Goal: Communication & Community: Answer question/provide support

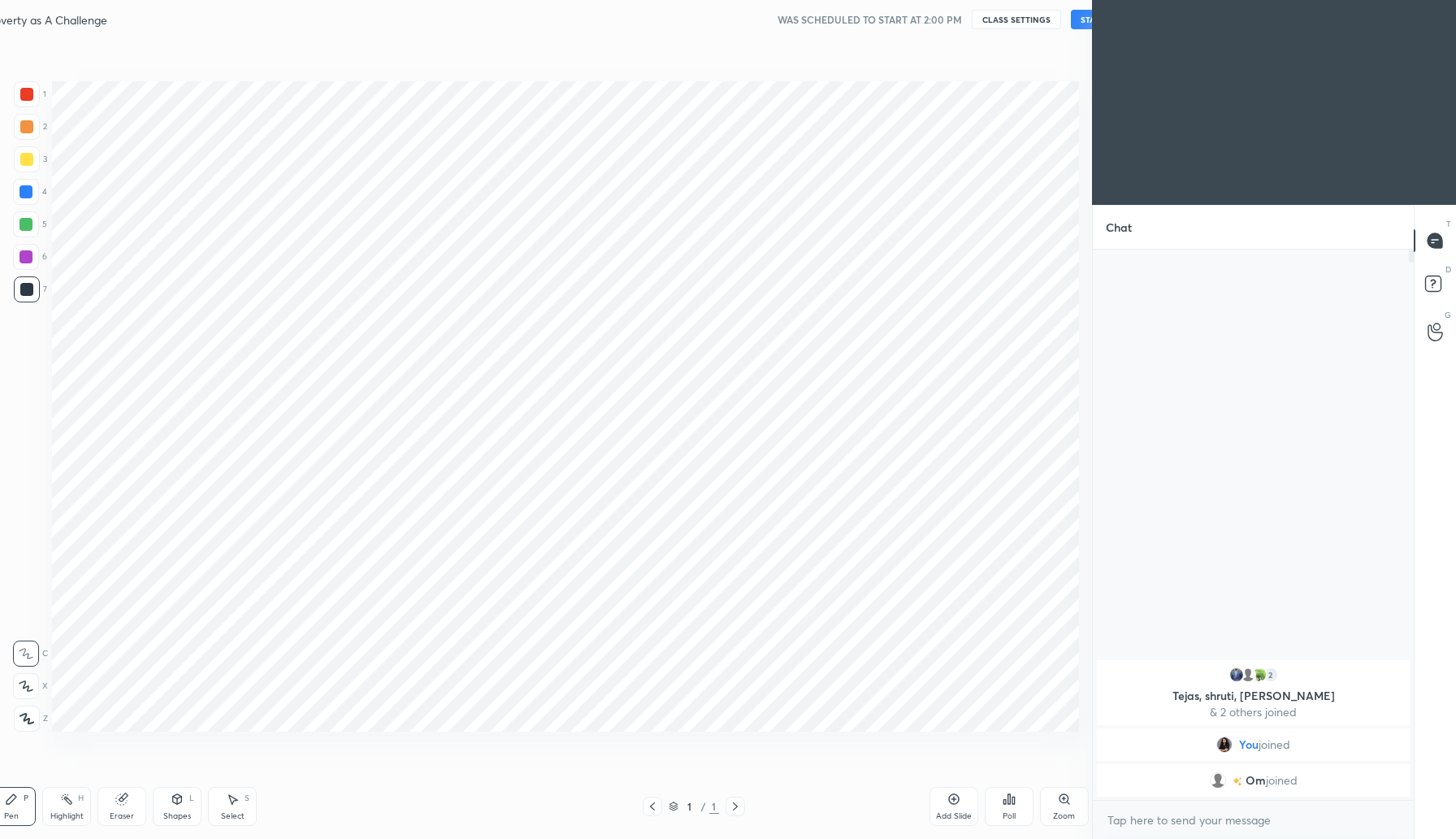
scroll to position [80539, 80226]
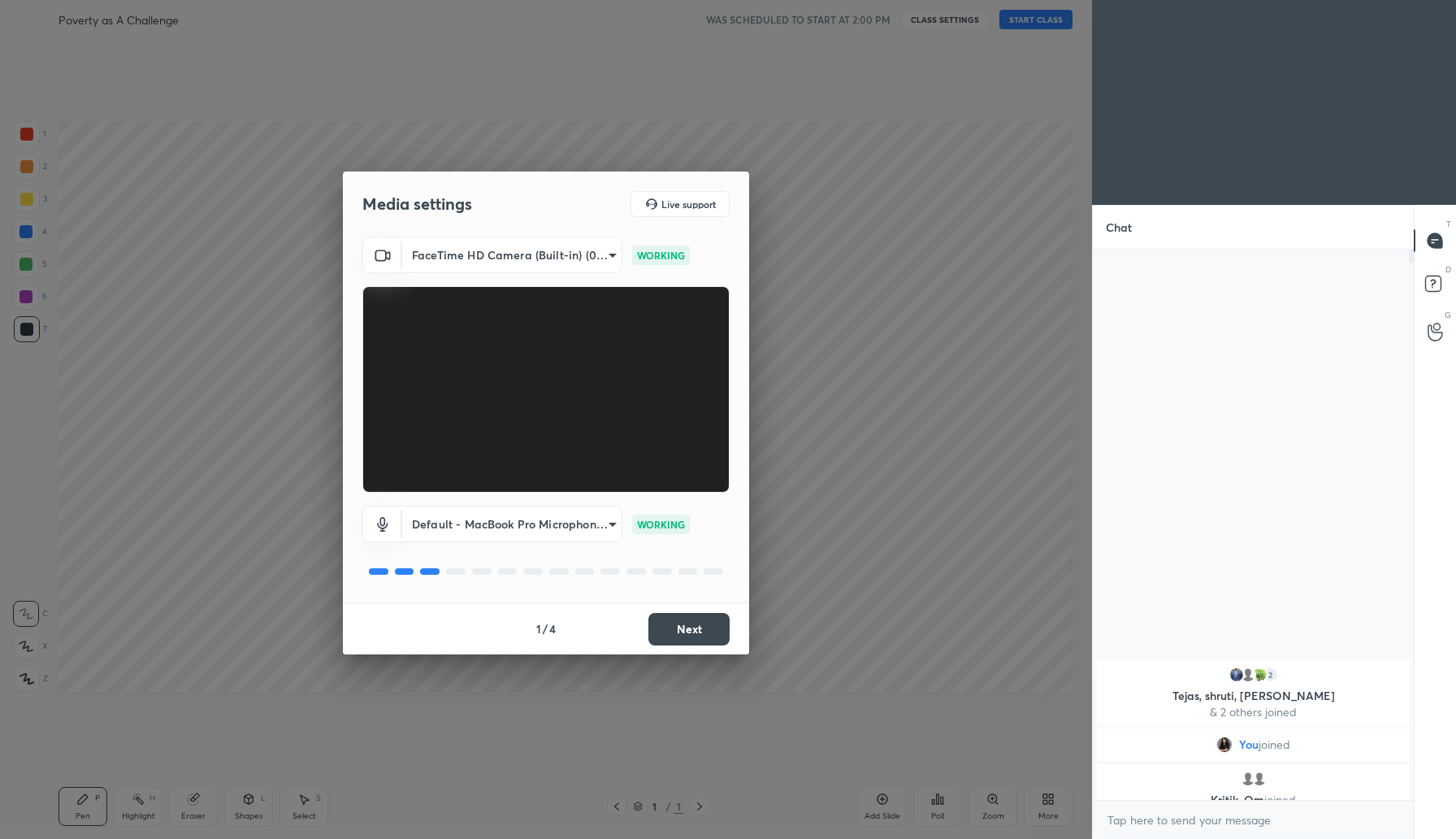
click at [689, 626] on button "Next" at bounding box center [688, 629] width 81 height 33
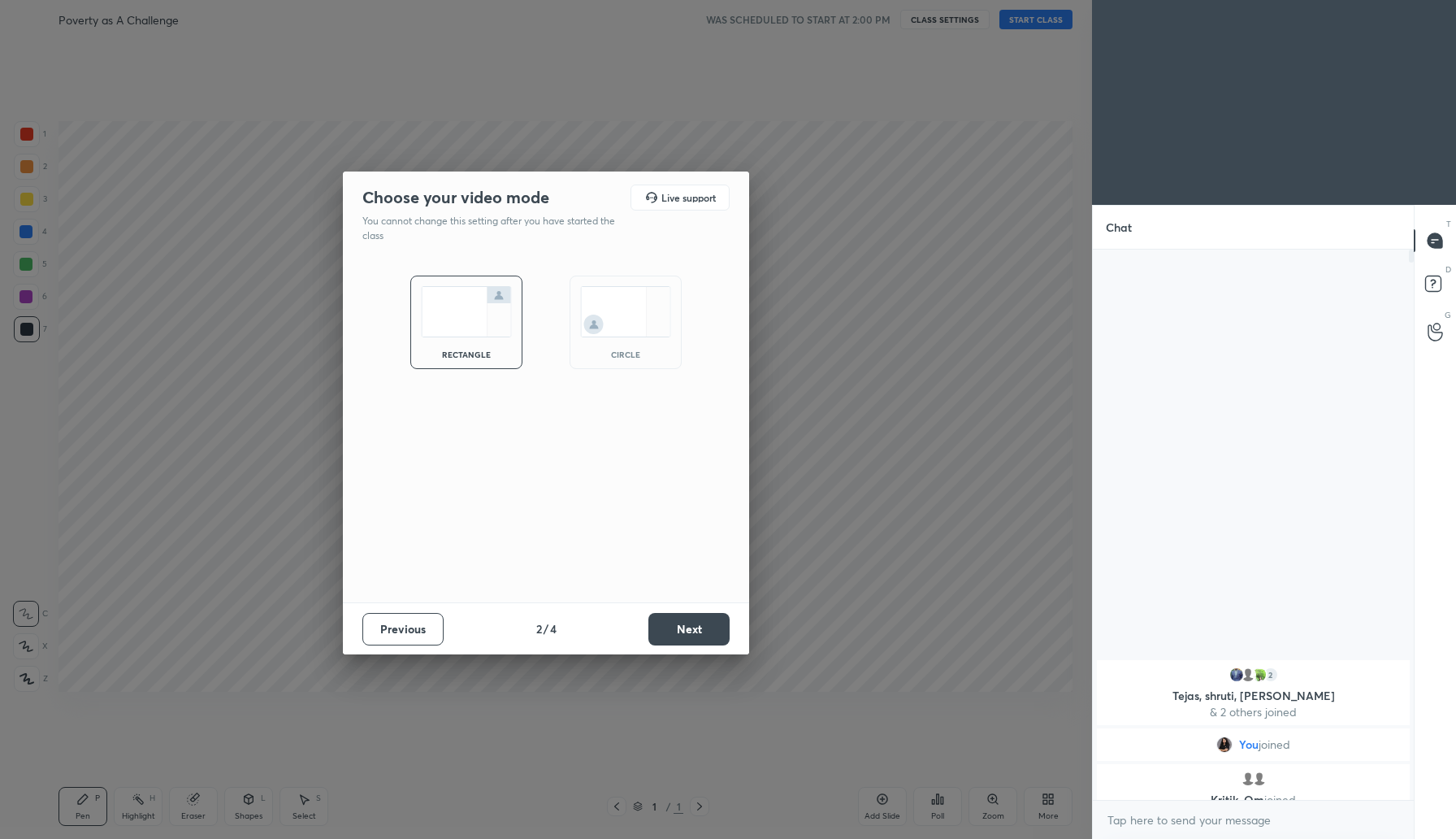
click at [689, 626] on button "Next" at bounding box center [688, 629] width 81 height 33
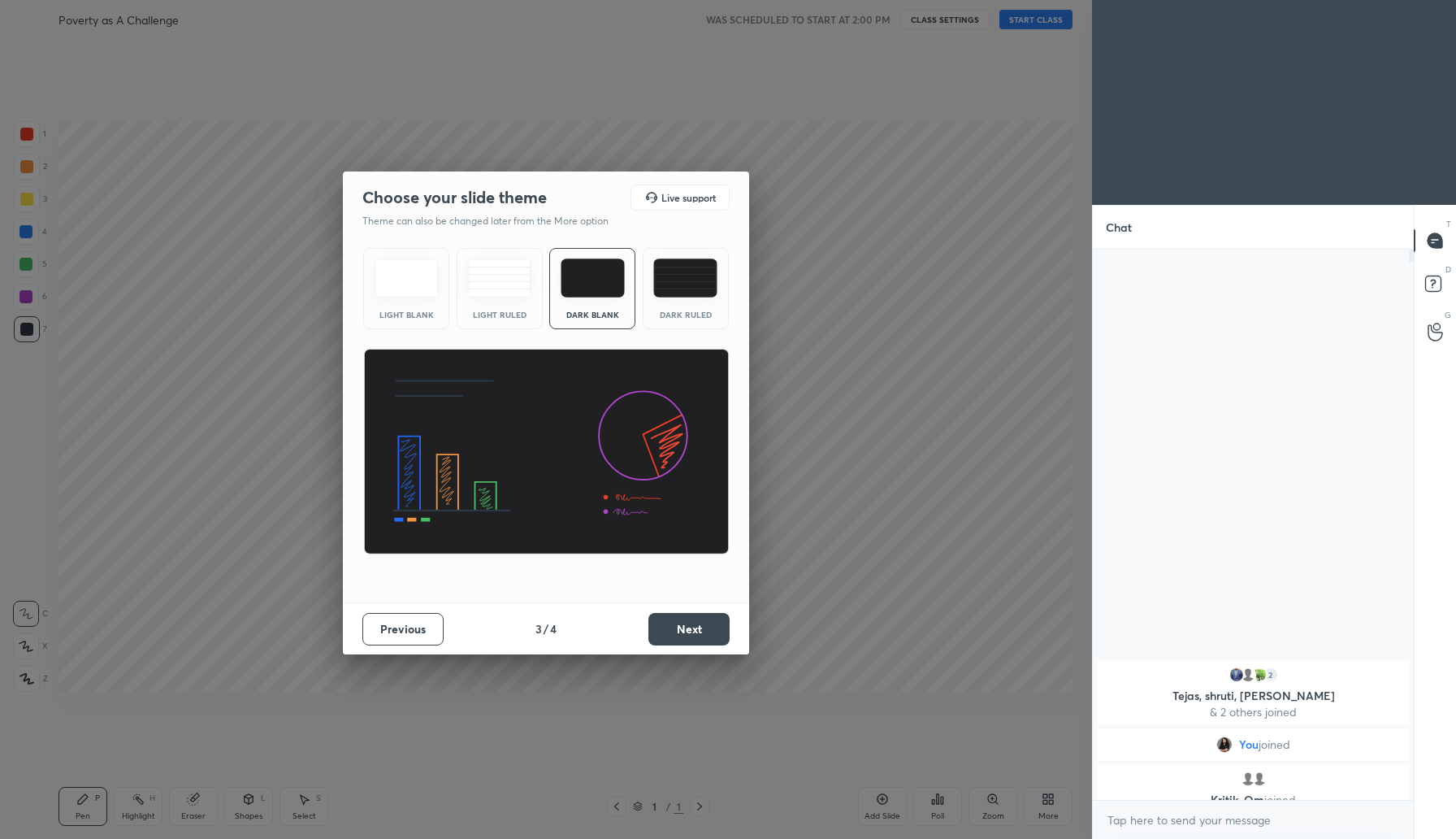
click at [689, 626] on button "Next" at bounding box center [688, 629] width 81 height 33
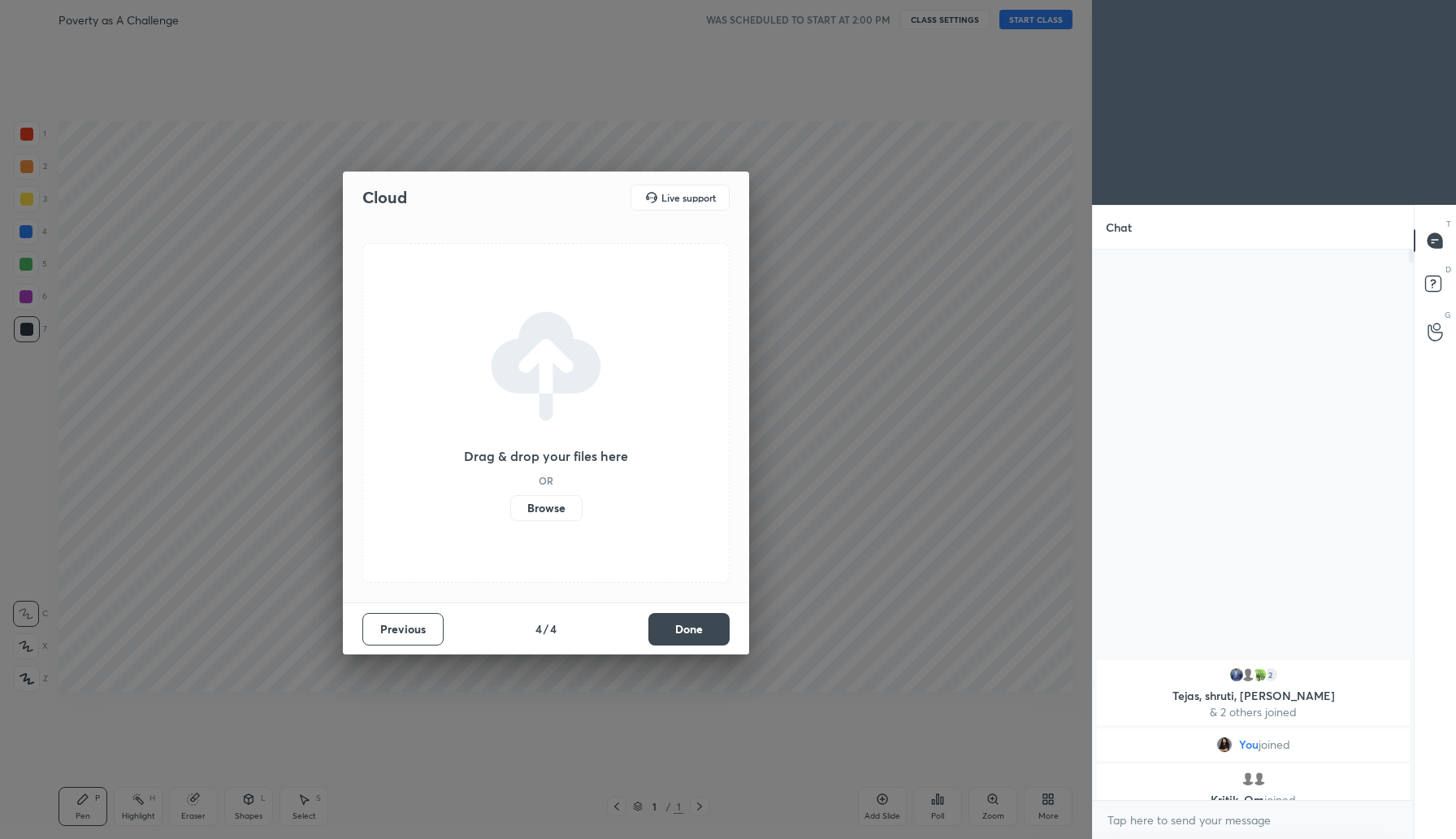
click at [549, 510] on label "Browse" at bounding box center [546, 508] width 72 height 26
click at [511, 510] on input "Browse" at bounding box center [511, 508] width 0 height 26
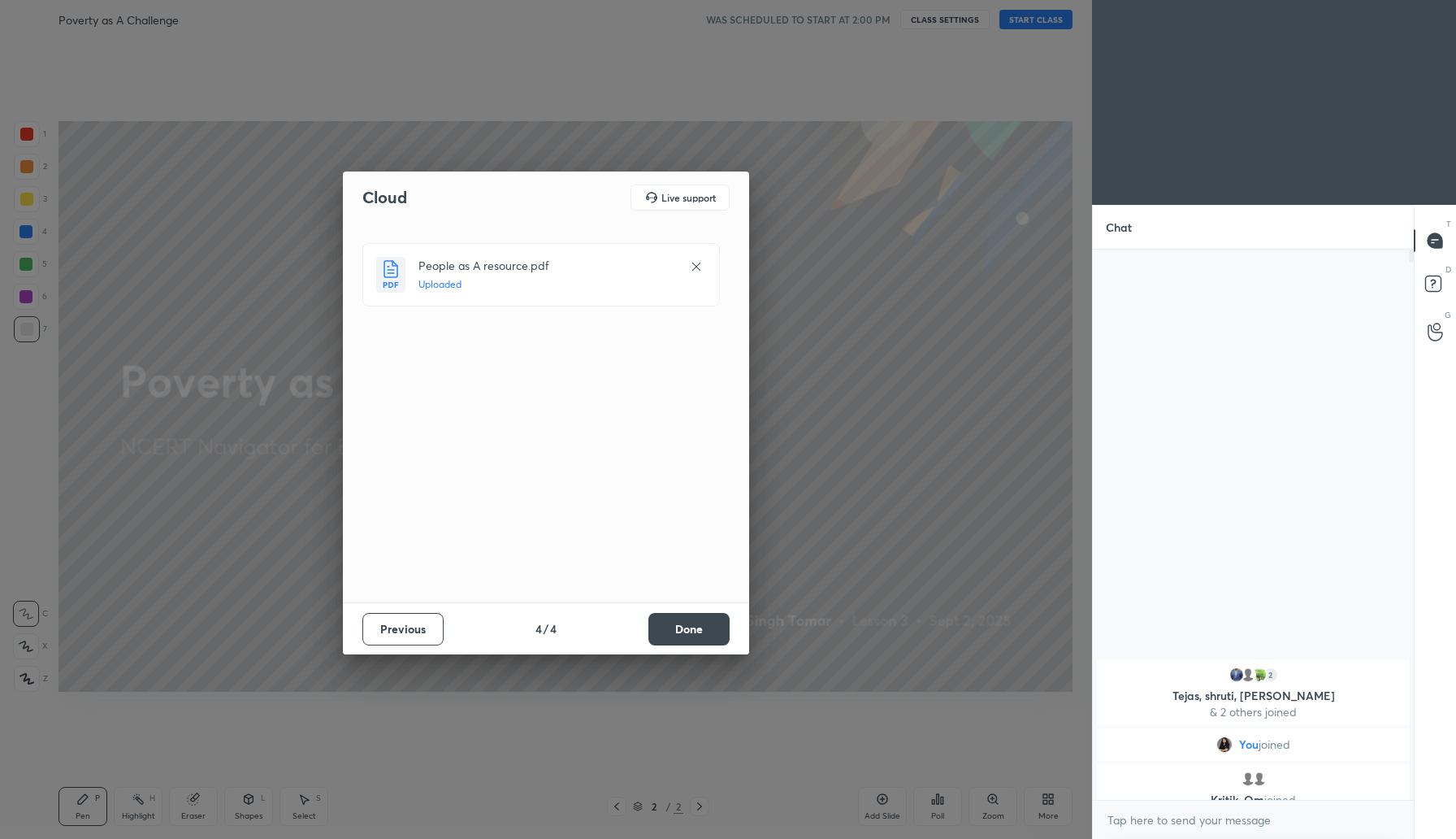
click at [684, 638] on button "Done" at bounding box center [688, 629] width 81 height 33
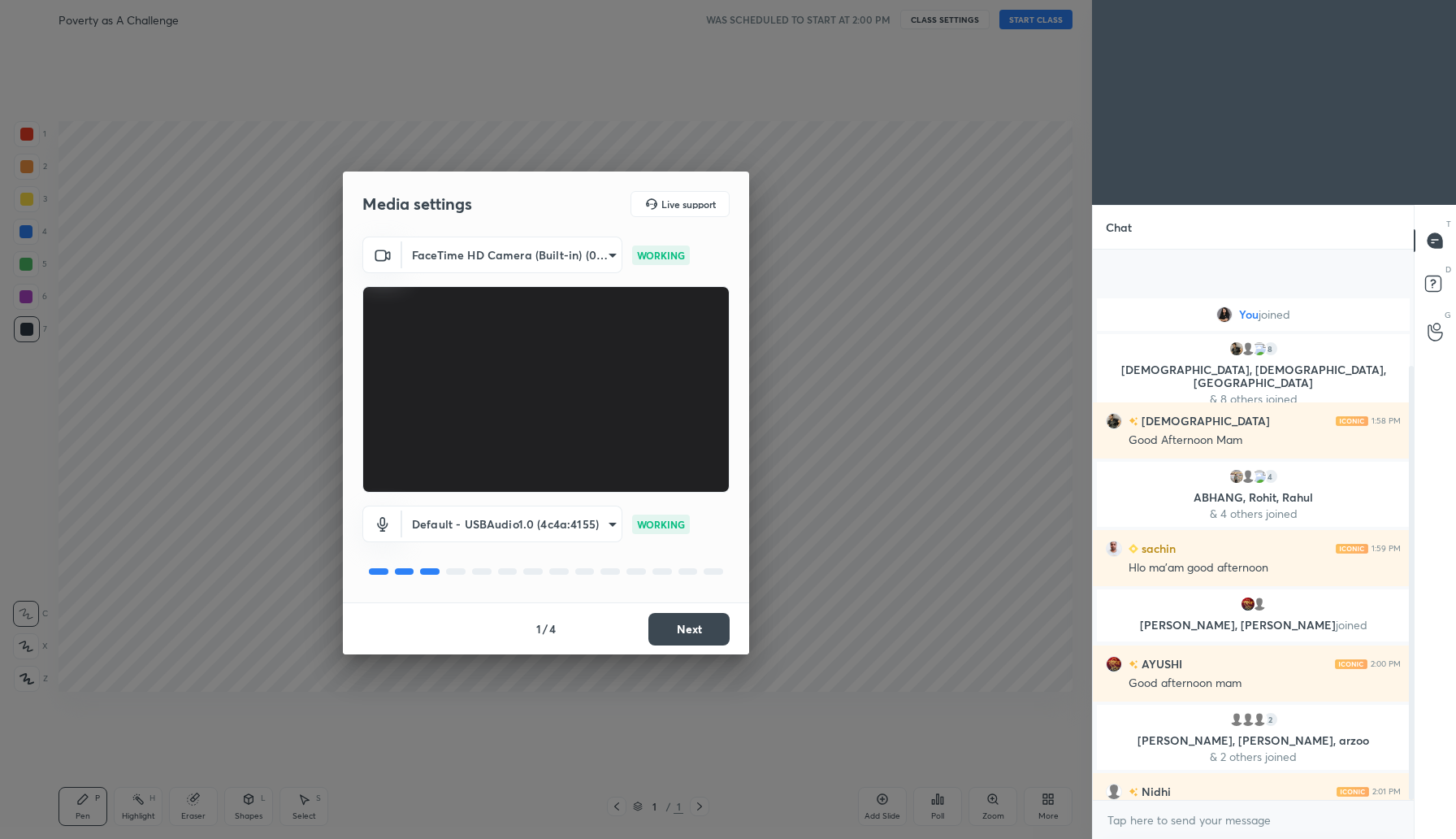
scroll to position [147, 0]
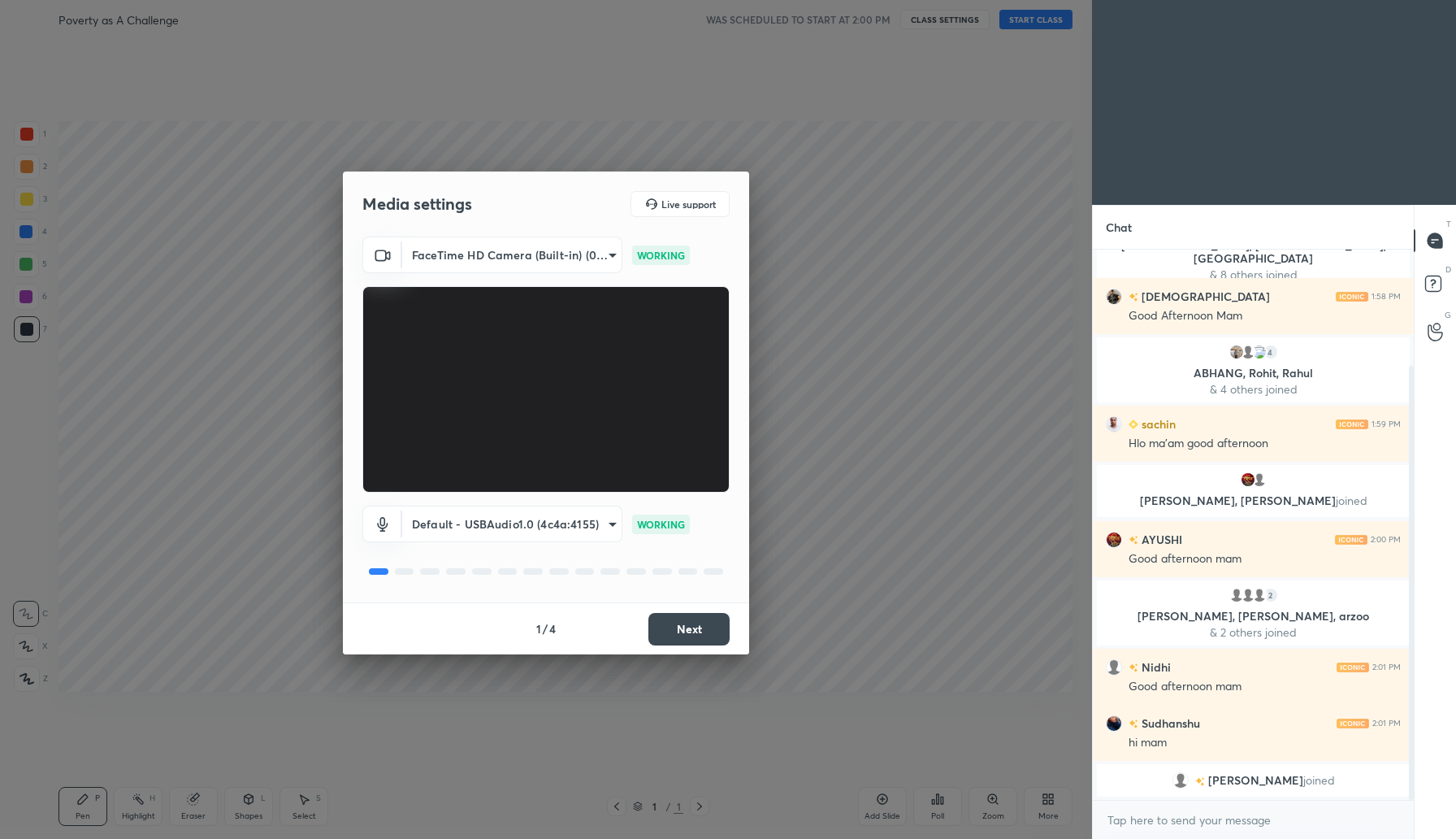
click at [679, 624] on button "Next" at bounding box center [688, 629] width 81 height 33
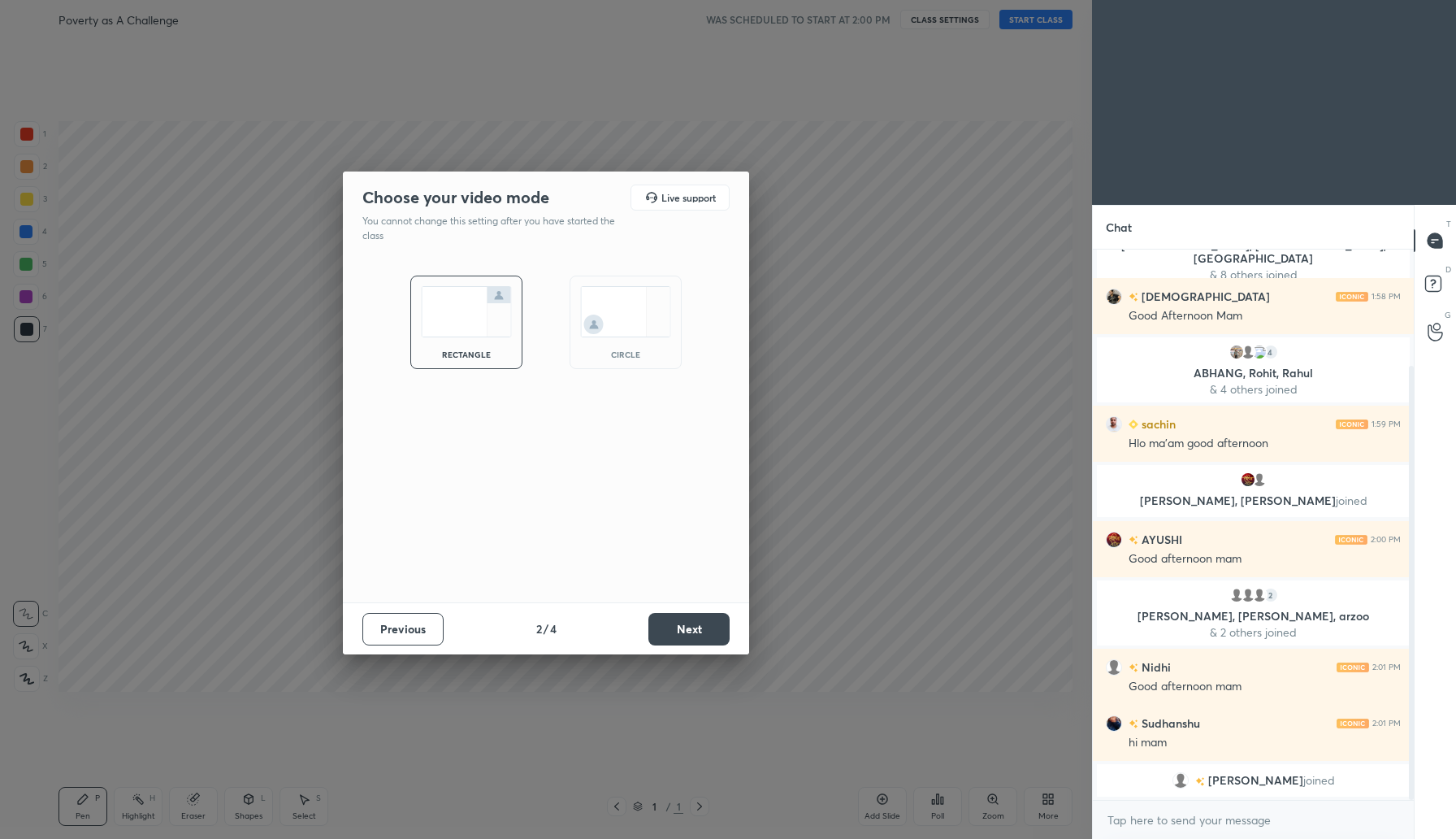
click at [679, 624] on button "Next" at bounding box center [688, 629] width 81 height 33
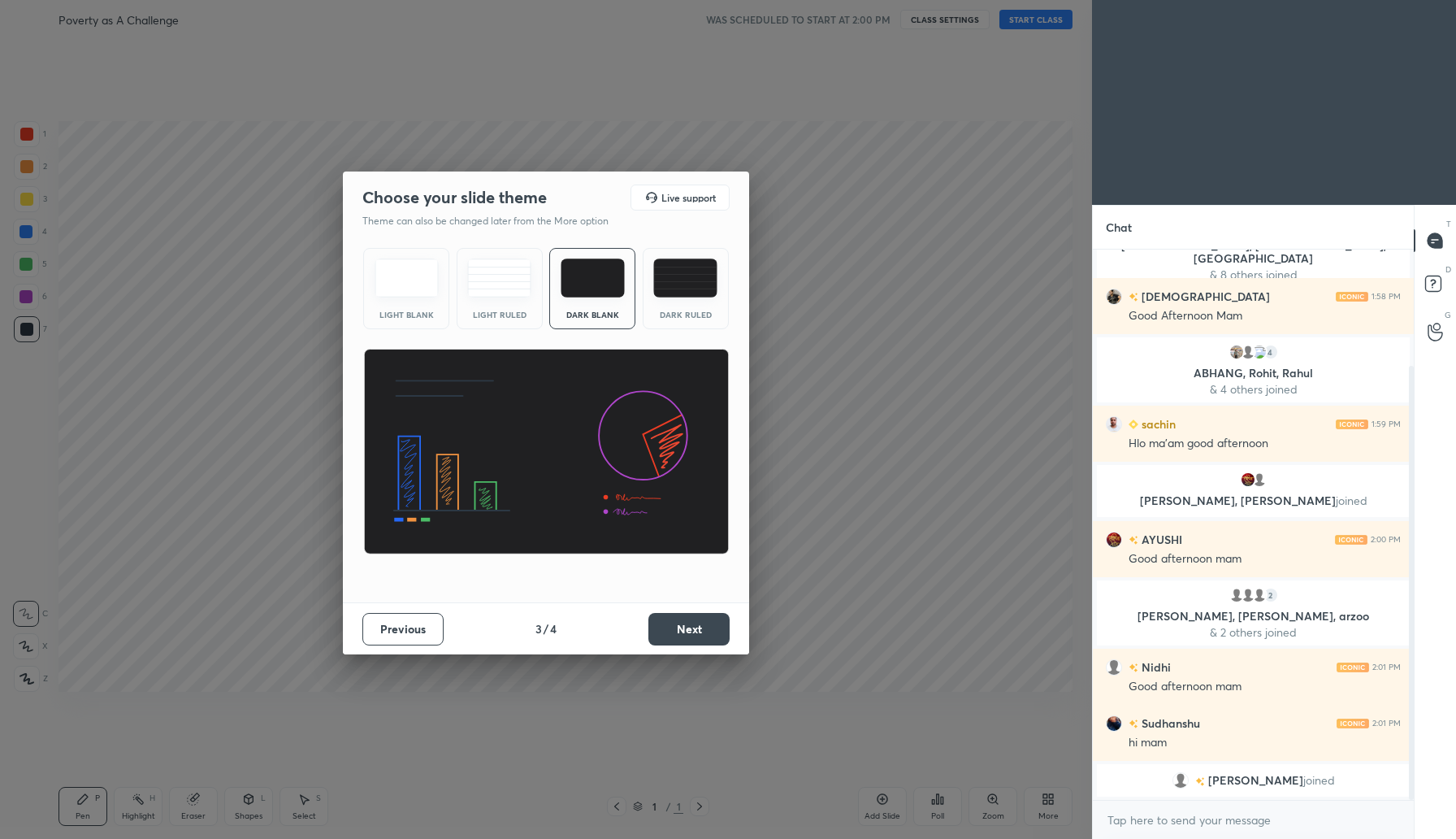
click at [679, 624] on button "Next" at bounding box center [688, 629] width 81 height 33
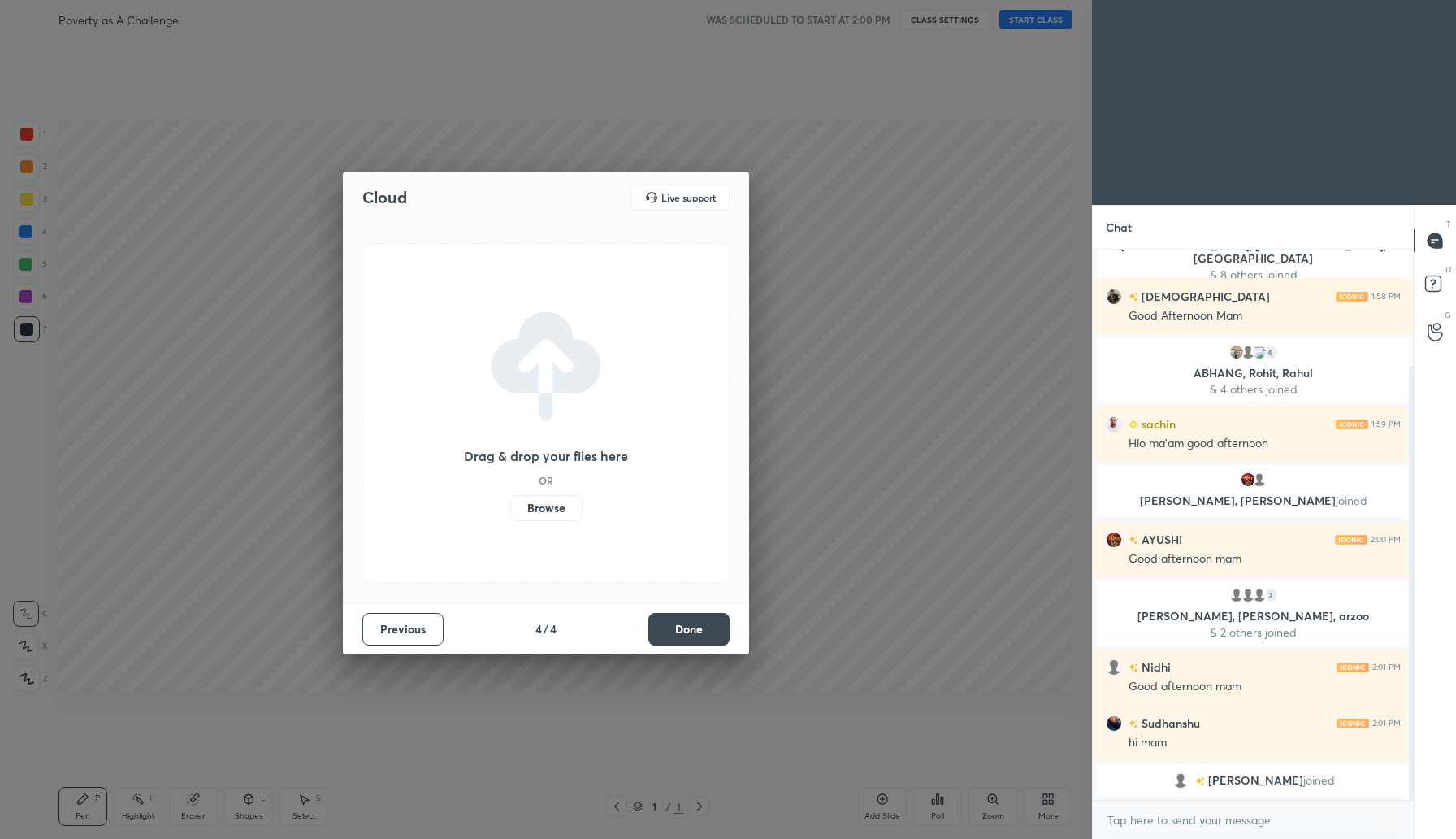
click at [545, 513] on label "Browse" at bounding box center [546, 508] width 72 height 26
click at [511, 513] on input "Browse" at bounding box center [511, 508] width 0 height 26
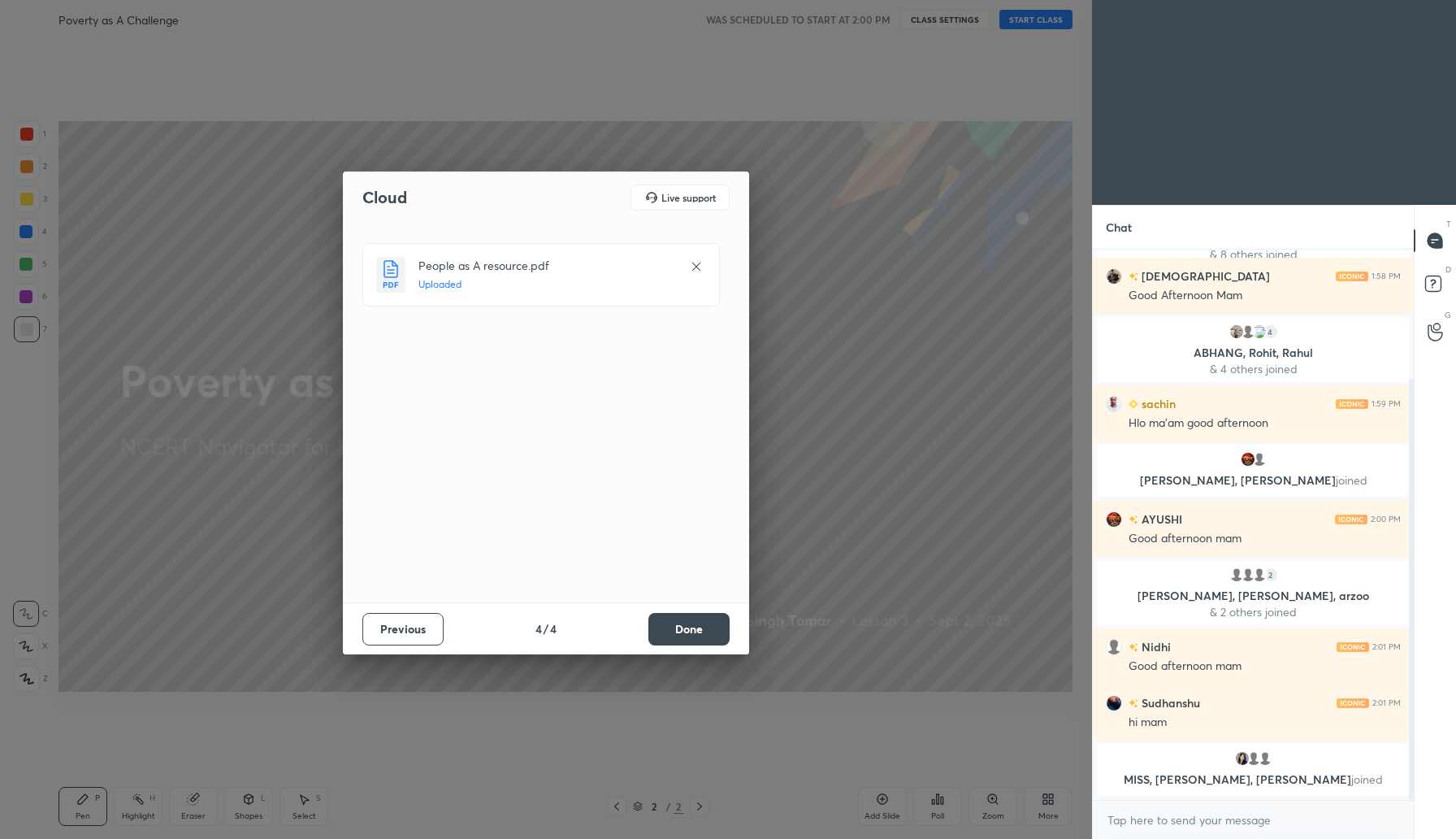
click at [691, 629] on button "Done" at bounding box center [688, 629] width 81 height 33
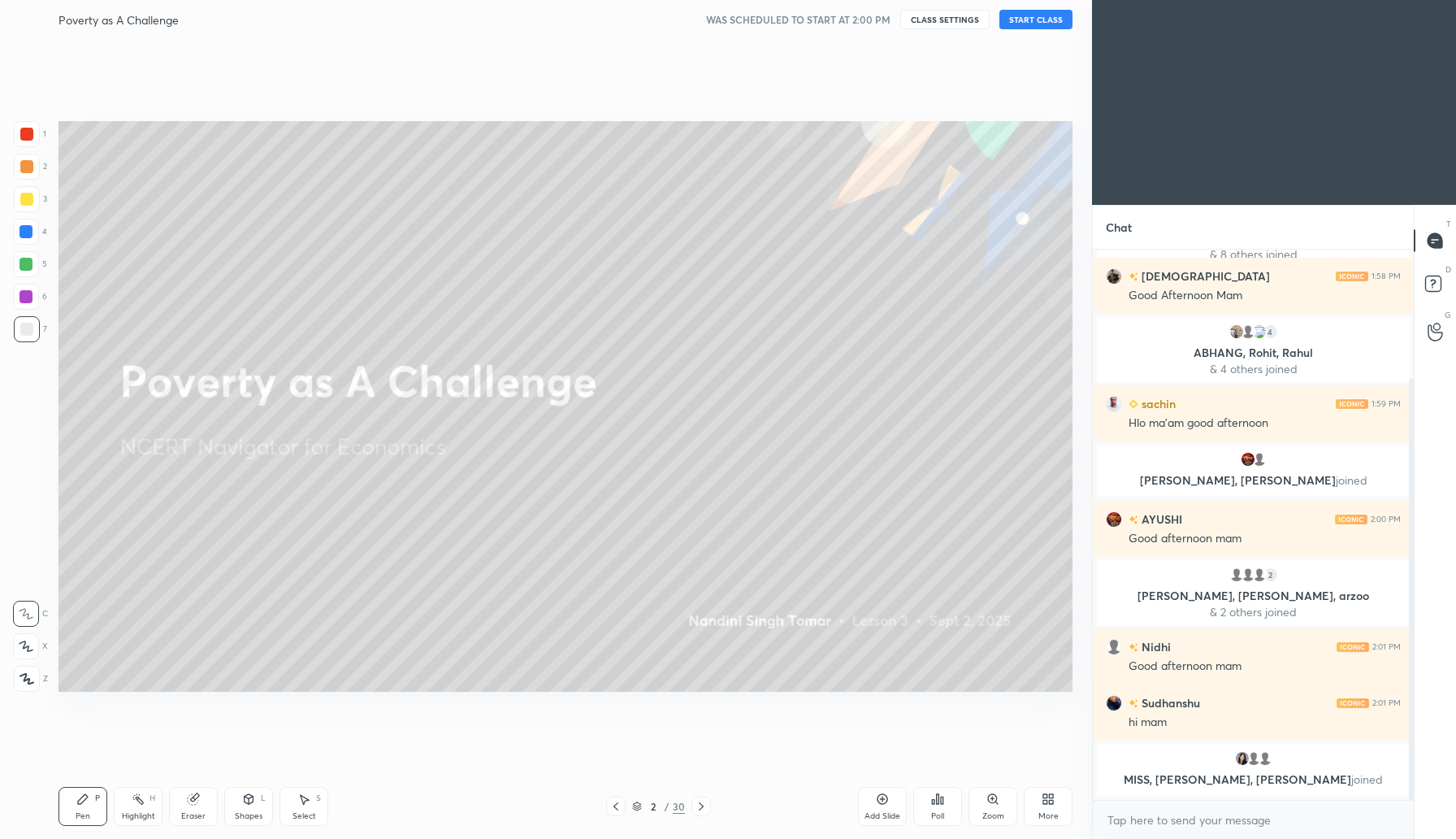
click at [1019, 16] on button "START CLASS" at bounding box center [1036, 19] width 73 height 19
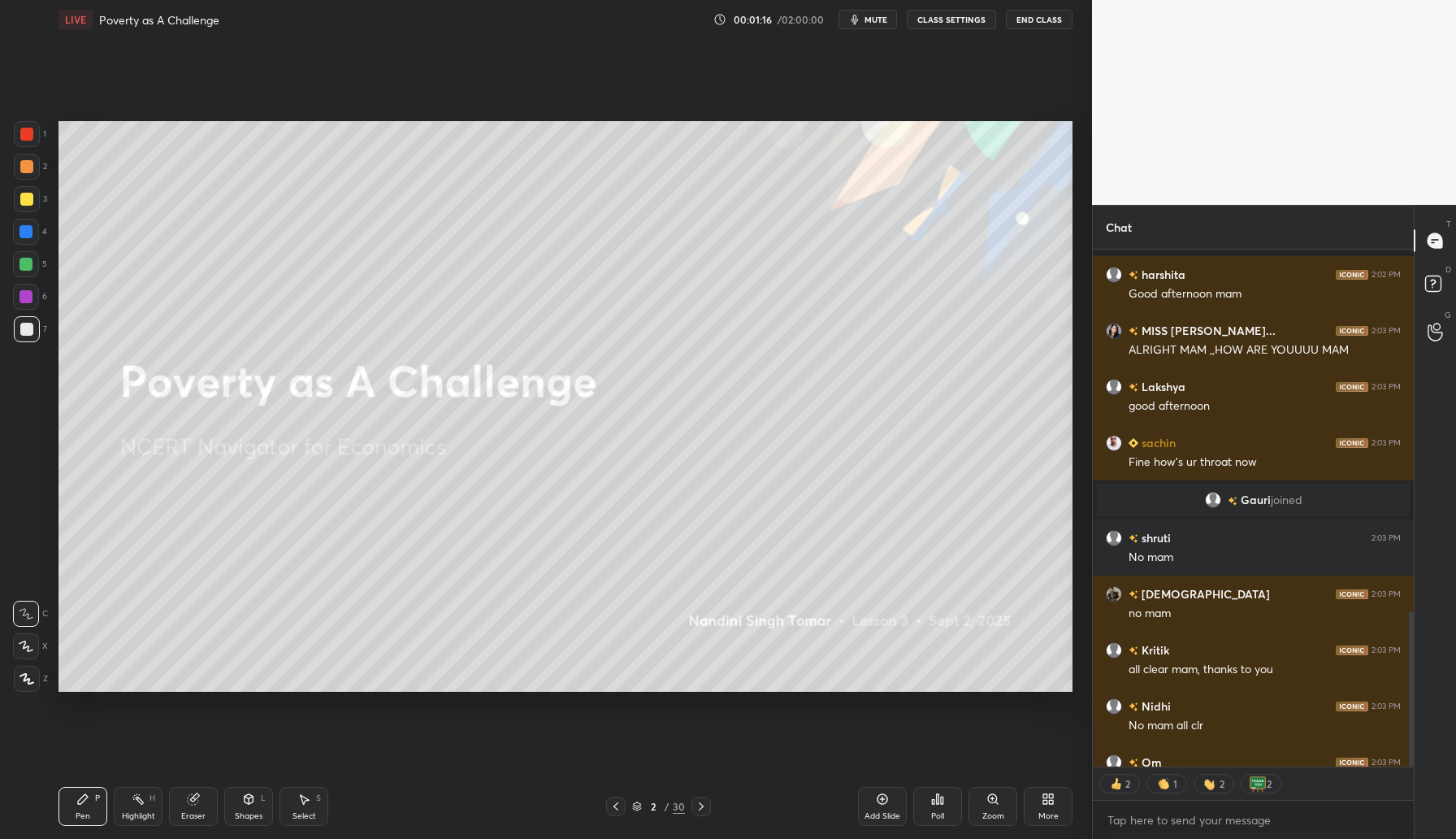
scroll to position [1201, 0]
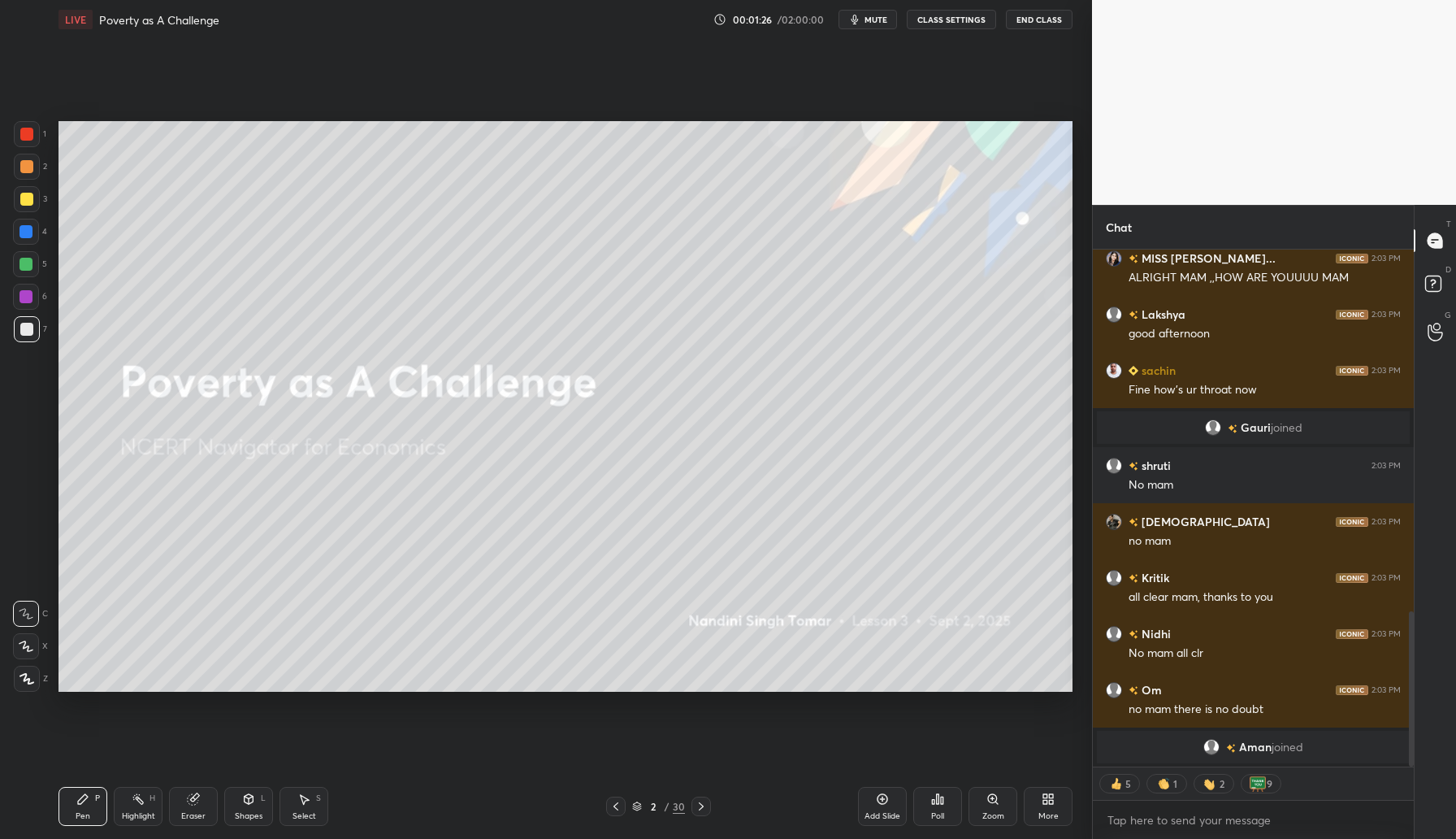
click at [884, 812] on div "Add Slide" at bounding box center [882, 815] width 36 height 8
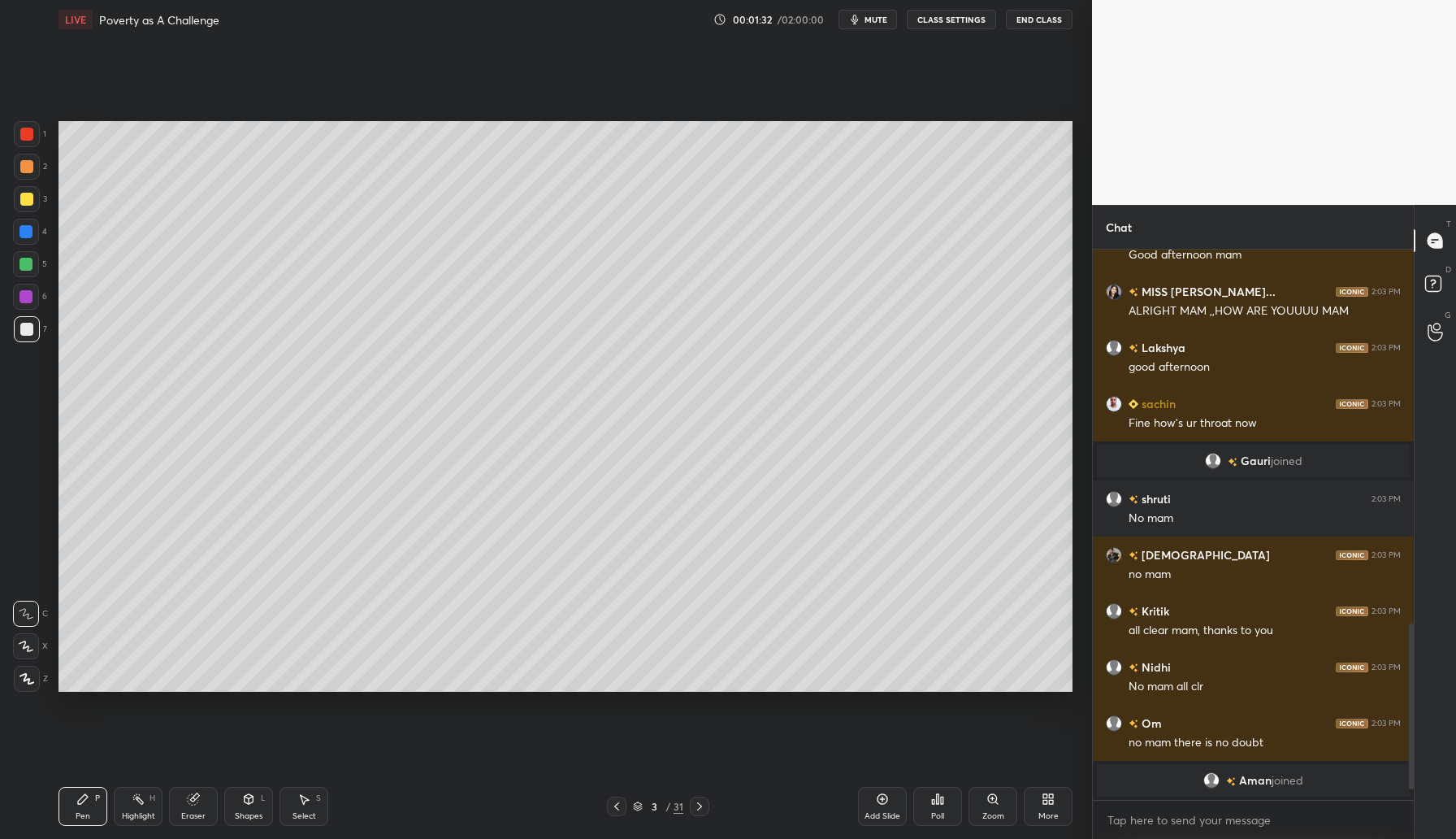
scroll to position [1168, 0]
drag, startPoint x: 27, startPoint y: 197, endPoint x: 54, endPoint y: 192, distance: 27.5
click at [30, 197] on div at bounding box center [26, 199] width 13 height 13
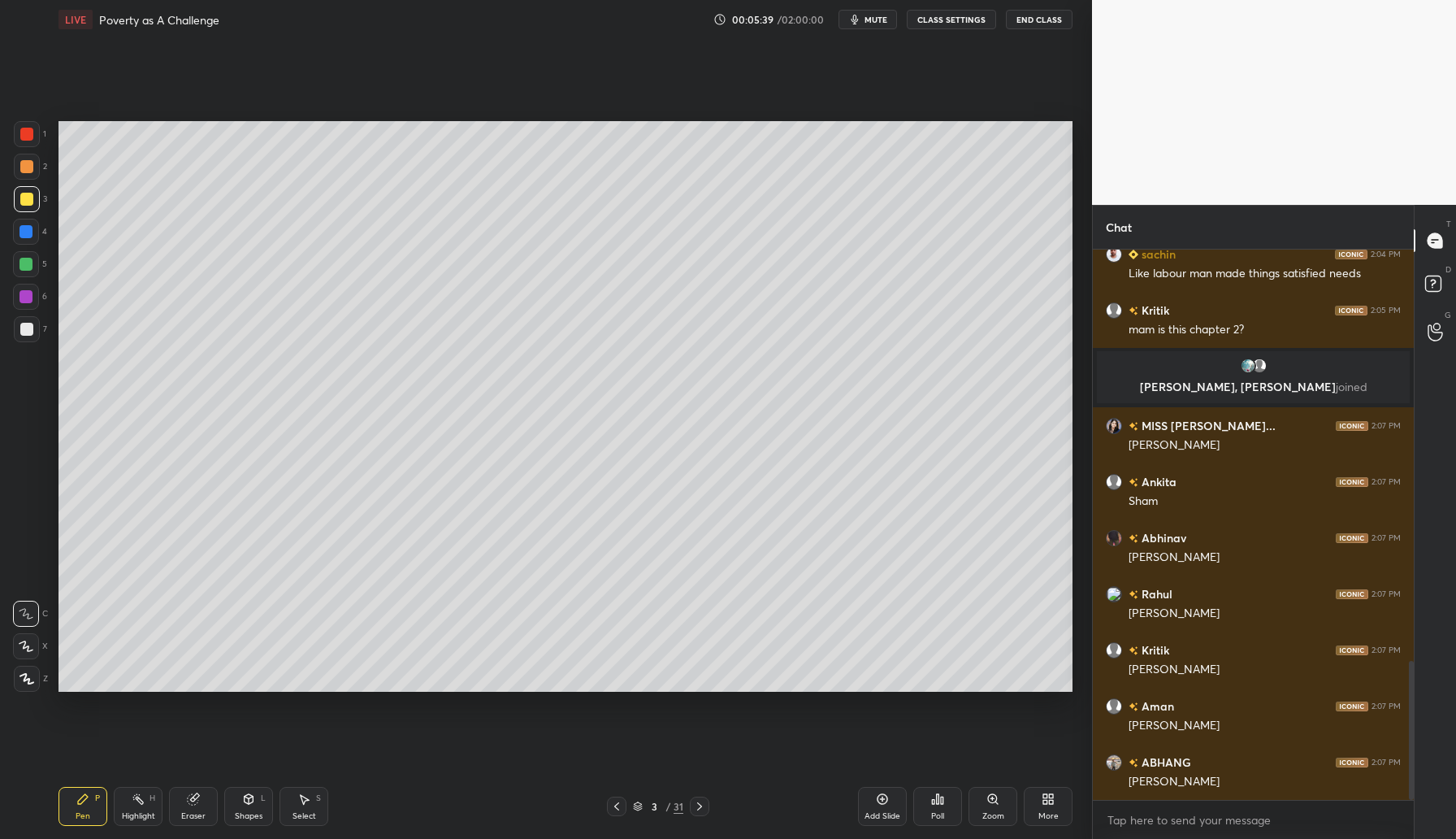
scroll to position [5, 5]
drag, startPoint x: 877, startPoint y: 812, endPoint x: 878, endPoint y: 801, distance: 11.0
click at [875, 813] on div "Add Slide" at bounding box center [882, 815] width 36 height 8
drag, startPoint x: 26, startPoint y: 234, endPoint x: 39, endPoint y: 229, distance: 13.9
click at [28, 233] on div at bounding box center [26, 232] width 13 height 13
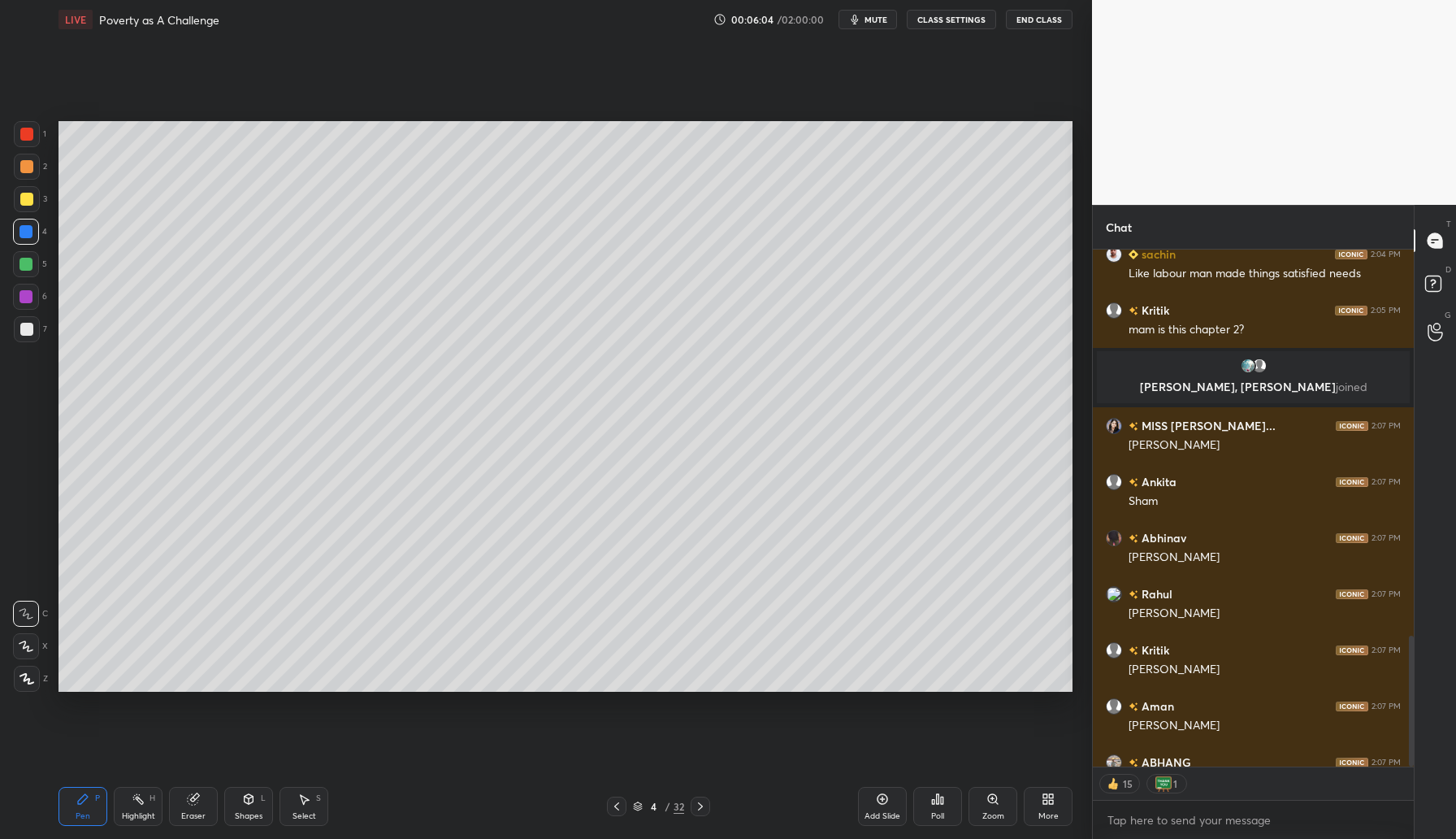
click at [239, 810] on div "Shapes L" at bounding box center [248, 806] width 48 height 39
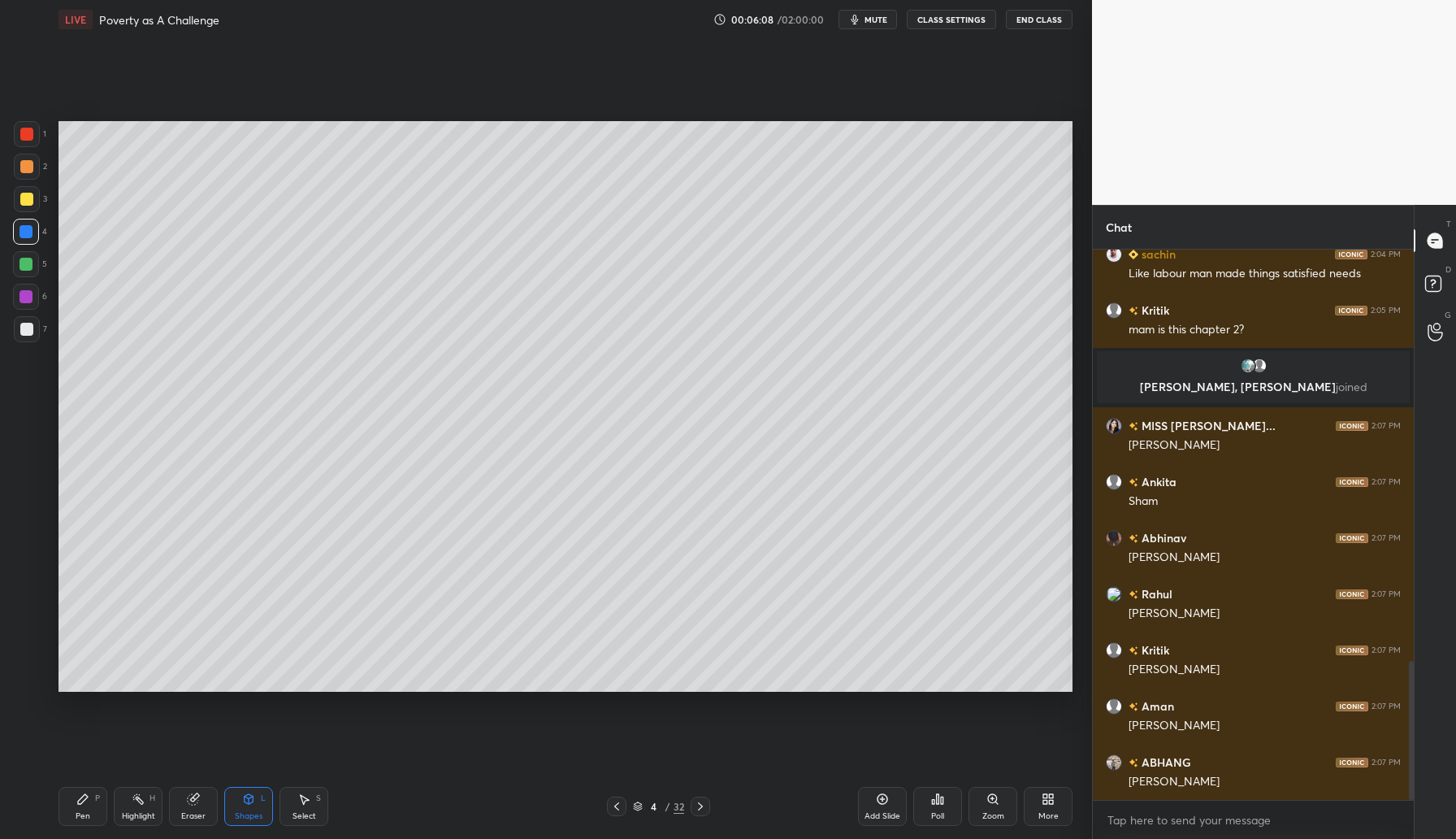
drag, startPoint x: 78, startPoint y: 807, endPoint x: 85, endPoint y: 795, distance: 13.9
click at [78, 807] on div "Pen P" at bounding box center [82, 806] width 48 height 39
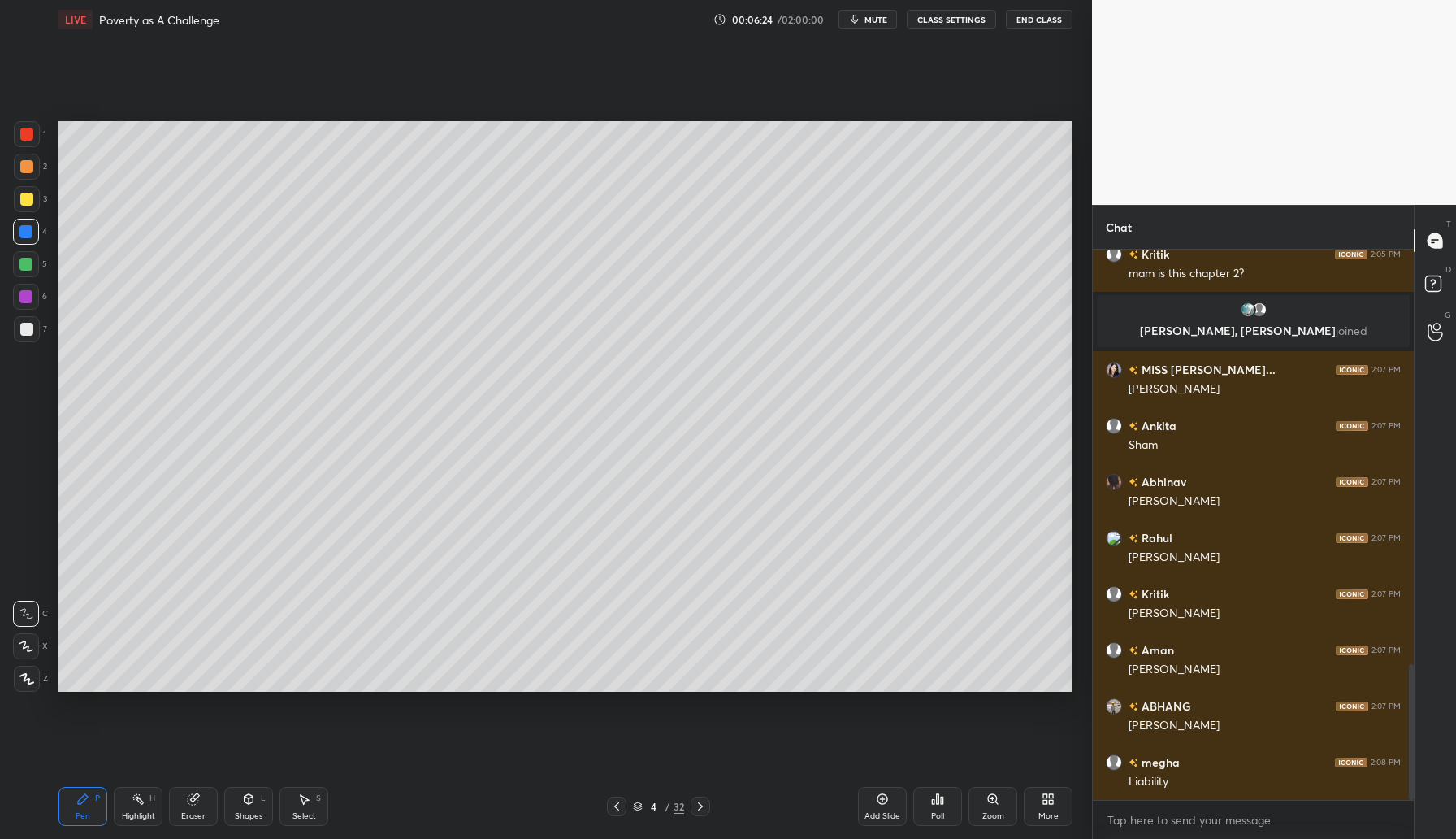
click at [243, 809] on div "Shapes L" at bounding box center [248, 806] width 48 height 39
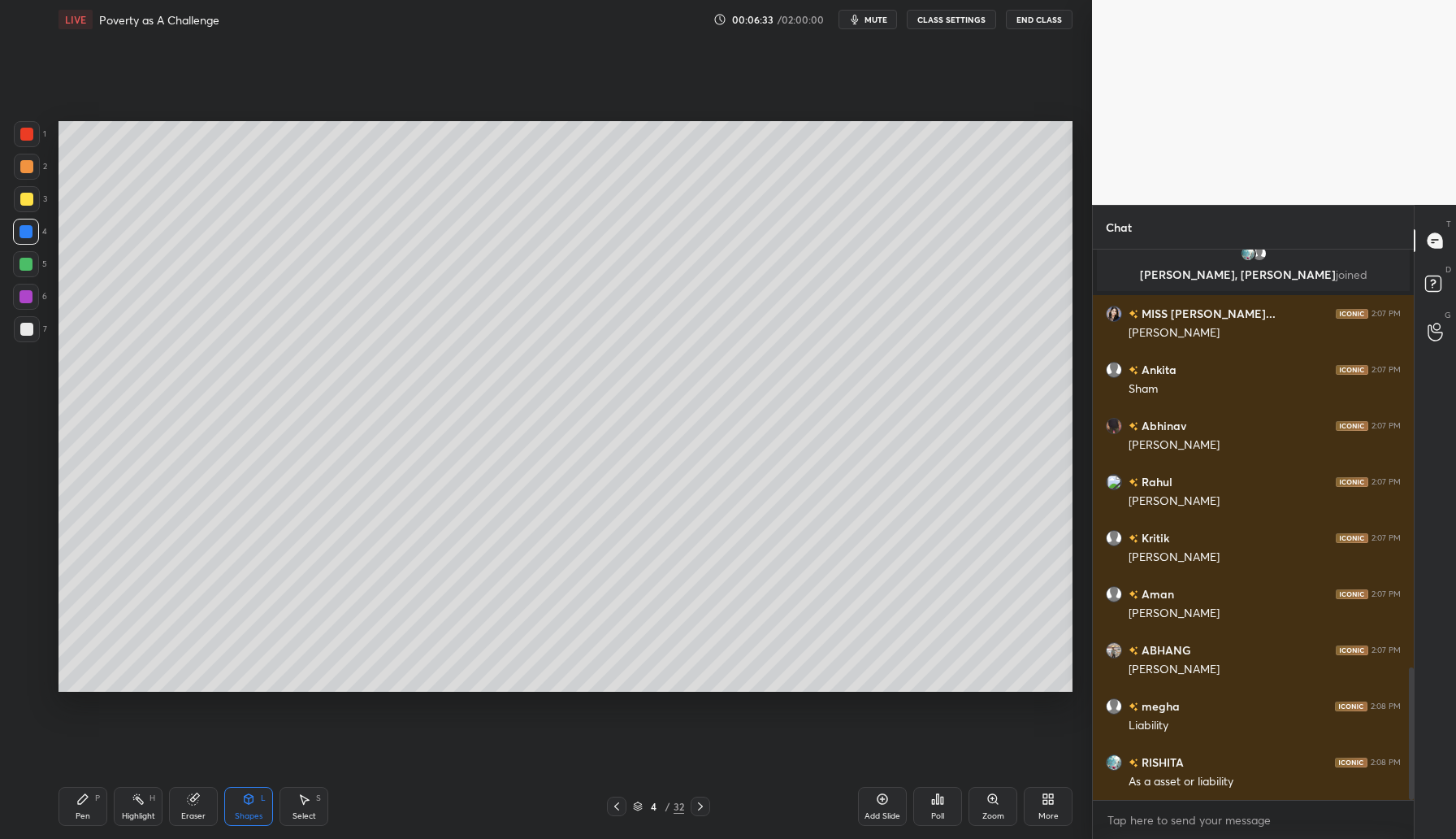
drag, startPoint x: 86, startPoint y: 803, endPoint x: 95, endPoint y: 791, distance: 15.0
click at [88, 801] on icon at bounding box center [83, 799] width 13 height 13
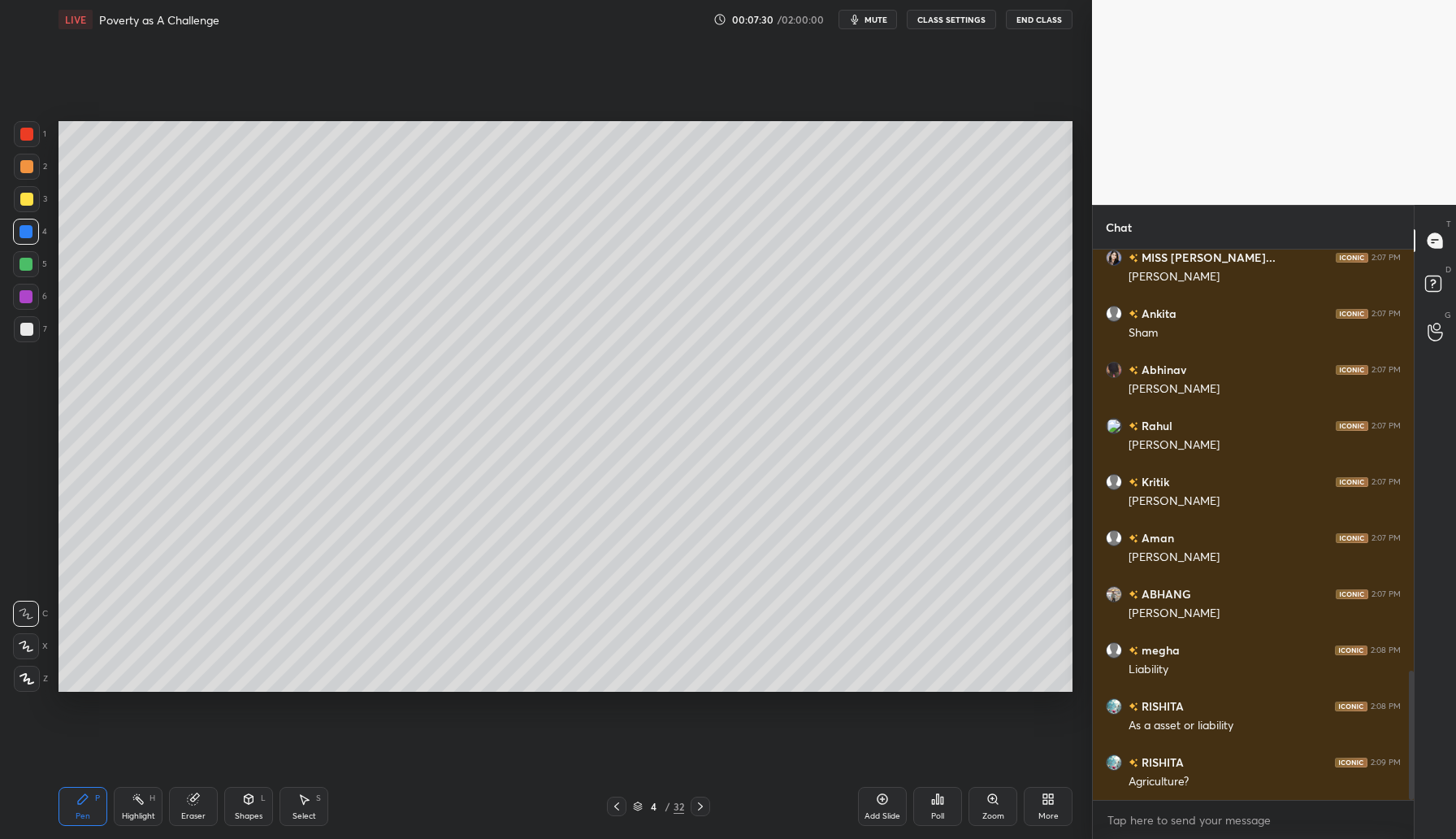
drag, startPoint x: 23, startPoint y: 201, endPoint x: 39, endPoint y: 199, distance: 16.1
click at [24, 201] on div at bounding box center [26, 199] width 13 height 13
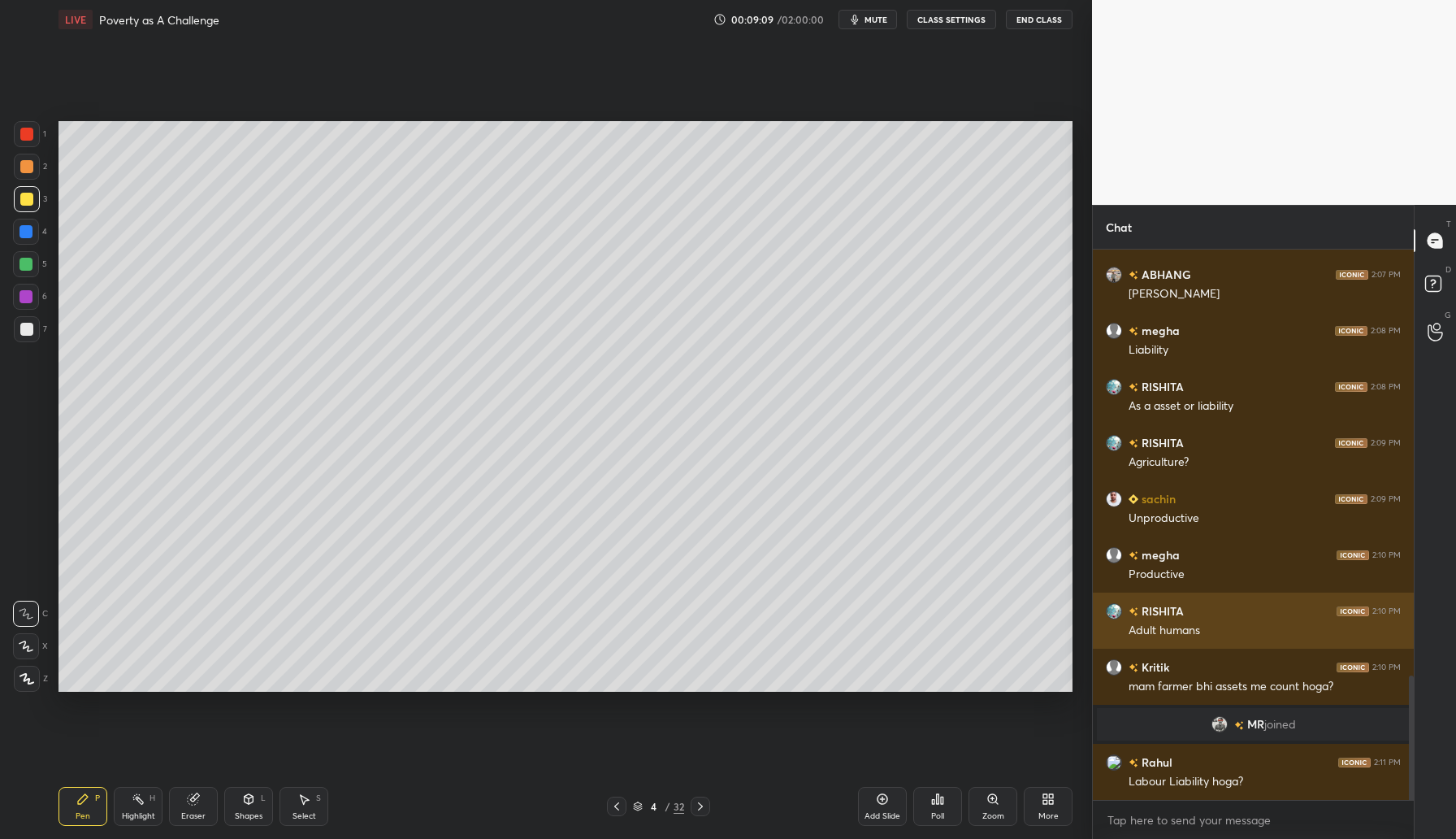
scroll to position [1943, 0]
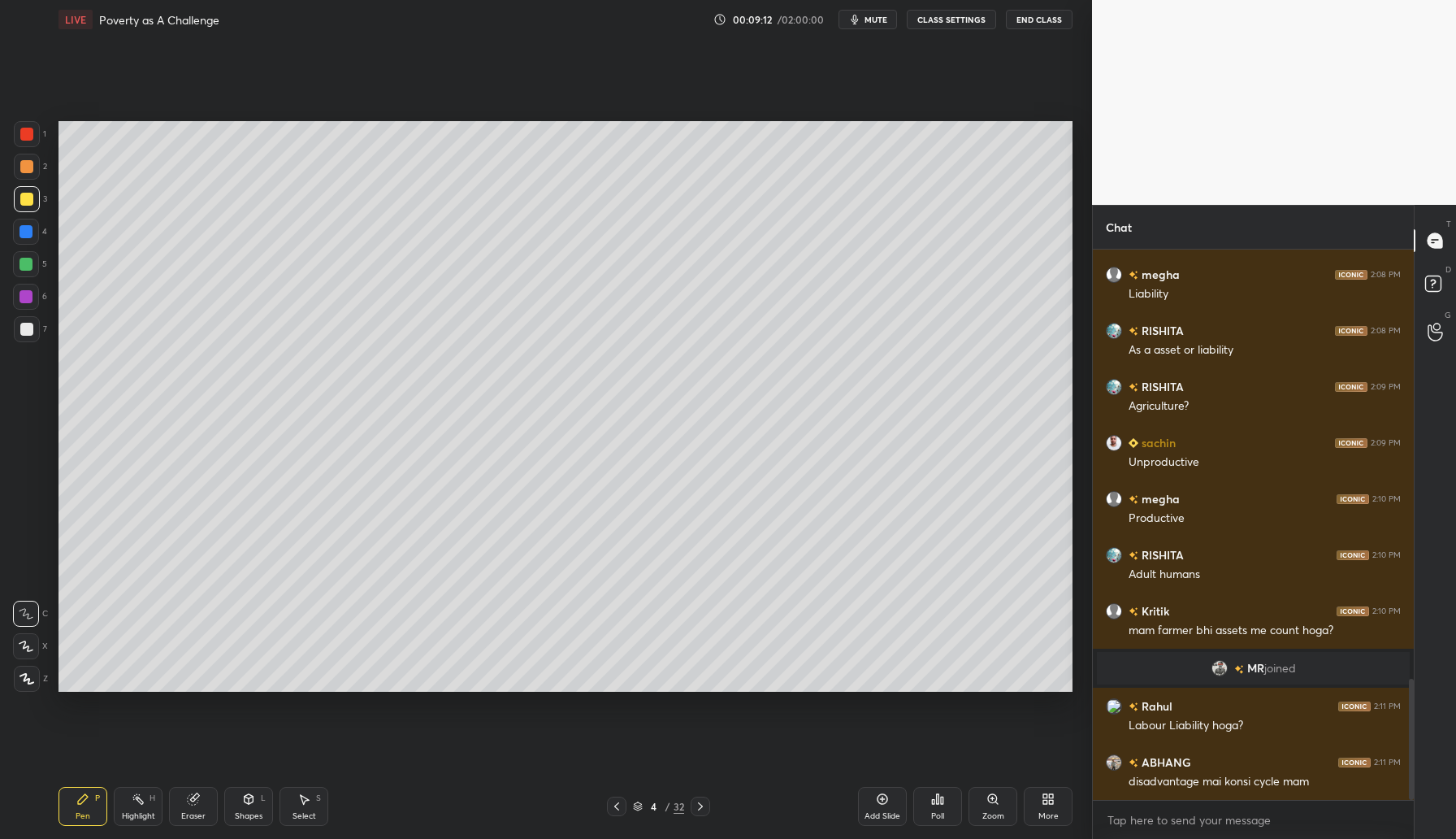
drag, startPoint x: 193, startPoint y: 813, endPoint x: 259, endPoint y: 776, distance: 75.7
click at [196, 810] on div "Eraser" at bounding box center [192, 806] width 48 height 39
drag, startPoint x: 78, startPoint y: 799, endPoint x: 131, endPoint y: 766, distance: 62.4
click at [77, 798] on icon at bounding box center [83, 799] width 13 height 13
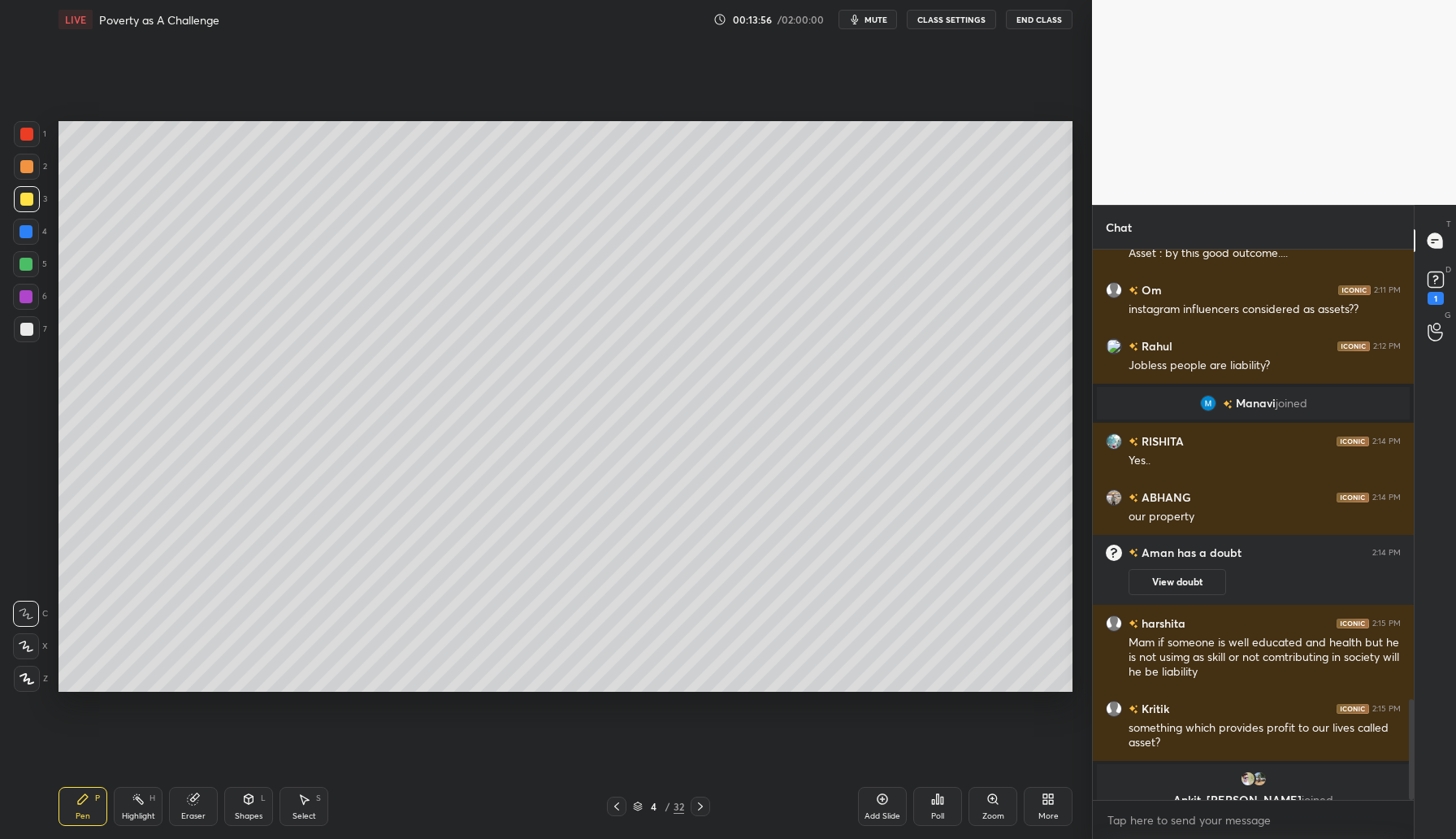
scroll to position [2463, 0]
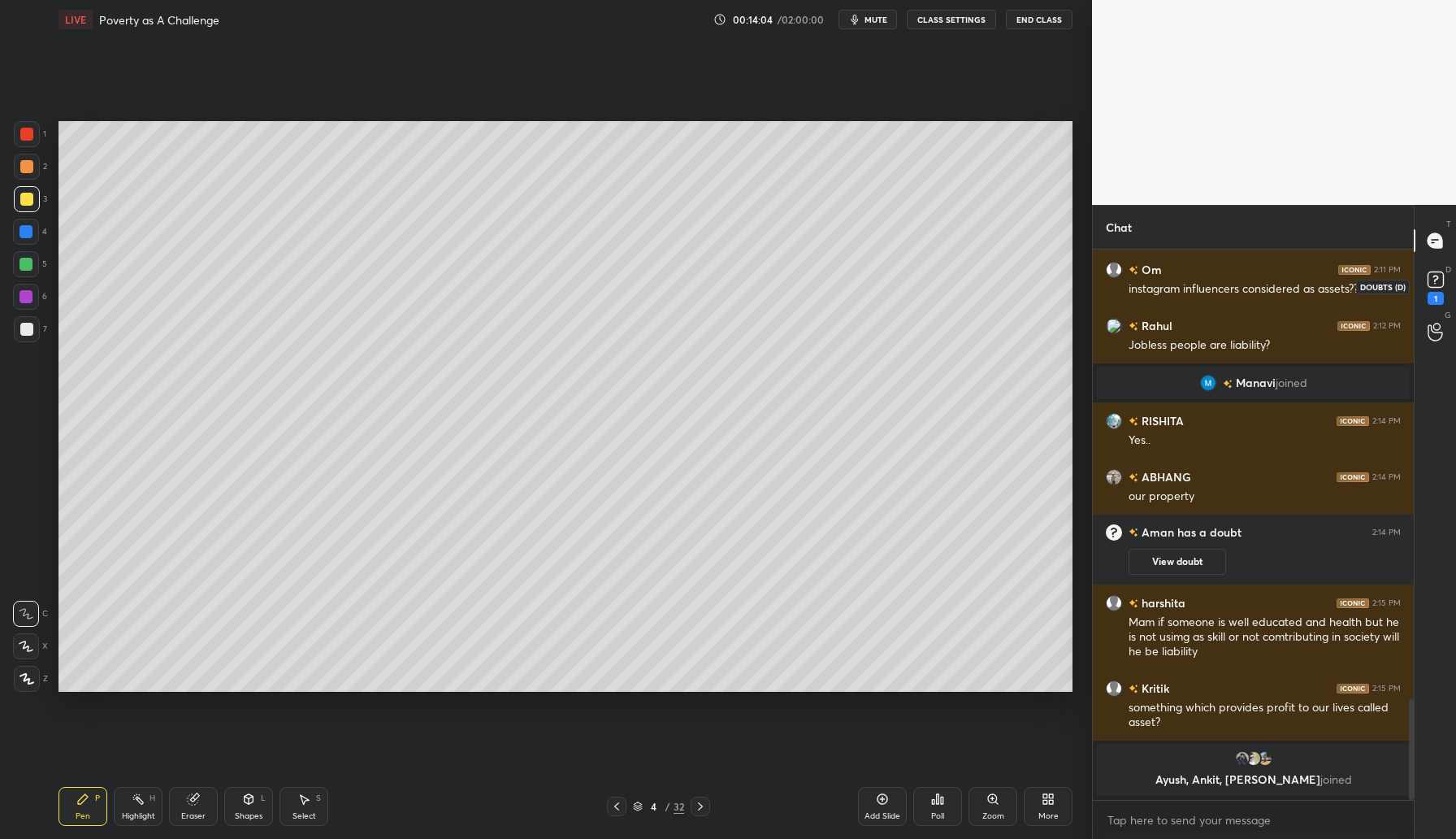
click at [1435, 286] on rect at bounding box center [1435, 280] width 15 height 16
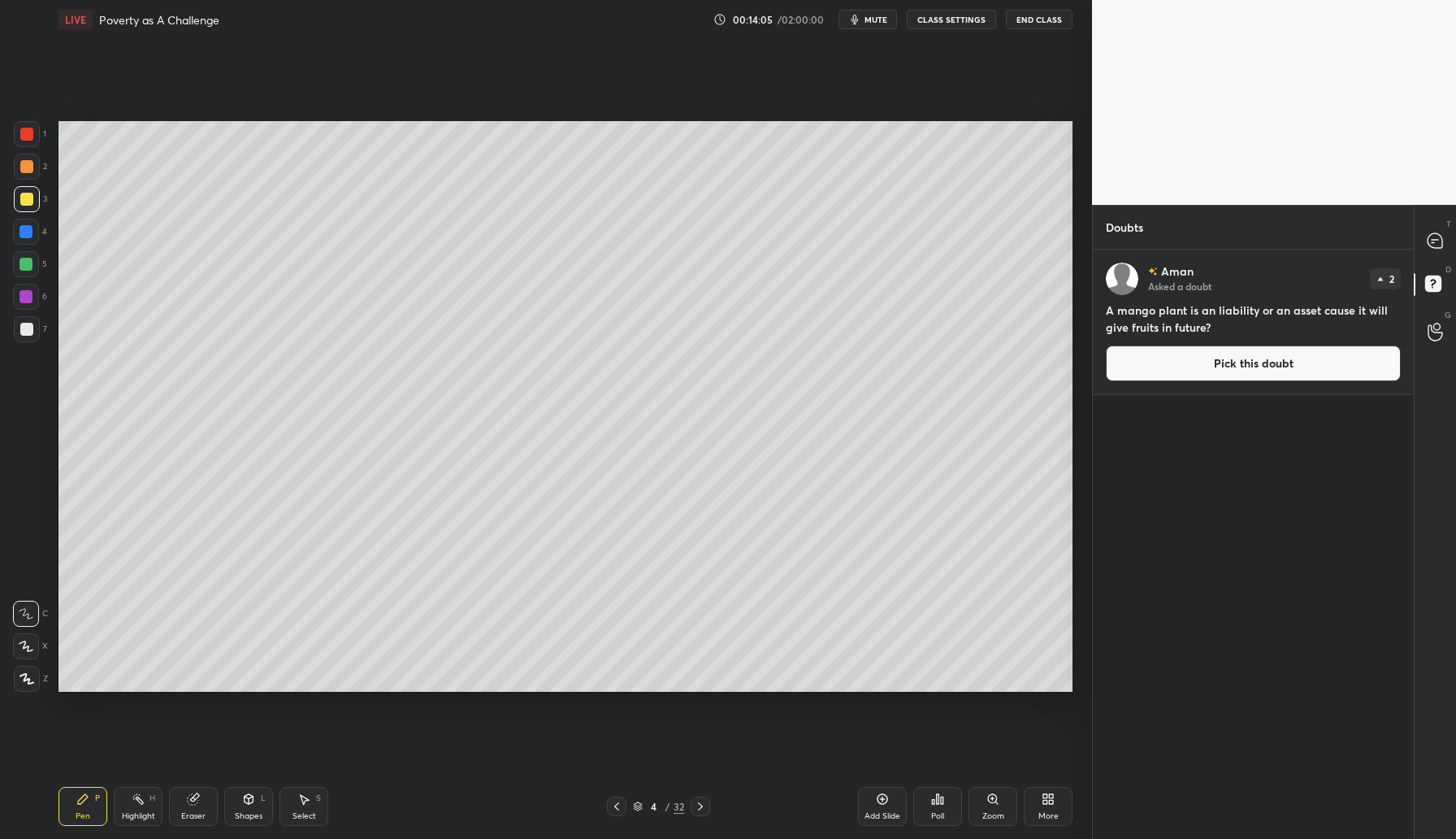
click at [1239, 360] on button "Pick this doubt" at bounding box center [1254, 363] width 295 height 36
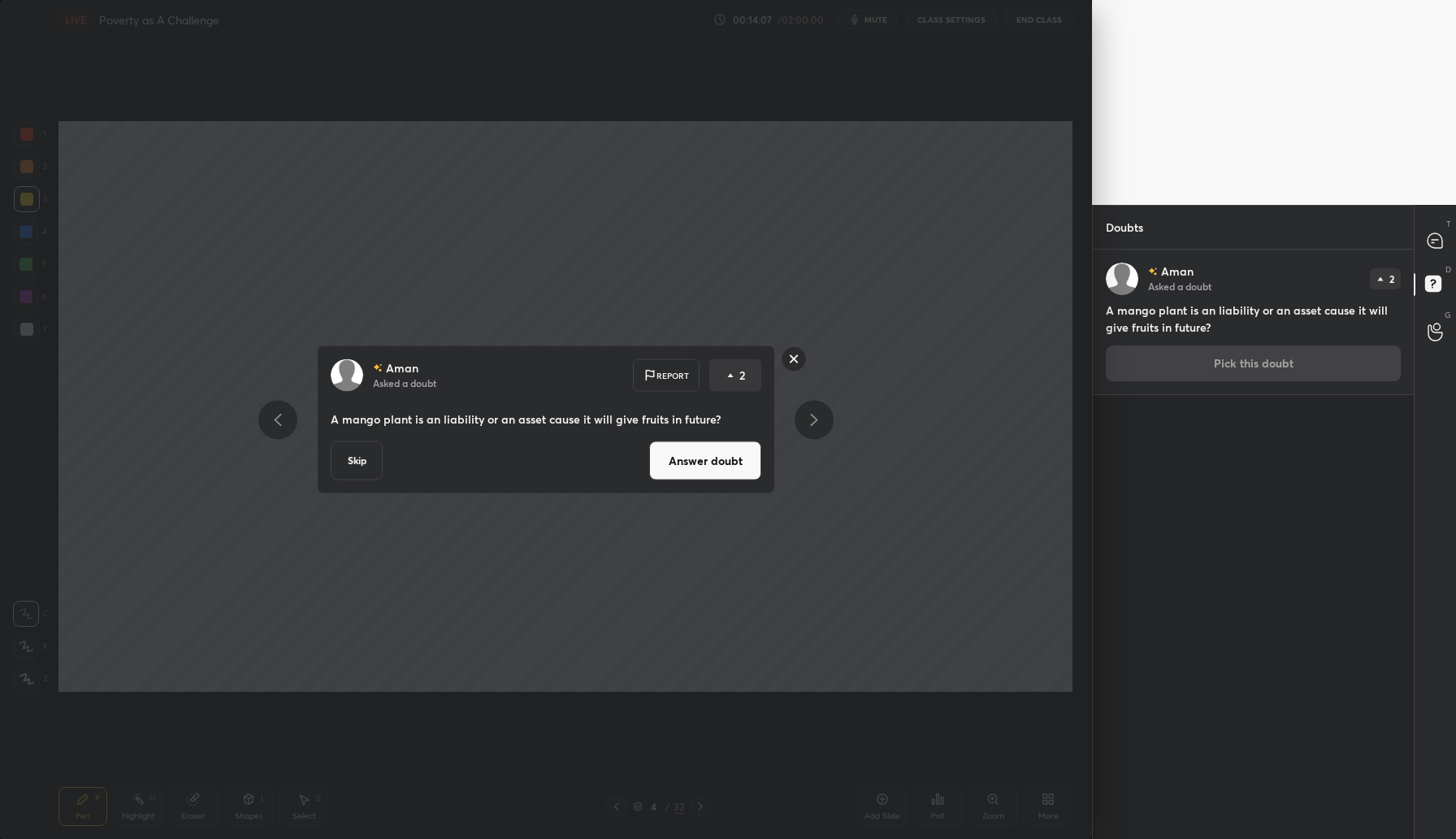
click at [718, 467] on button "Answer doubt" at bounding box center [705, 461] width 112 height 39
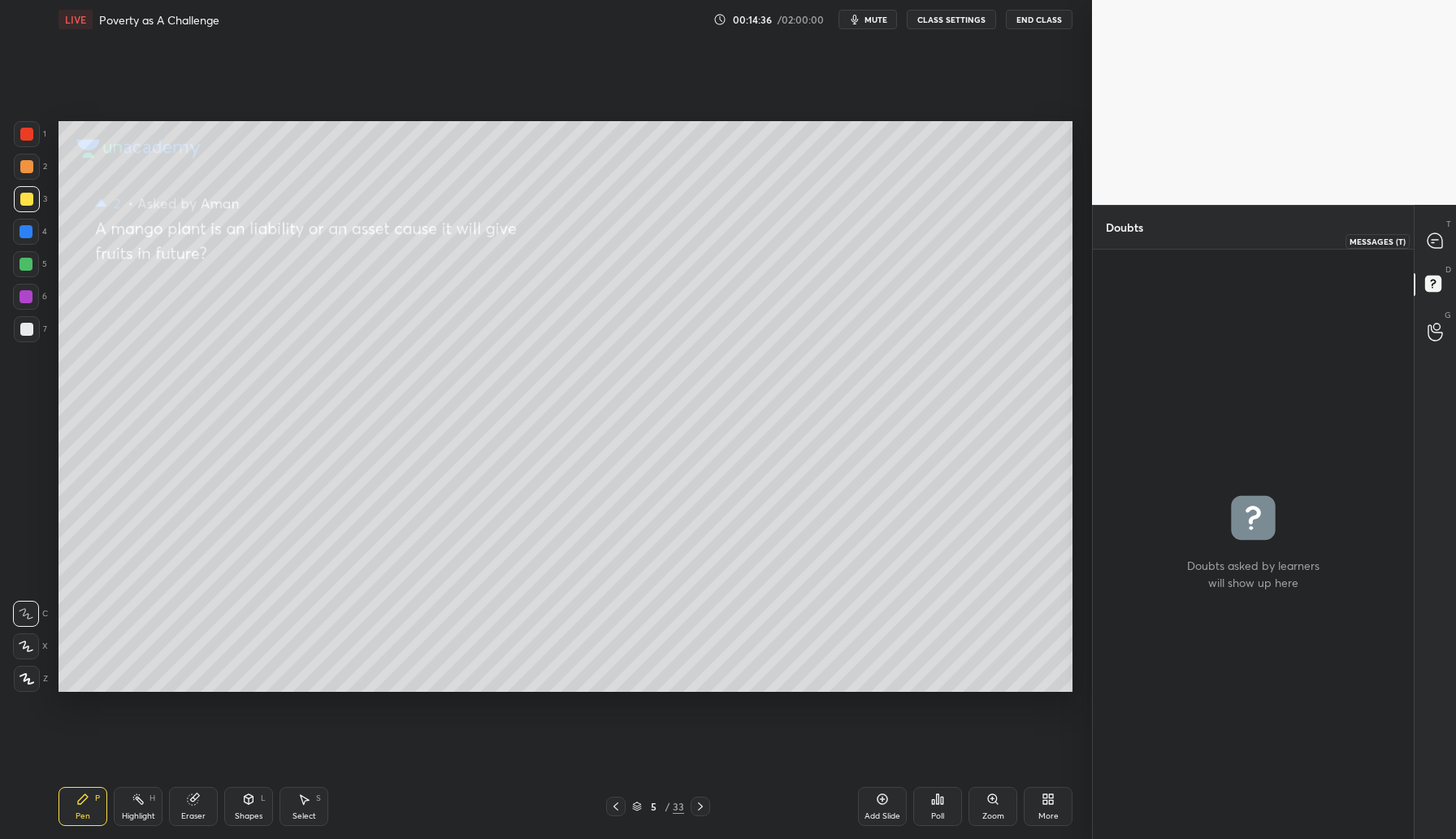
click at [1428, 241] on icon at bounding box center [1435, 241] width 15 height 15
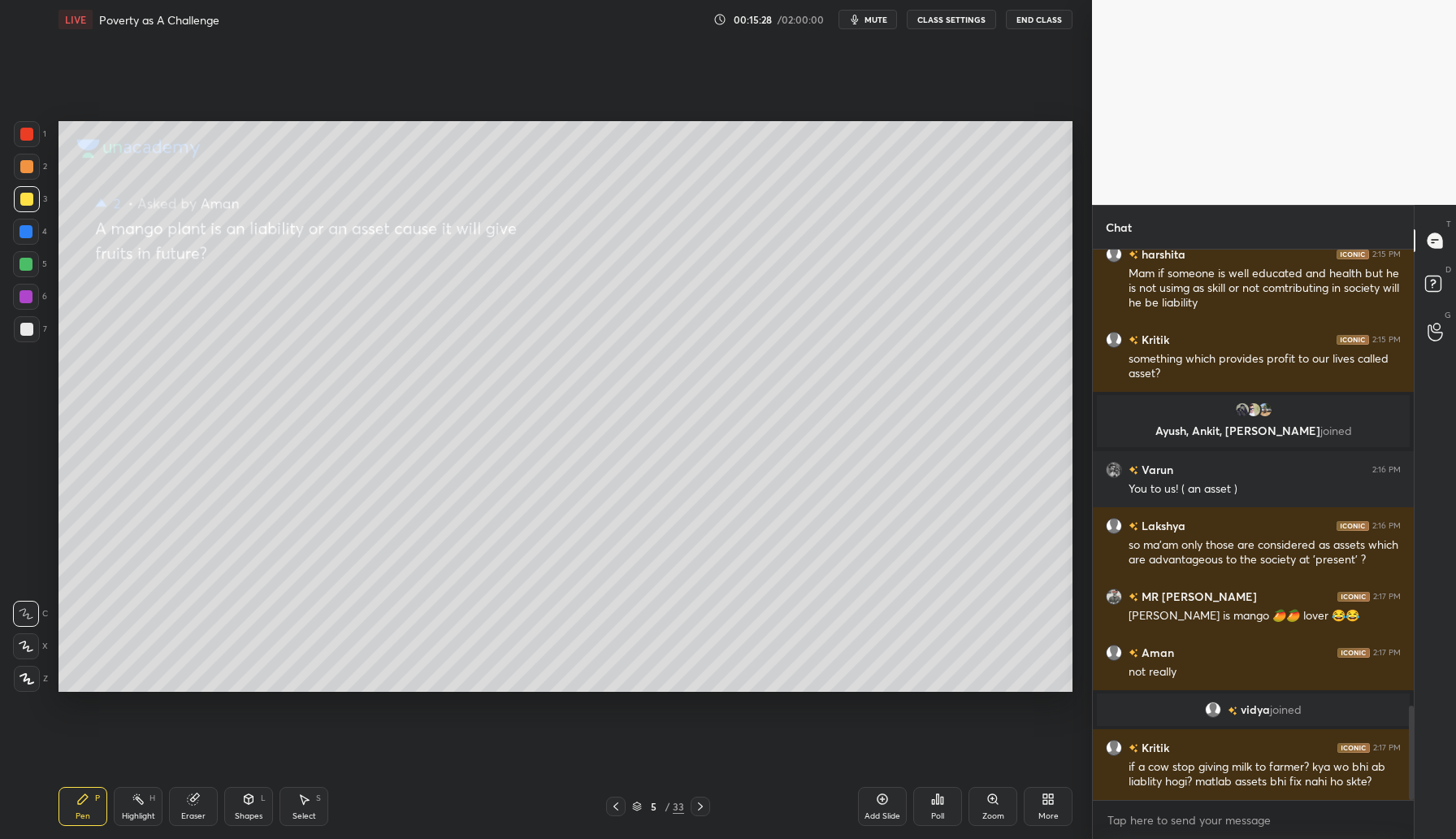
scroll to position [2659, 0]
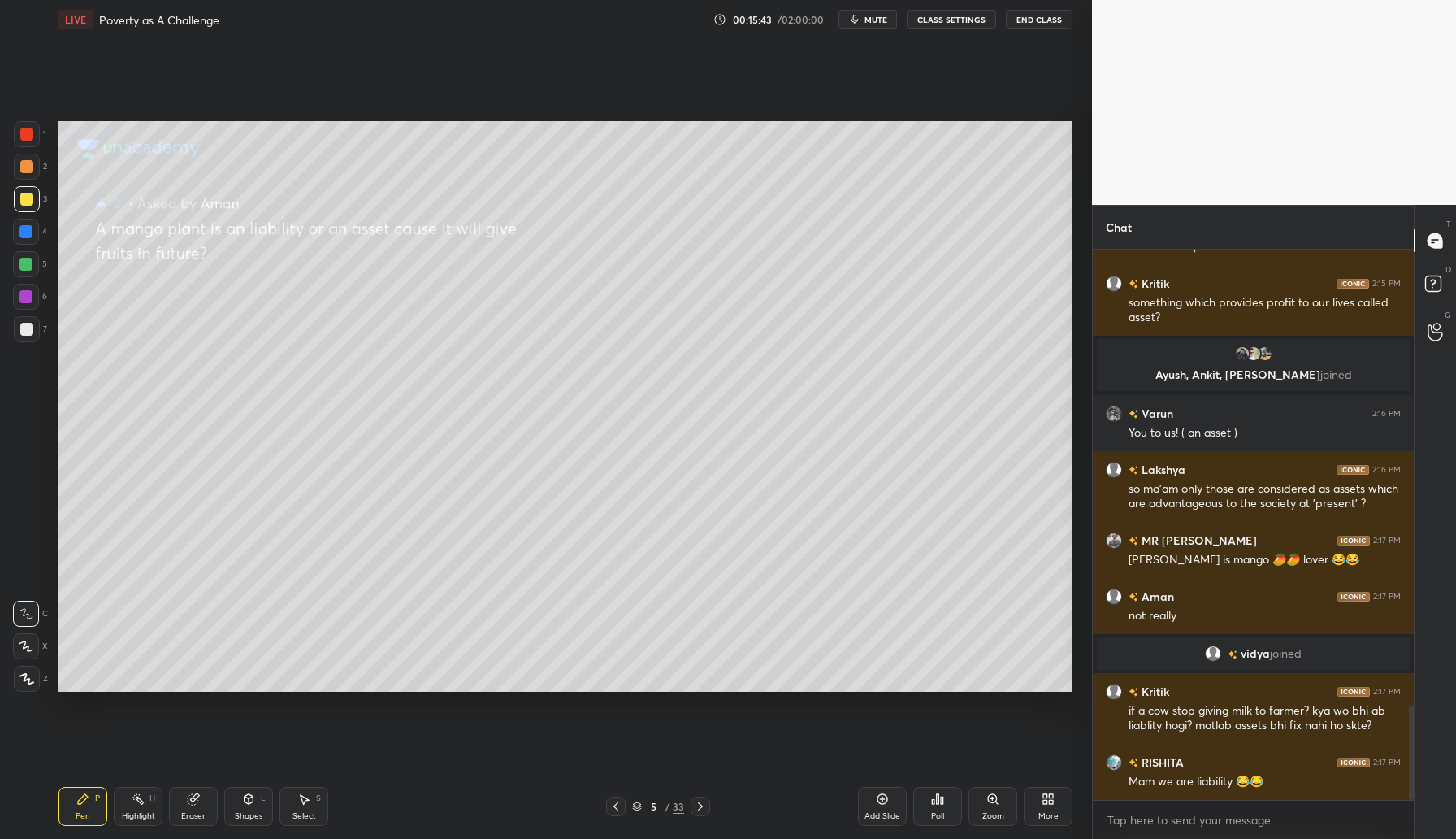
drag, startPoint x: 703, startPoint y: 813, endPoint x: 710, endPoint y: 808, distance: 8.6
click at [702, 813] on div at bounding box center [700, 805] width 19 height 19
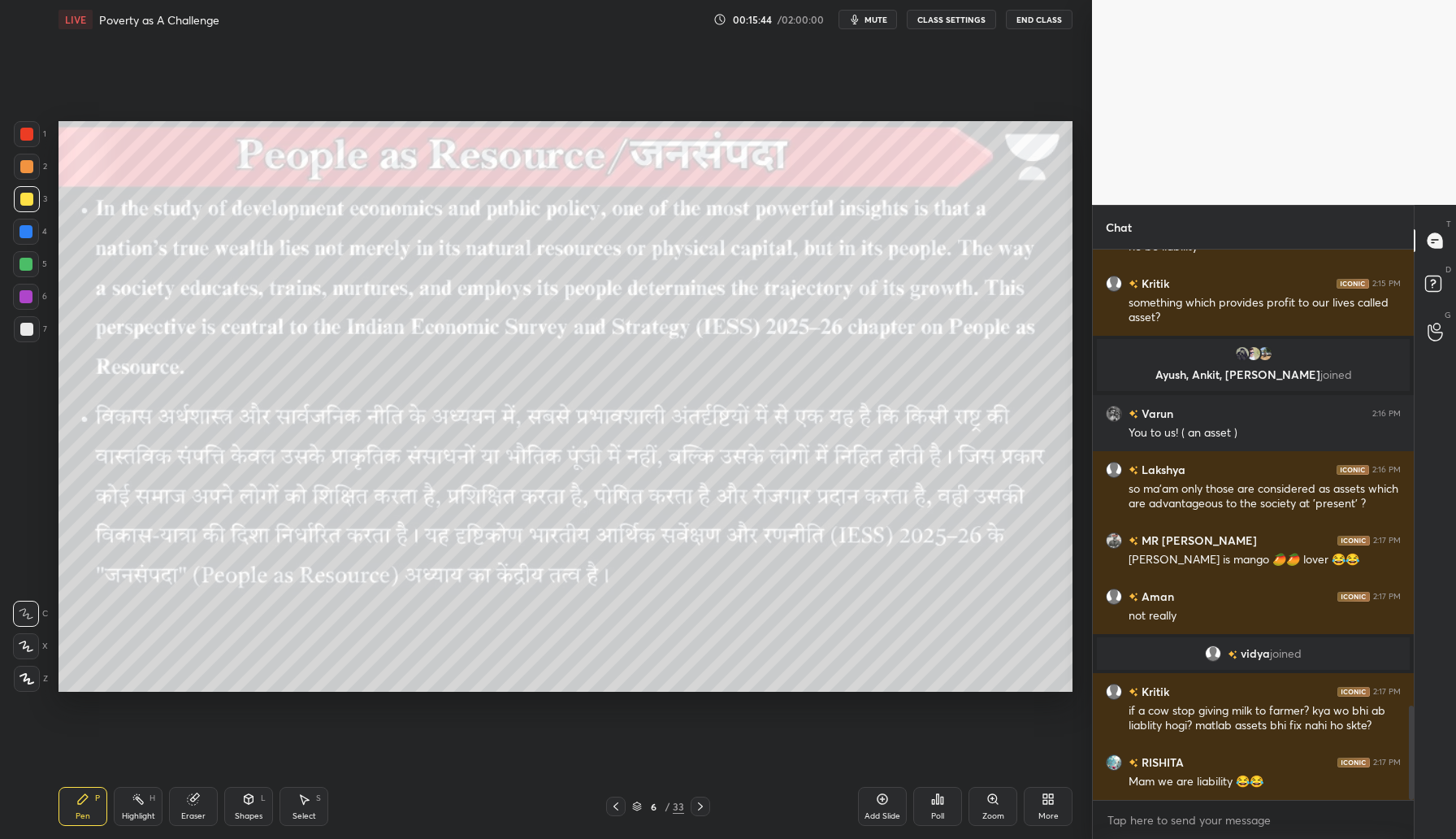
drag, startPoint x: 615, startPoint y: 811, endPoint x: 627, endPoint y: 813, distance: 12.2
click at [614, 813] on div at bounding box center [615, 805] width 19 height 19
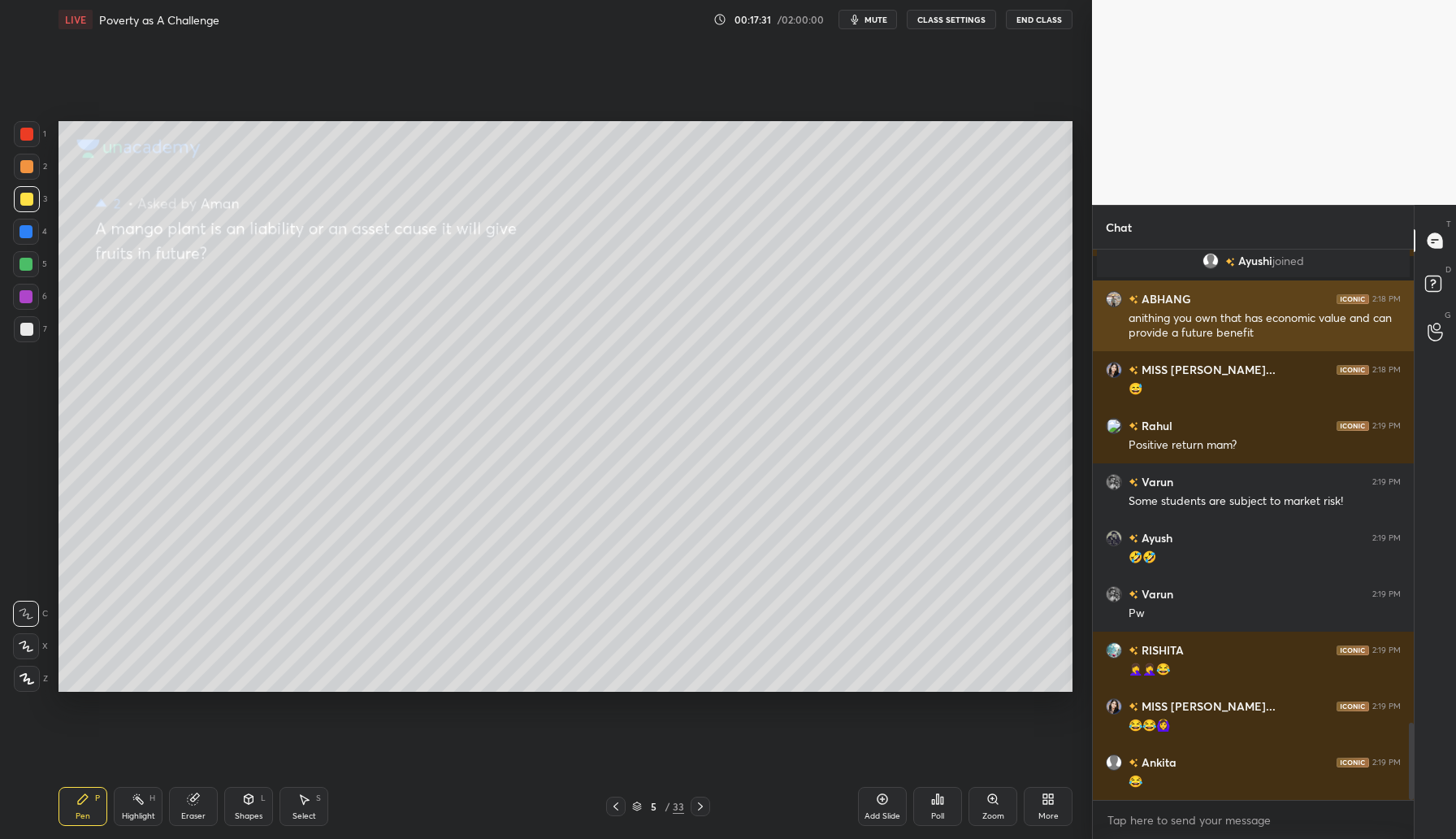
scroll to position [3412, 0]
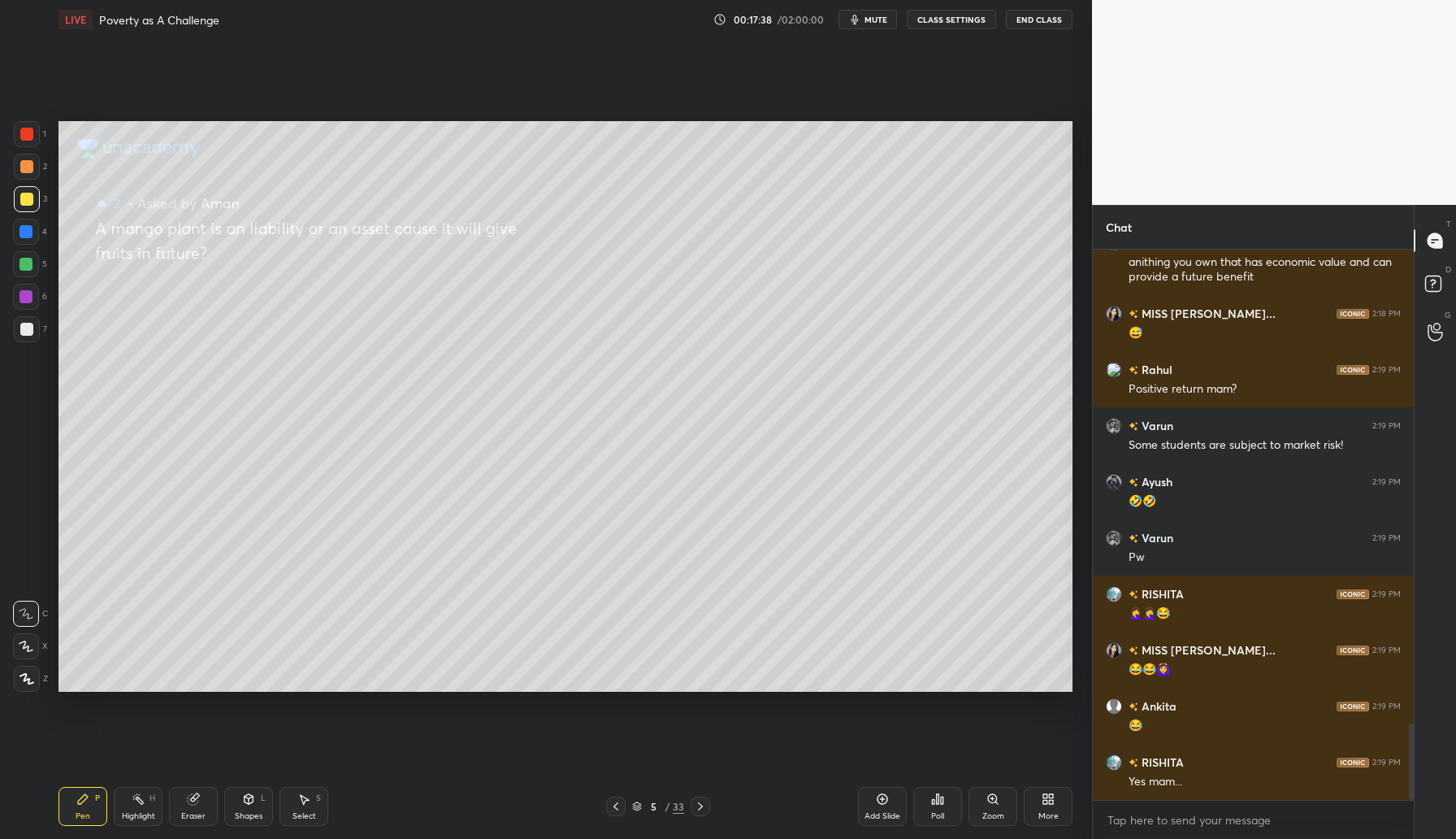
click at [873, 811] on div "Add Slide" at bounding box center [882, 806] width 48 height 39
drag, startPoint x: 31, startPoint y: 161, endPoint x: 53, endPoint y: 151, distance: 24.2
click at [34, 160] on div at bounding box center [26, 166] width 26 height 26
click at [250, 807] on div "Shapes L" at bounding box center [248, 806] width 48 height 39
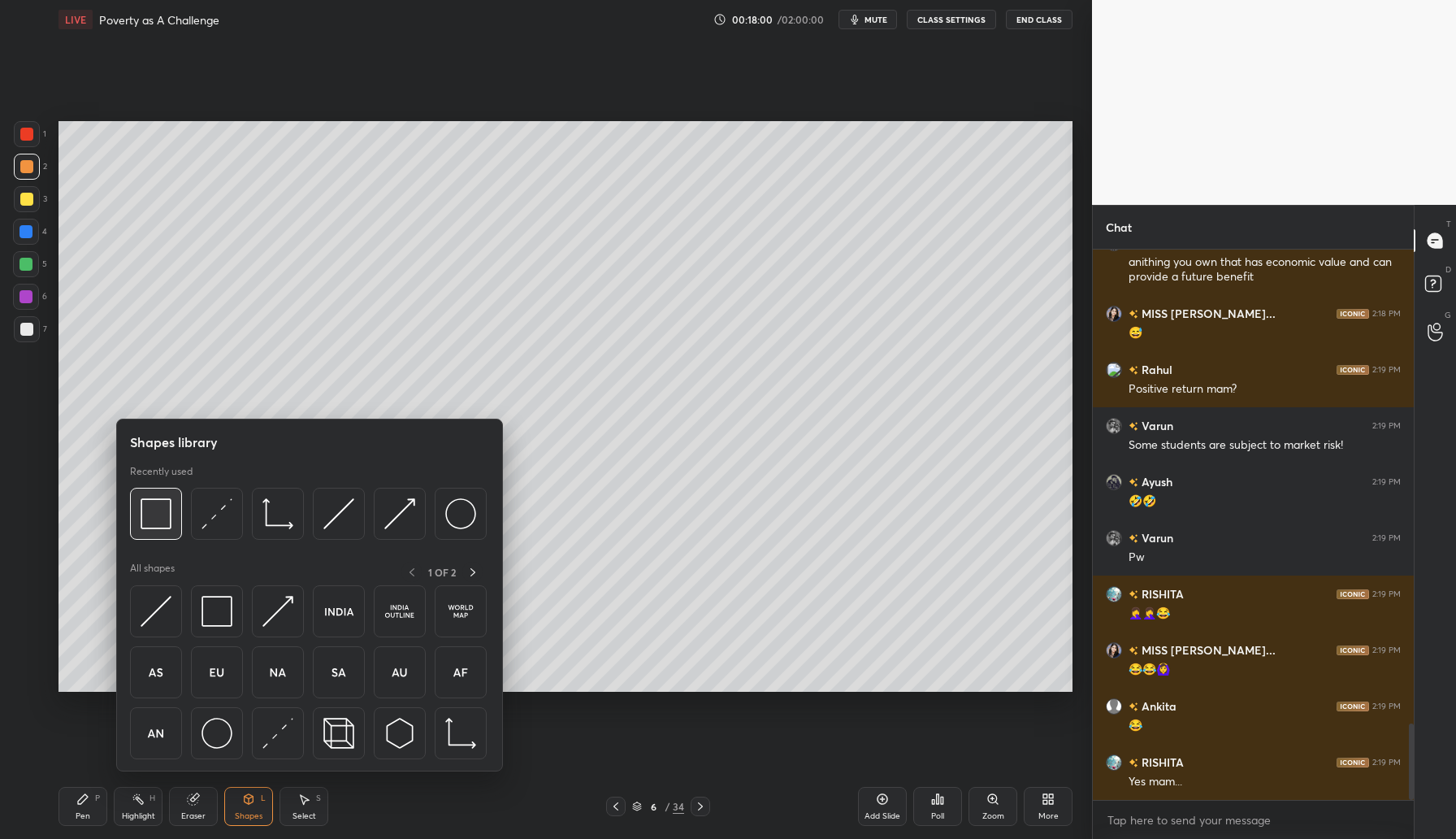
click at [166, 515] on img at bounding box center [156, 513] width 31 height 31
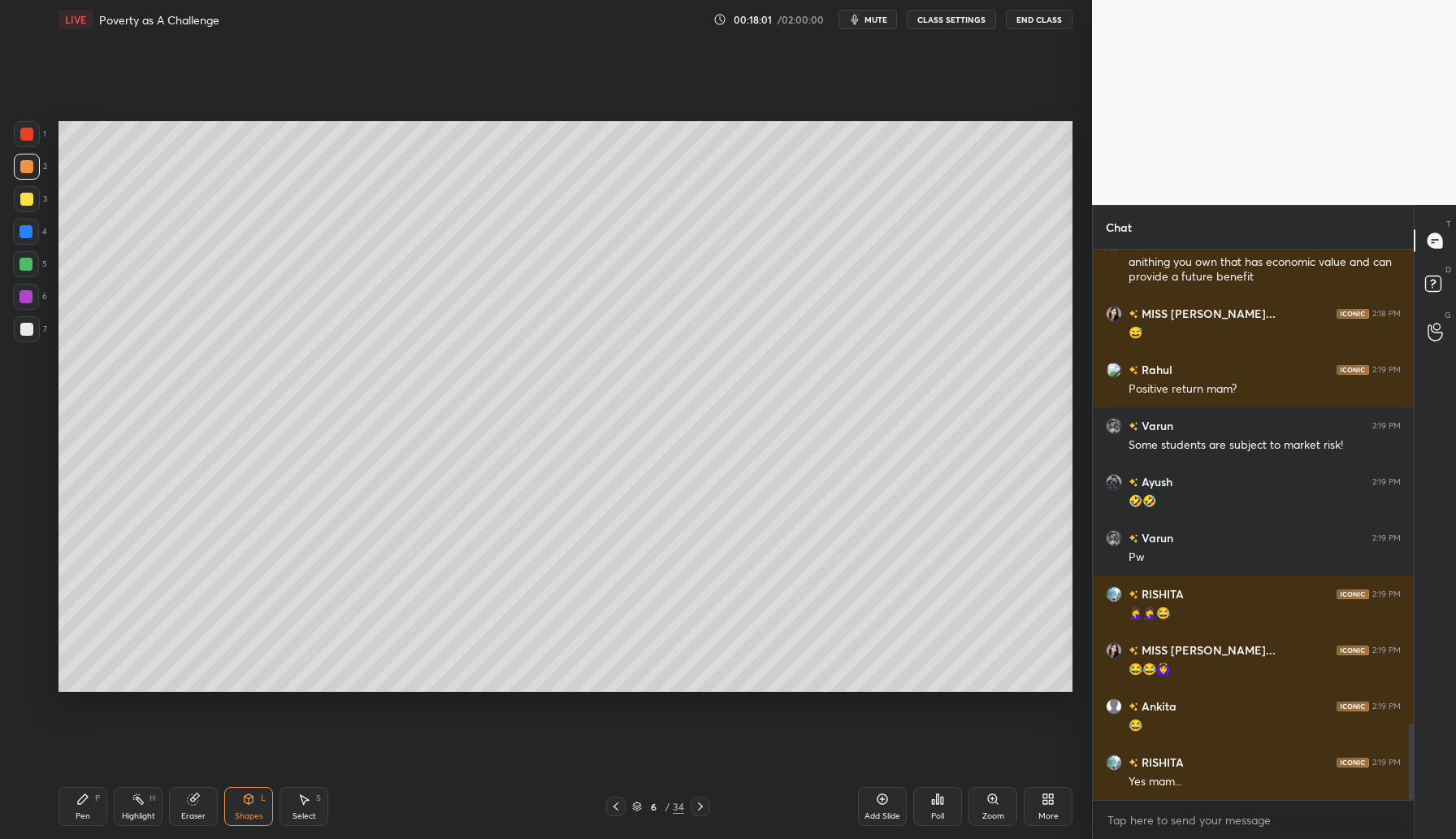
click at [540, 226] on div "Setting up your live class Poll for secs No correct answer Start poll" at bounding box center [565, 407] width 1027 height 735
click at [26, 262] on div at bounding box center [26, 264] width 13 height 13
click at [33, 200] on div at bounding box center [26, 199] width 26 height 26
drag, startPoint x: 26, startPoint y: 165, endPoint x: 49, endPoint y: 167, distance: 23.1
click at [26, 165] on div at bounding box center [26, 167] width 13 height 13
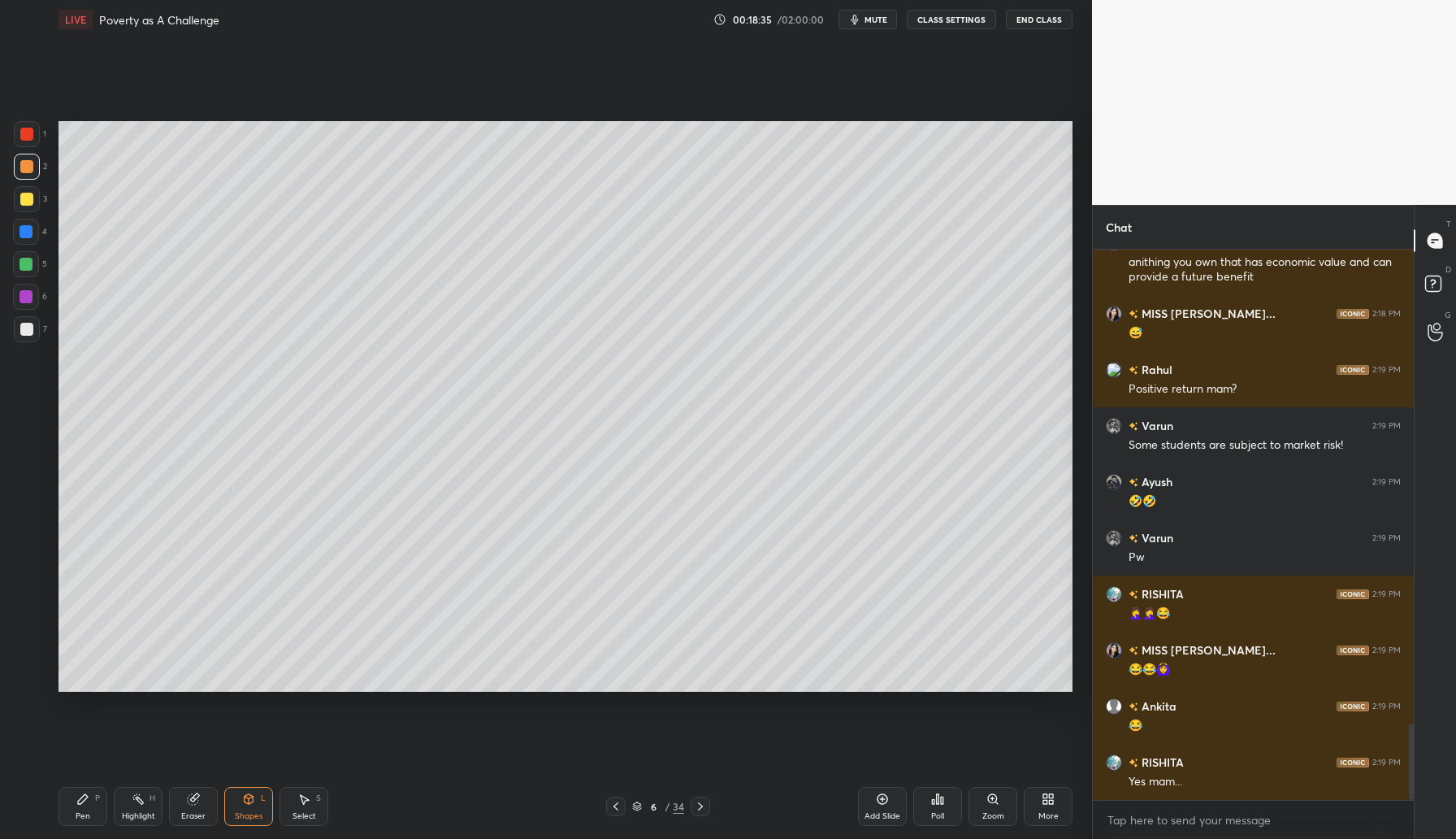
drag, startPoint x: 82, startPoint y: 803, endPoint x: 84, endPoint y: 780, distance: 23.1
click at [82, 798] on icon at bounding box center [83, 799] width 10 height 10
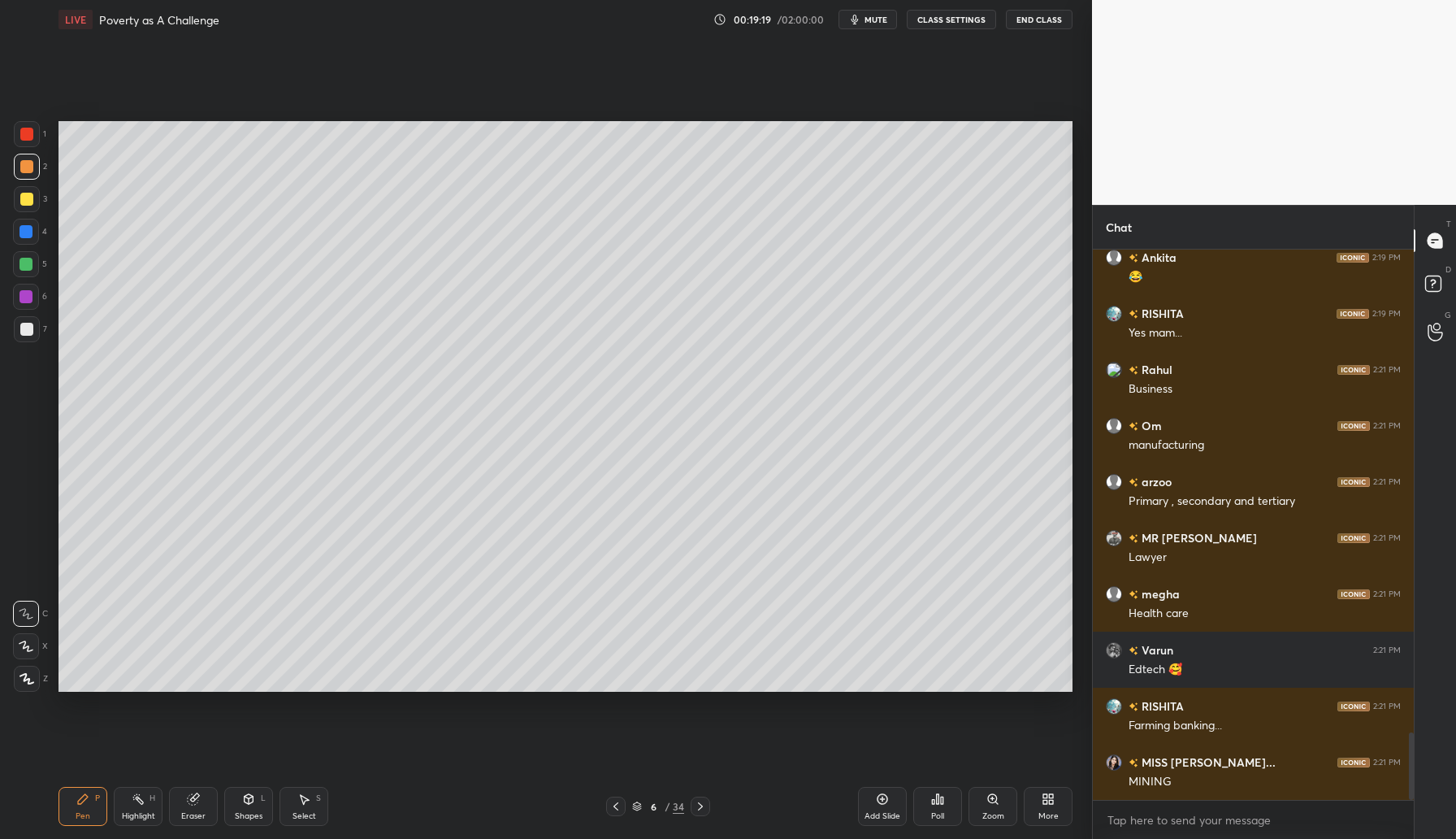
scroll to position [3917, 0]
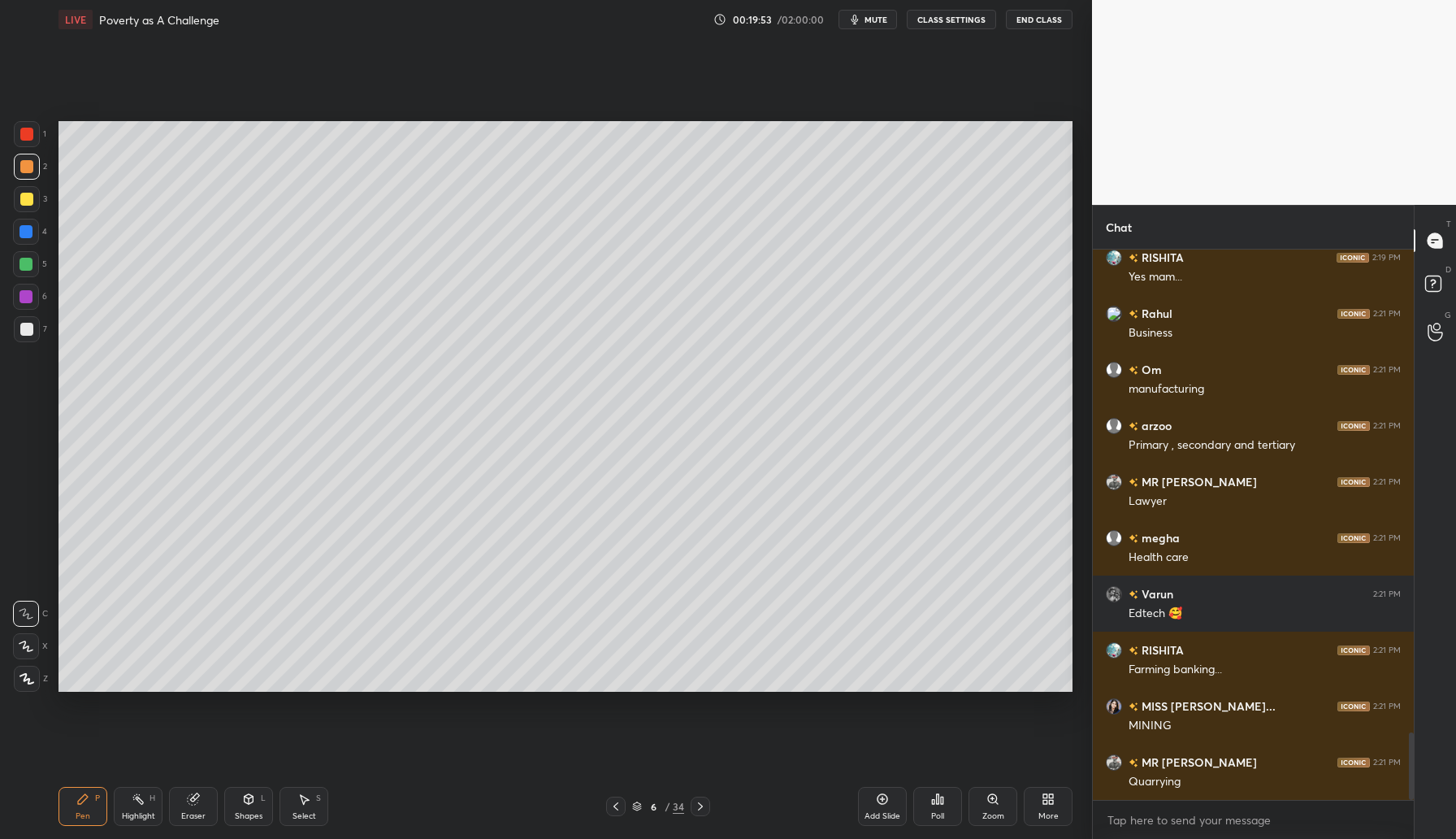
drag, startPoint x: 882, startPoint y: 798, endPoint x: 891, endPoint y: 791, distance: 11.4
click at [882, 799] on icon at bounding box center [883, 799] width 13 height 13
drag, startPoint x: 26, startPoint y: 197, endPoint x: 46, endPoint y: 188, distance: 21.9
click at [28, 197] on div at bounding box center [26, 199] width 13 height 13
drag, startPoint x: 257, startPoint y: 834, endPoint x: 262, endPoint y: 824, distance: 11.2
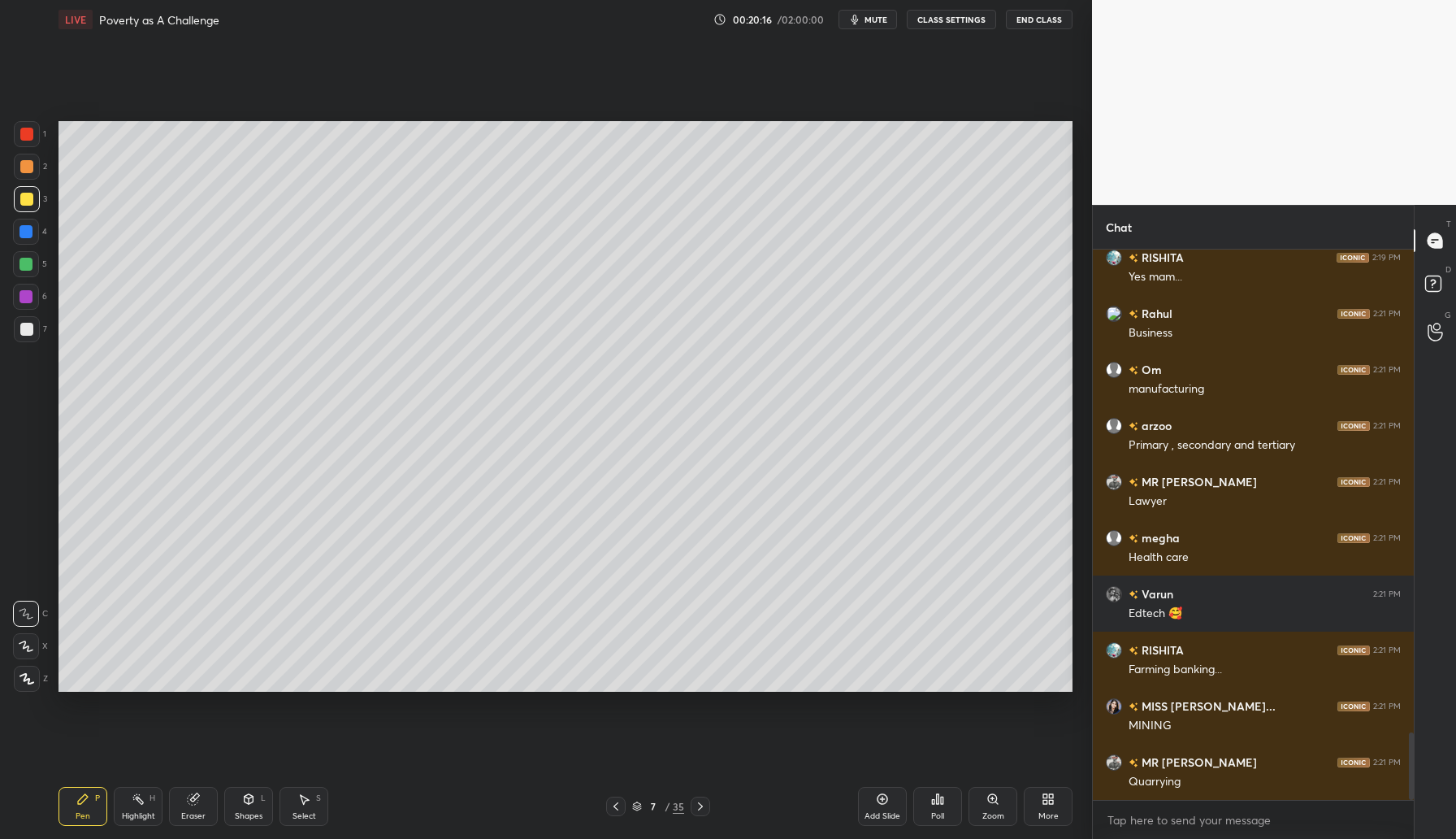
click at [257, 833] on div "Pen P Highlight H Eraser Shapes L Select S 7 / 35 Add Slide Poll Zoom More" at bounding box center [565, 805] width 1014 height 65
click at [253, 803] on icon at bounding box center [249, 799] width 13 height 13
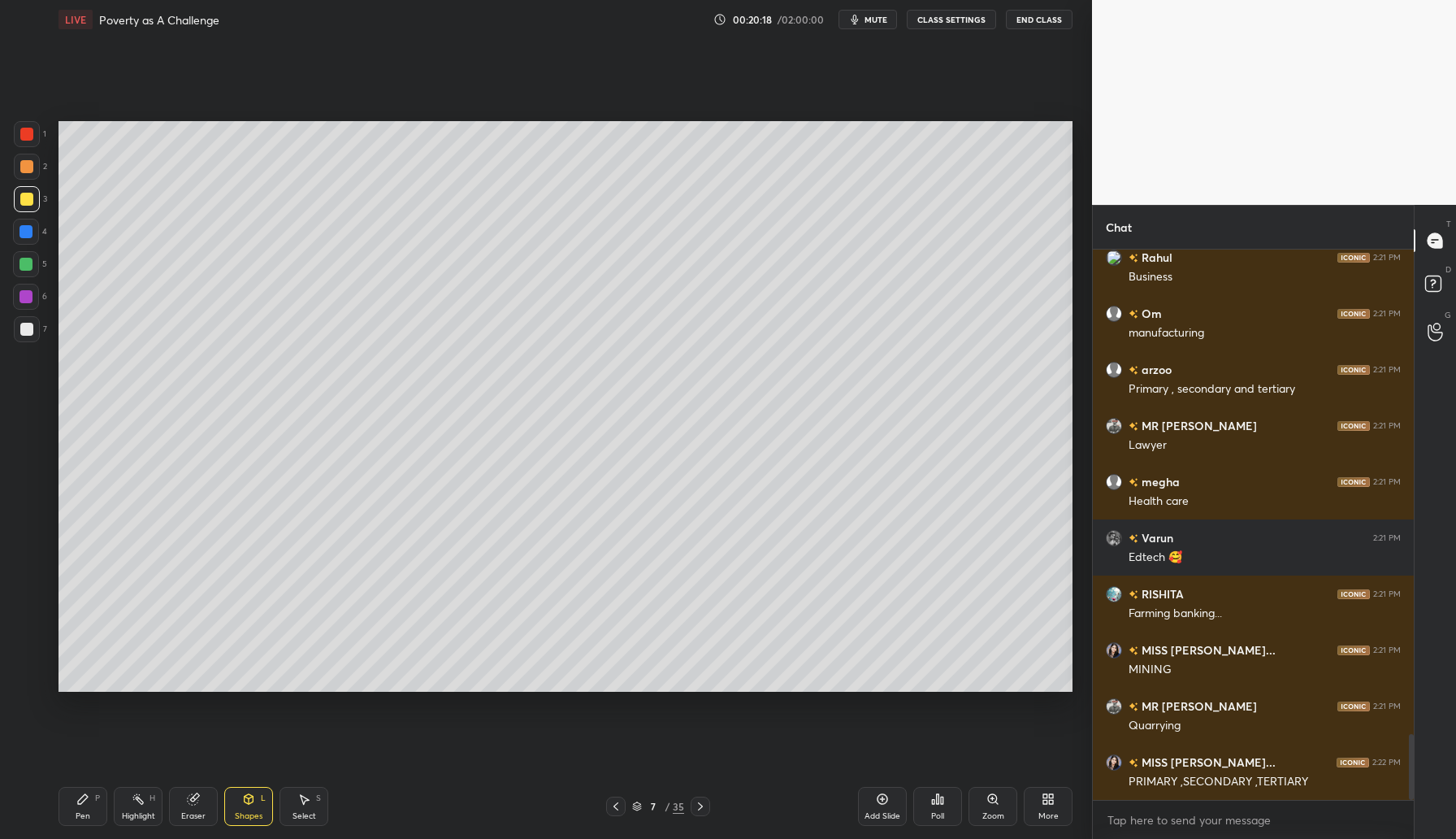
scroll to position [4029, 0]
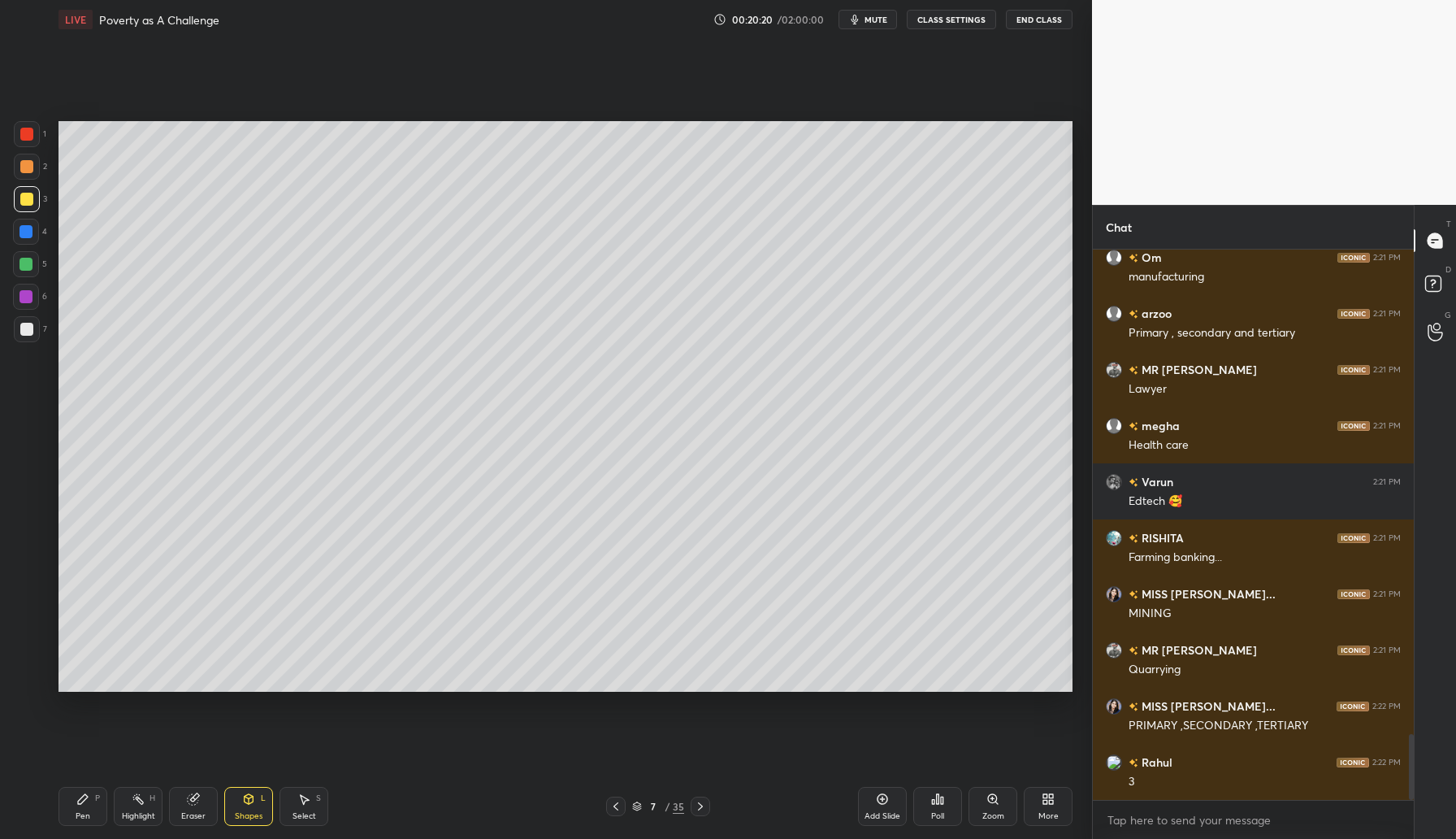
drag, startPoint x: 78, startPoint y: 800, endPoint x: 112, endPoint y: 766, distance: 48.1
click at [81, 798] on icon at bounding box center [83, 799] width 10 height 10
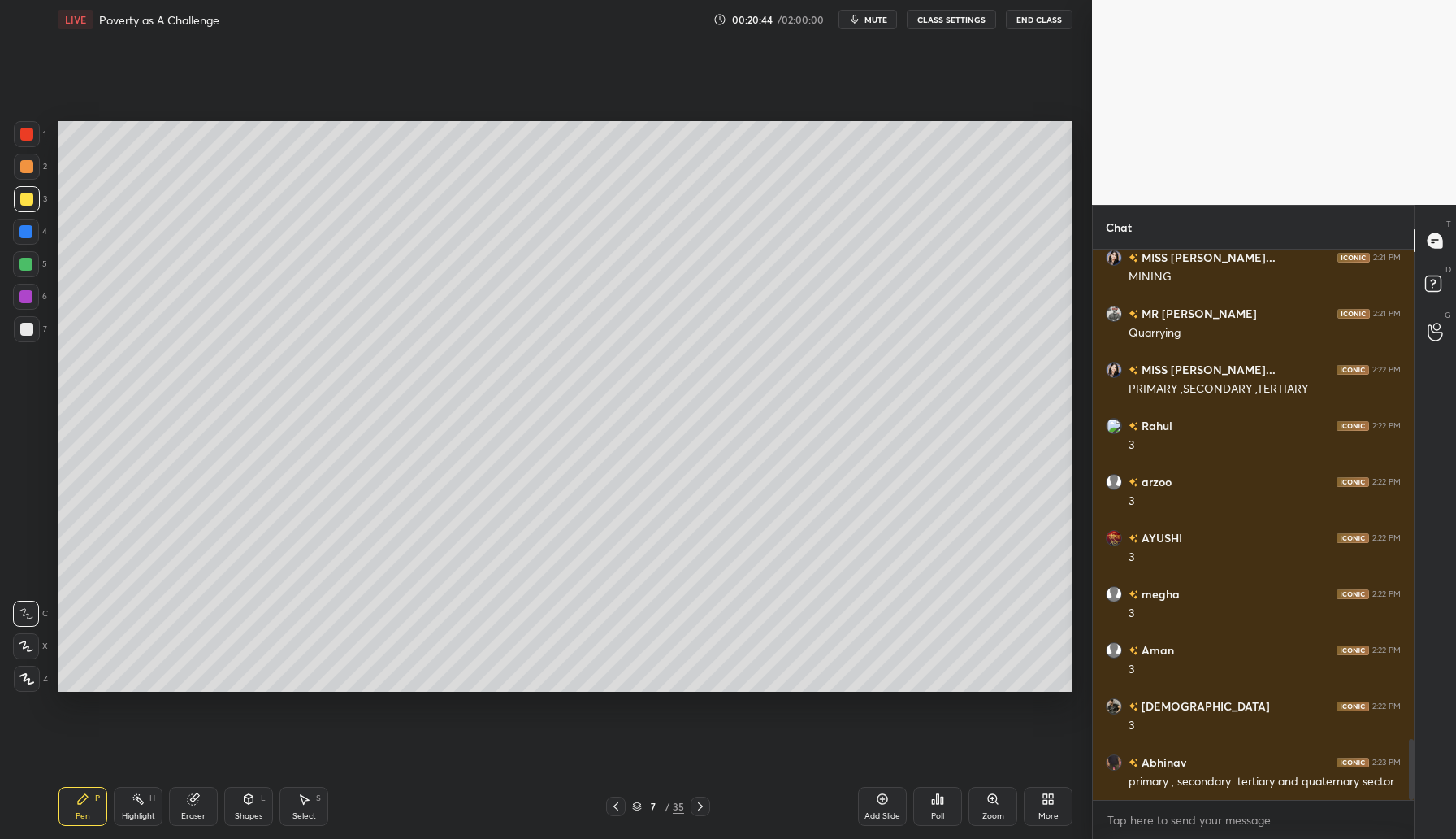
scroll to position [4421, 0]
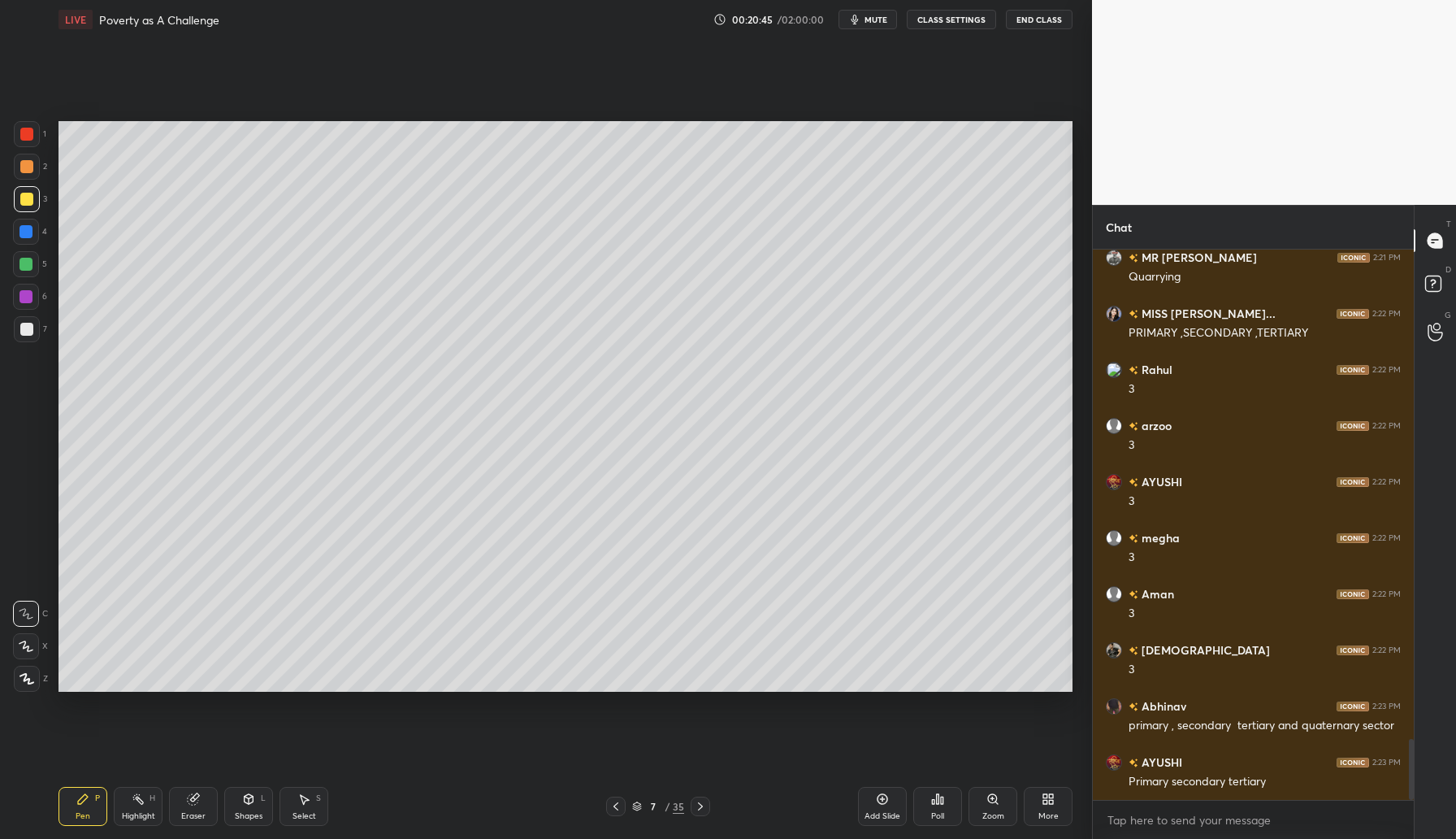
click at [27, 264] on div at bounding box center [26, 264] width 13 height 13
drag, startPoint x: 614, startPoint y: 809, endPoint x: 625, endPoint y: 811, distance: 11.2
click at [614, 811] on icon at bounding box center [615, 806] width 13 height 13
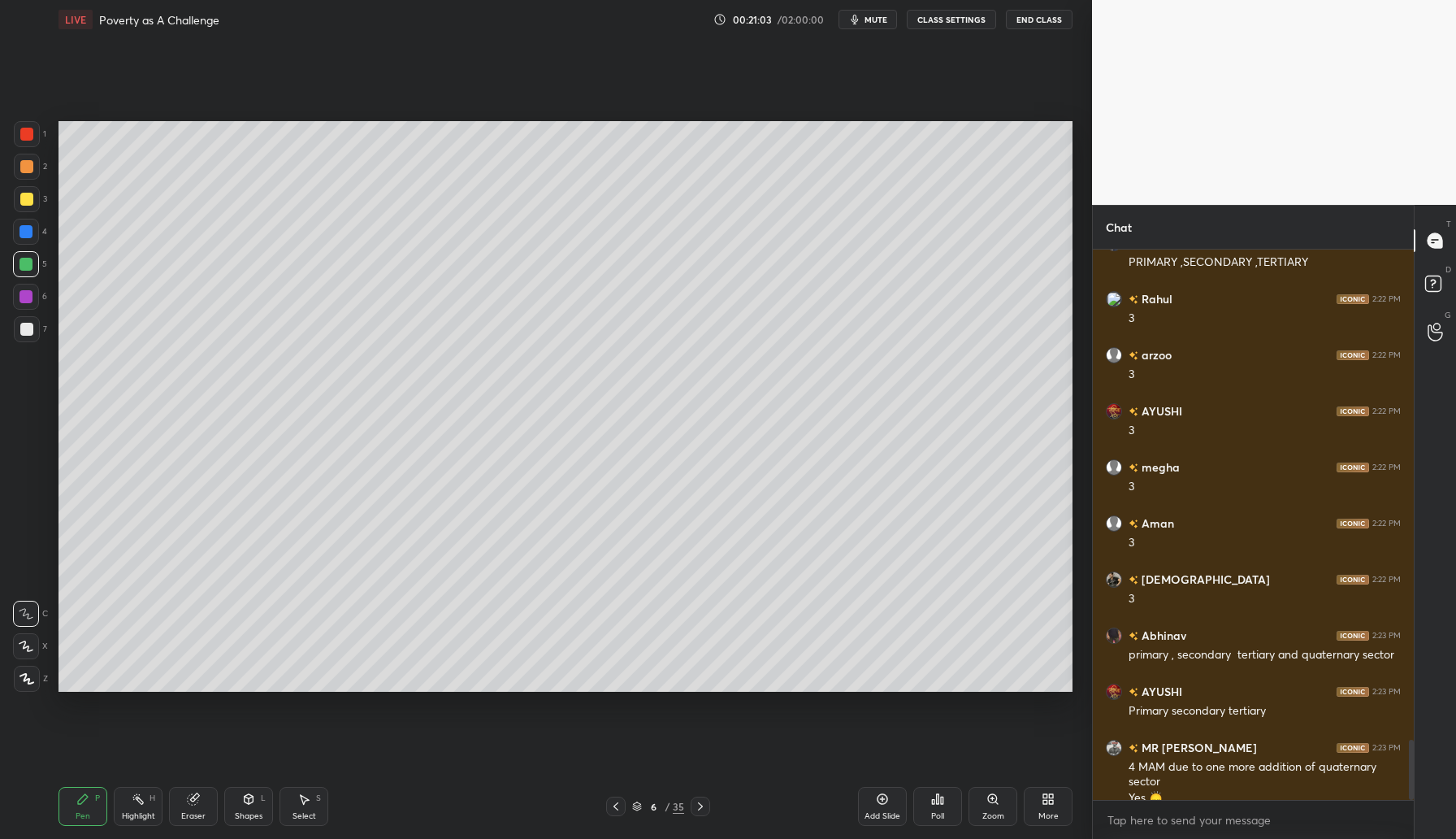
scroll to position [4509, 0]
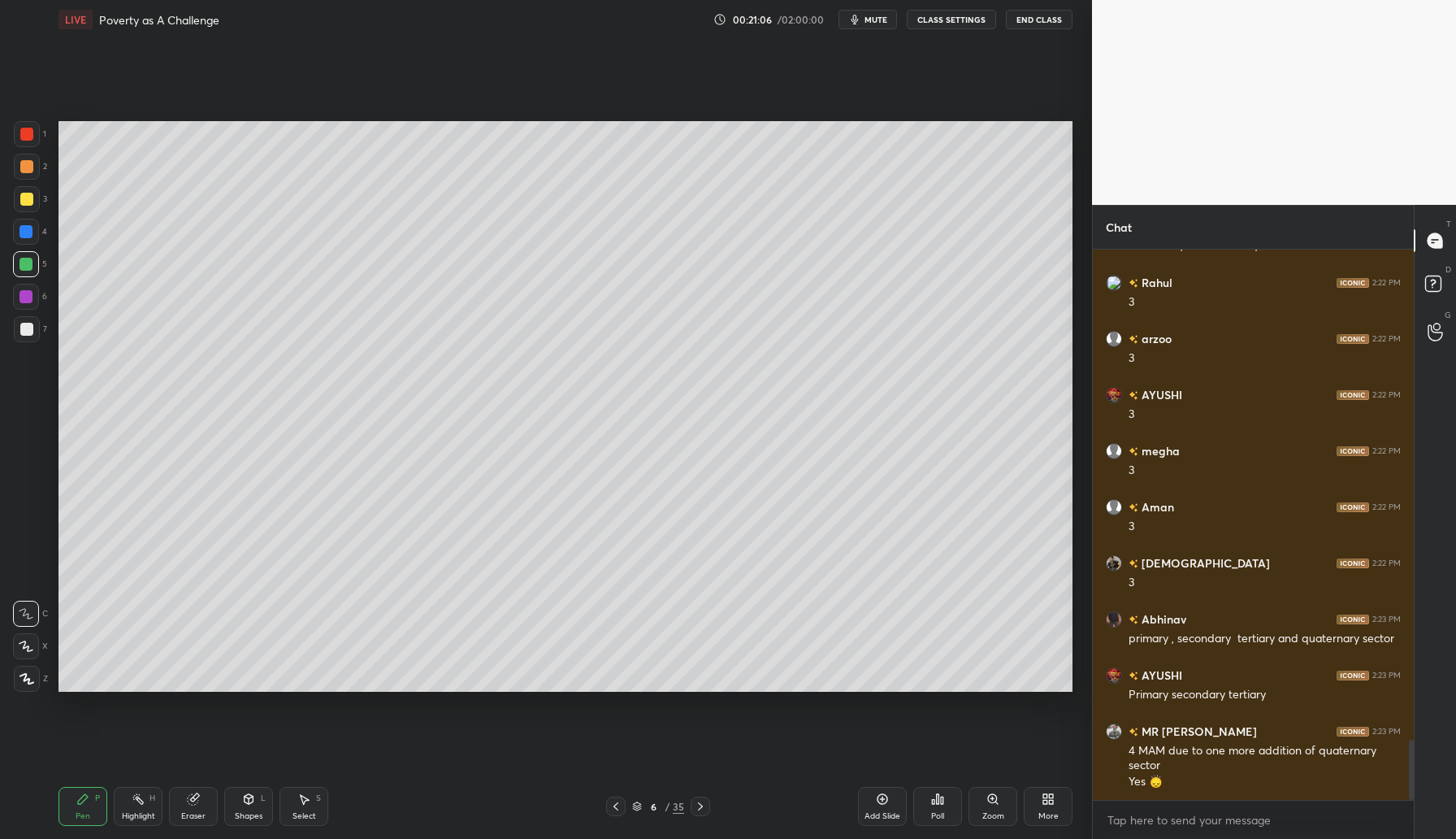
drag, startPoint x: 698, startPoint y: 806, endPoint x: 701, endPoint y: 798, distance: 8.5
click at [698, 805] on icon at bounding box center [700, 806] width 13 height 13
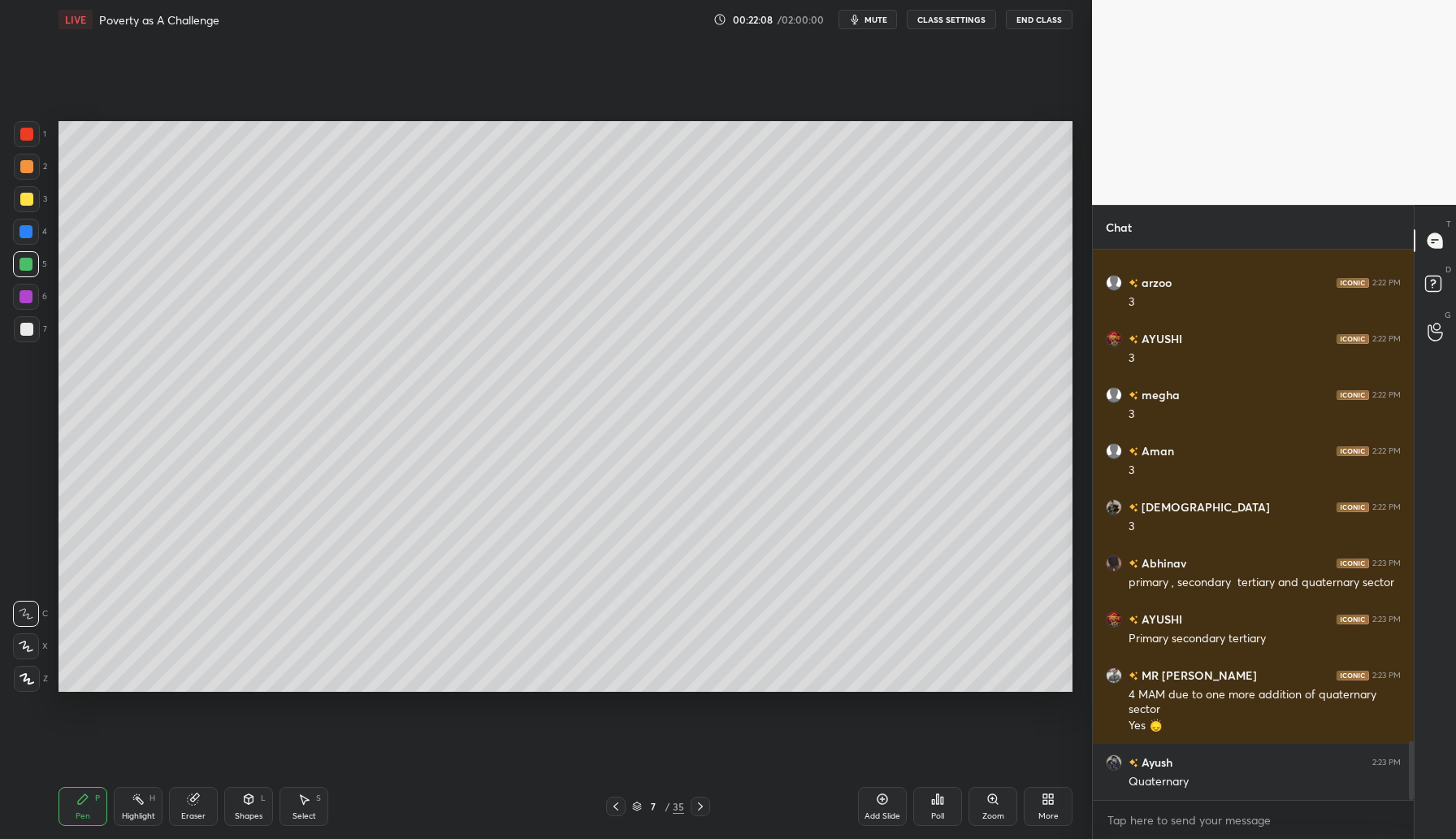
drag, startPoint x: 28, startPoint y: 300, endPoint x: 51, endPoint y: 307, distance: 24.0
click at [32, 303] on div at bounding box center [26, 296] width 26 height 26
drag, startPoint x: 28, startPoint y: 326, endPoint x: 41, endPoint y: 334, distance: 15.3
click at [30, 326] on div at bounding box center [26, 329] width 13 height 13
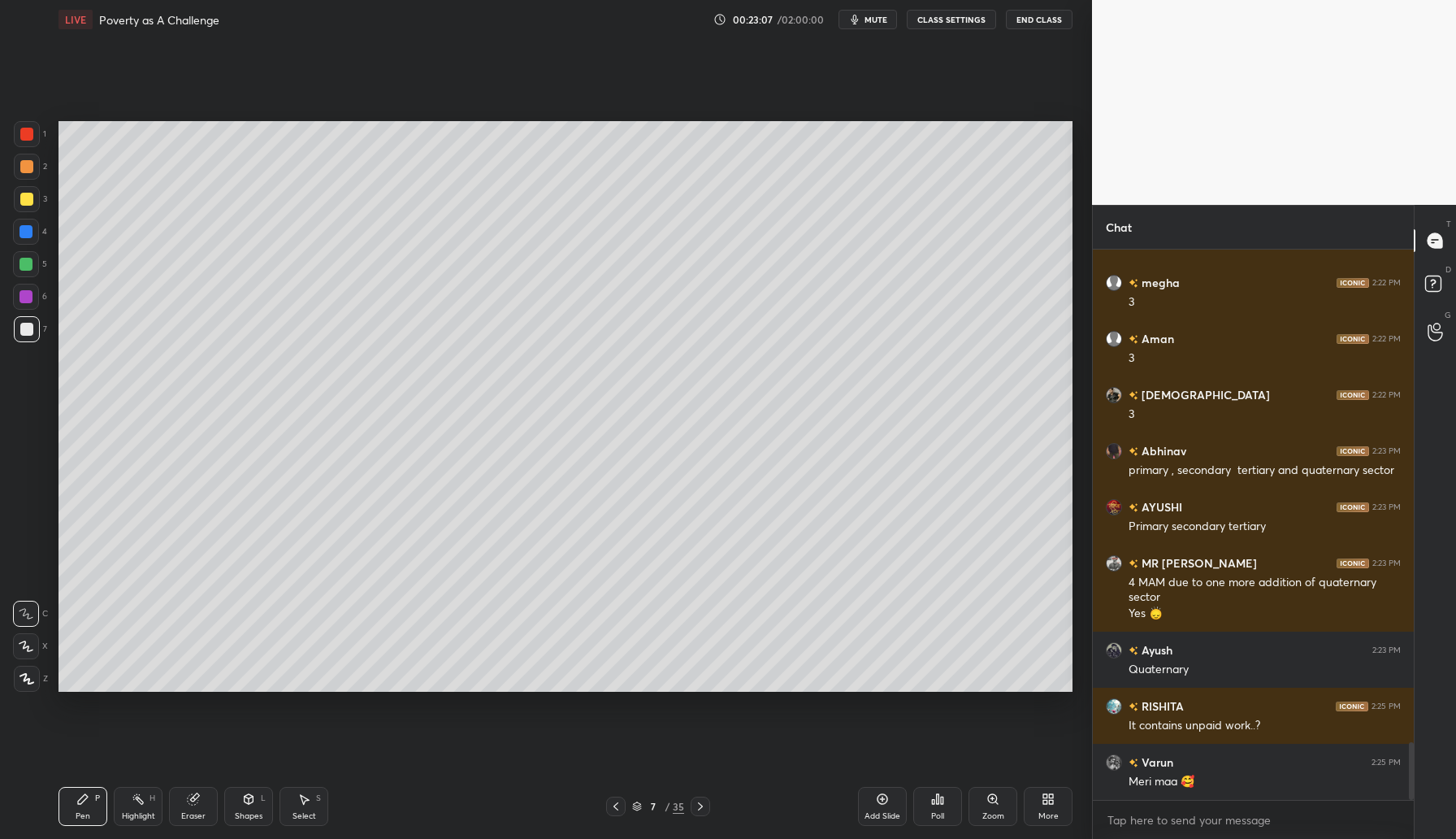
scroll to position [4716, 0]
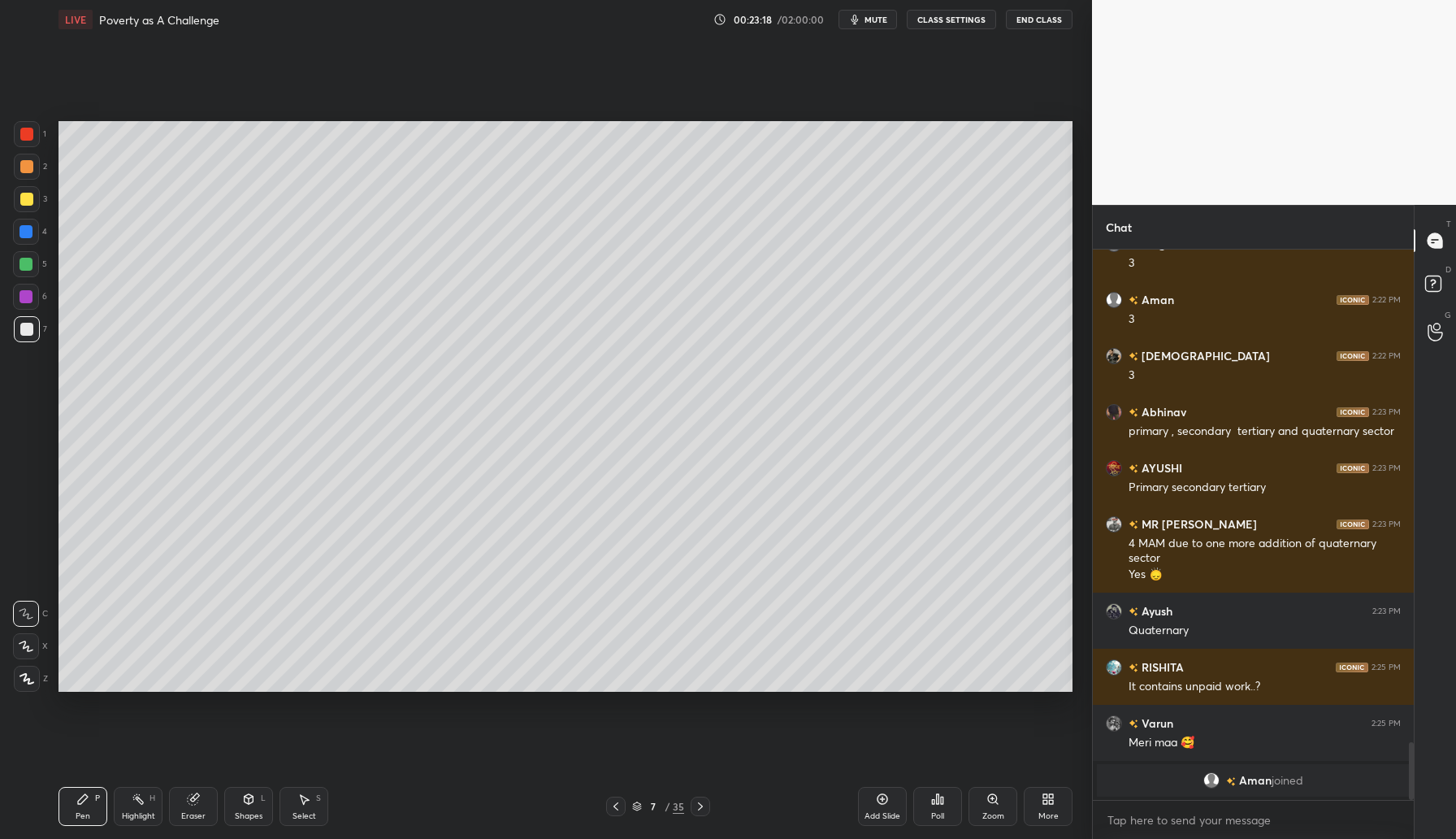
drag, startPoint x: 884, startPoint y: 806, endPoint x: 885, endPoint y: 797, distance: 9.1
click at [884, 805] on div "Add Slide" at bounding box center [882, 806] width 48 height 39
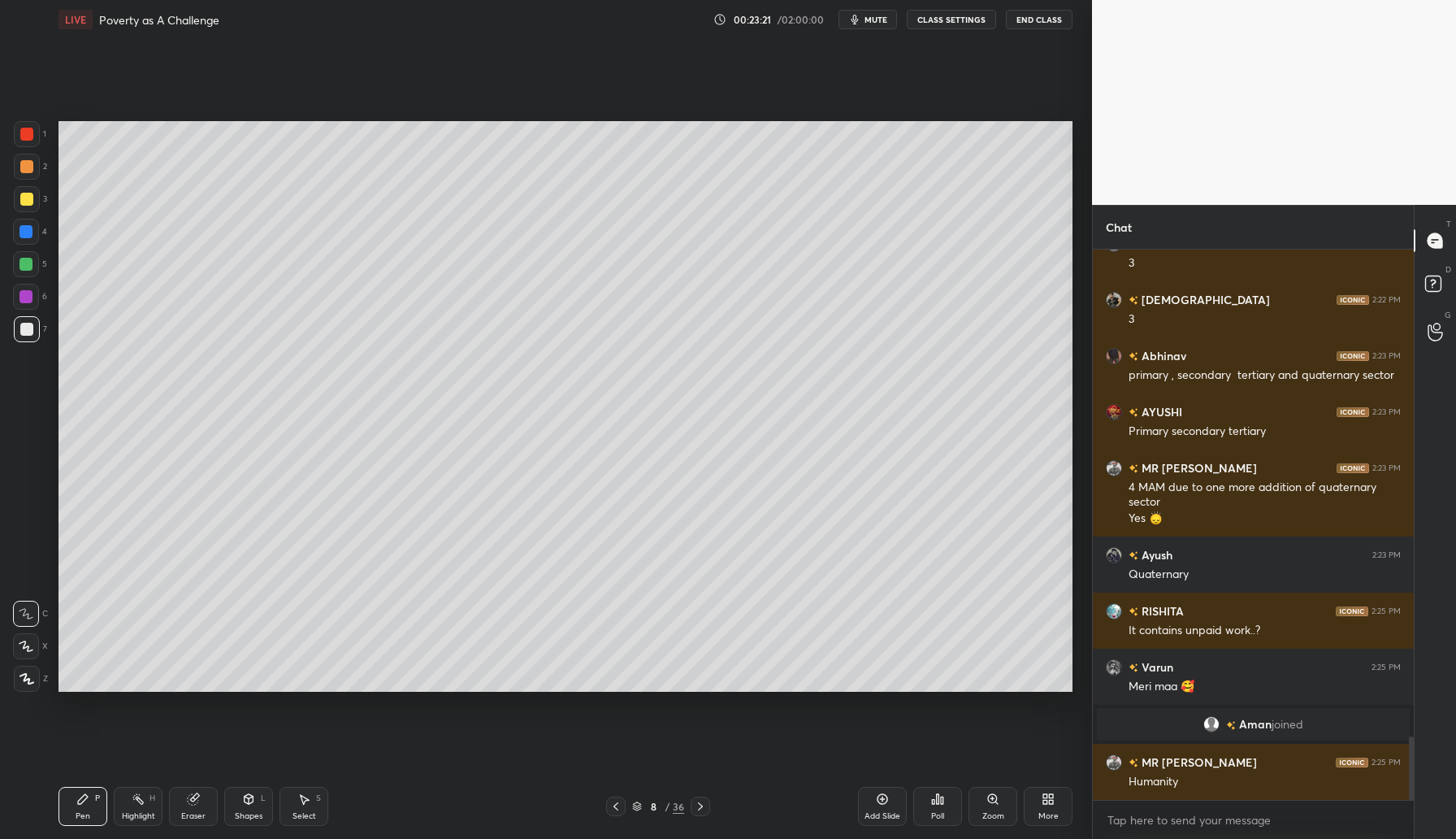
drag, startPoint x: 26, startPoint y: 165, endPoint x: 47, endPoint y: 154, distance: 23.7
click at [26, 165] on div at bounding box center [26, 167] width 13 height 13
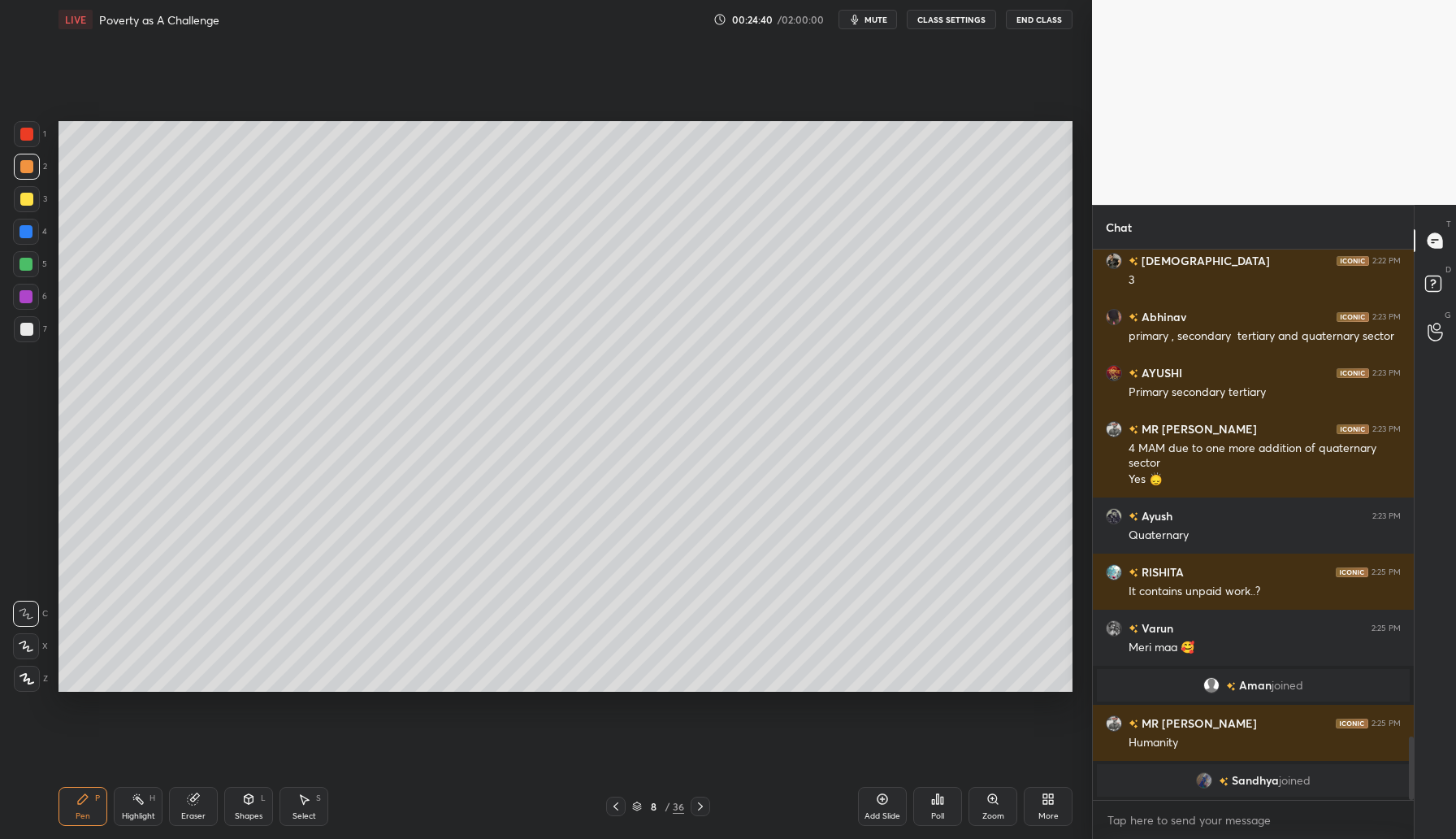
click at [27, 232] on div at bounding box center [26, 232] width 13 height 13
click at [201, 797] on div "Eraser" at bounding box center [192, 806] width 48 height 39
click at [26, 647] on icon at bounding box center [26, 646] width 13 height 14
drag, startPoint x: 83, startPoint y: 803, endPoint x: 194, endPoint y: 720, distance: 138.6
click at [88, 803] on icon at bounding box center [83, 799] width 13 height 13
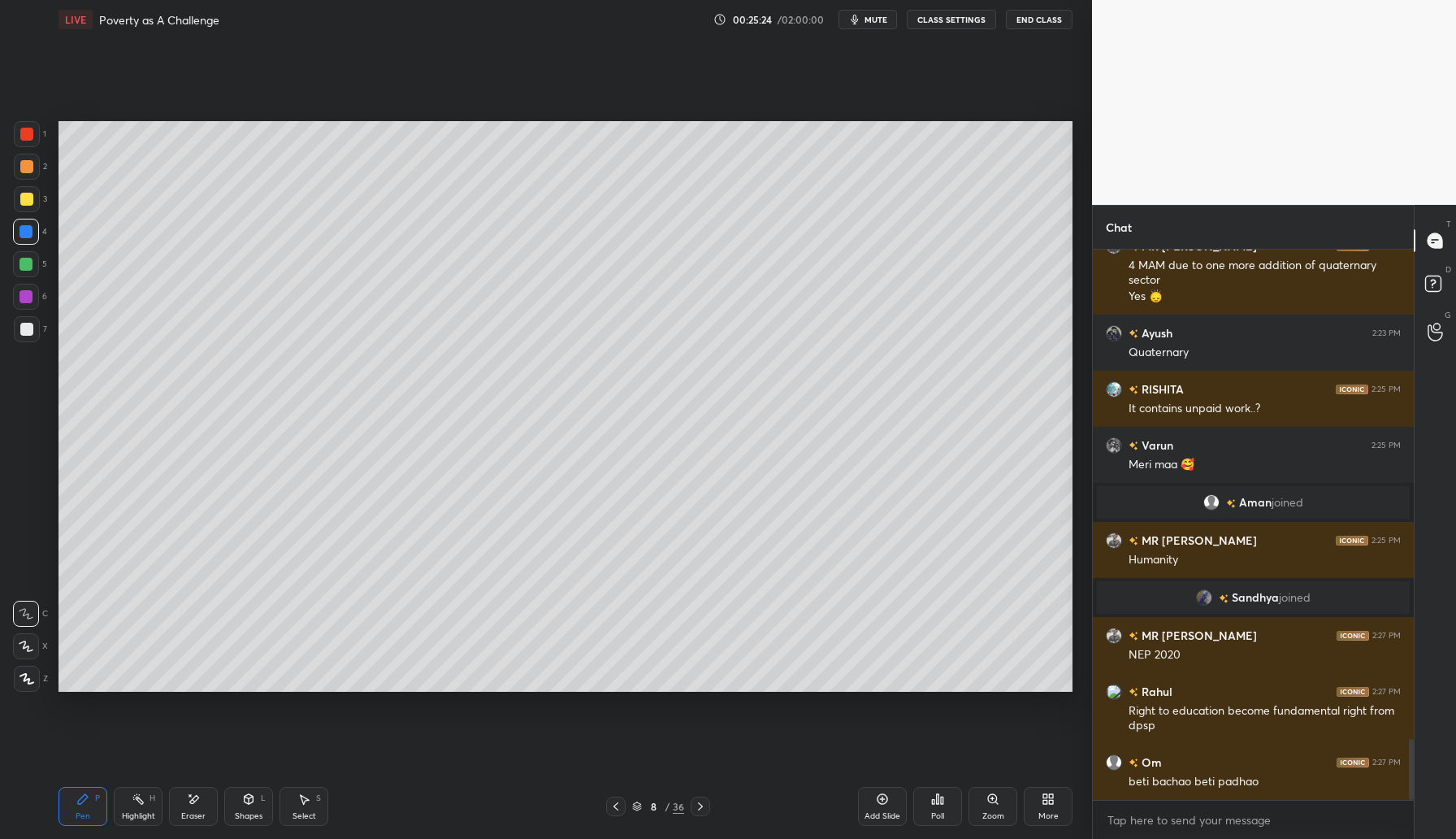
scroll to position [4438, 0]
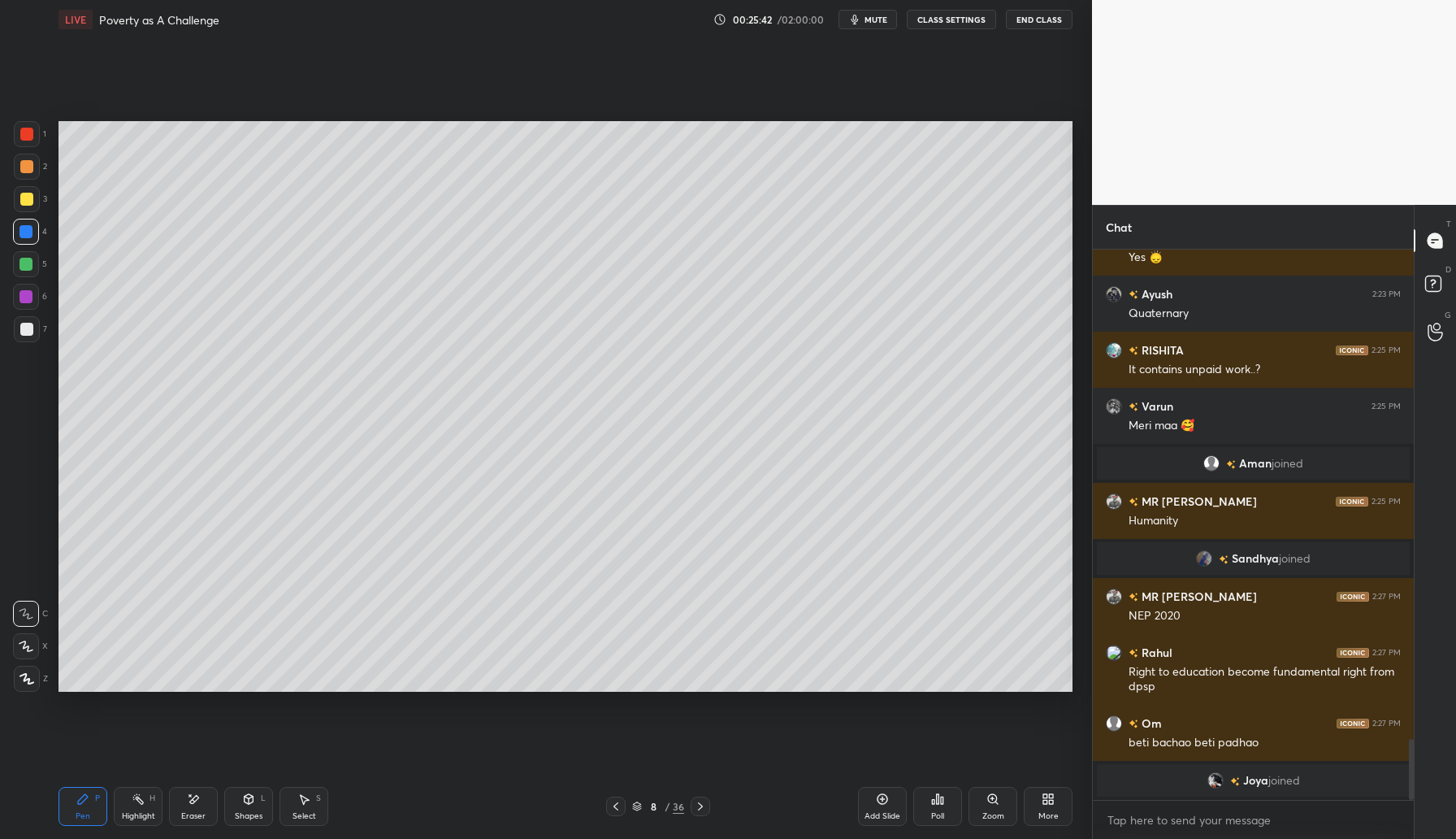
click at [878, 803] on icon at bounding box center [883, 799] width 13 height 13
drag, startPoint x: 29, startPoint y: 133, endPoint x: 76, endPoint y: 119, distance: 49.0
click at [32, 135] on div at bounding box center [26, 134] width 13 height 13
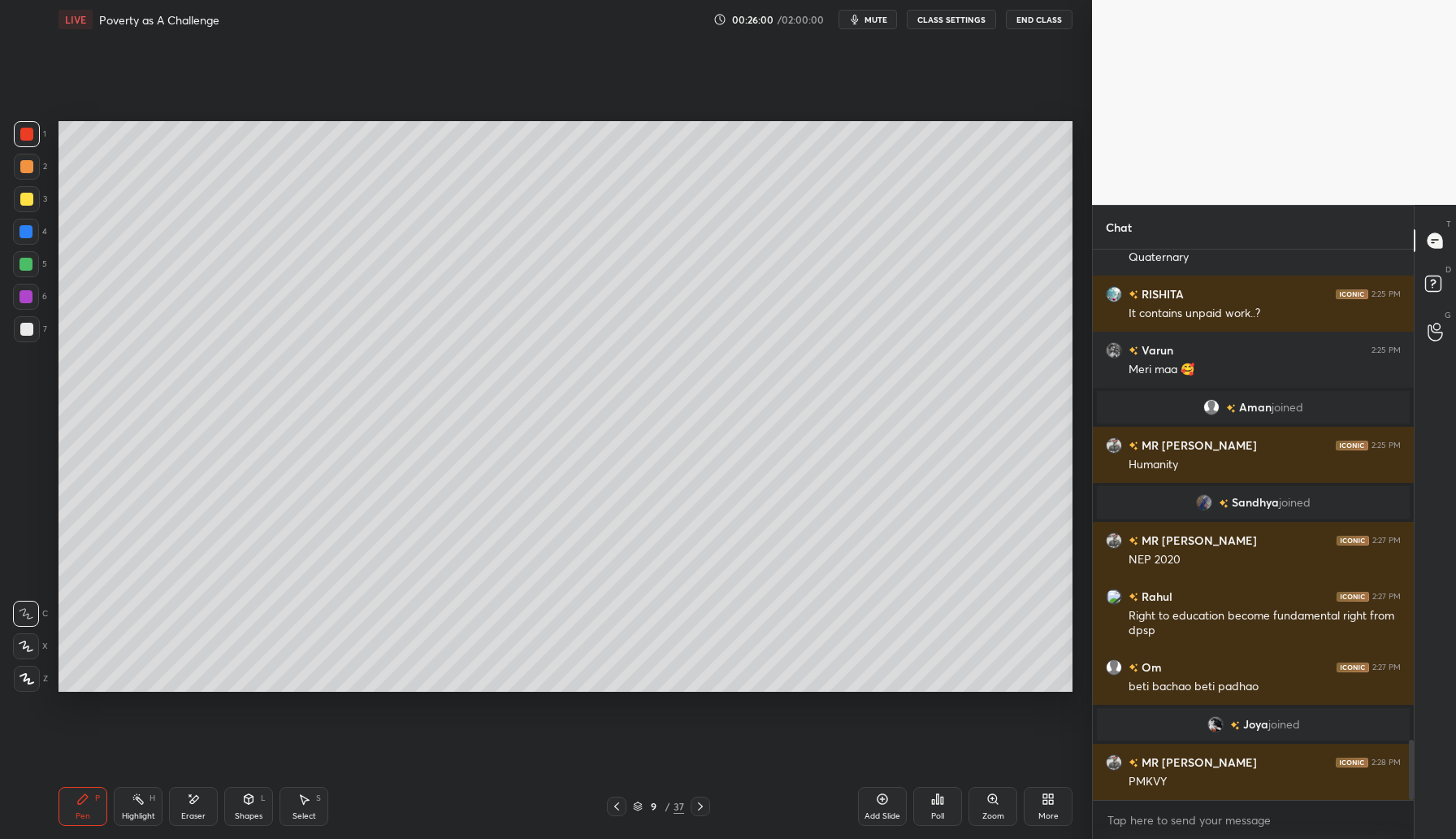
scroll to position [4488, 0]
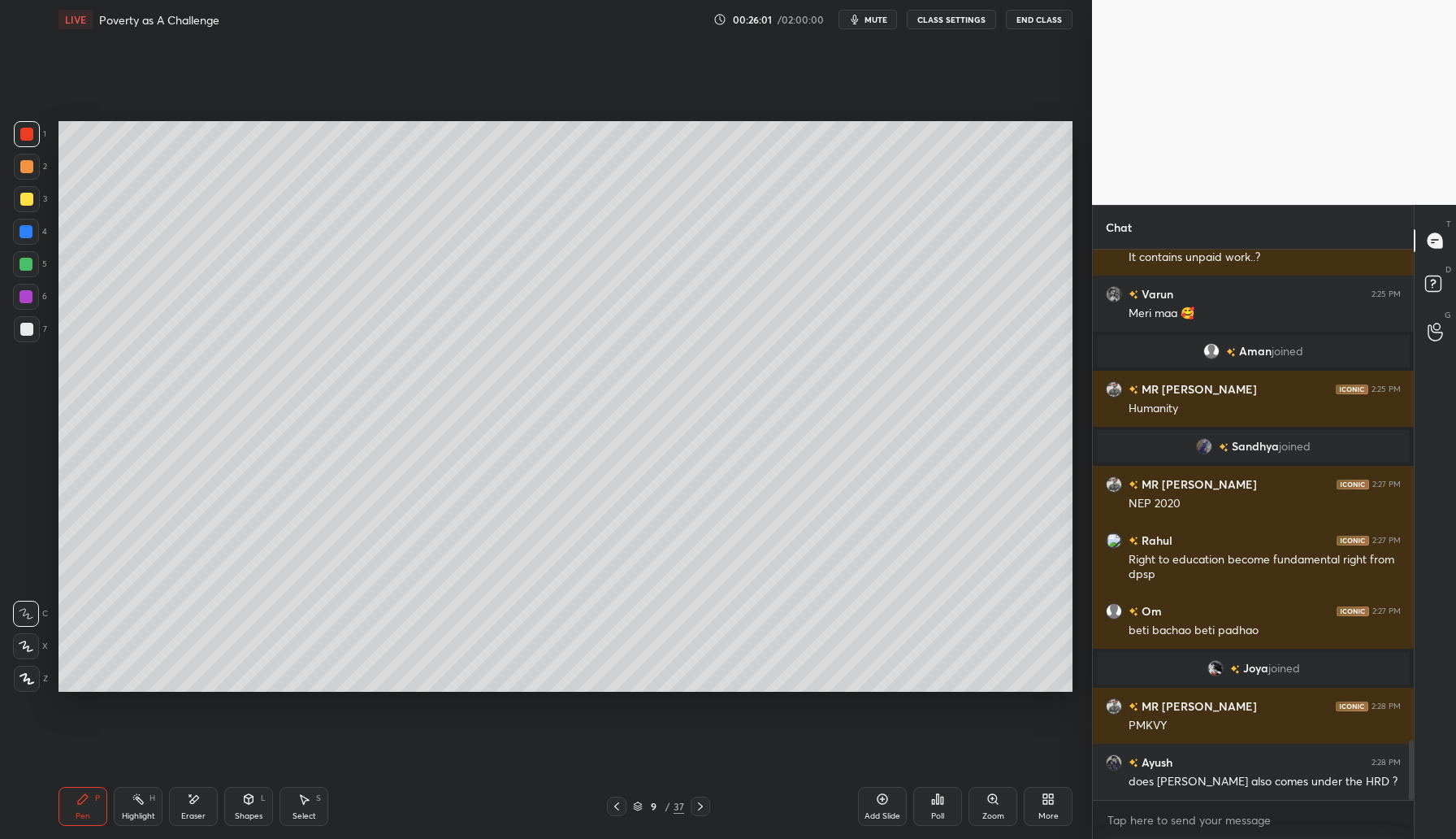
click at [205, 803] on div "Eraser" at bounding box center [192, 806] width 48 height 39
drag, startPoint x: 86, startPoint y: 804, endPoint x: 119, endPoint y: 726, distance: 84.7
click at [86, 801] on icon at bounding box center [83, 799] width 13 height 13
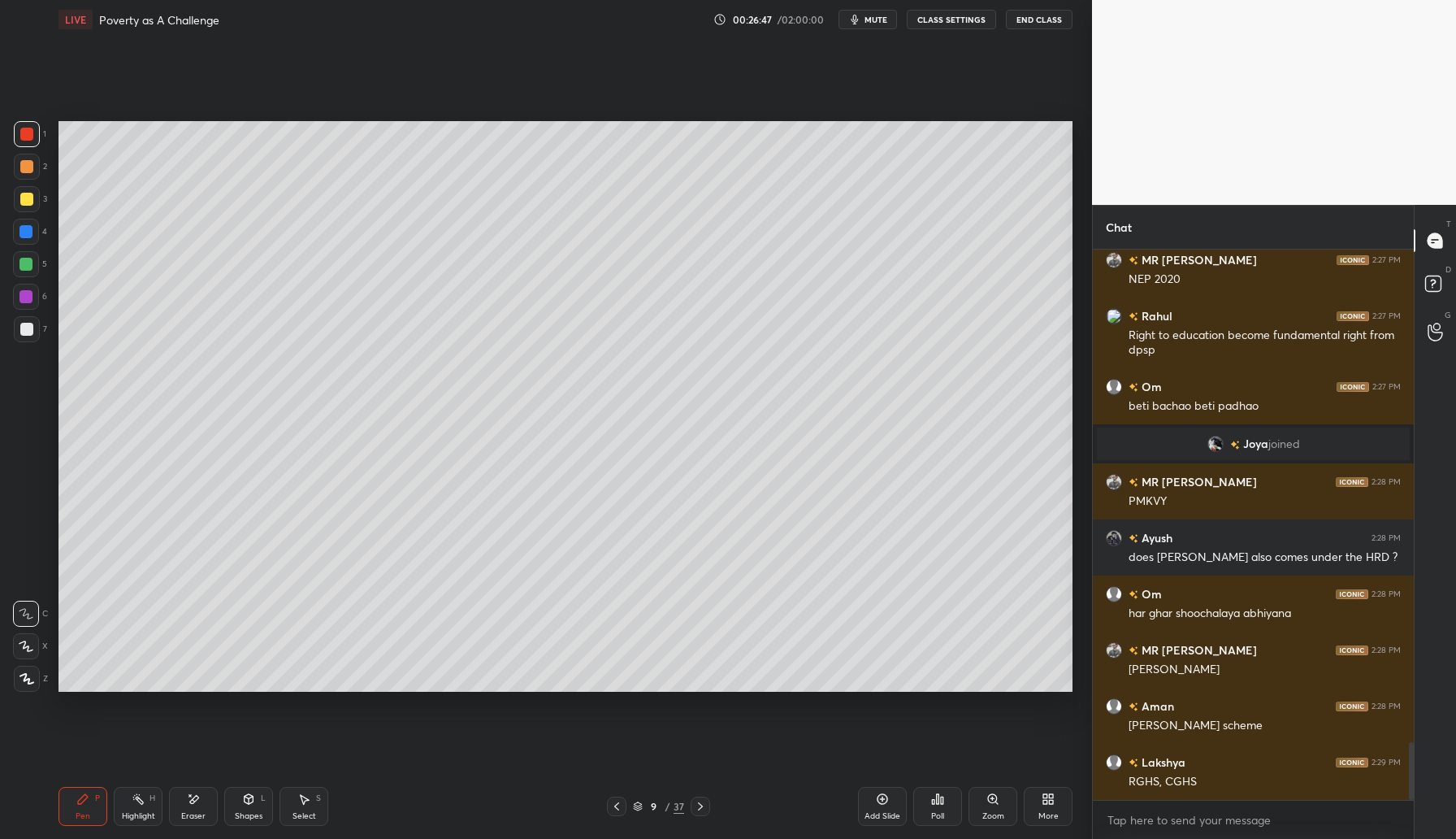
scroll to position [4769, 0]
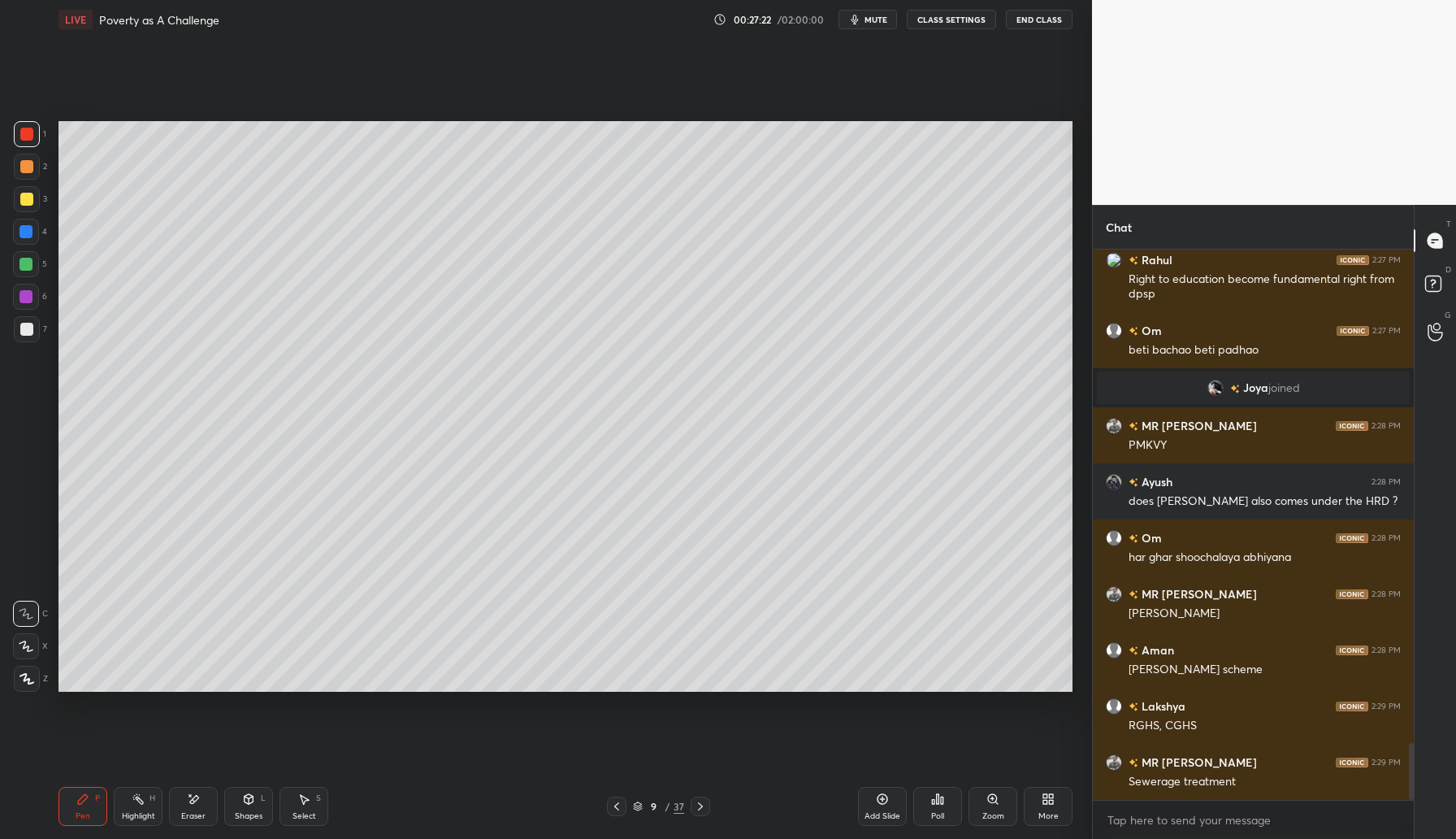
drag, startPoint x: 885, startPoint y: 799, endPoint x: 895, endPoint y: 784, distance: 18.0
click at [885, 801] on icon at bounding box center [883, 799] width 13 height 13
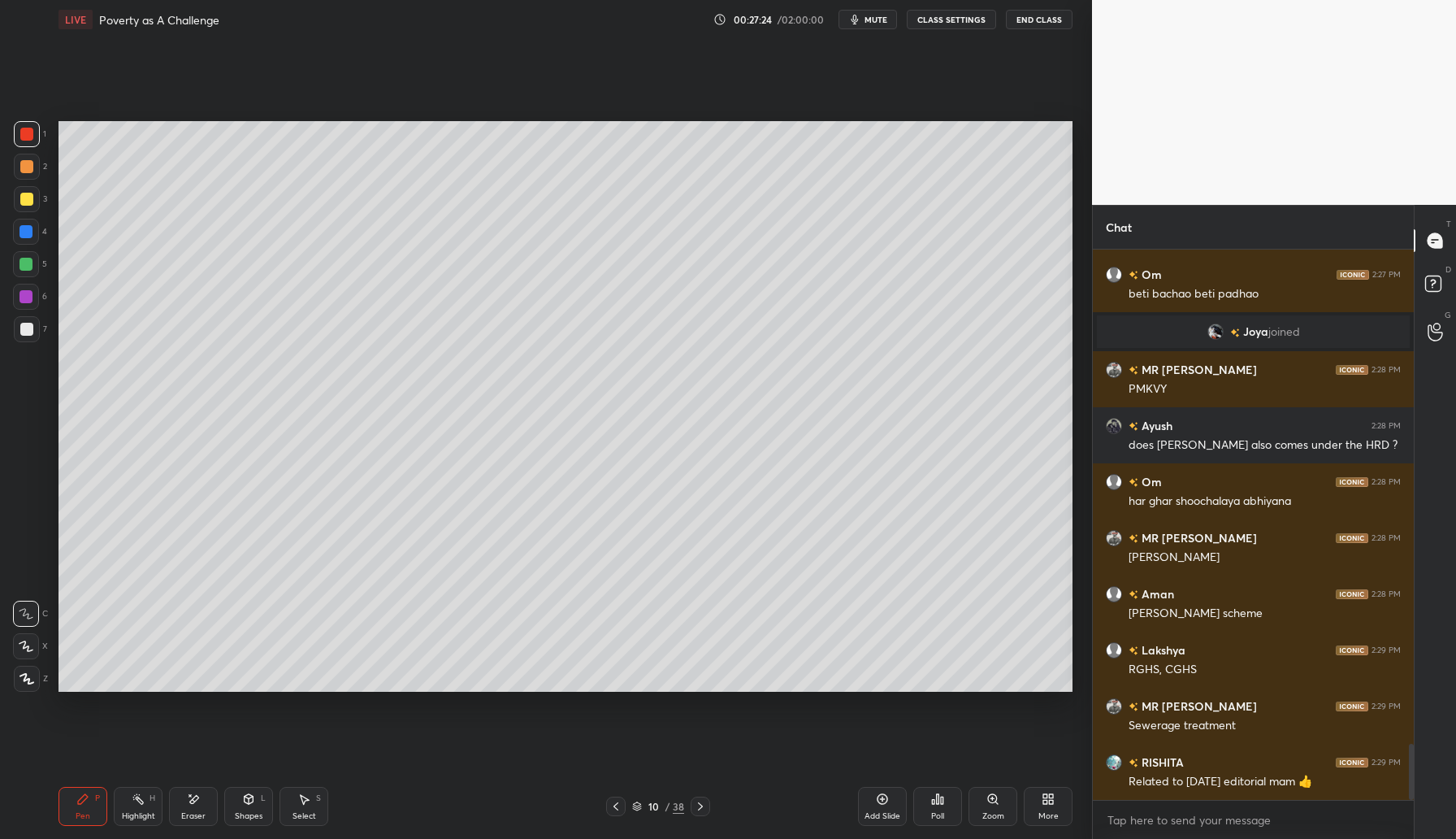
click at [30, 196] on div at bounding box center [26, 199] width 13 height 13
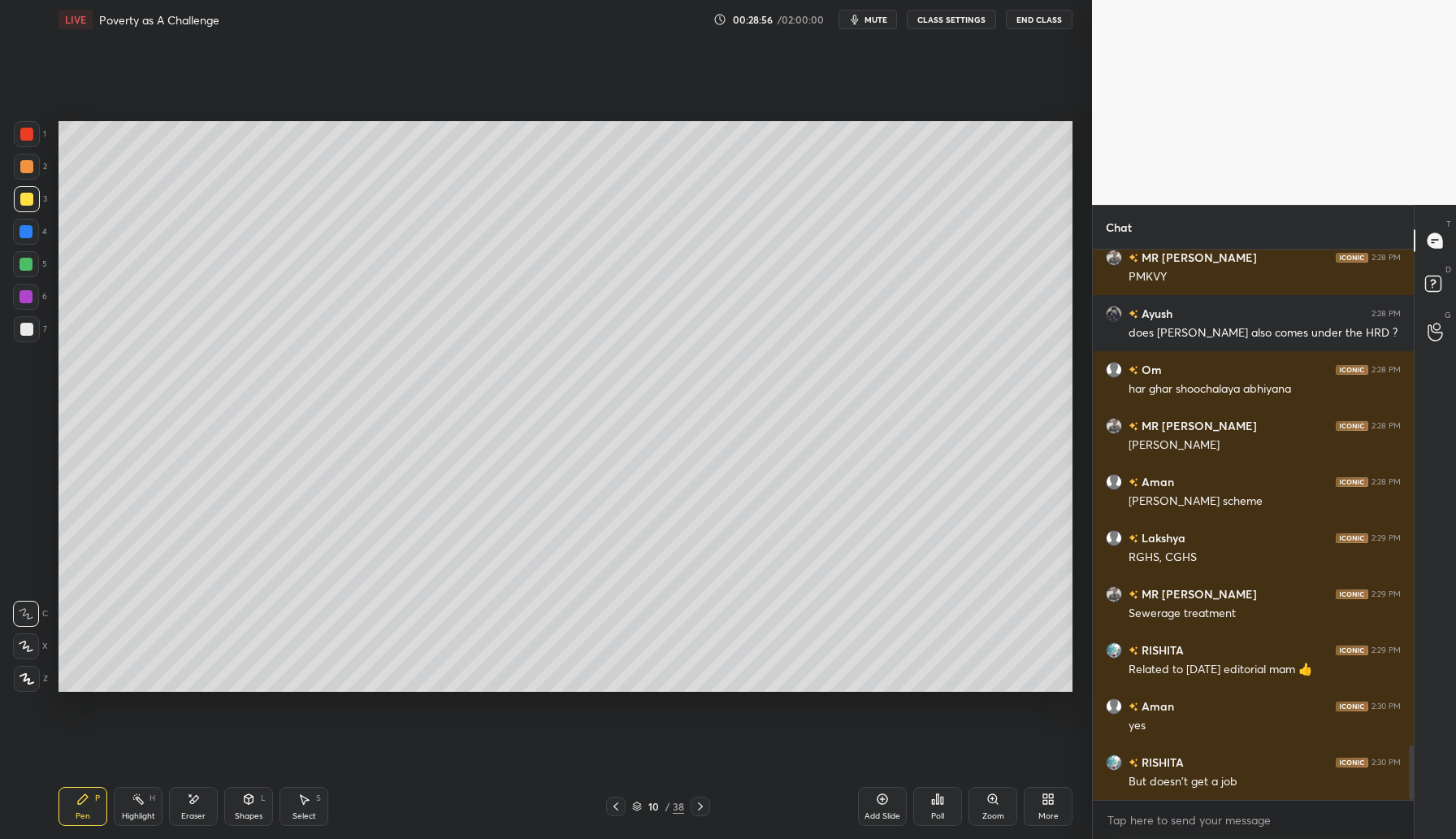
scroll to position [4993, 0]
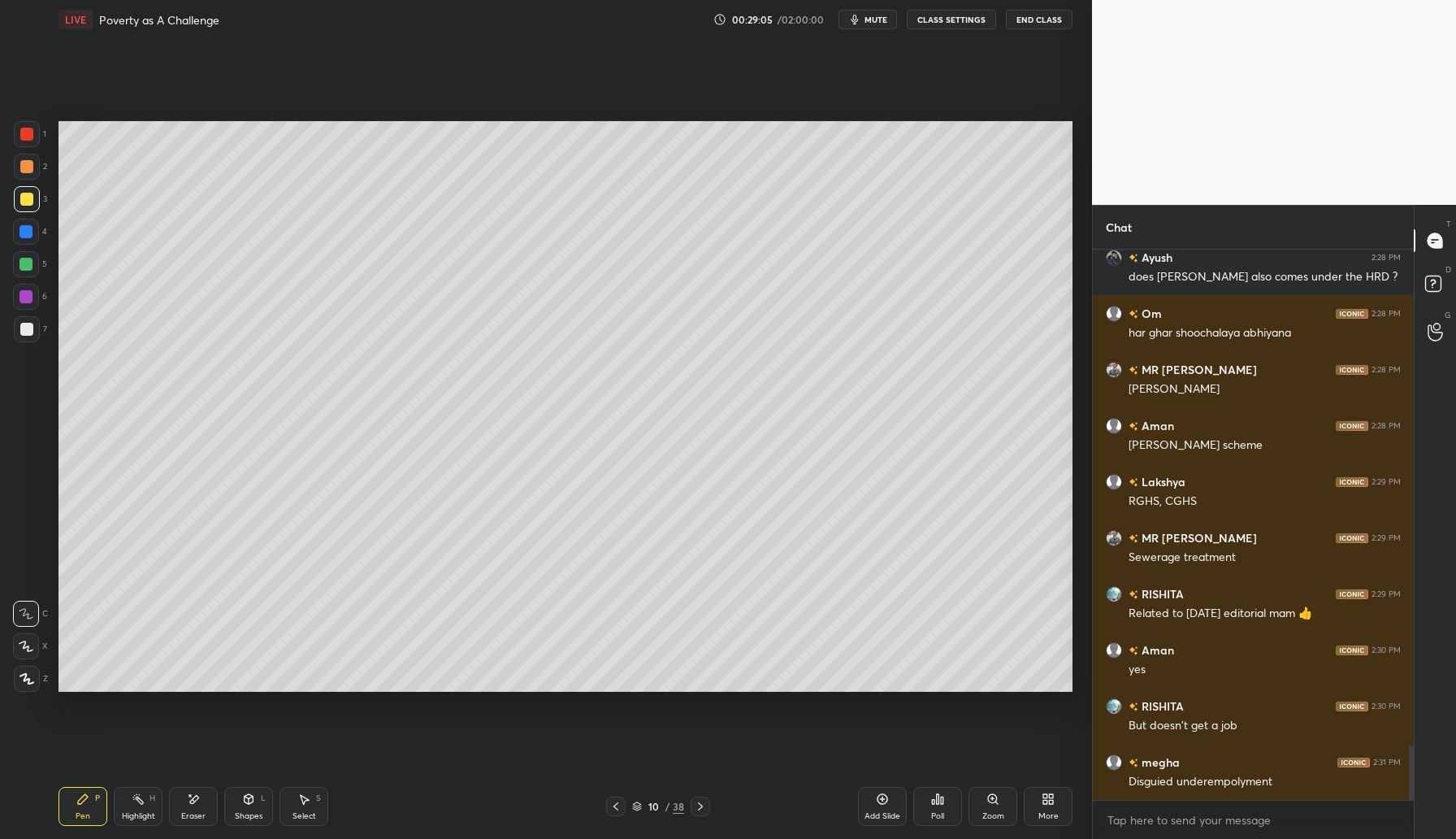
drag, startPoint x: 25, startPoint y: 265, endPoint x: 41, endPoint y: 259, distance: 17.1
click at [26, 265] on div at bounding box center [26, 264] width 13 height 13
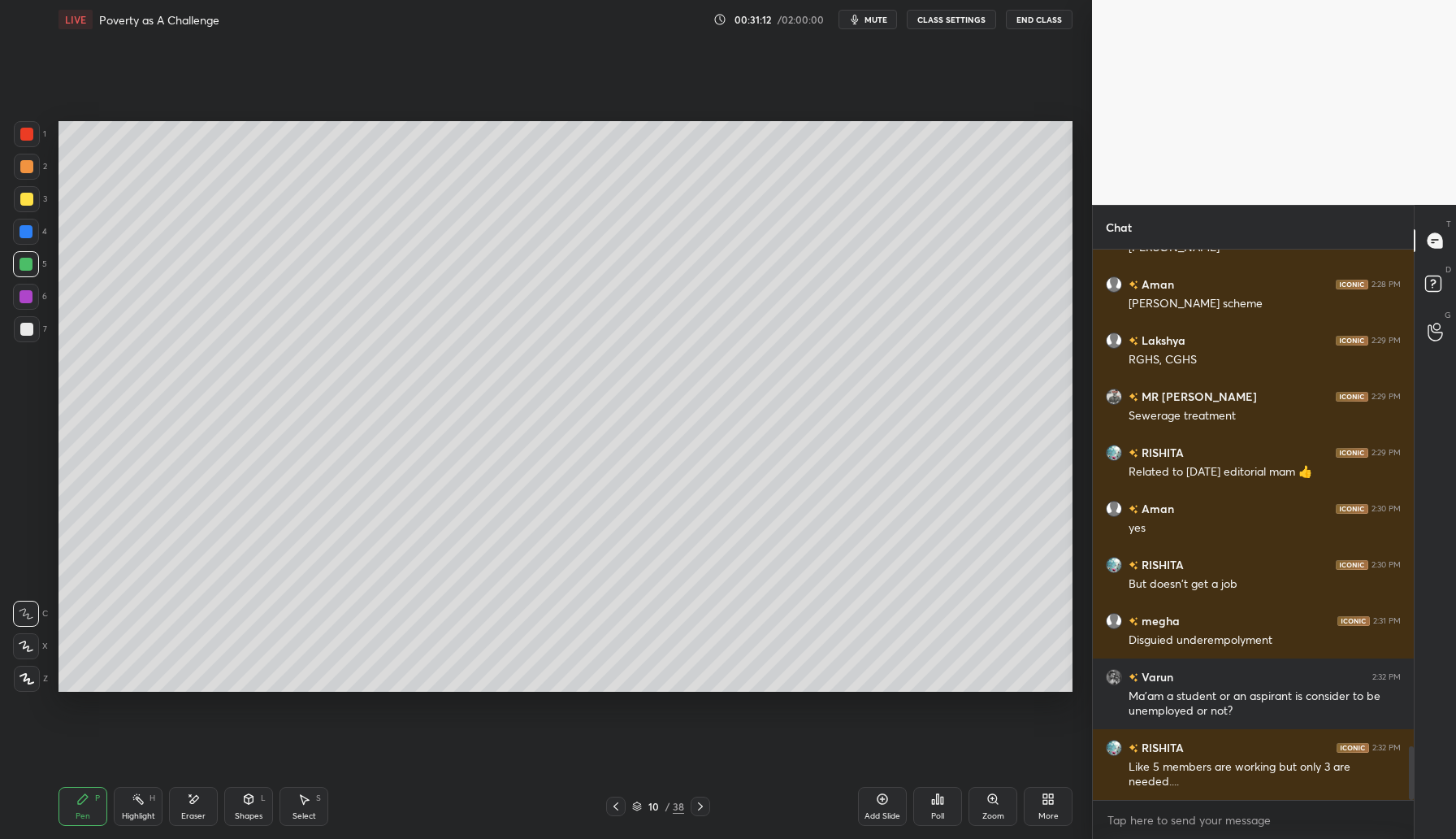
scroll to position [5190, 0]
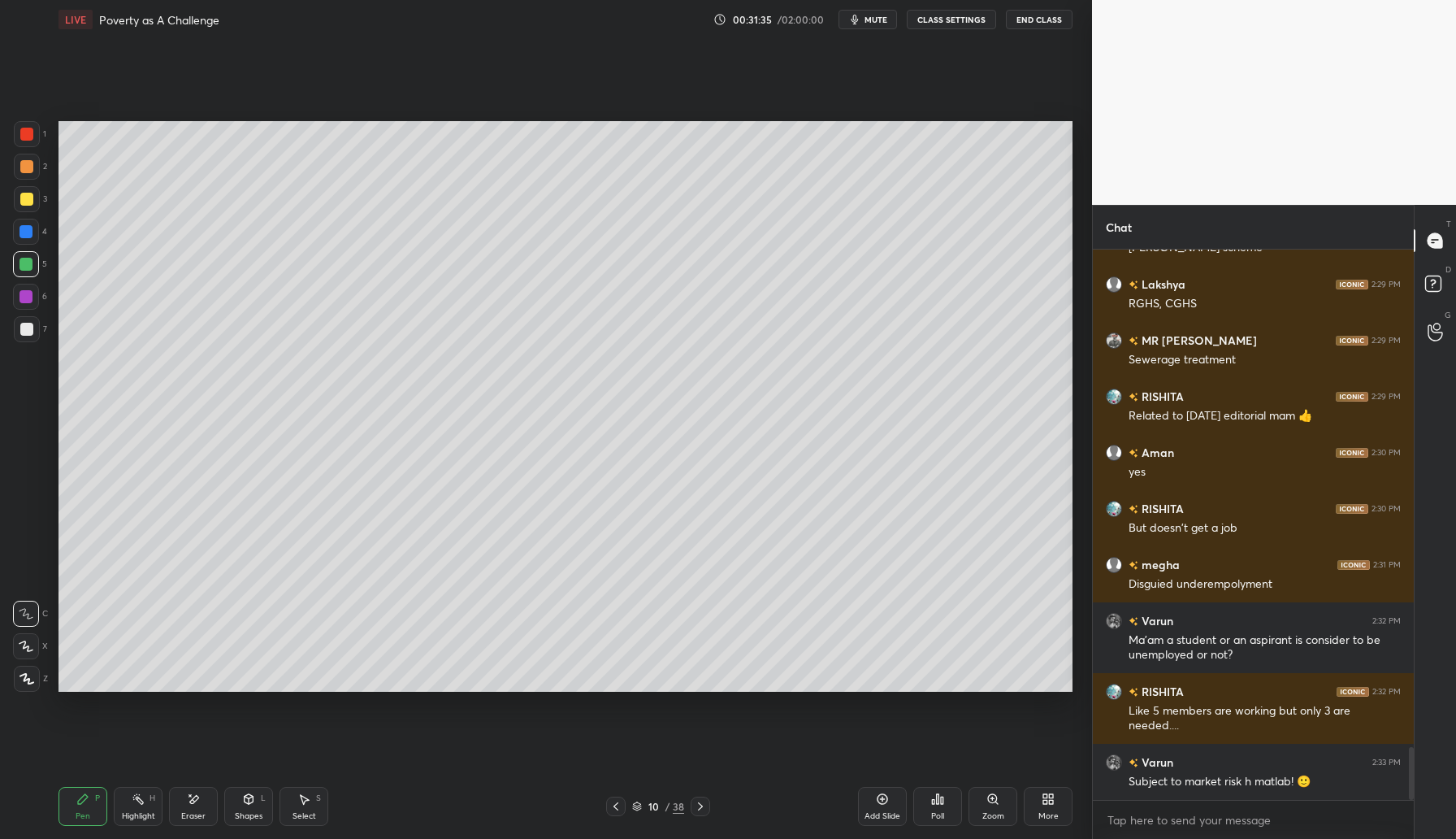
click at [879, 797] on icon at bounding box center [883, 799] width 13 height 13
drag, startPoint x: 25, startPoint y: 296, endPoint x: 47, endPoint y: 259, distance: 43.0
click at [27, 295] on div at bounding box center [26, 296] width 13 height 13
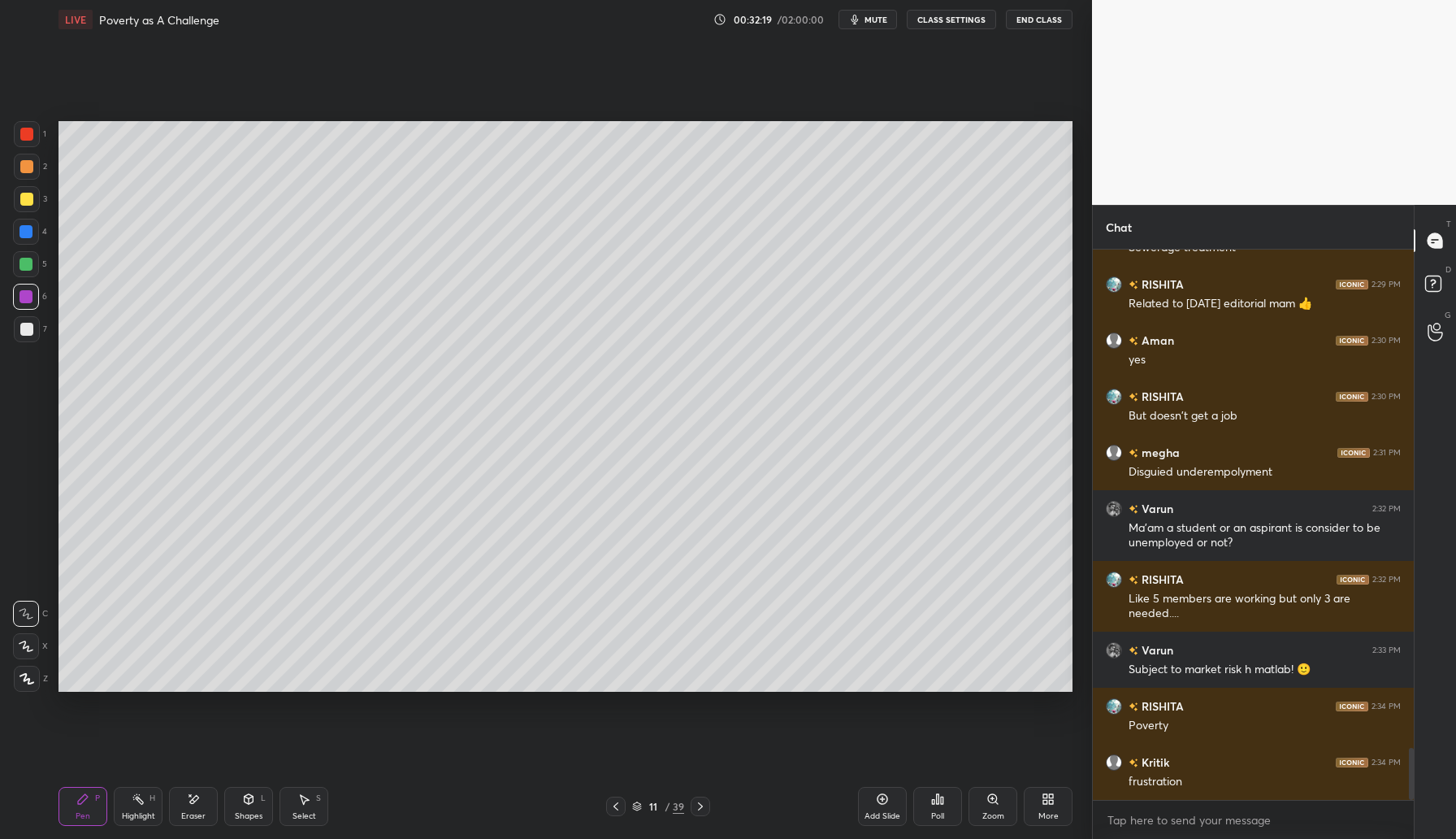
scroll to position [5359, 0]
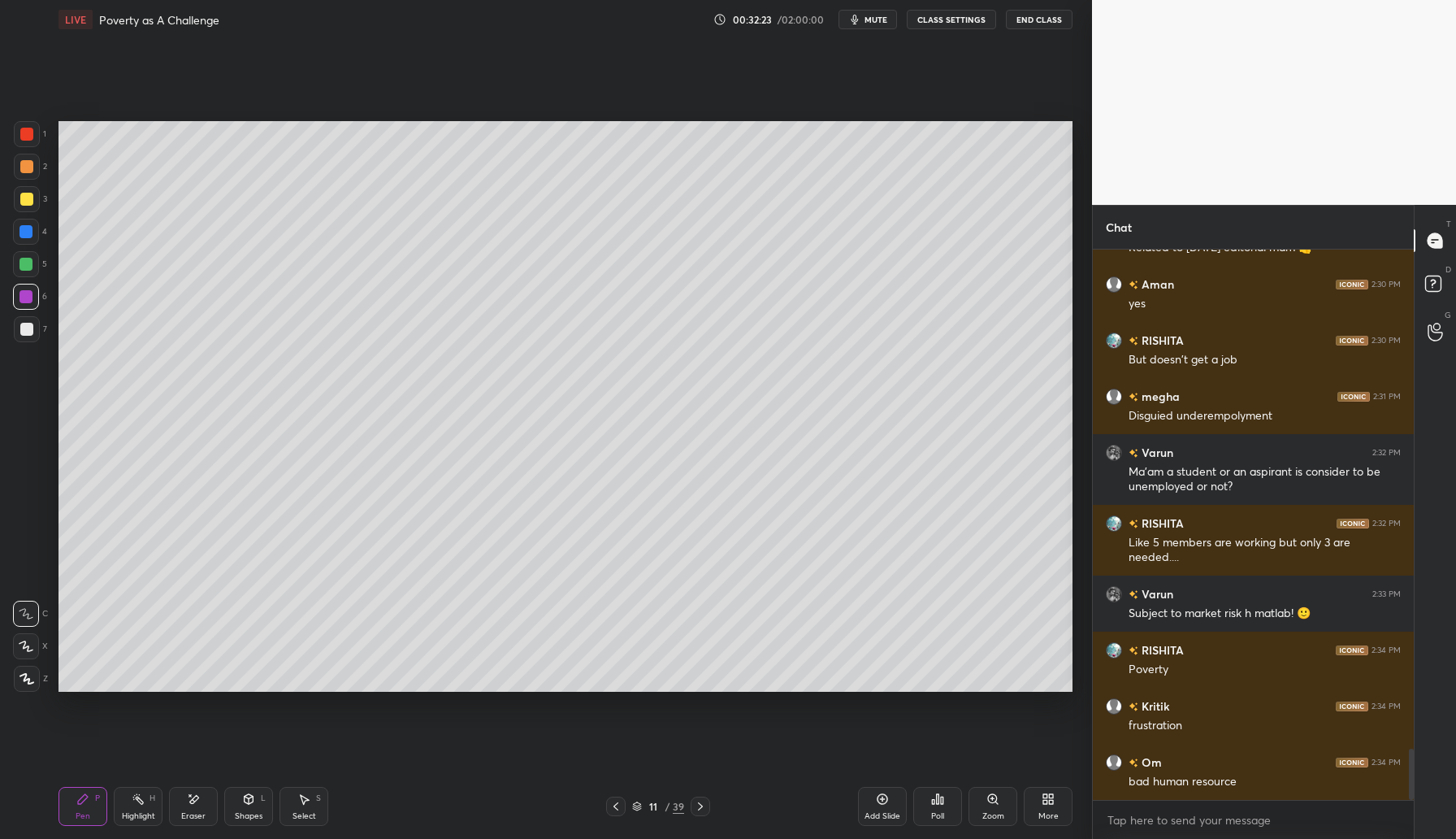
click at [200, 800] on div "Eraser" at bounding box center [192, 806] width 48 height 39
click at [67, 793] on div "Pen P" at bounding box center [82, 806] width 48 height 39
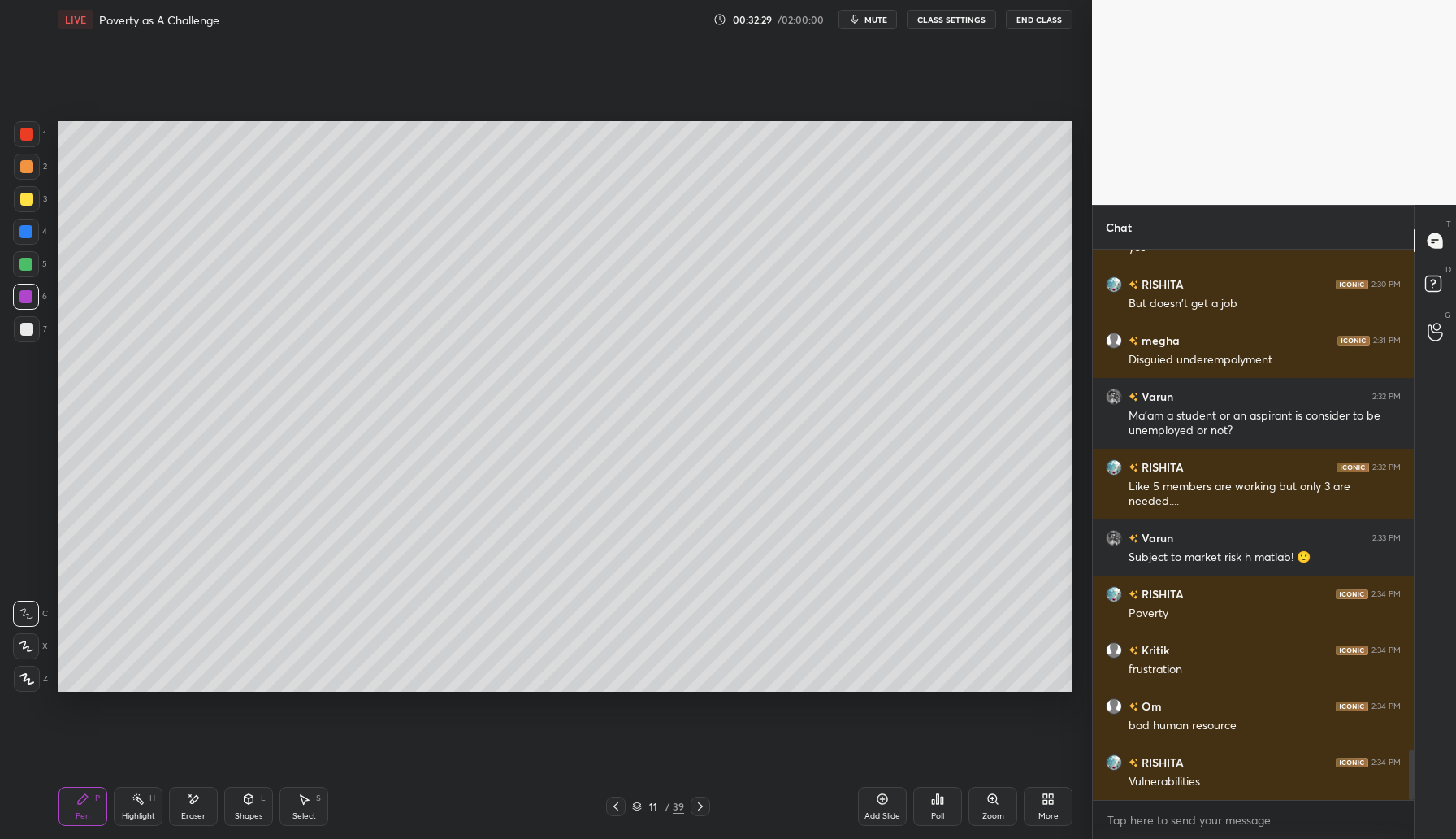
scroll to position [5471, 0]
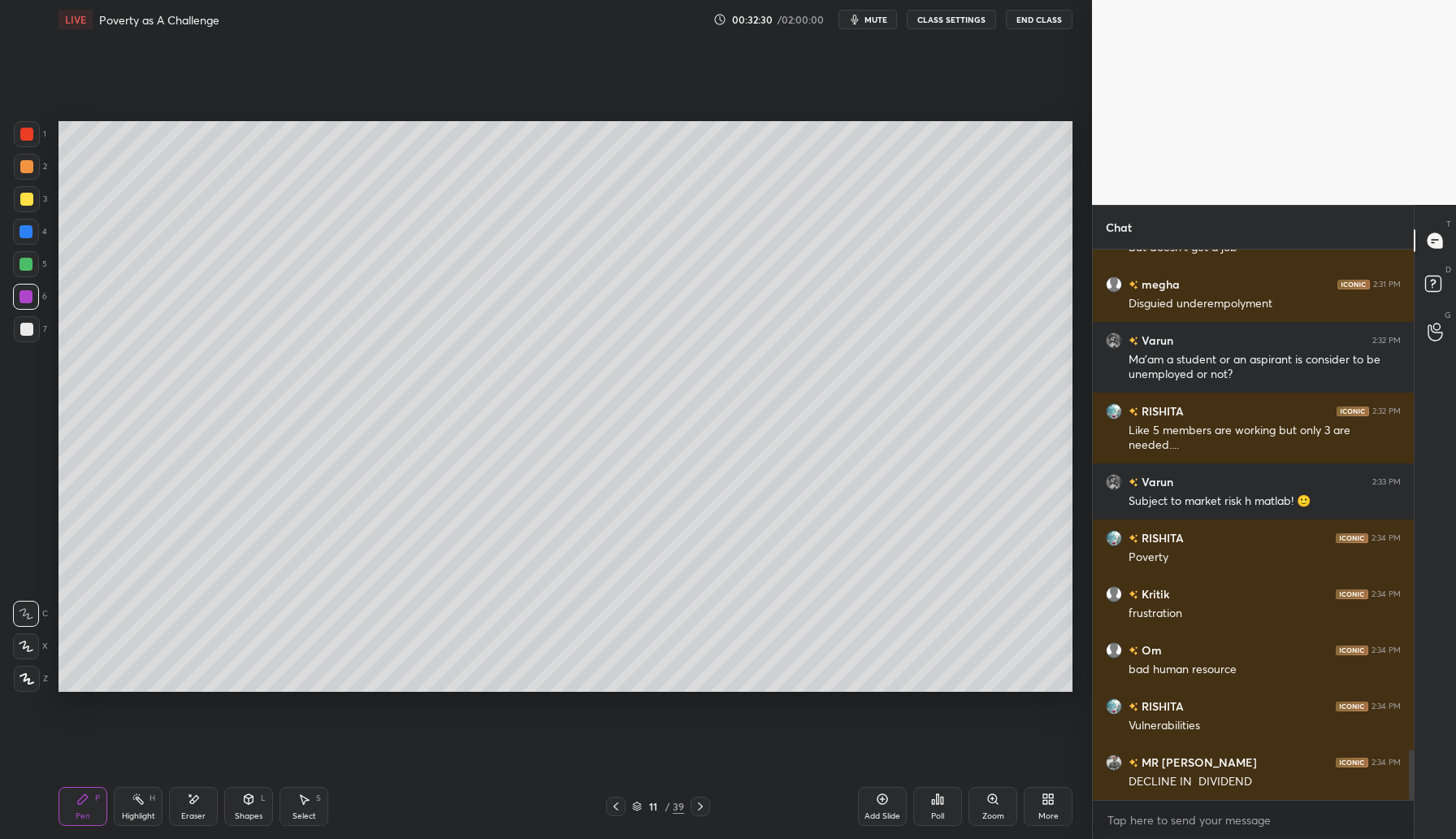
drag, startPoint x: 193, startPoint y: 803, endPoint x: 216, endPoint y: 781, distance: 31.8
click at [197, 799] on icon at bounding box center [195, 799] width 9 height 8
drag, startPoint x: 101, startPoint y: 804, endPoint x: 146, endPoint y: 747, distance: 72.6
click at [101, 804] on div "Pen P" at bounding box center [82, 806] width 48 height 39
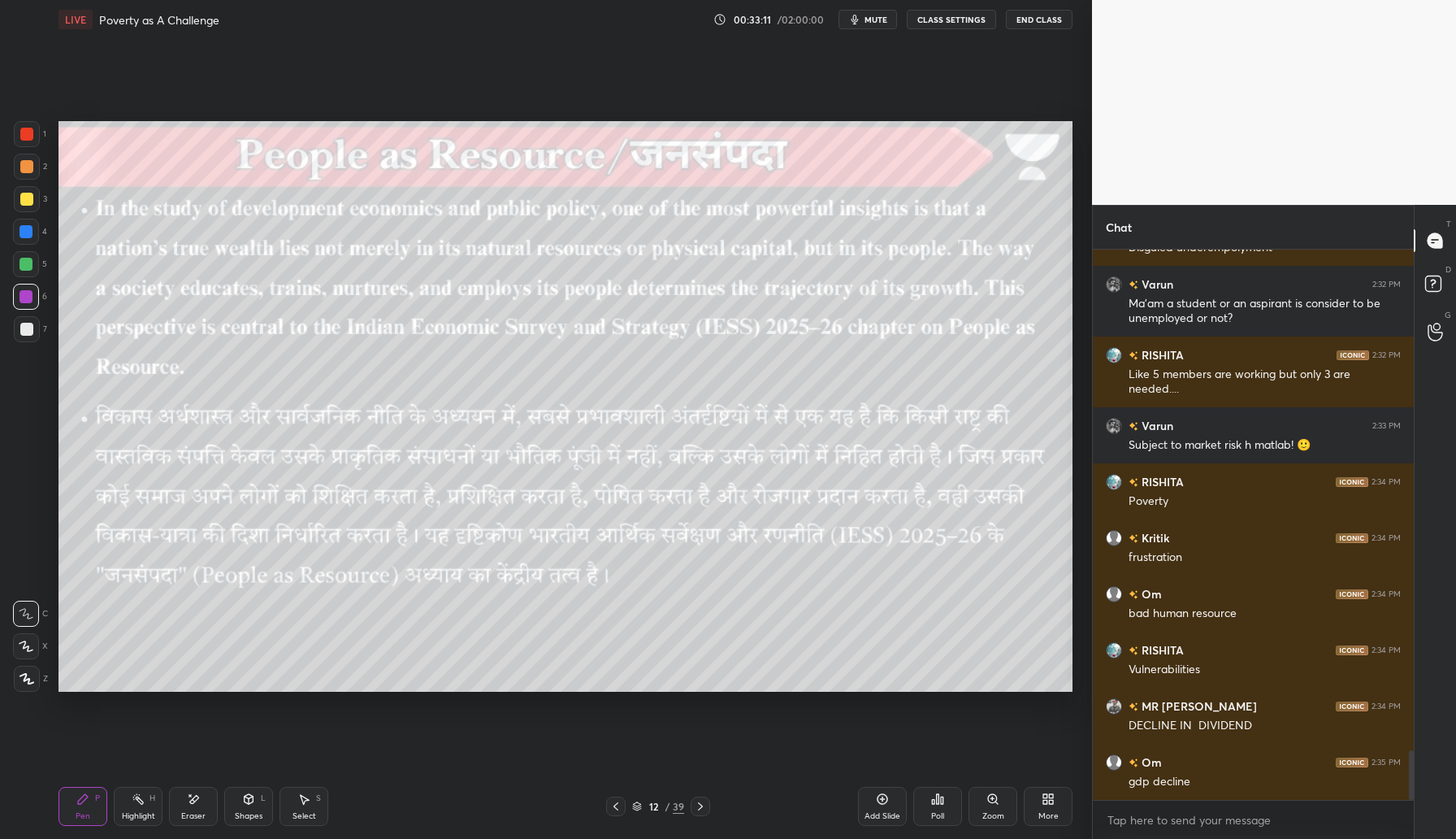
click at [702, 804] on icon at bounding box center [700, 806] width 13 height 13
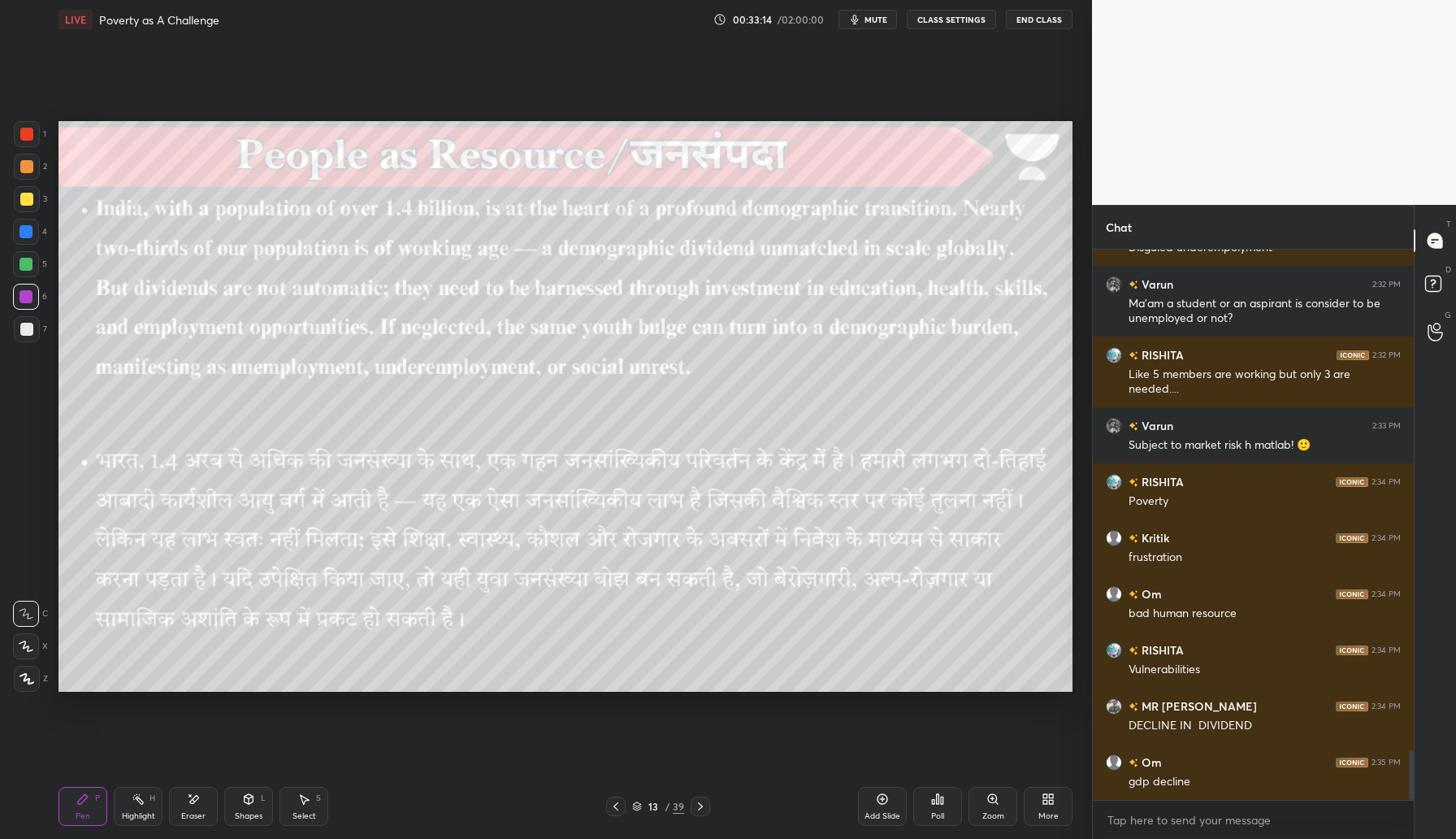
drag, startPoint x: 704, startPoint y: 808, endPoint x: 717, endPoint y: 803, distance: 13.9
click at [704, 806] on icon at bounding box center [700, 806] width 13 height 13
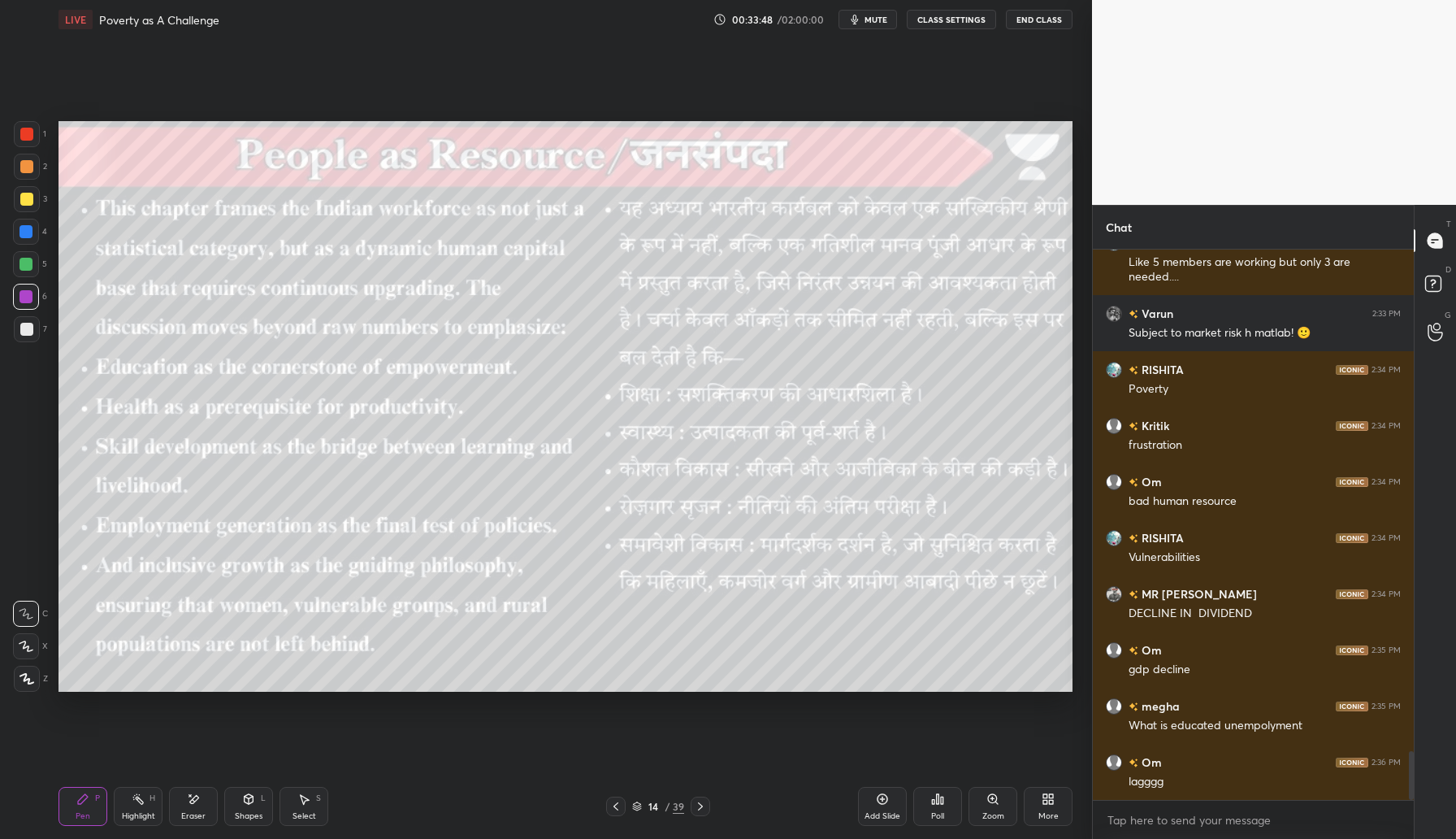
scroll to position [5678, 0]
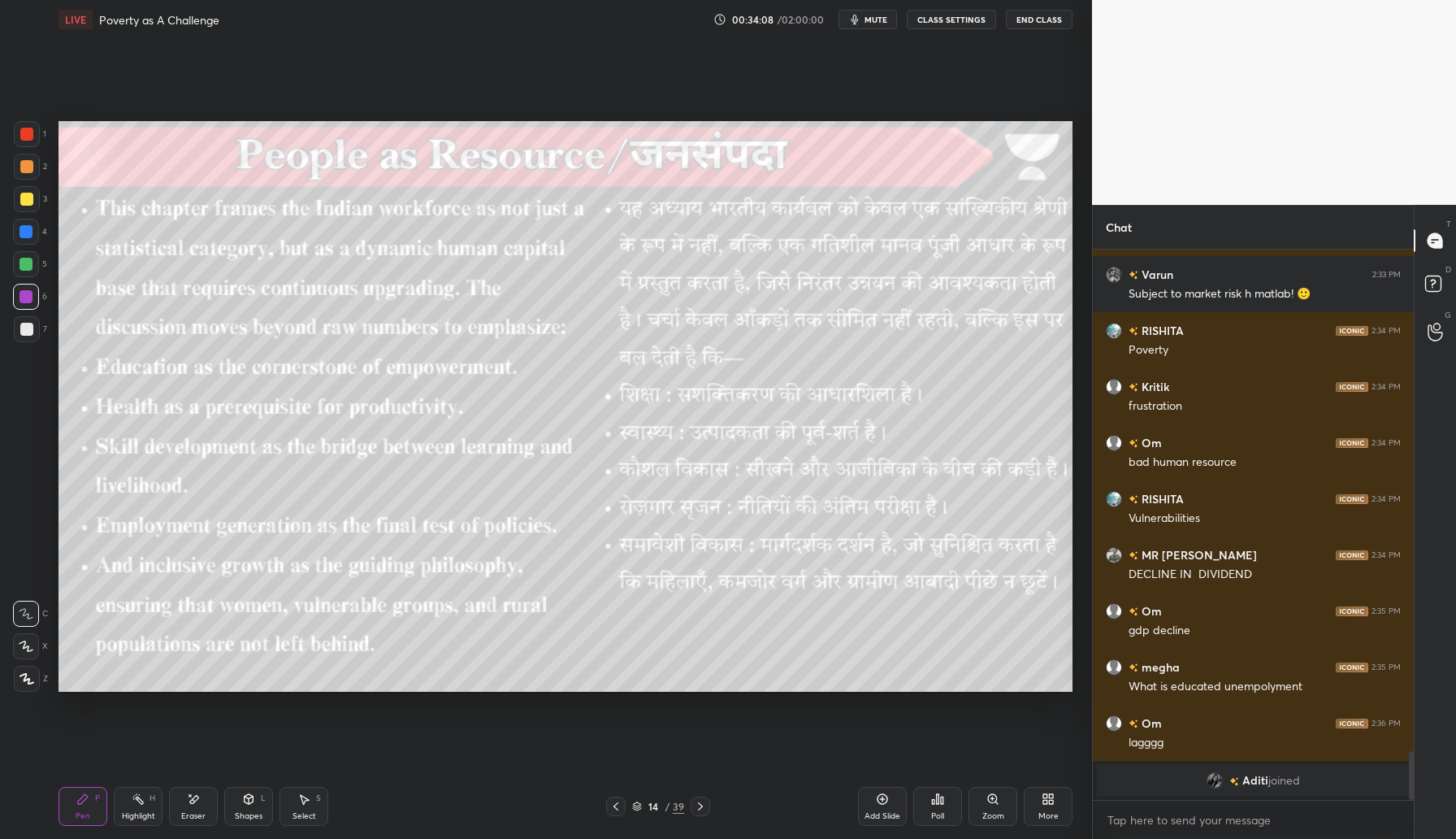
drag, startPoint x: 705, startPoint y: 811, endPoint x: 712, endPoint y: 803, distance: 10.6
click at [706, 811] on icon at bounding box center [700, 806] width 13 height 13
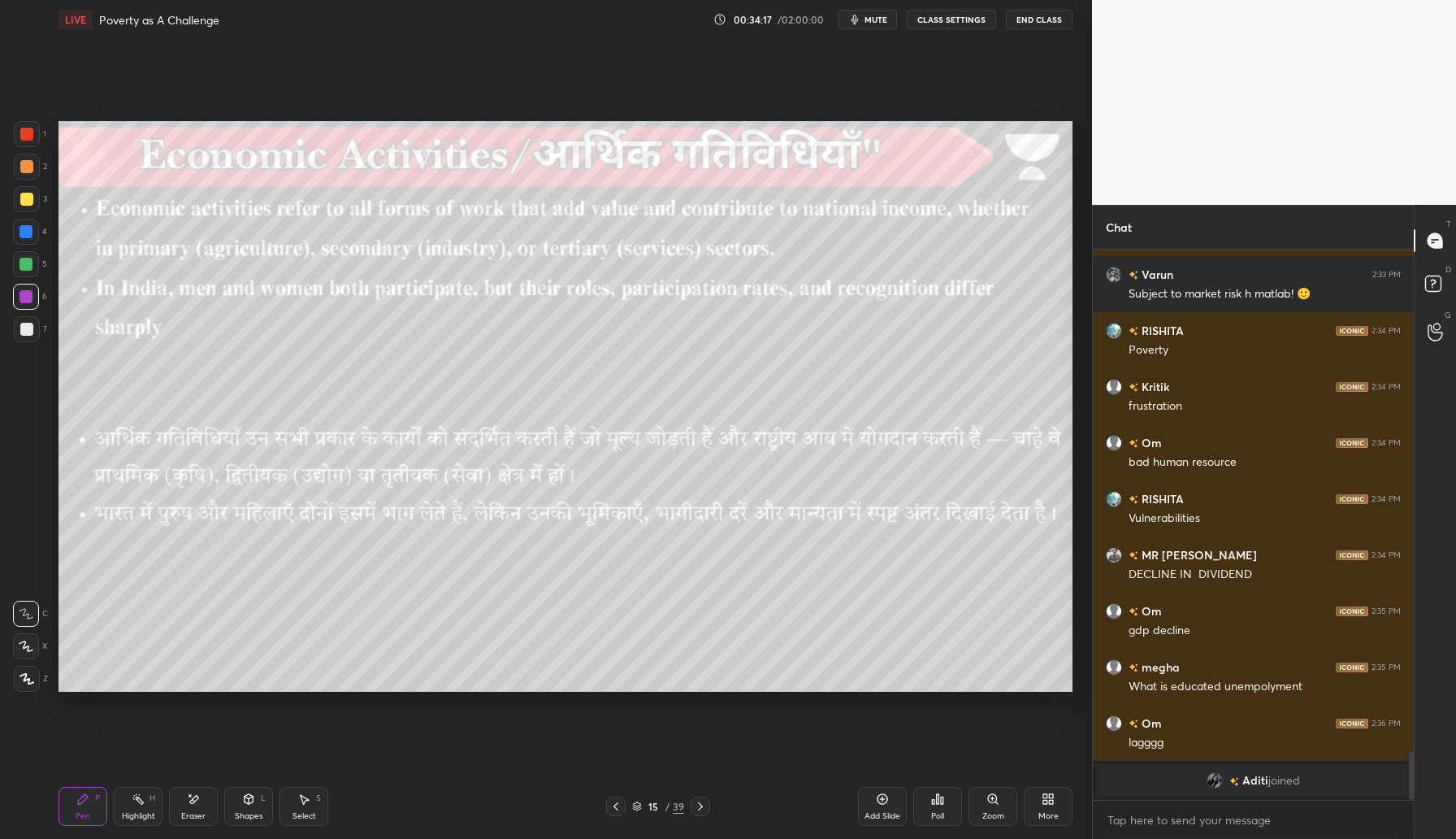
click at [34, 197] on div at bounding box center [26, 199] width 26 height 26
click at [704, 807] on icon at bounding box center [700, 806] width 13 height 13
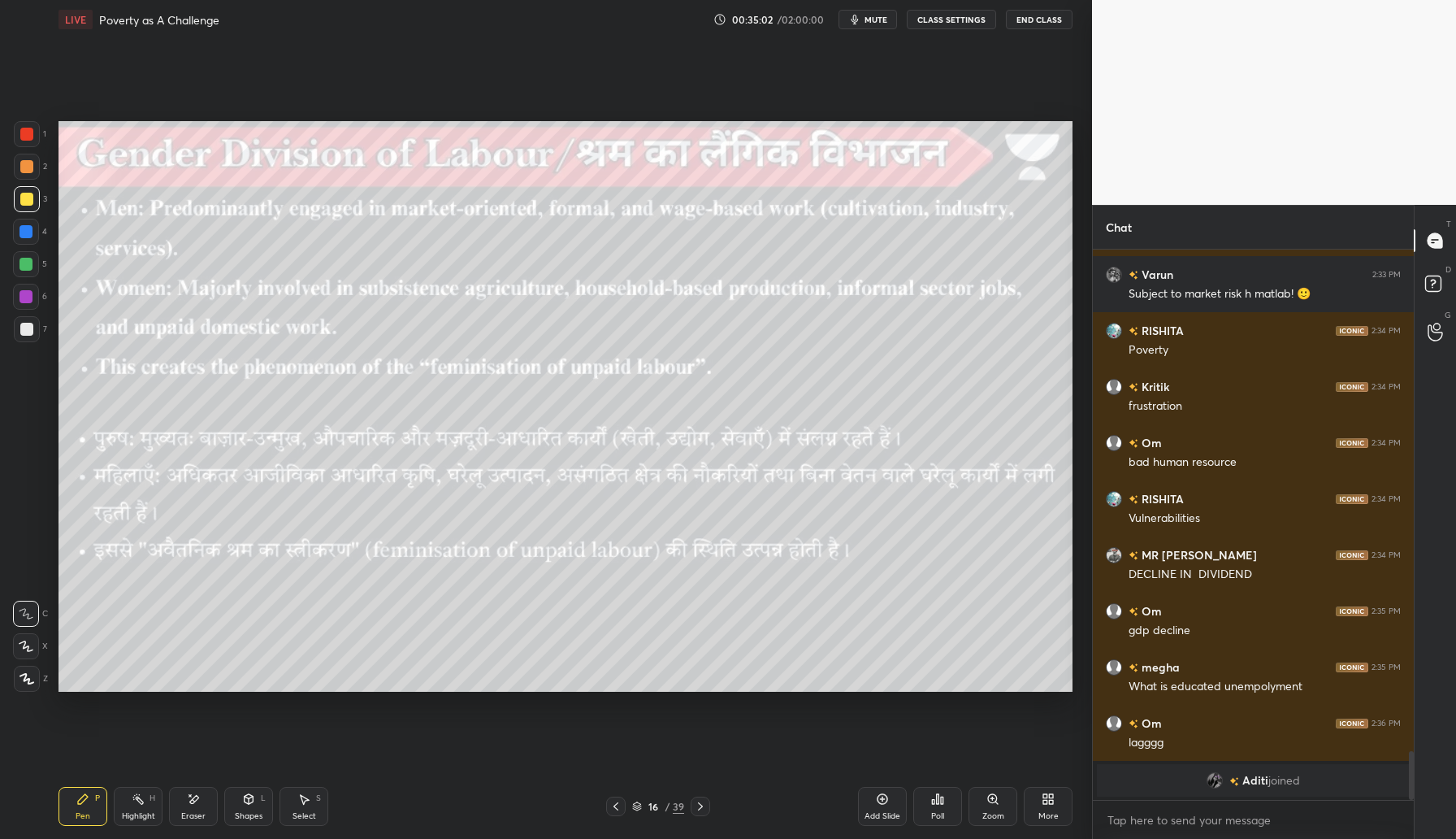
click at [700, 811] on icon at bounding box center [700, 806] width 13 height 13
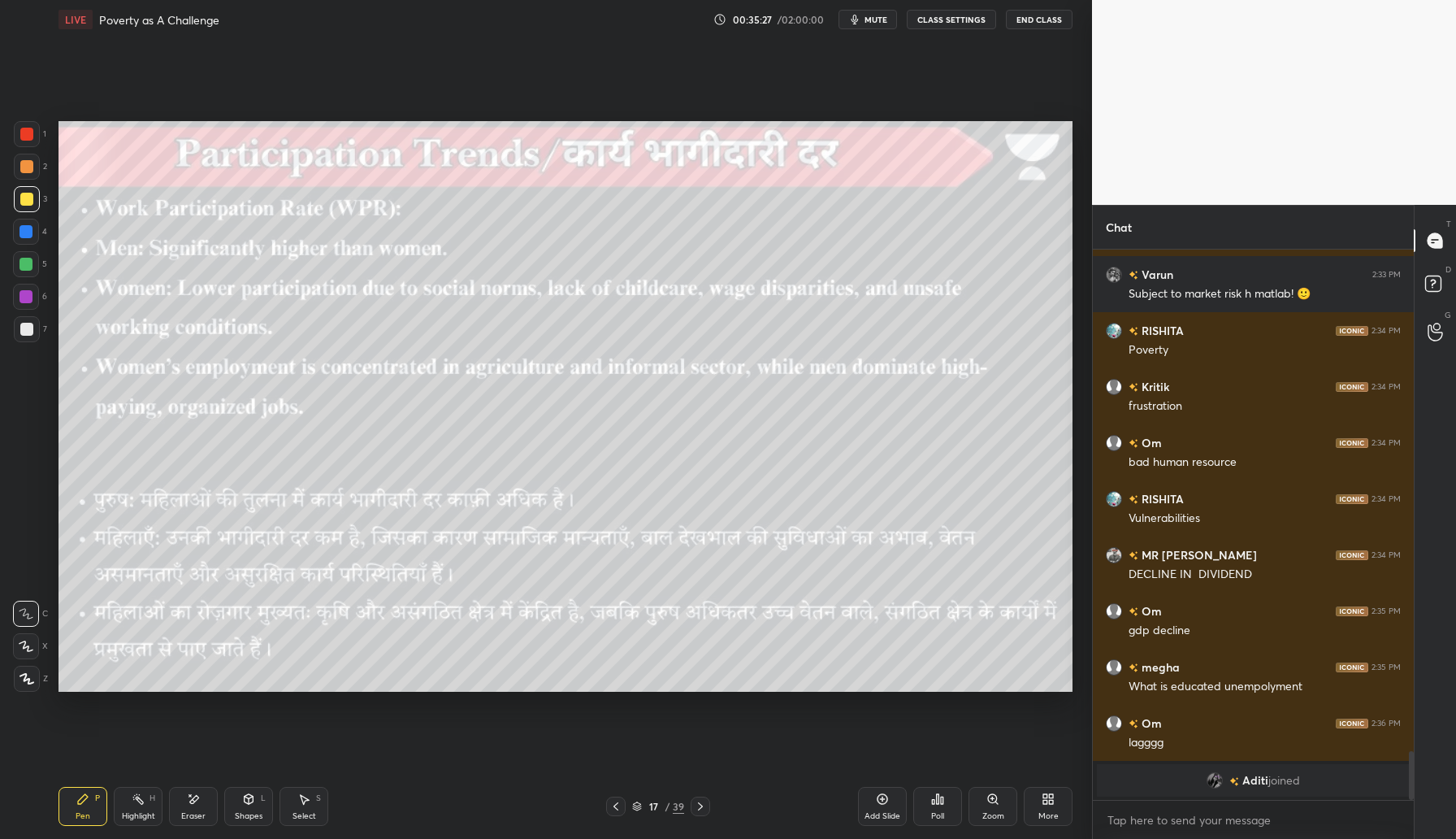
click at [705, 806] on icon at bounding box center [700, 806] width 13 height 13
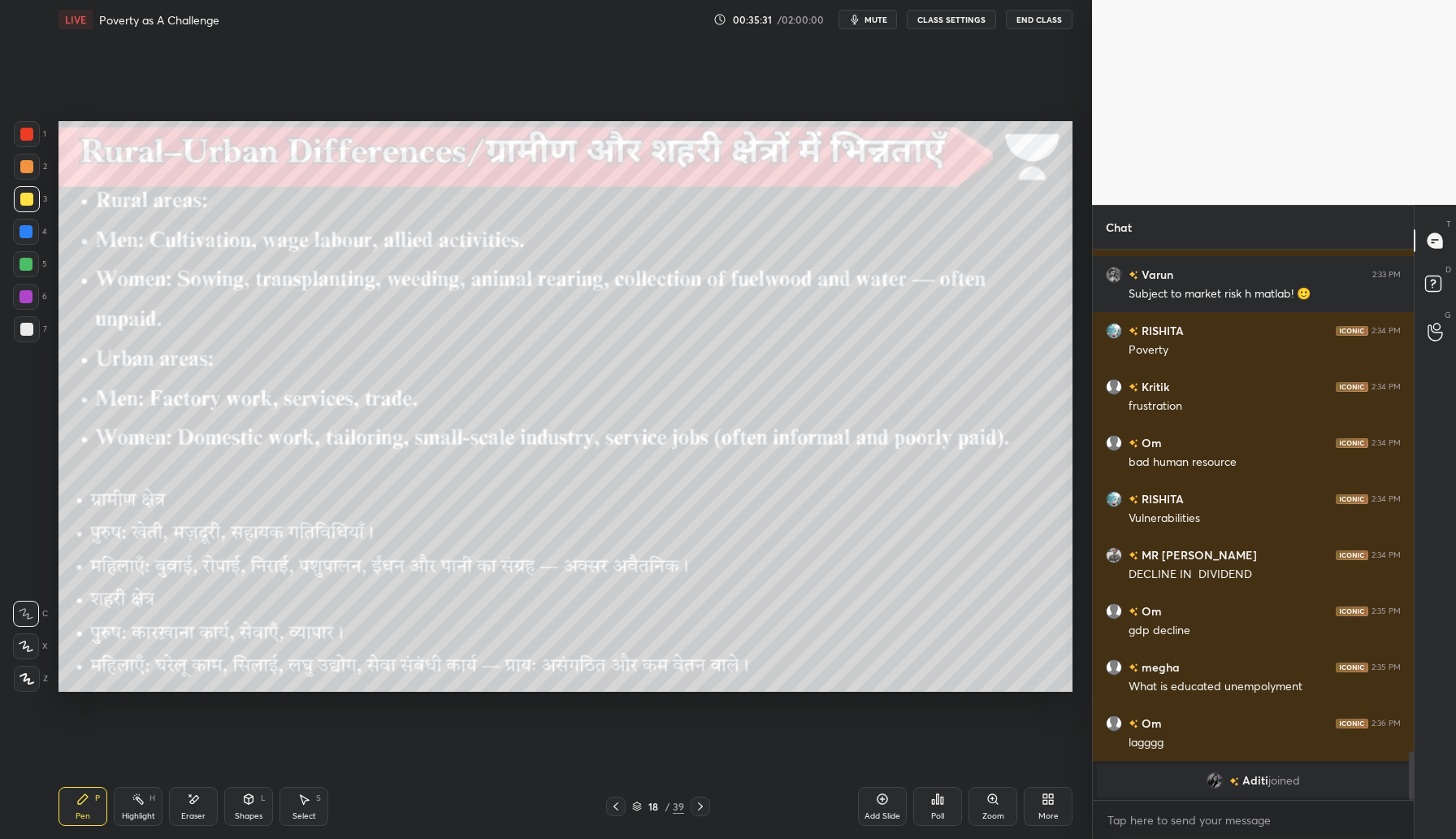
drag, startPoint x: 697, startPoint y: 814, endPoint x: 707, endPoint y: 812, distance: 10.2
click at [697, 815] on div at bounding box center [700, 805] width 19 height 19
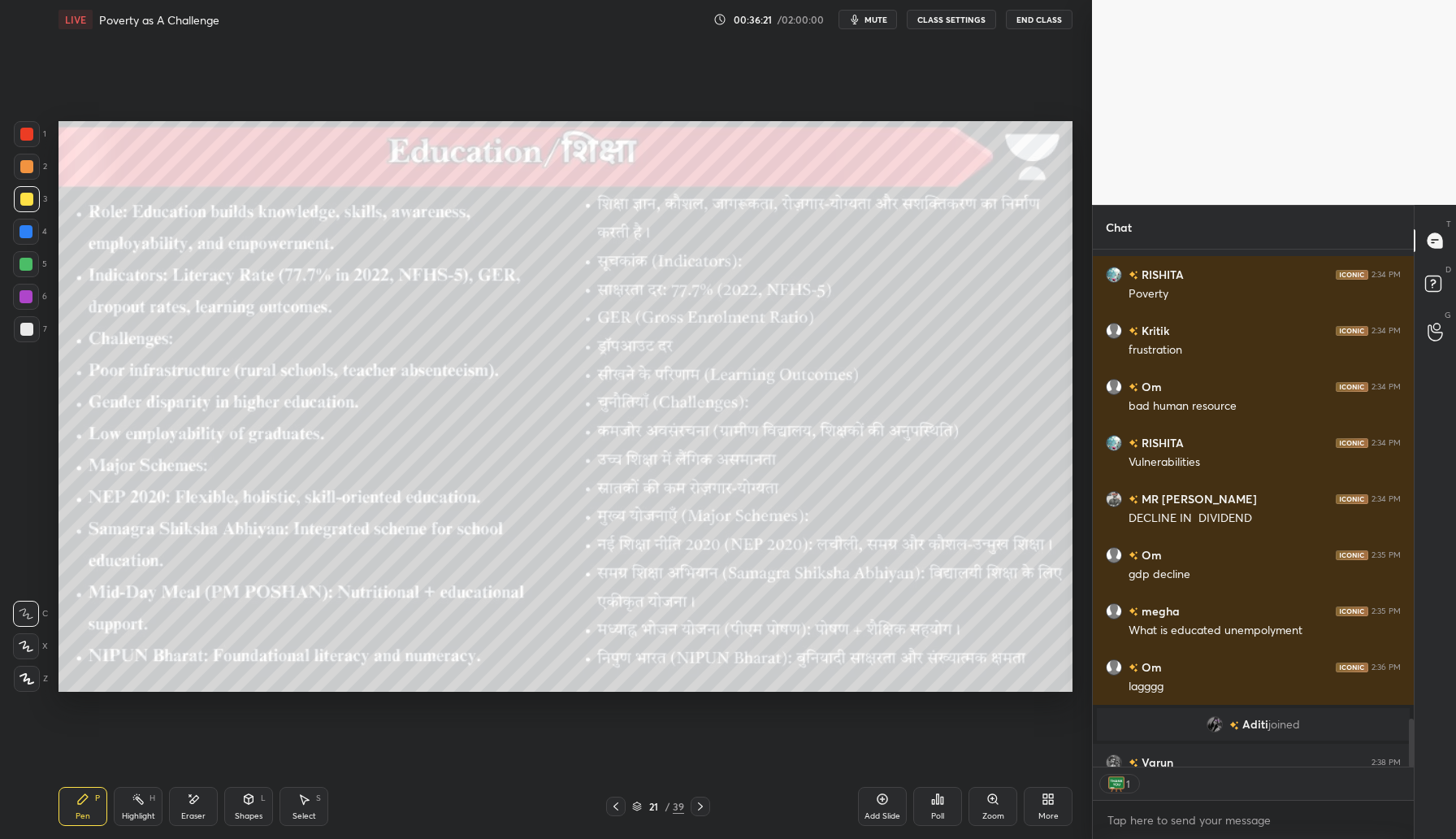
scroll to position [5, 5]
click at [155, 265] on div "Setting up your live class Poll for secs No correct answer Start poll" at bounding box center [565, 407] width 1027 height 735
click at [699, 811] on icon at bounding box center [700, 806] width 13 height 13
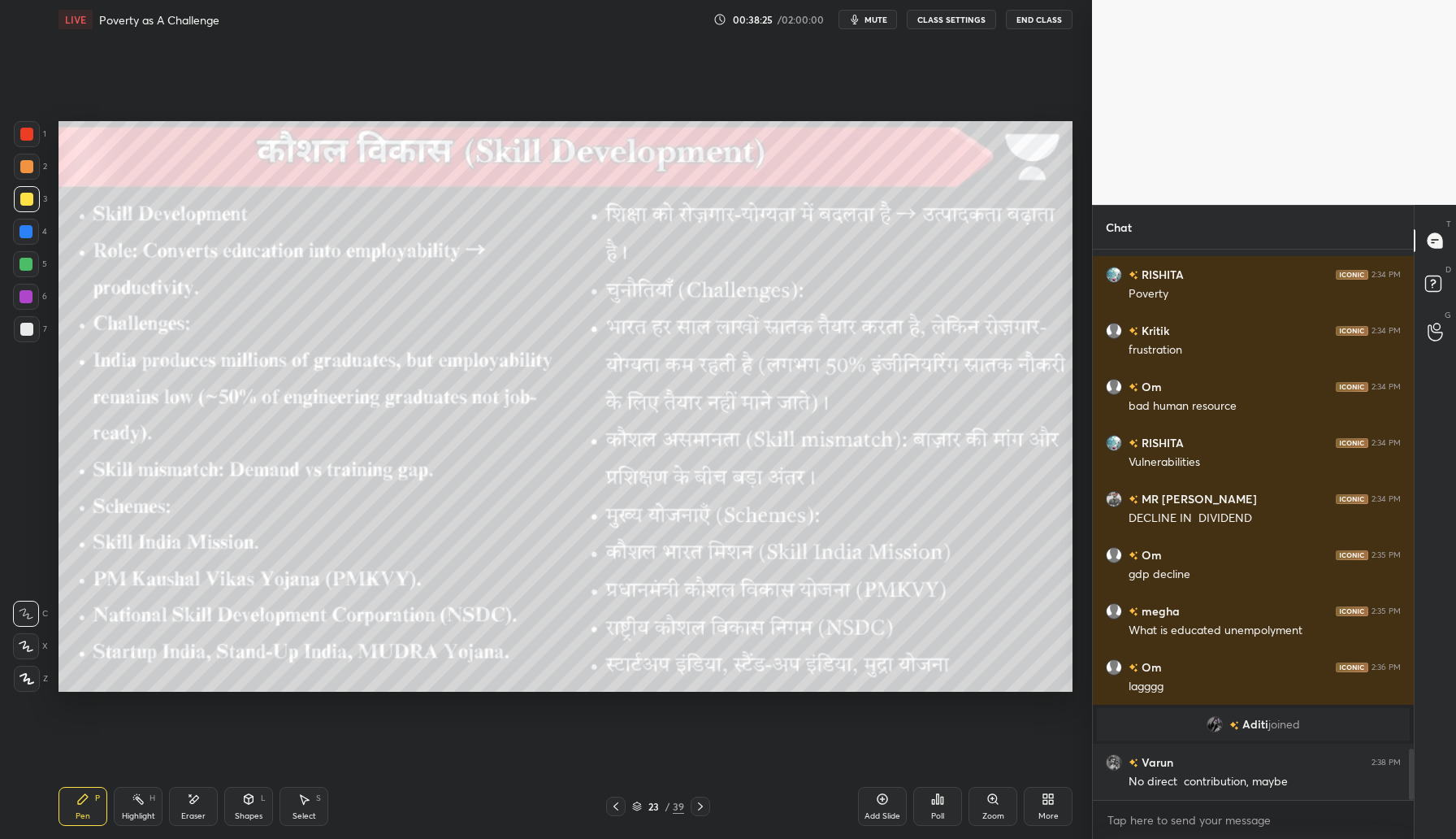
click at [706, 806] on icon at bounding box center [700, 806] width 13 height 13
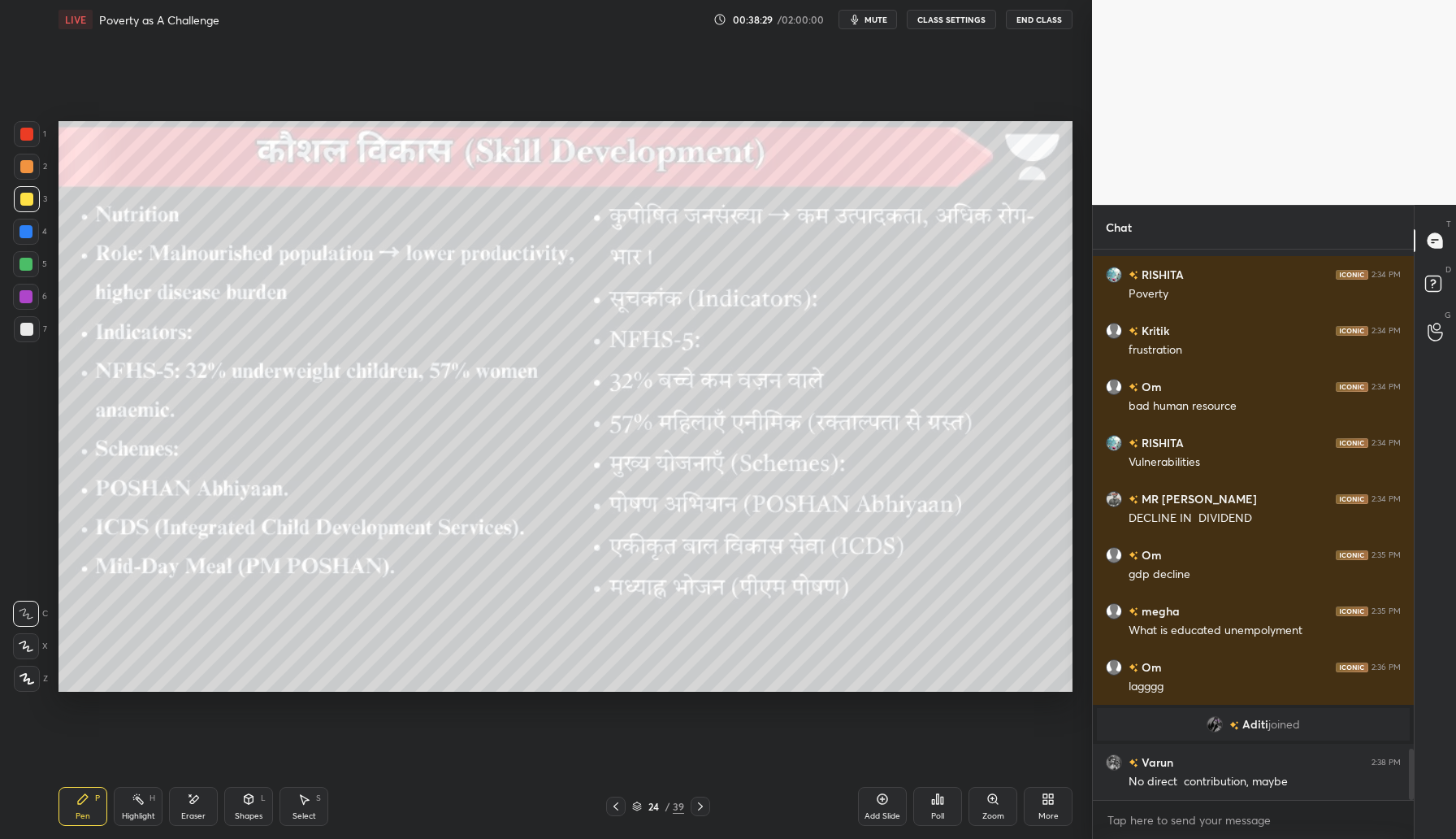
click at [700, 805] on icon at bounding box center [700, 806] width 13 height 13
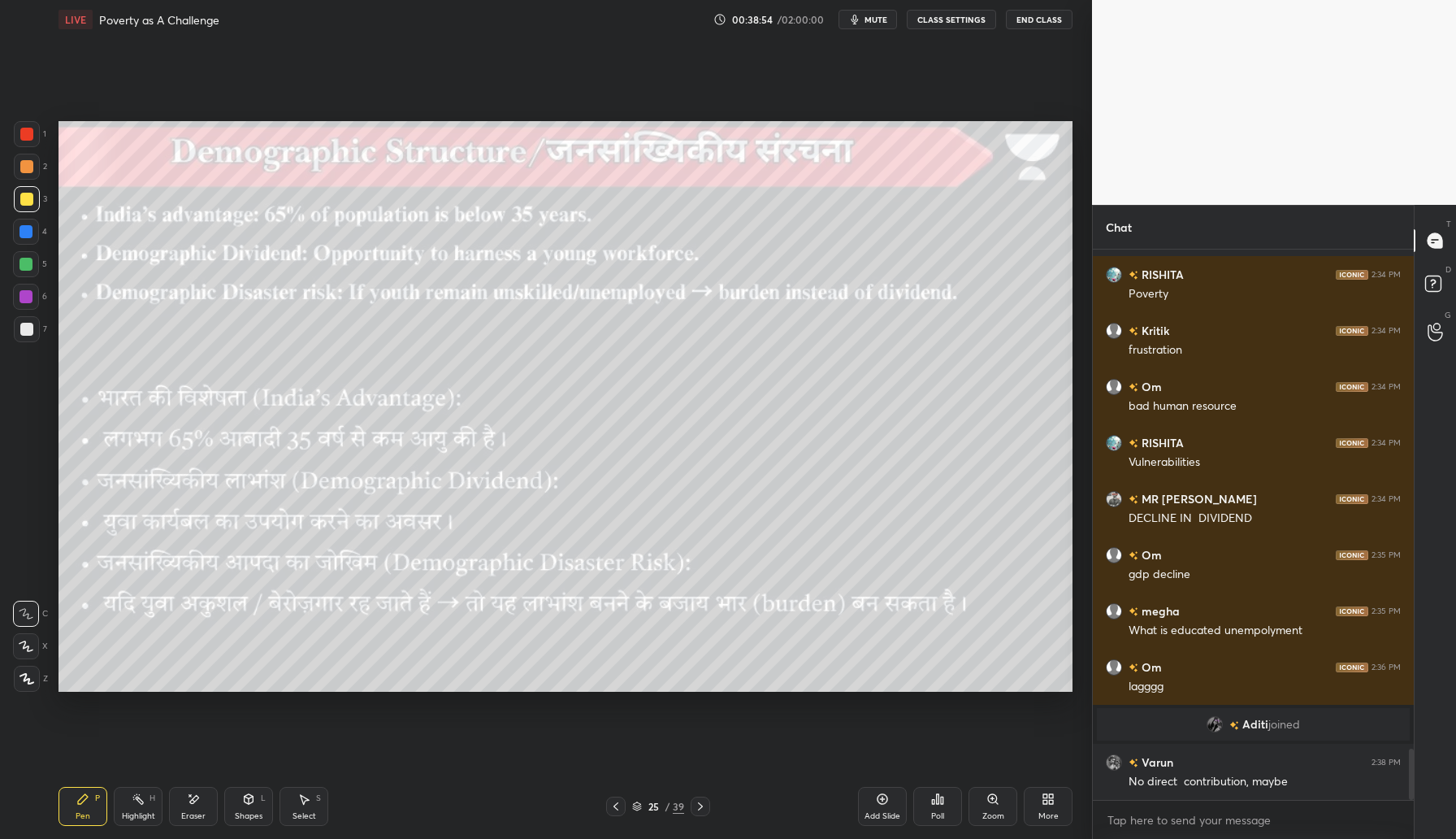
click at [701, 806] on icon at bounding box center [700, 806] width 13 height 13
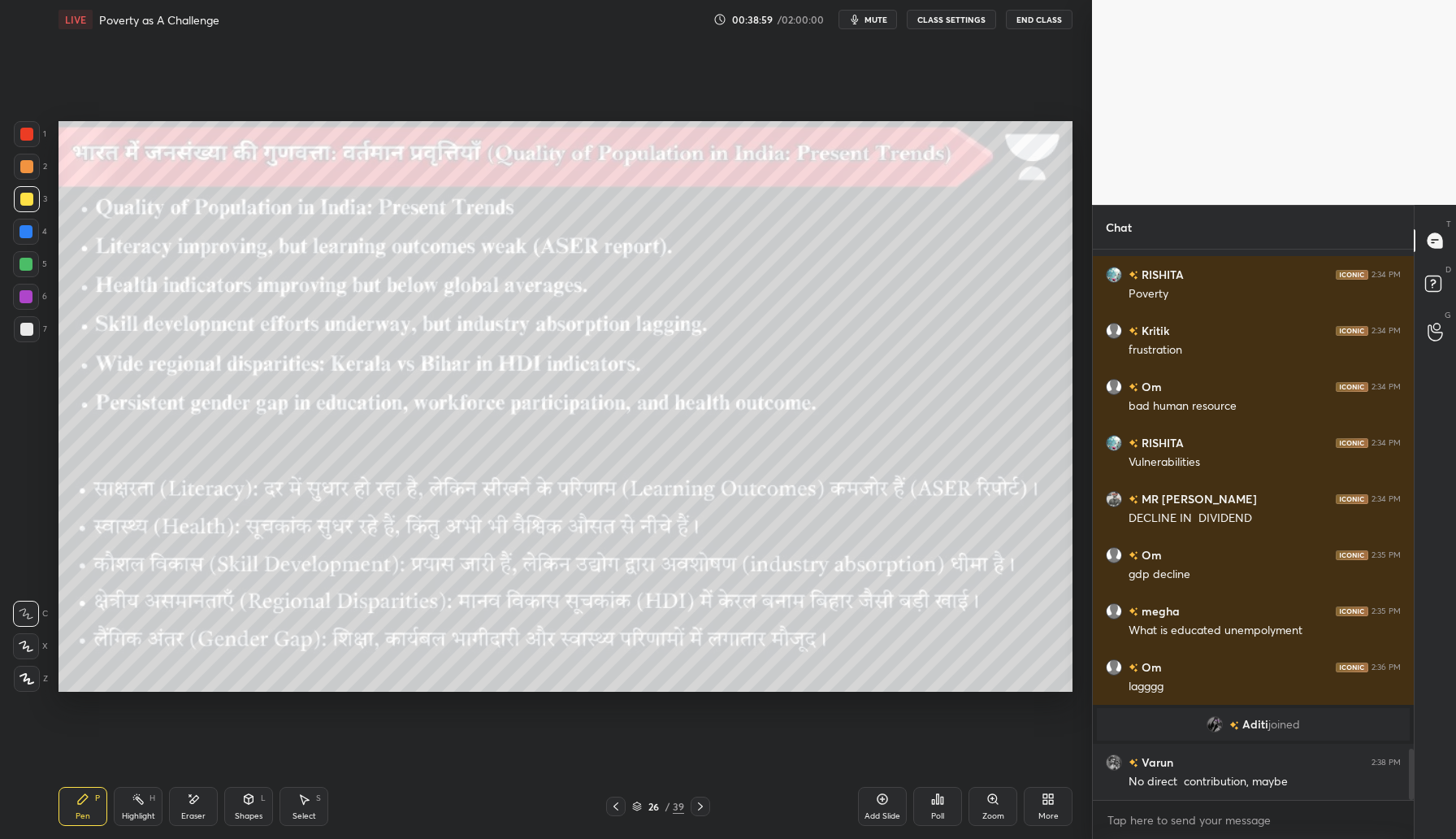
scroll to position [5441, 0]
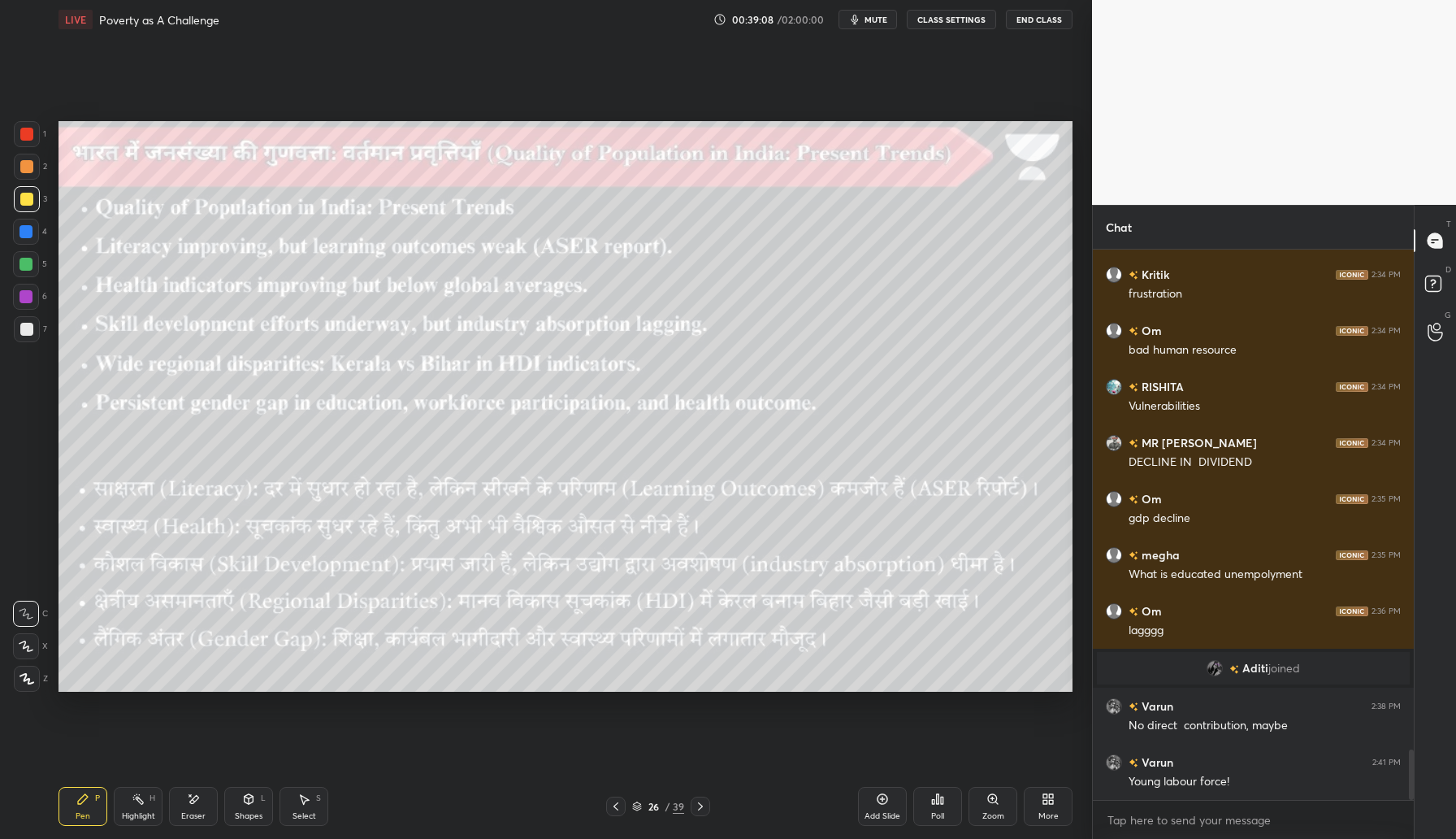
click at [705, 811] on icon at bounding box center [700, 806] width 13 height 13
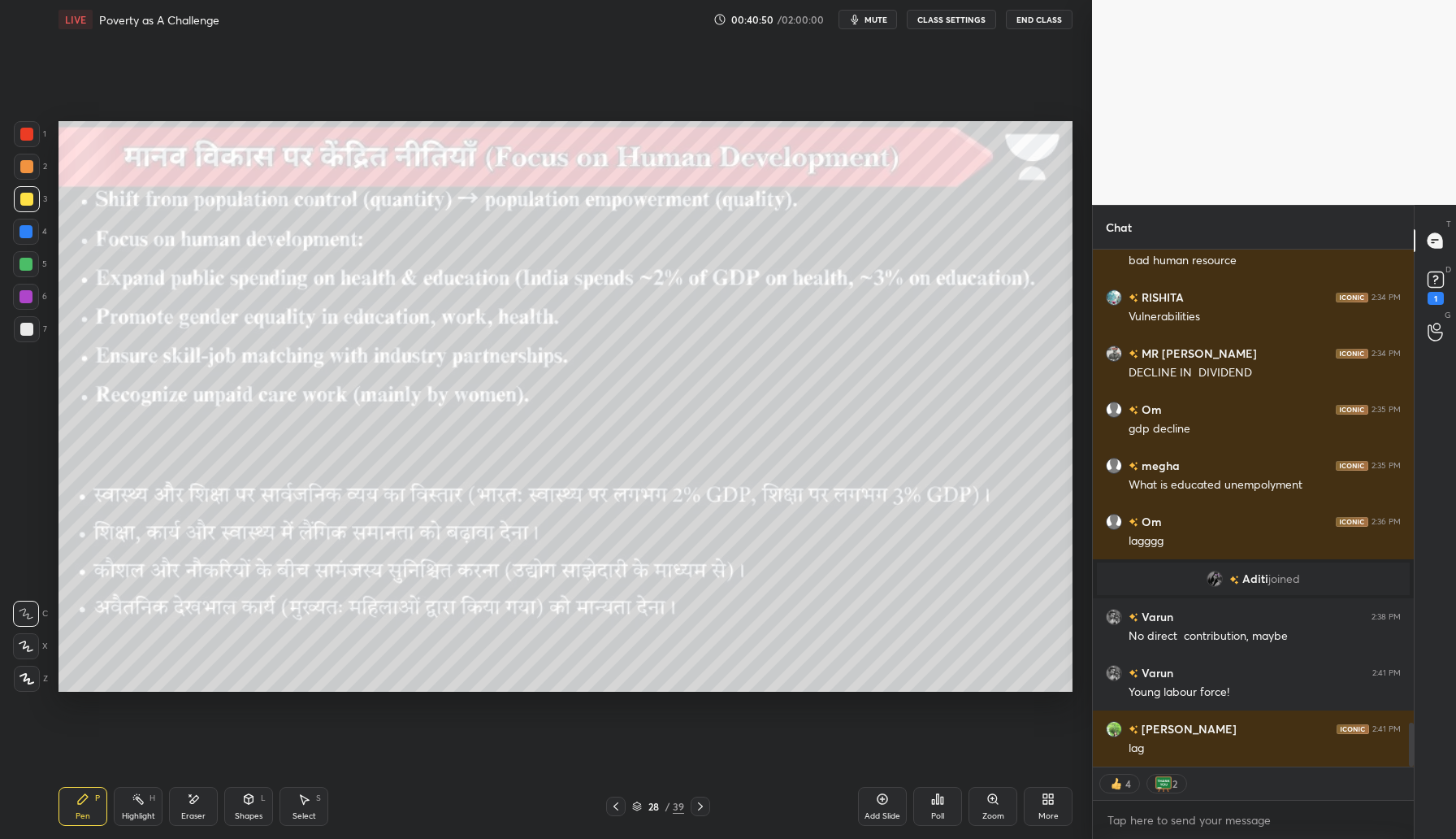
scroll to position [5599, 0]
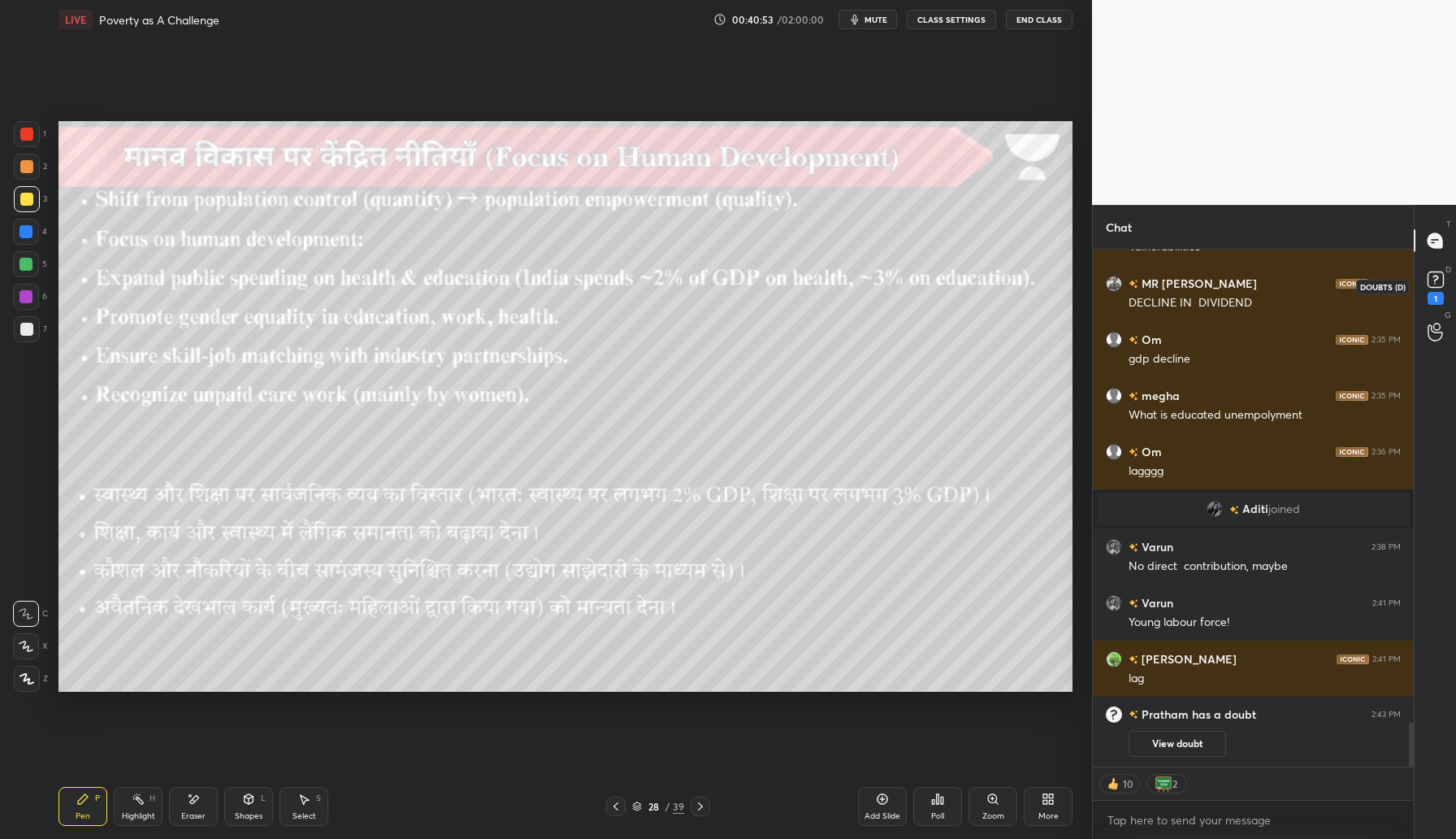
click at [1432, 276] on icon at bounding box center [1435, 278] width 5 height 6
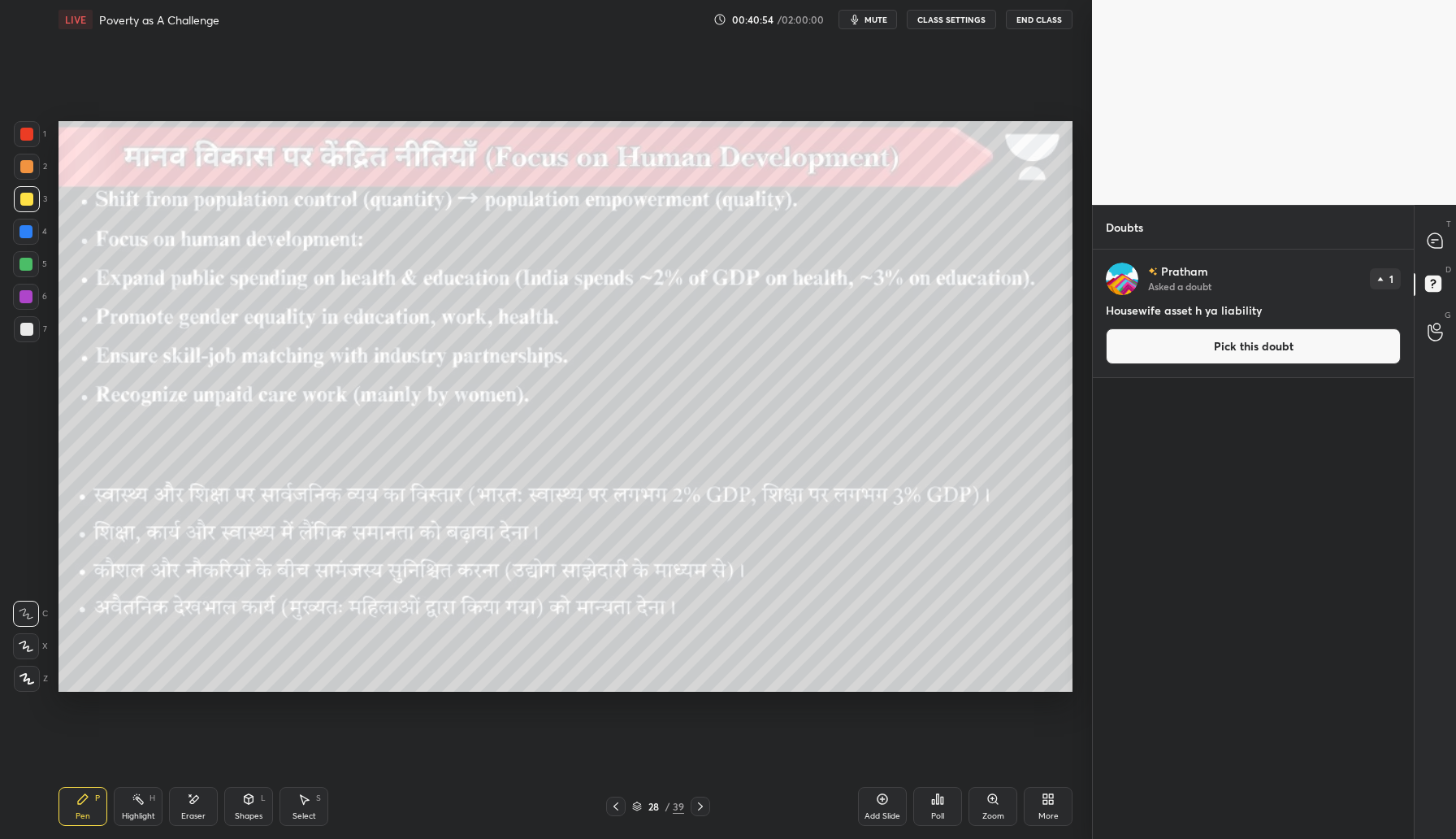
click at [1252, 341] on button "Pick this doubt" at bounding box center [1254, 346] width 295 height 36
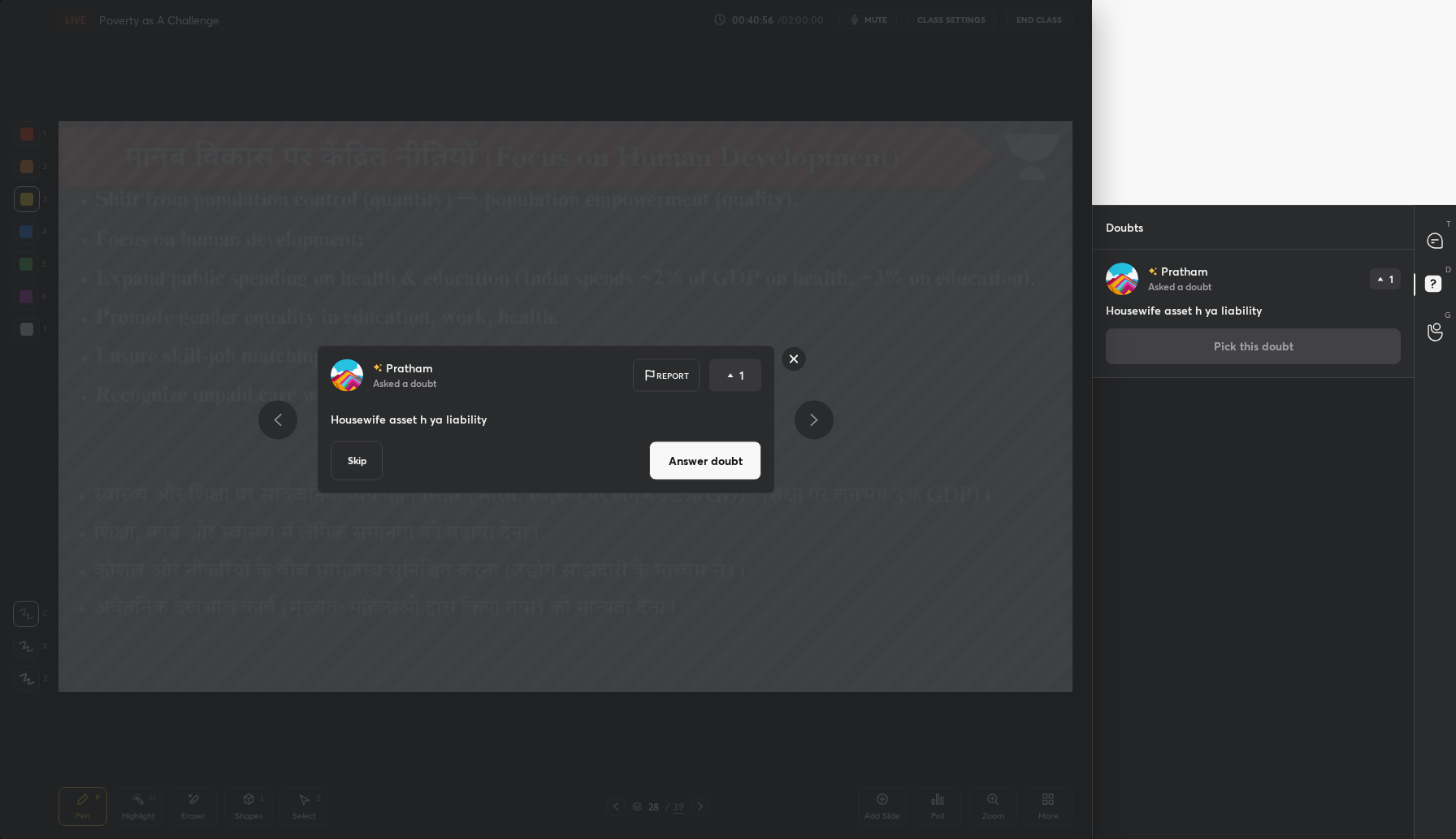
click at [718, 472] on button "Answer doubt" at bounding box center [705, 461] width 112 height 39
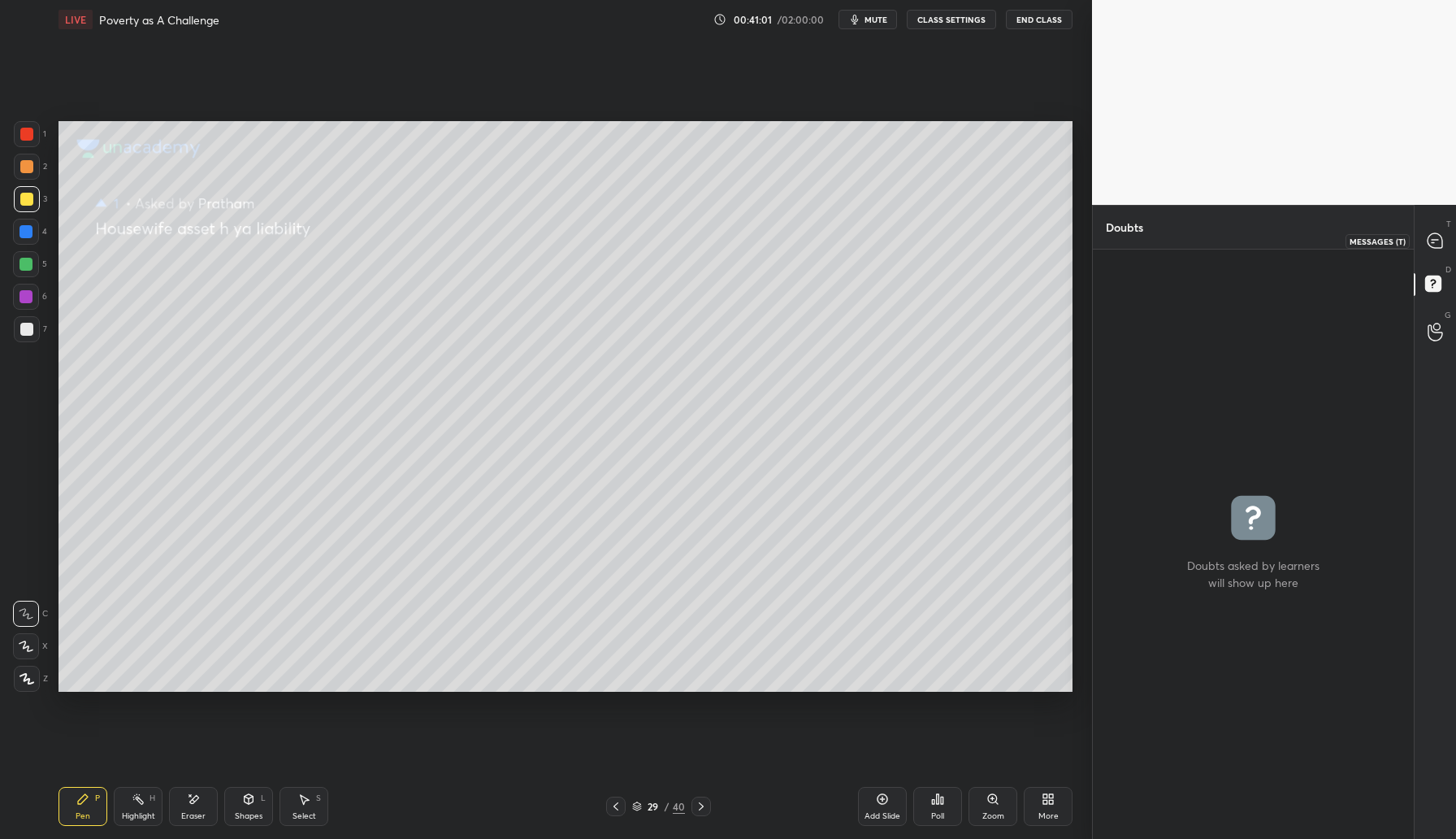
click at [1434, 233] on icon at bounding box center [1435, 241] width 15 height 15
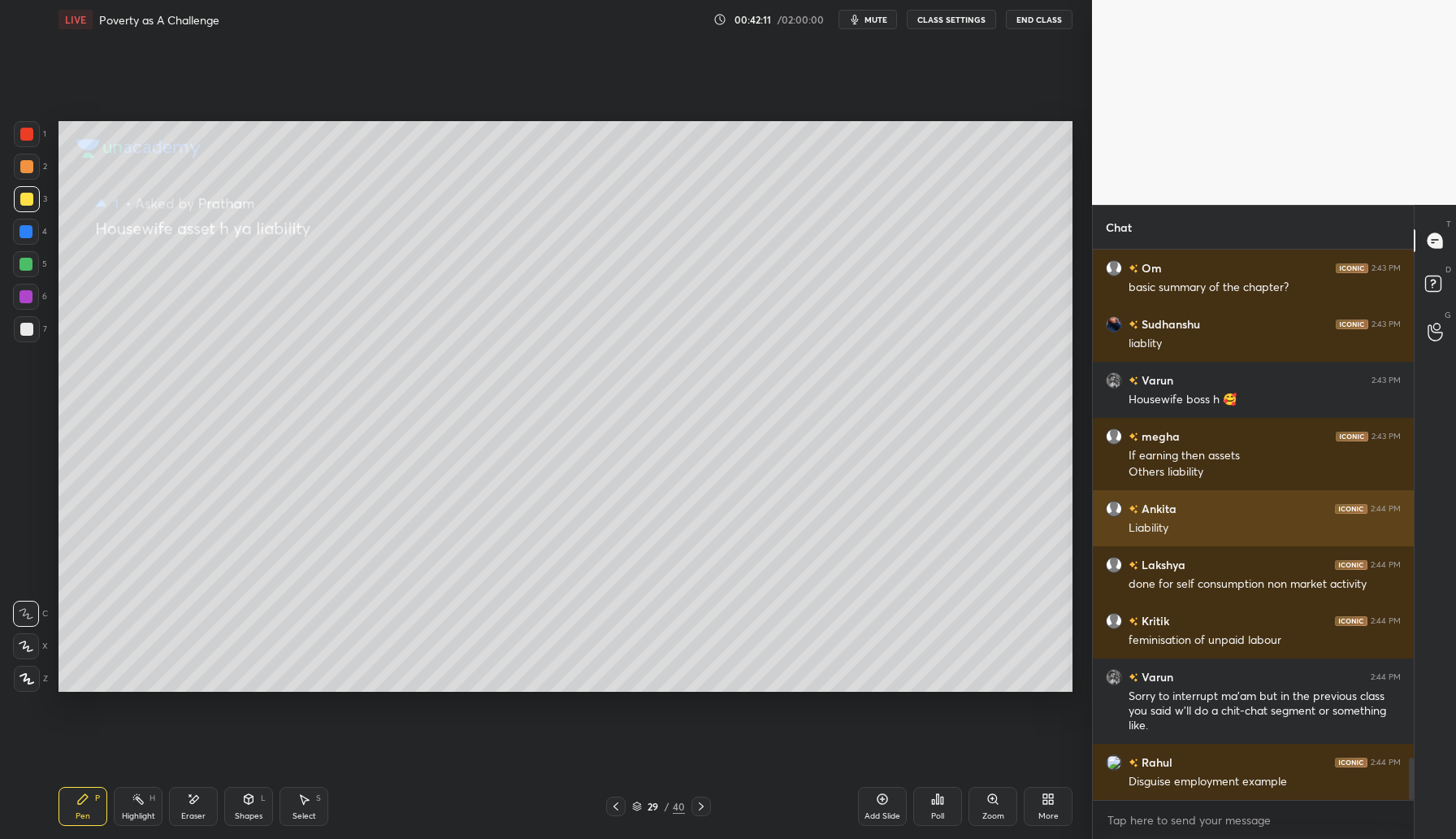
scroll to position [6665, 0]
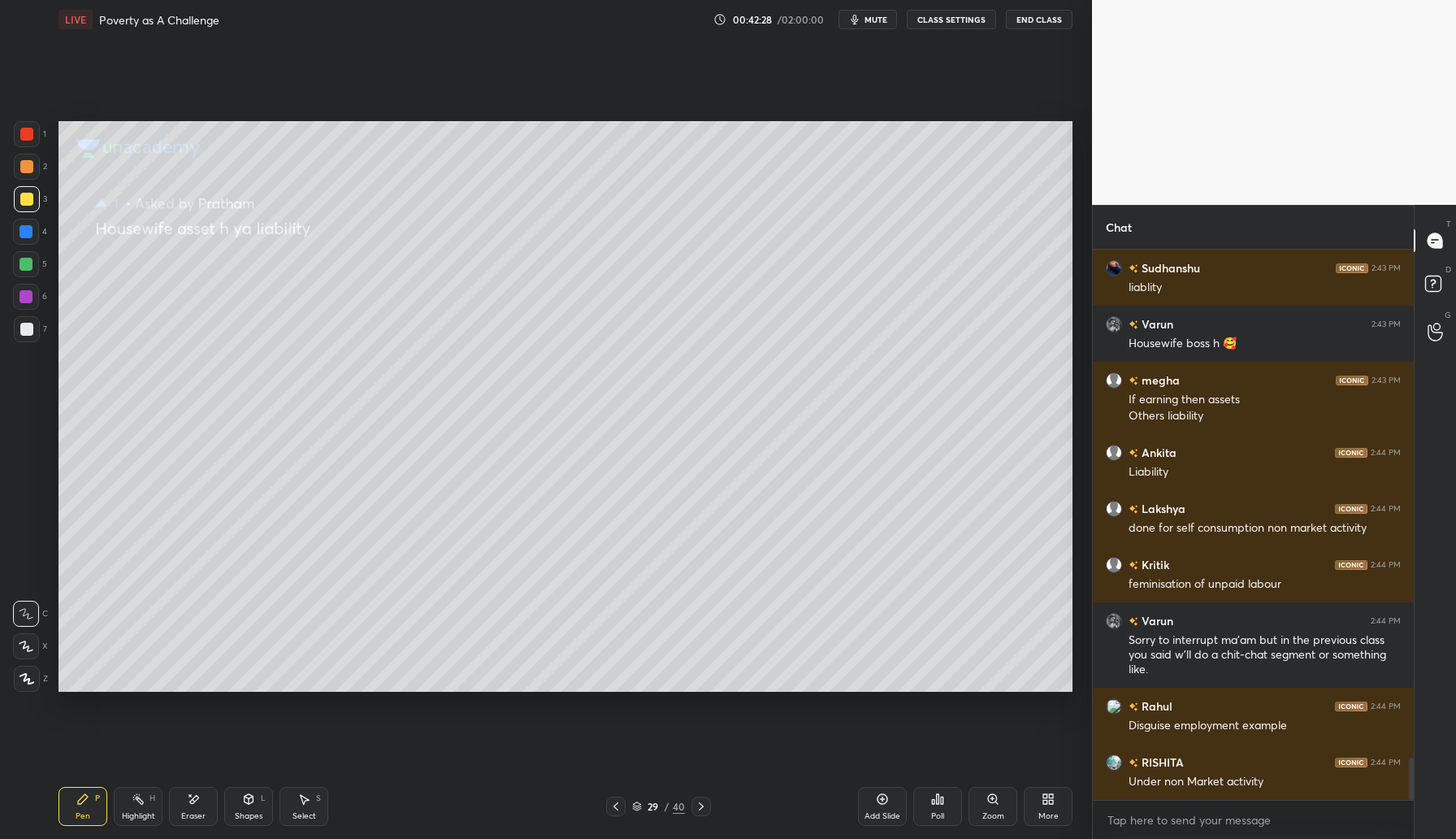
drag, startPoint x: 878, startPoint y: 809, endPoint x: 900, endPoint y: 788, distance: 30.4
click at [880, 808] on div "Add Slide" at bounding box center [882, 806] width 48 height 39
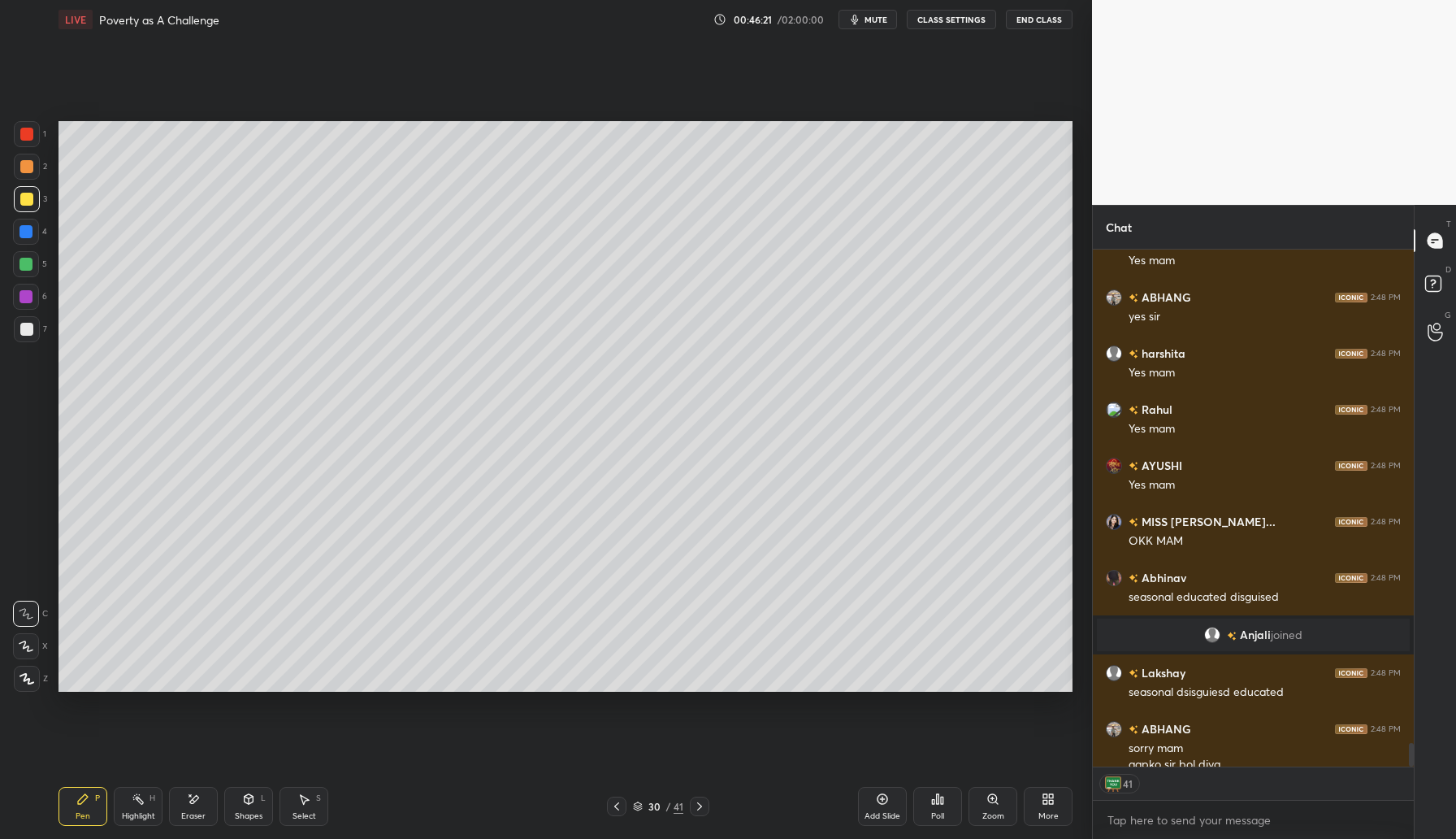
scroll to position [10823, 0]
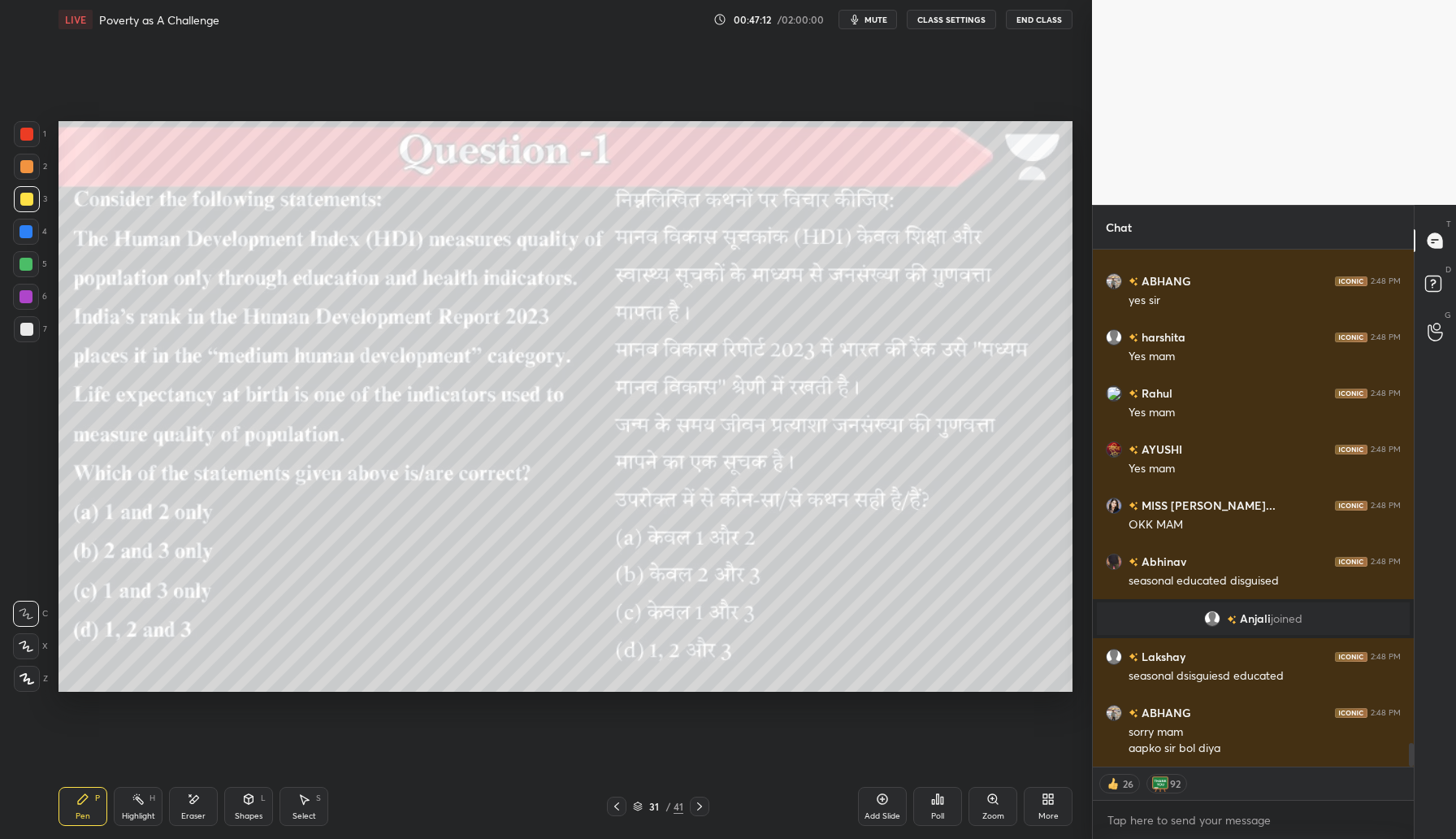
click at [944, 805] on div "Poll" at bounding box center [937, 806] width 48 height 39
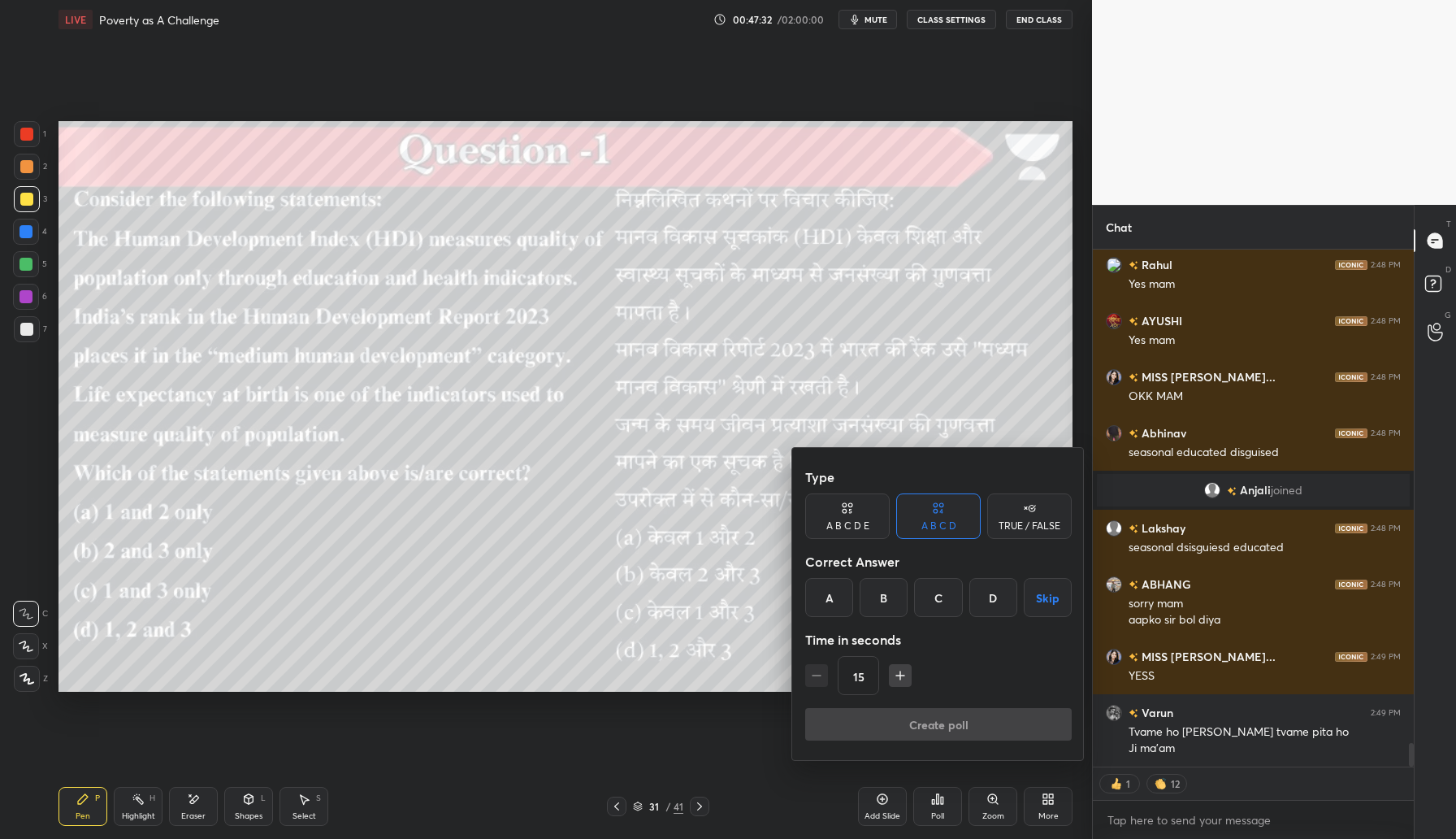
scroll to position [11008, 0]
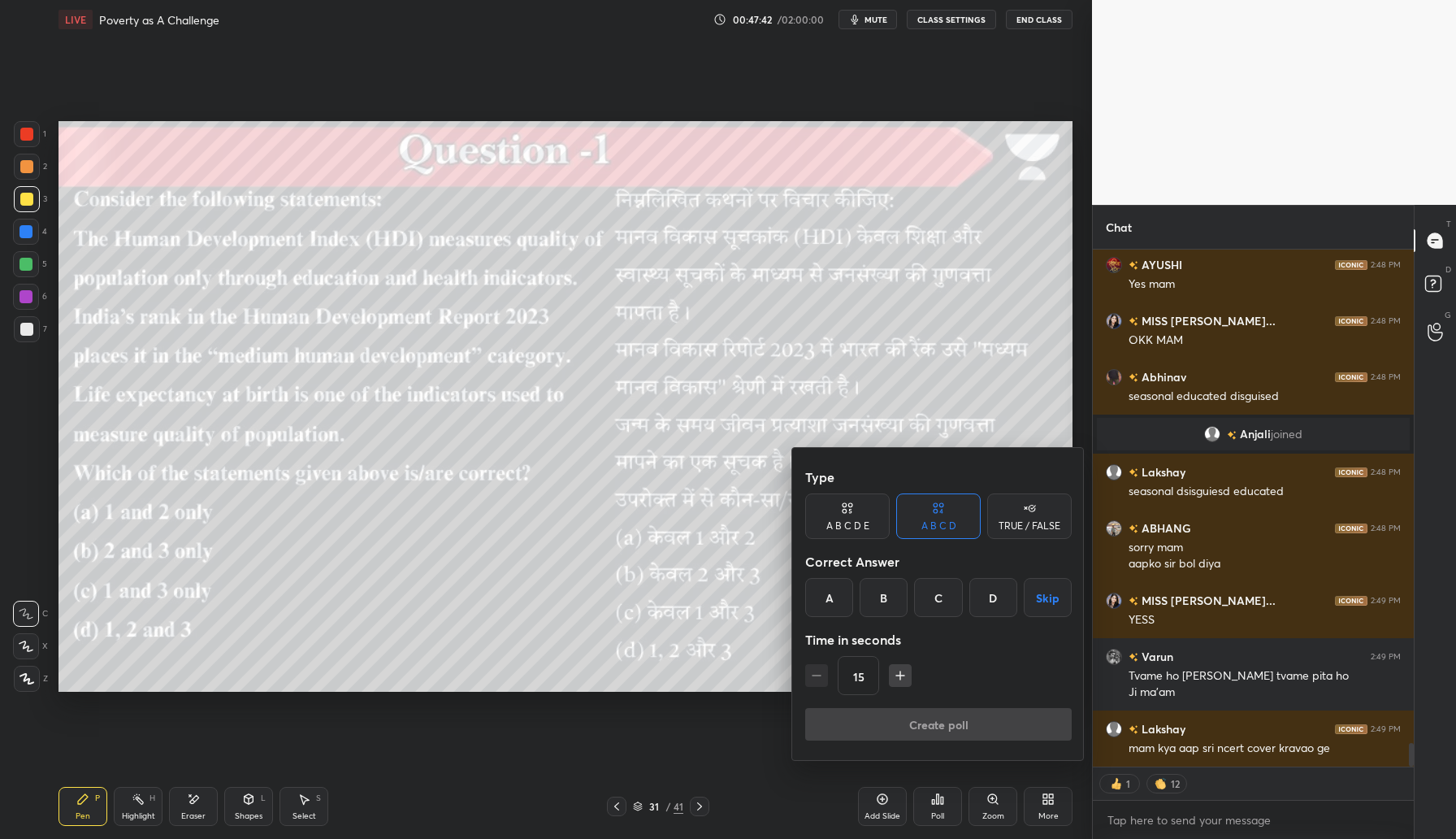
type textarea "x"
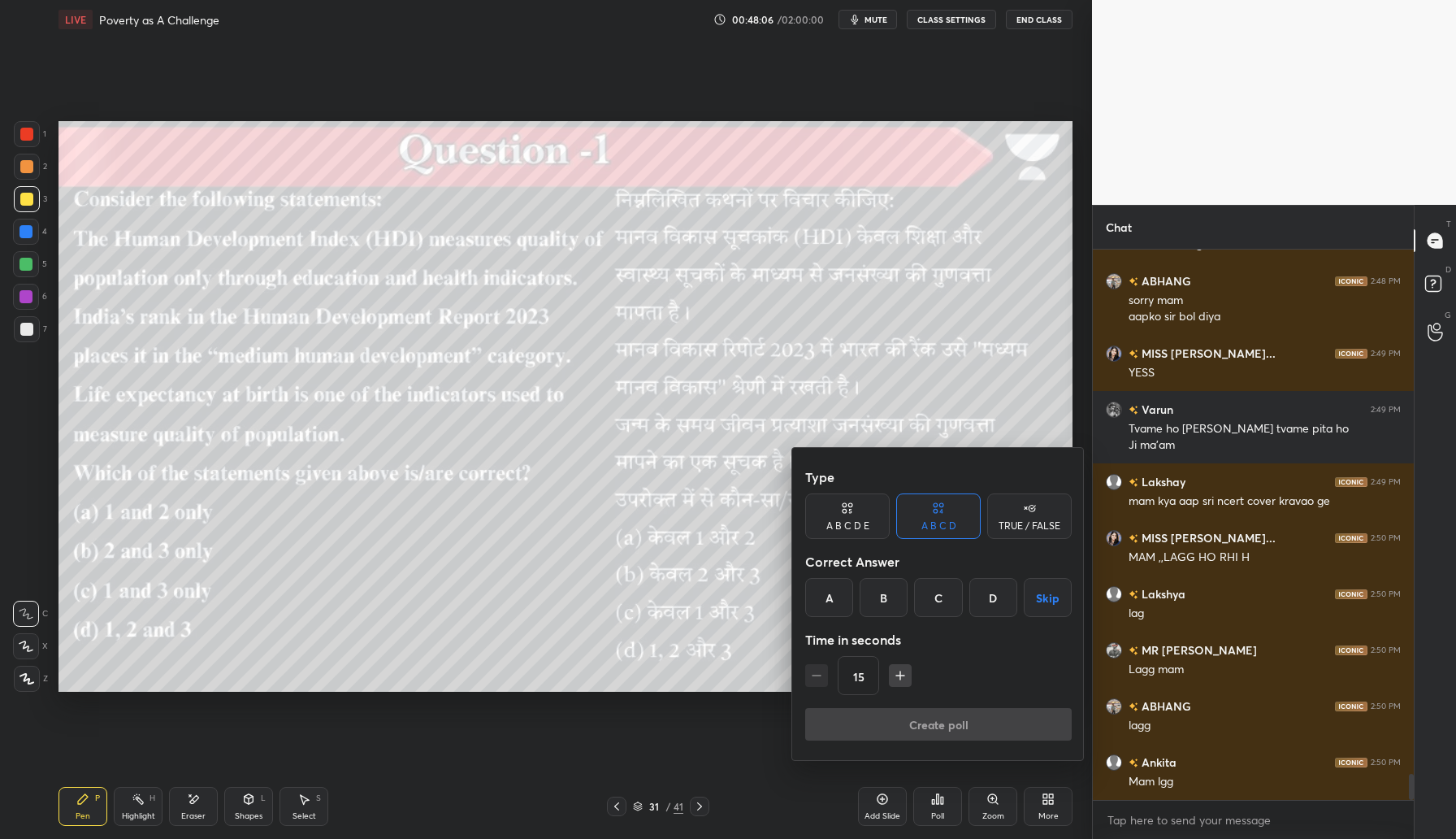
scroll to position [11311, 0]
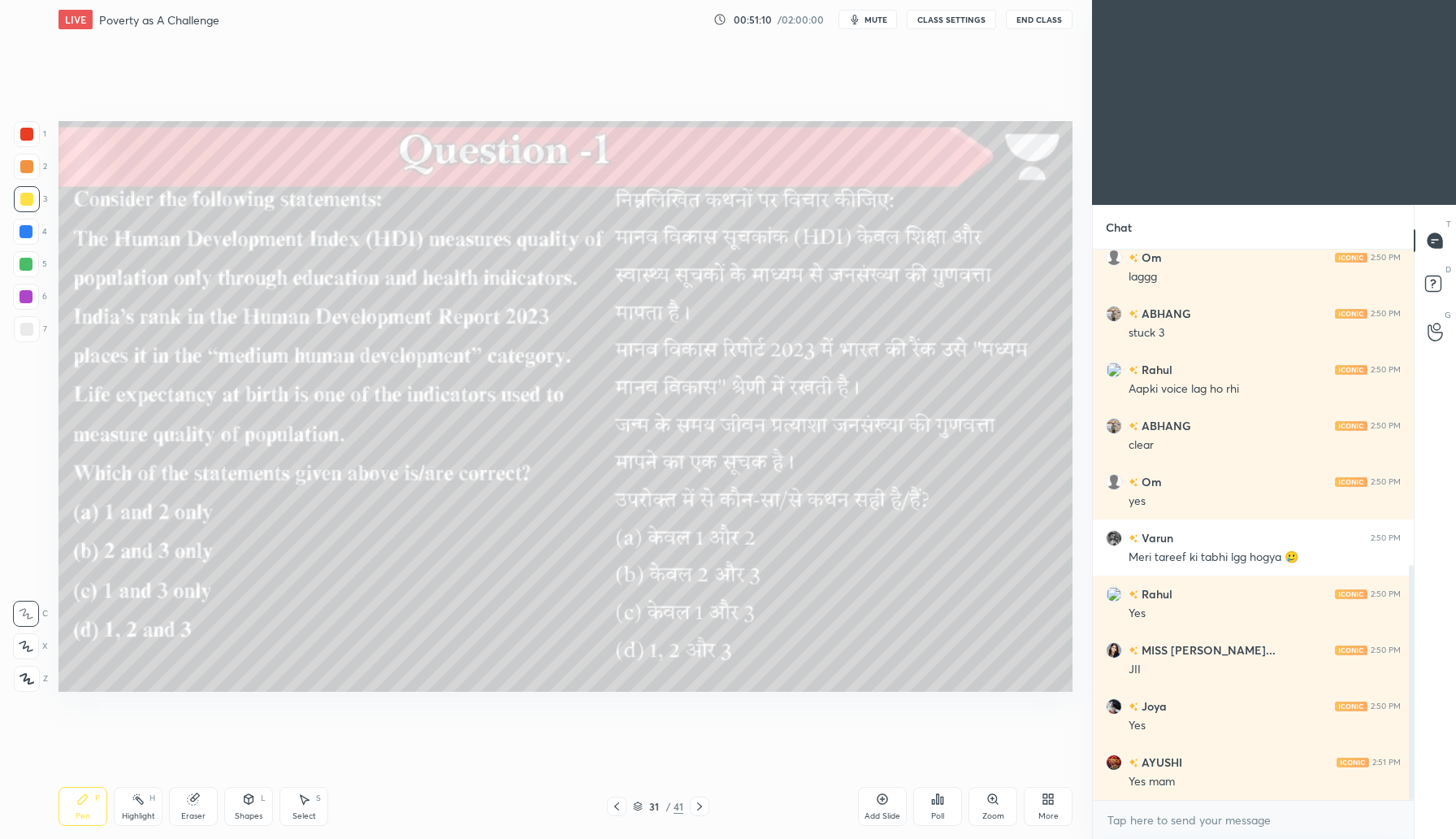
scroll to position [811, 0]
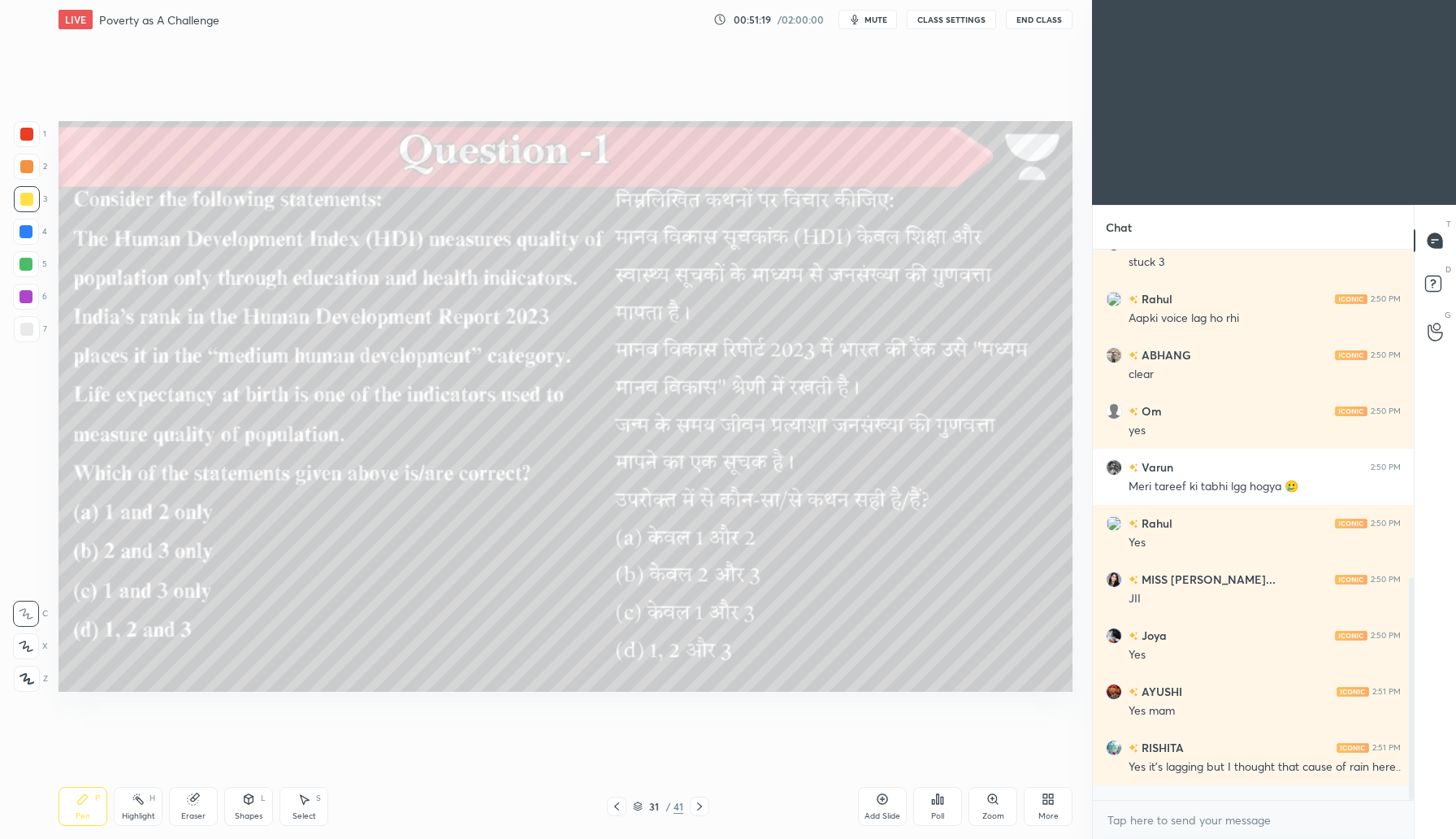
click at [891, 803] on div "Add Slide" at bounding box center [882, 806] width 48 height 39
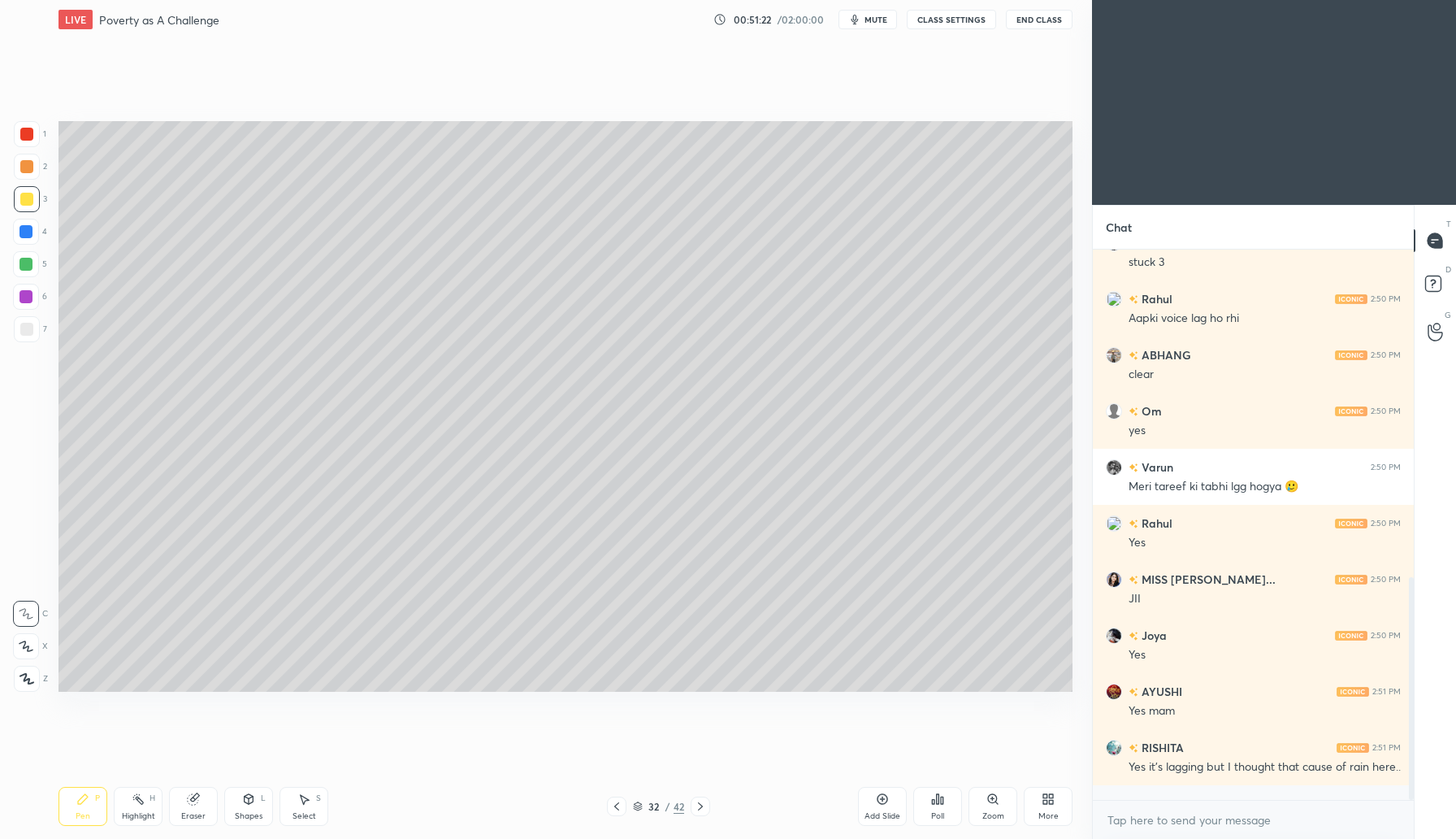
drag, startPoint x: 202, startPoint y: 807, endPoint x: 206, endPoint y: 793, distance: 14.6
click at [202, 802] on div "Eraser" at bounding box center [192, 806] width 48 height 39
drag, startPoint x: 87, startPoint y: 811, endPoint x: 108, endPoint y: 723, distance: 90.5
click at [87, 812] on div "Pen" at bounding box center [83, 815] width 15 height 8
click at [618, 803] on icon at bounding box center [616, 806] width 13 height 13
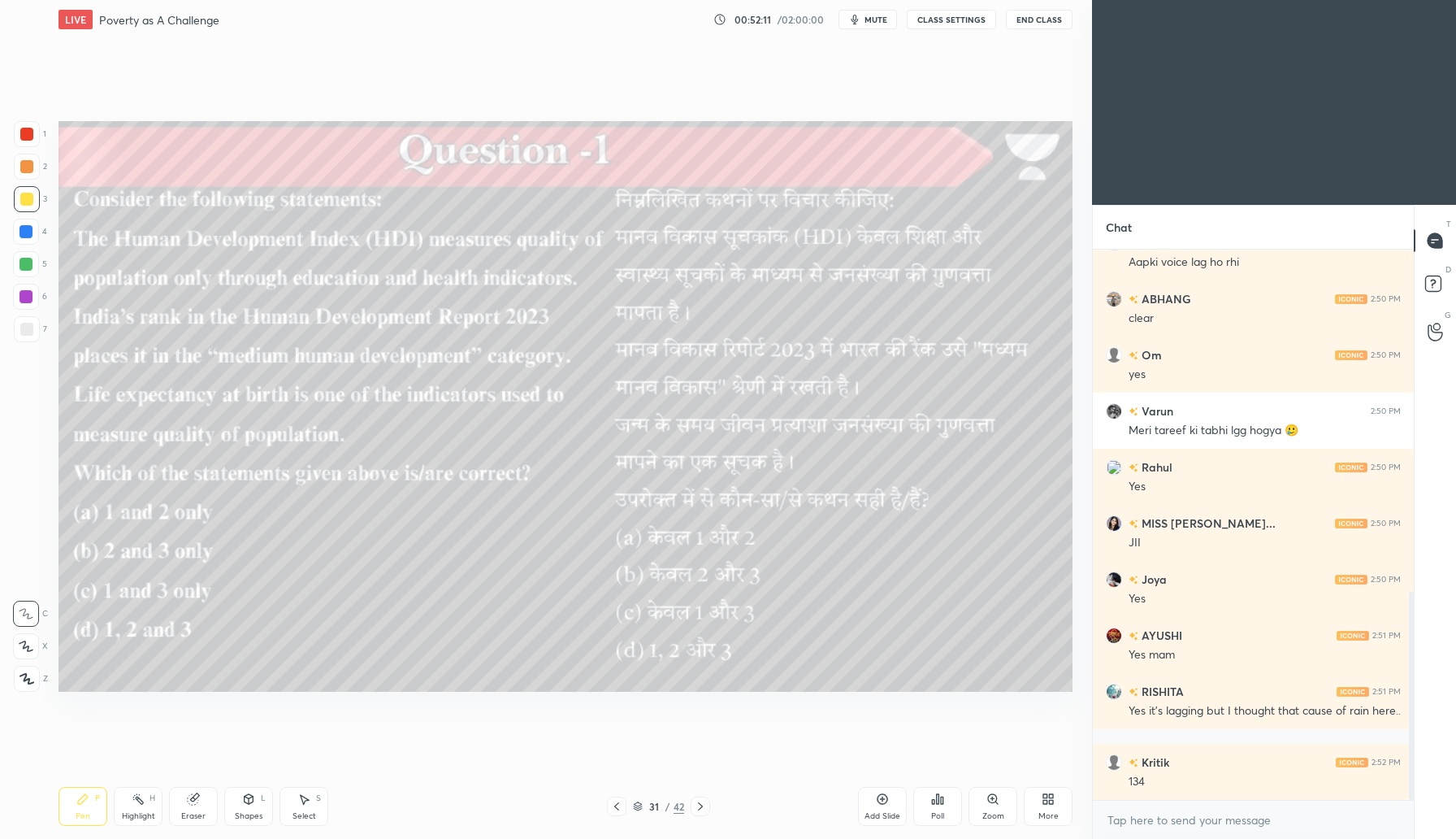
scroll to position [906, 0]
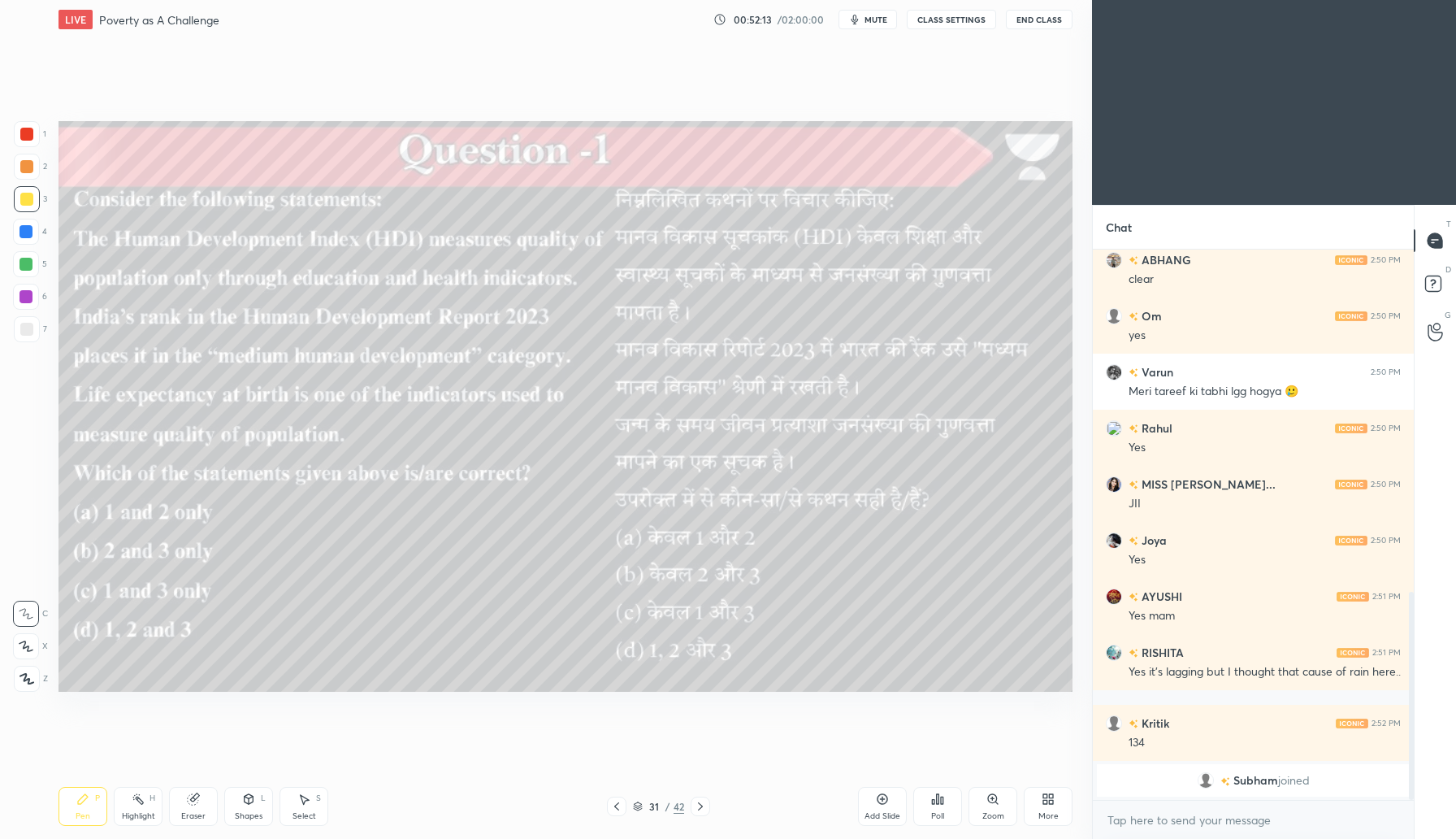
click at [937, 805] on div "Poll" at bounding box center [937, 806] width 48 height 39
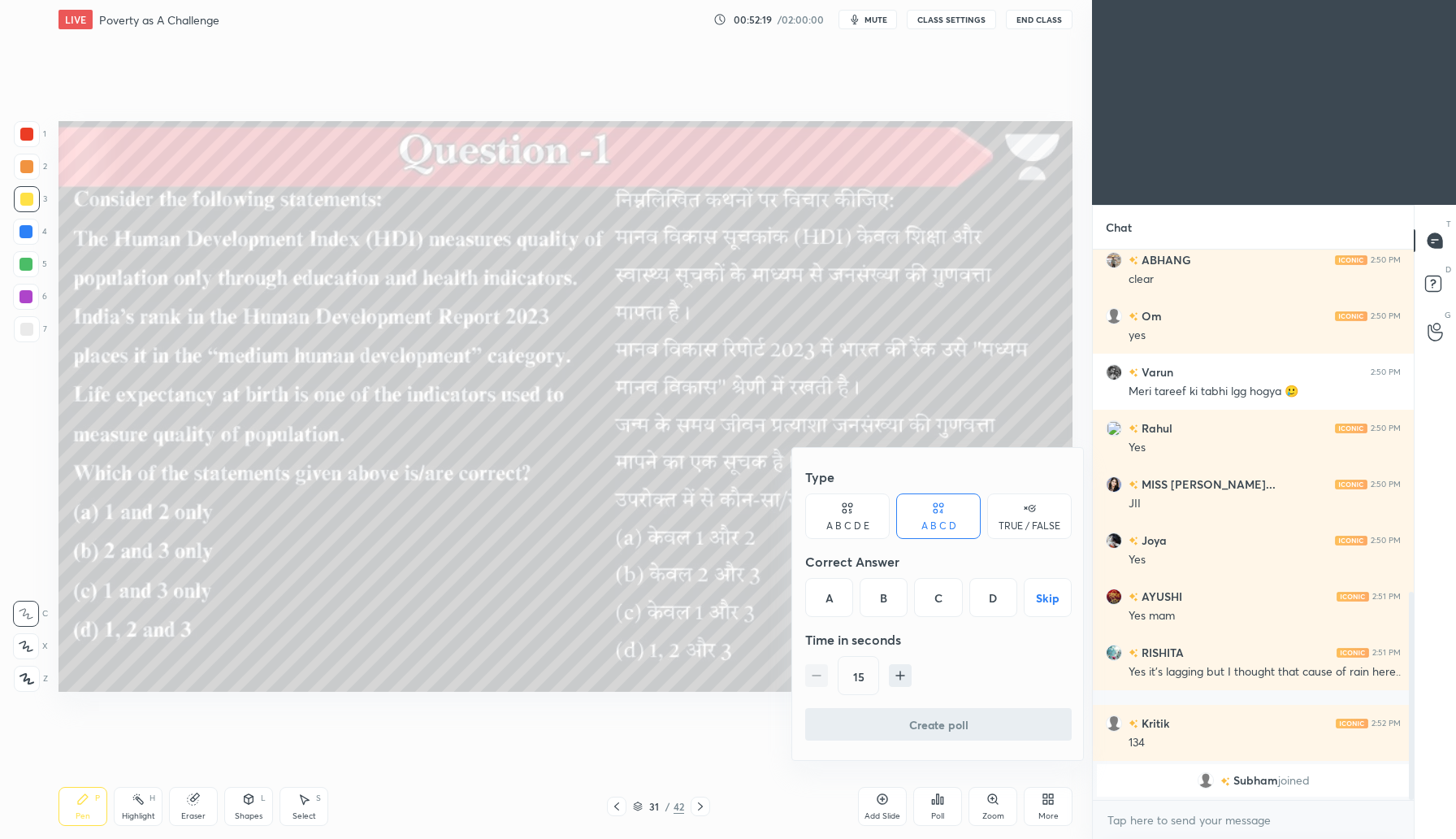
drag, startPoint x: 885, startPoint y: 601, endPoint x: 894, endPoint y: 606, distance: 10.3
click at [885, 604] on div "B" at bounding box center [883, 597] width 48 height 39
click at [943, 720] on button "Create poll" at bounding box center [938, 724] width 266 height 33
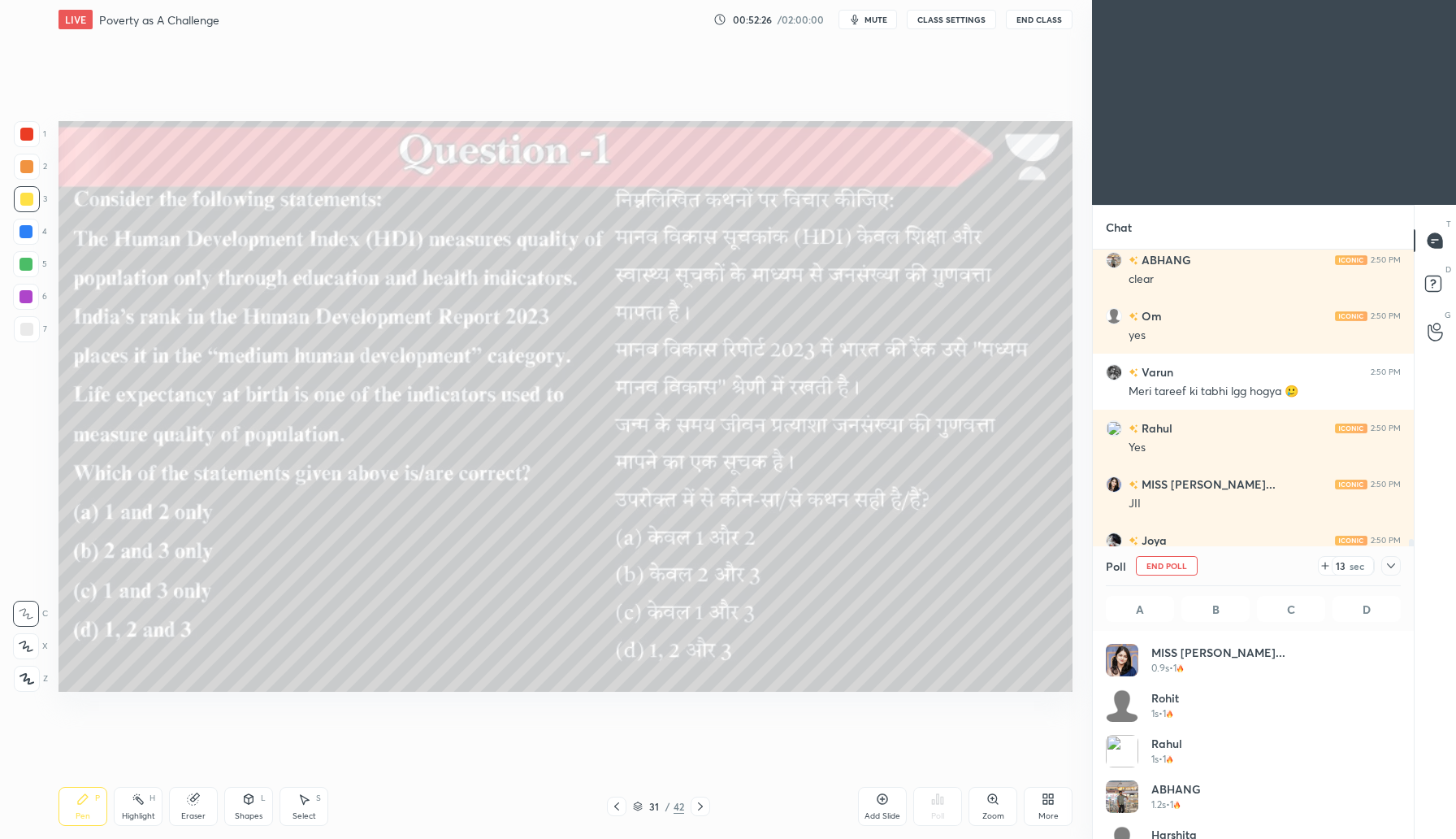
scroll to position [191, 290]
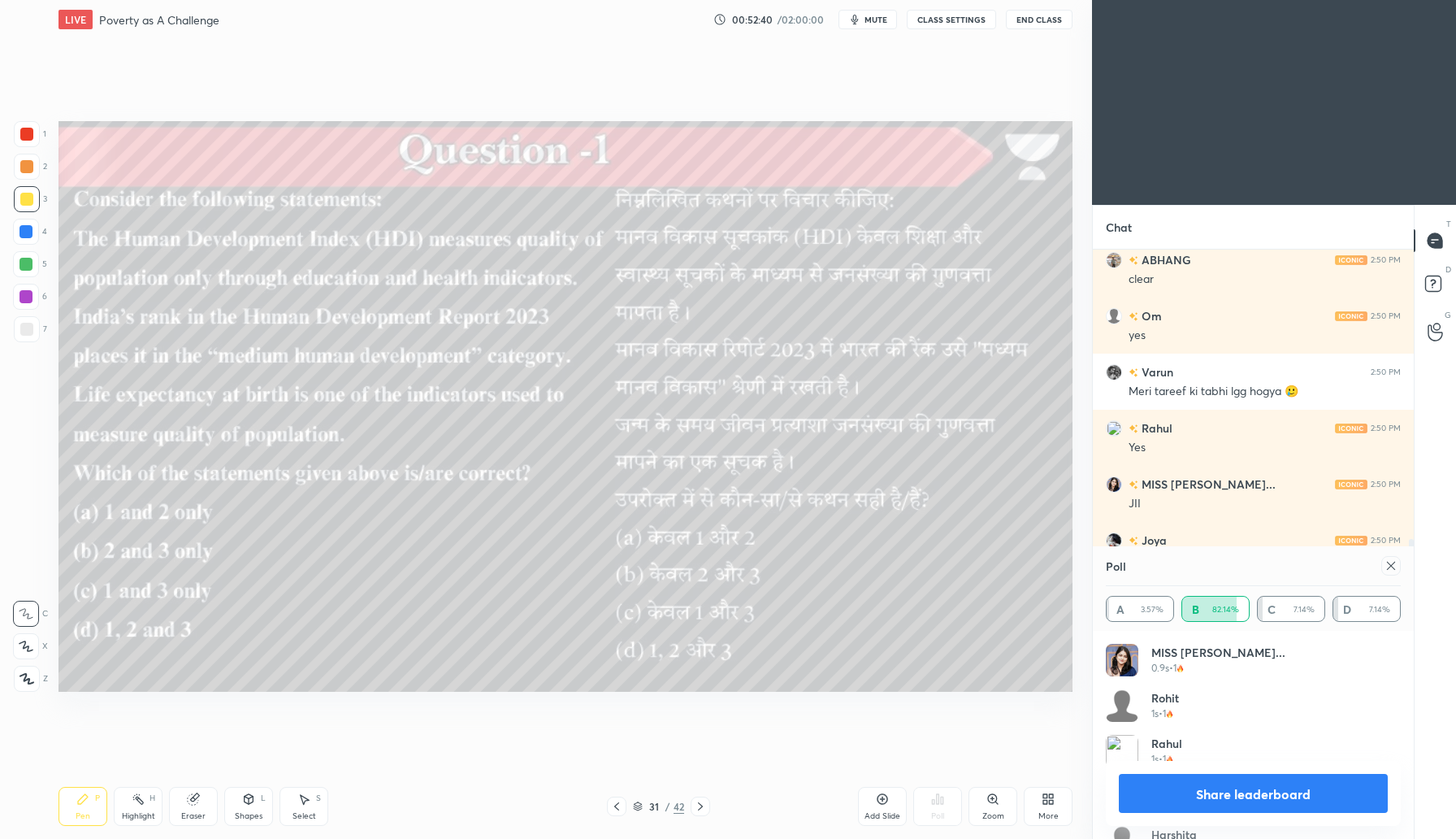
drag, startPoint x: 700, startPoint y: 805, endPoint x: 713, endPoint y: 785, distance: 23.9
click at [700, 805] on icon at bounding box center [700, 806] width 13 height 13
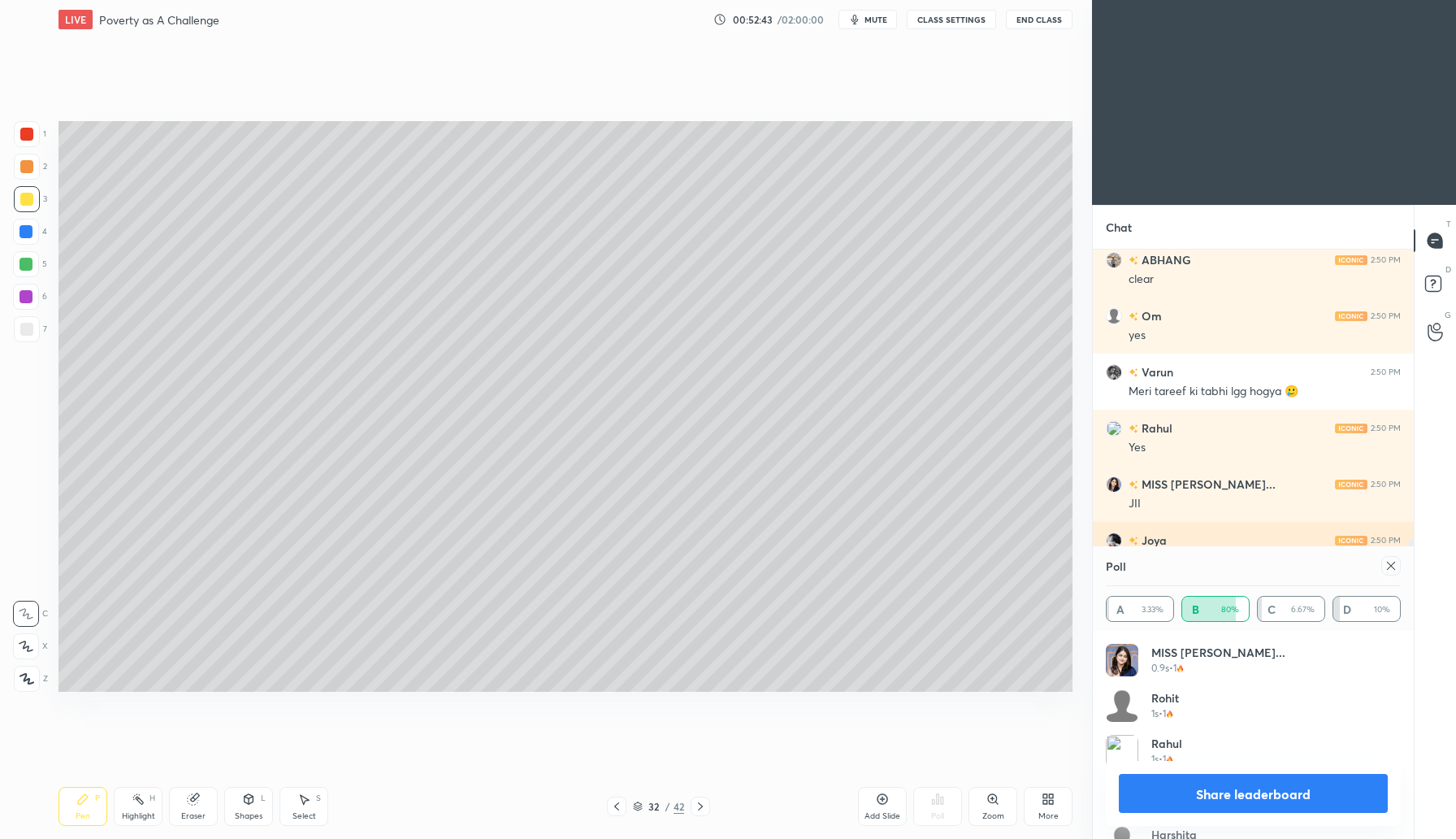
click at [1389, 561] on icon at bounding box center [1391, 565] width 13 height 13
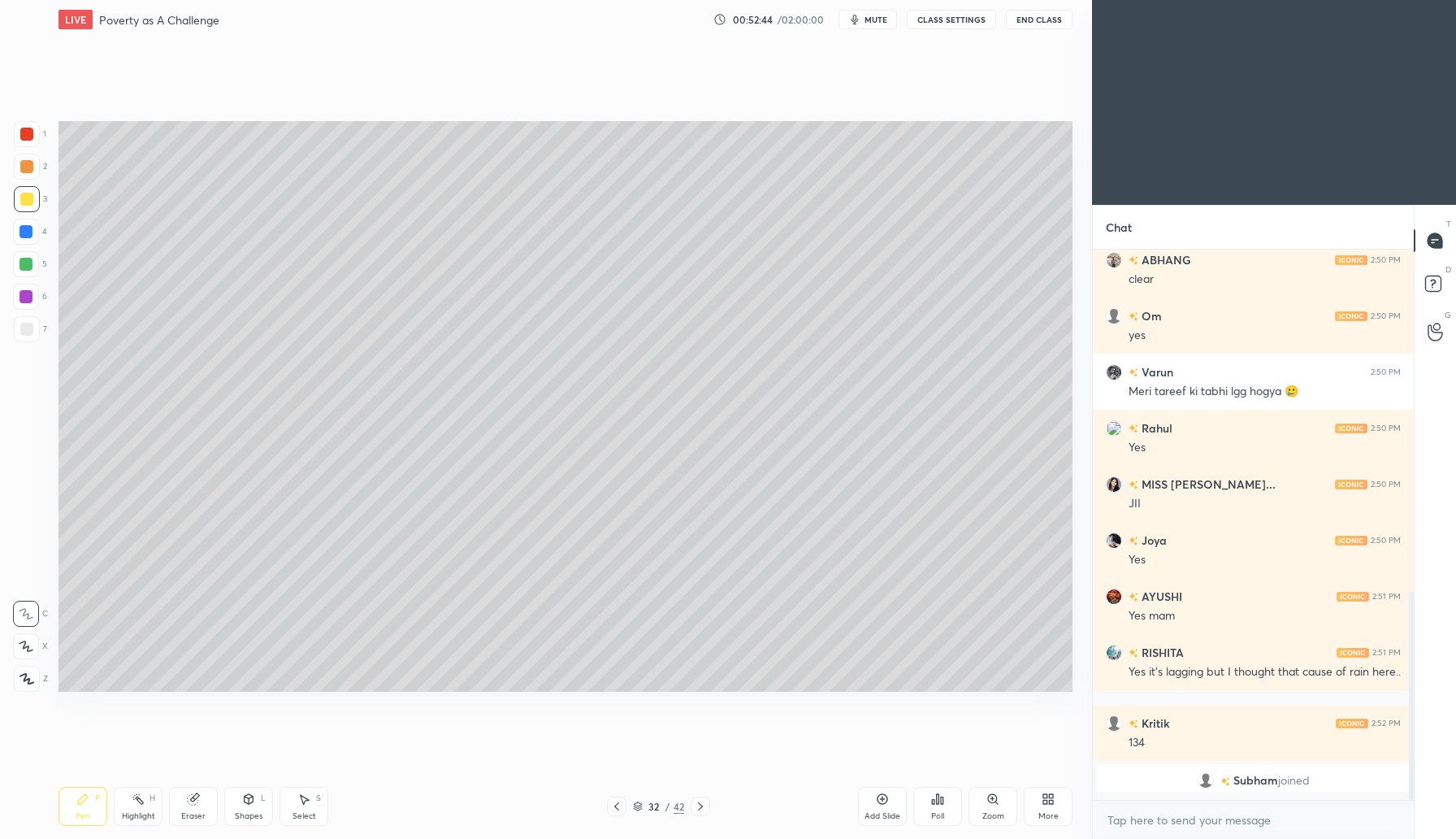
scroll to position [0, 0]
click at [705, 806] on icon at bounding box center [700, 806] width 13 height 13
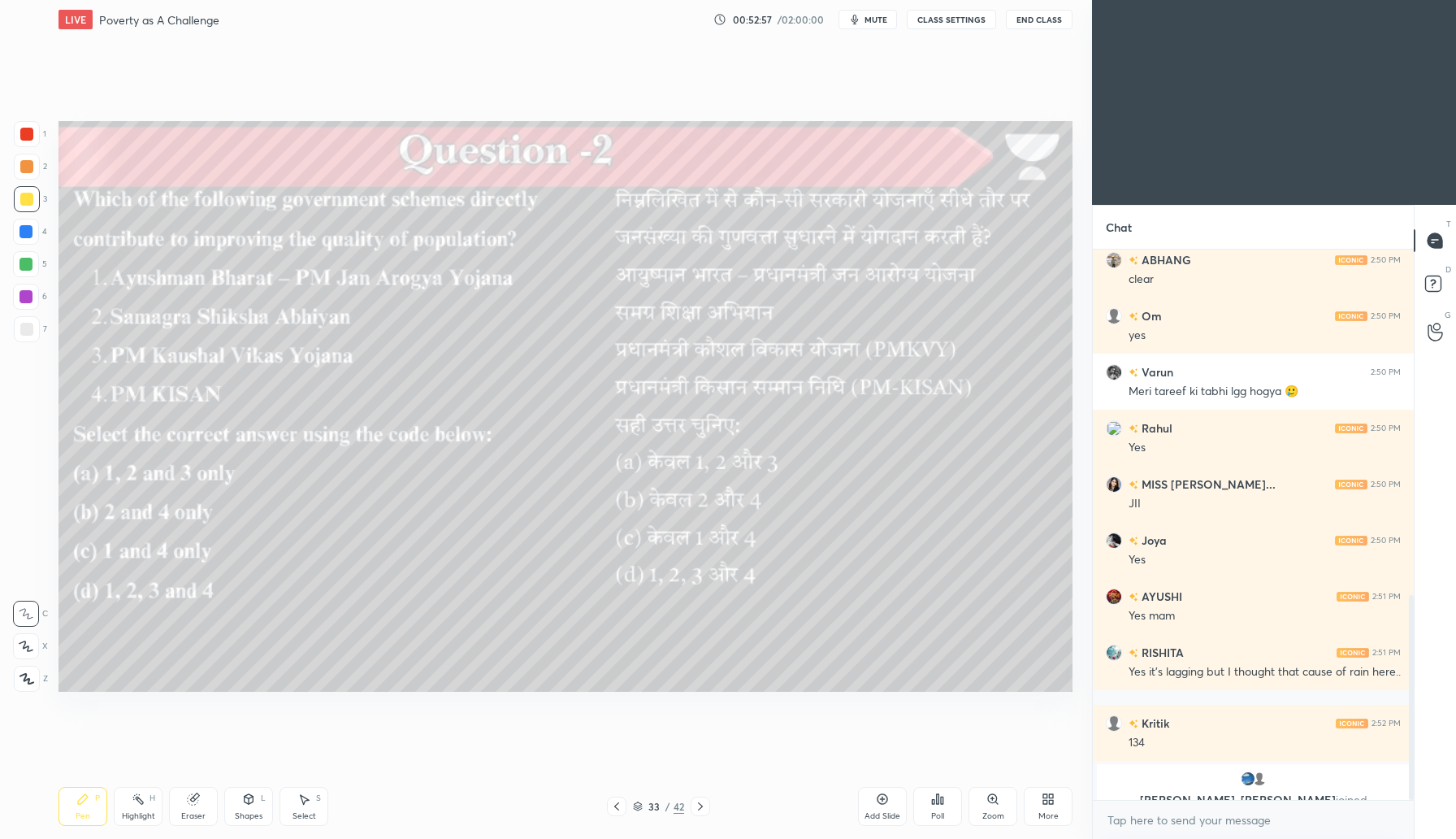
scroll to position [926, 0]
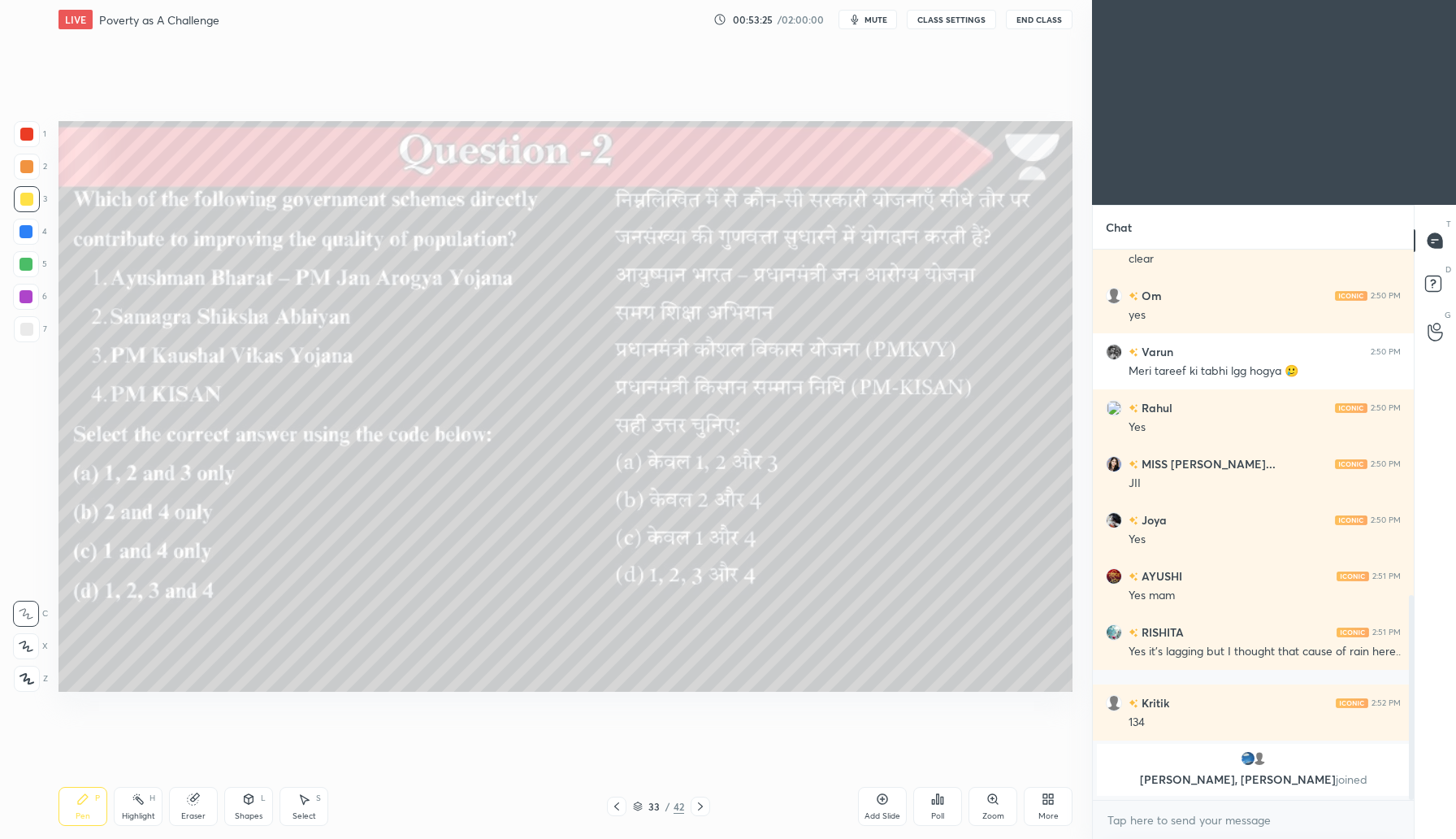
click at [948, 807] on div "Poll" at bounding box center [937, 806] width 48 height 39
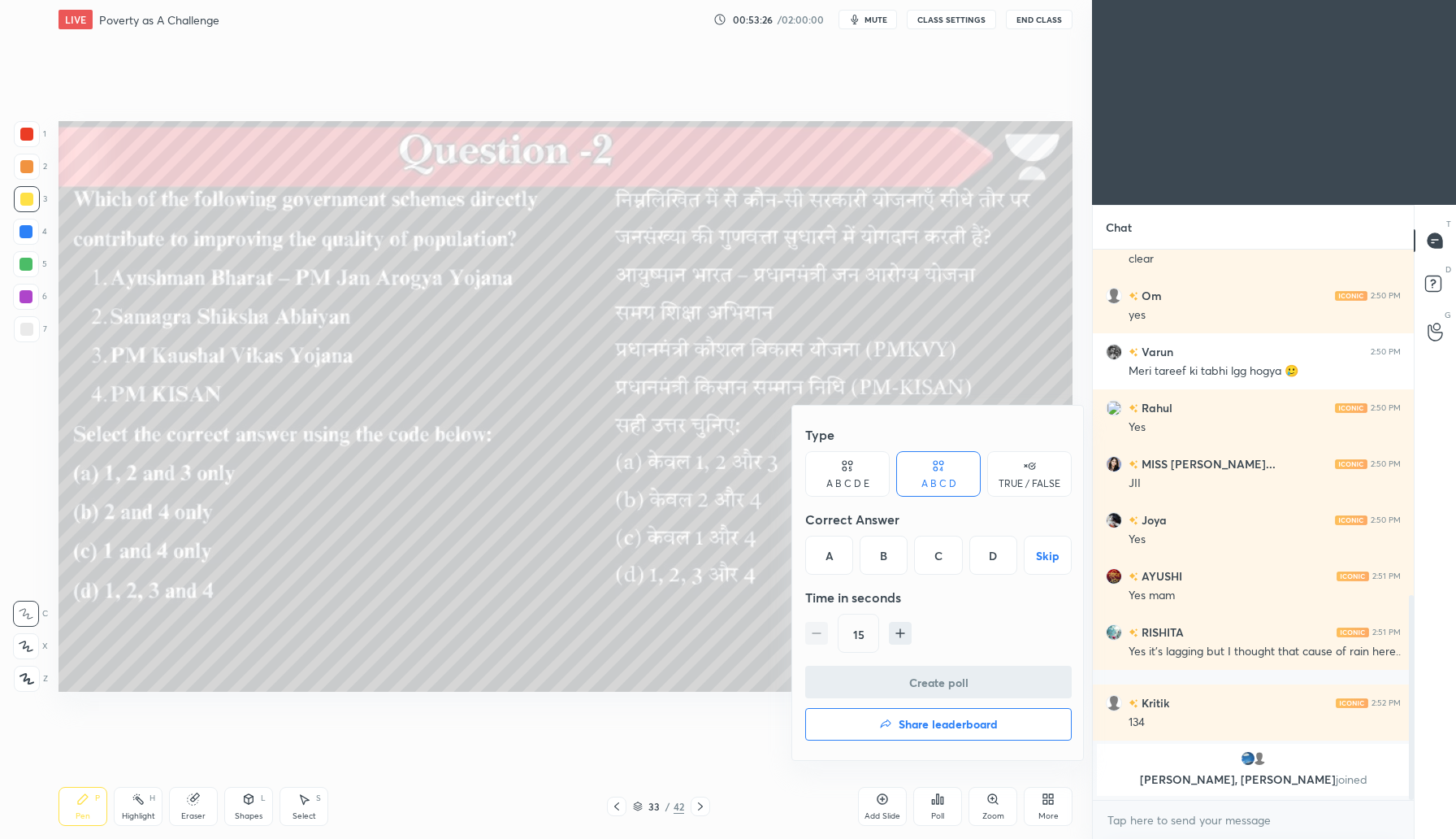
drag, startPoint x: 835, startPoint y: 556, endPoint x: 850, endPoint y: 564, distance: 17.0
click at [835, 557] on div "A" at bounding box center [829, 554] width 48 height 39
drag, startPoint x: 960, startPoint y: 688, endPoint x: 971, endPoint y: 672, distance: 19.4
click at [960, 687] on button "Create poll" at bounding box center [938, 682] width 266 height 33
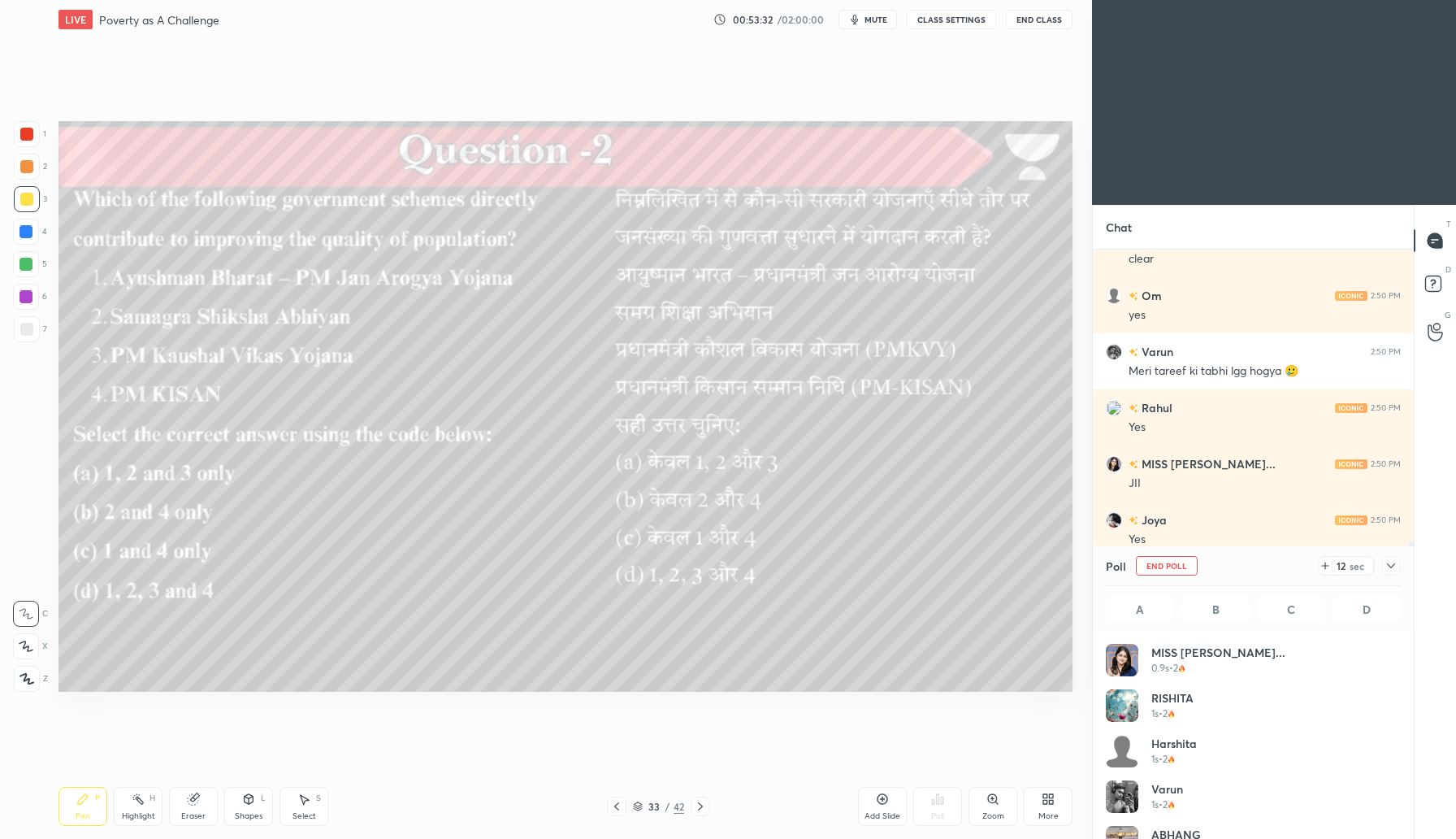
scroll to position [191, 290]
click at [1116, 793] on img "grid" at bounding box center [1122, 797] width 33 height 33
click at [1128, 793] on img "grid" at bounding box center [1122, 797] width 33 height 33
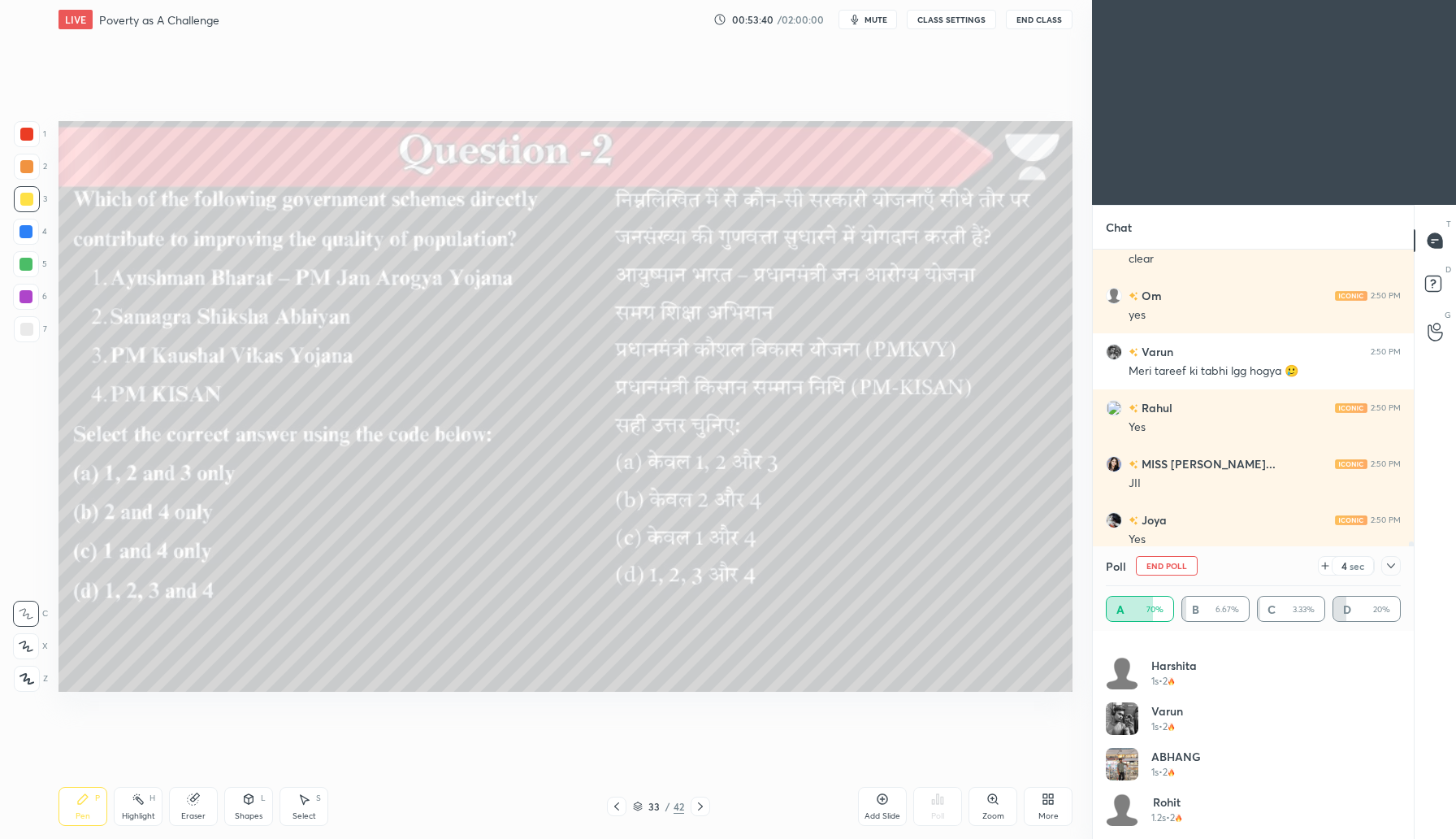
scroll to position [80, 0]
click at [1128, 713] on img "grid" at bounding box center [1122, 716] width 33 height 33
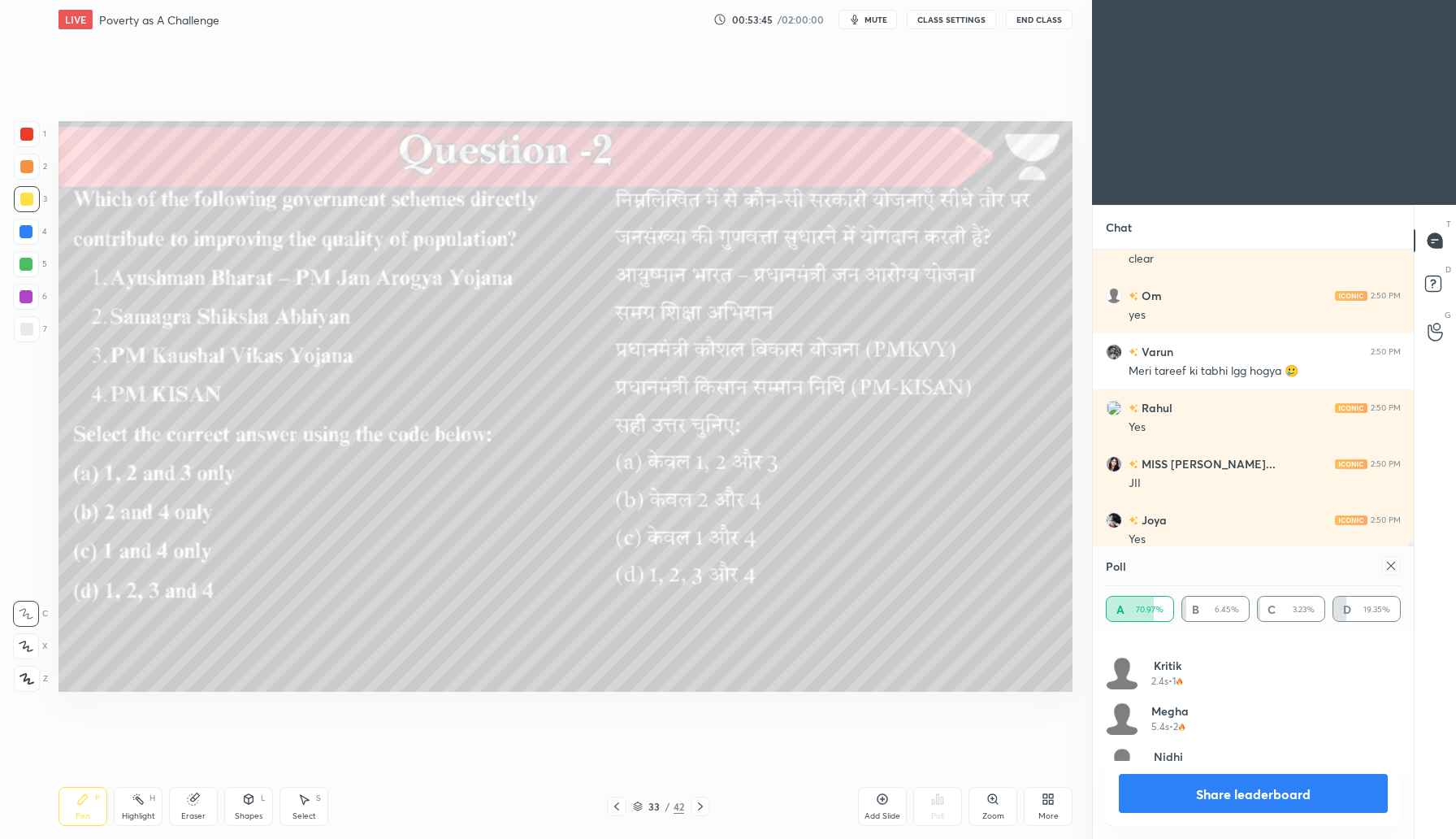
click at [1389, 564] on icon at bounding box center [1390, 565] width 8 height 8
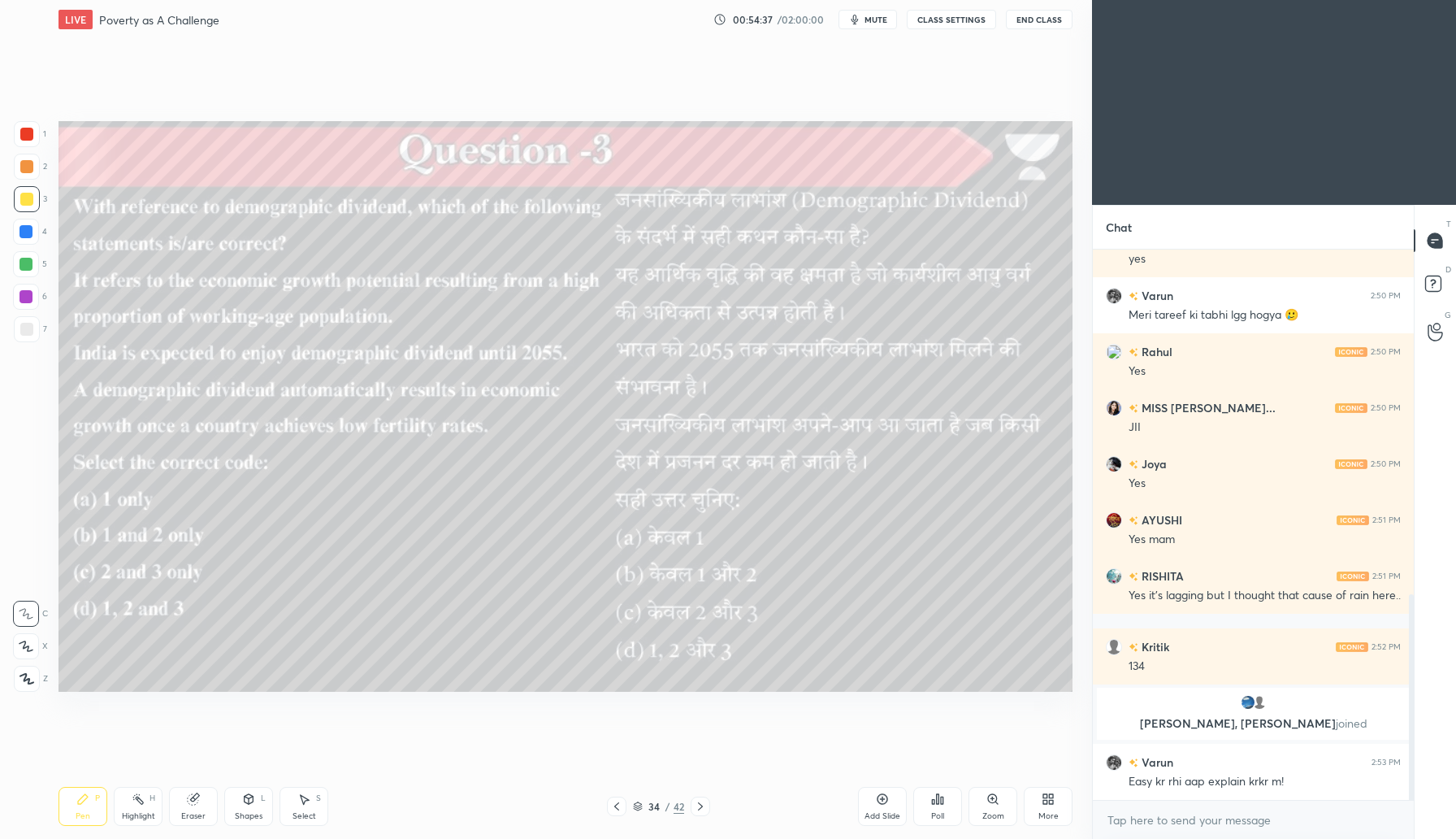
scroll to position [990, 0]
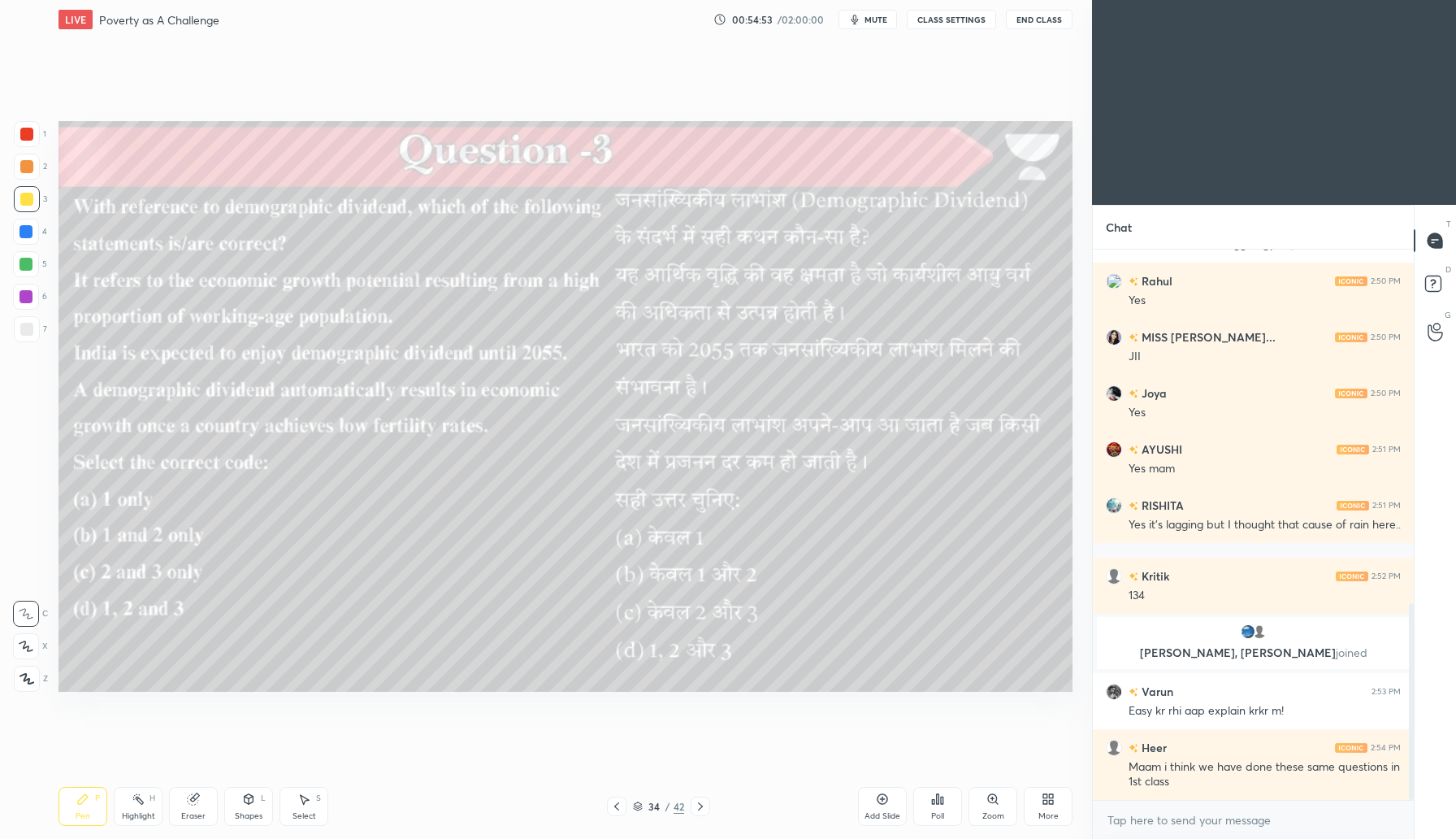
click at [945, 809] on div "Poll" at bounding box center [937, 806] width 48 height 39
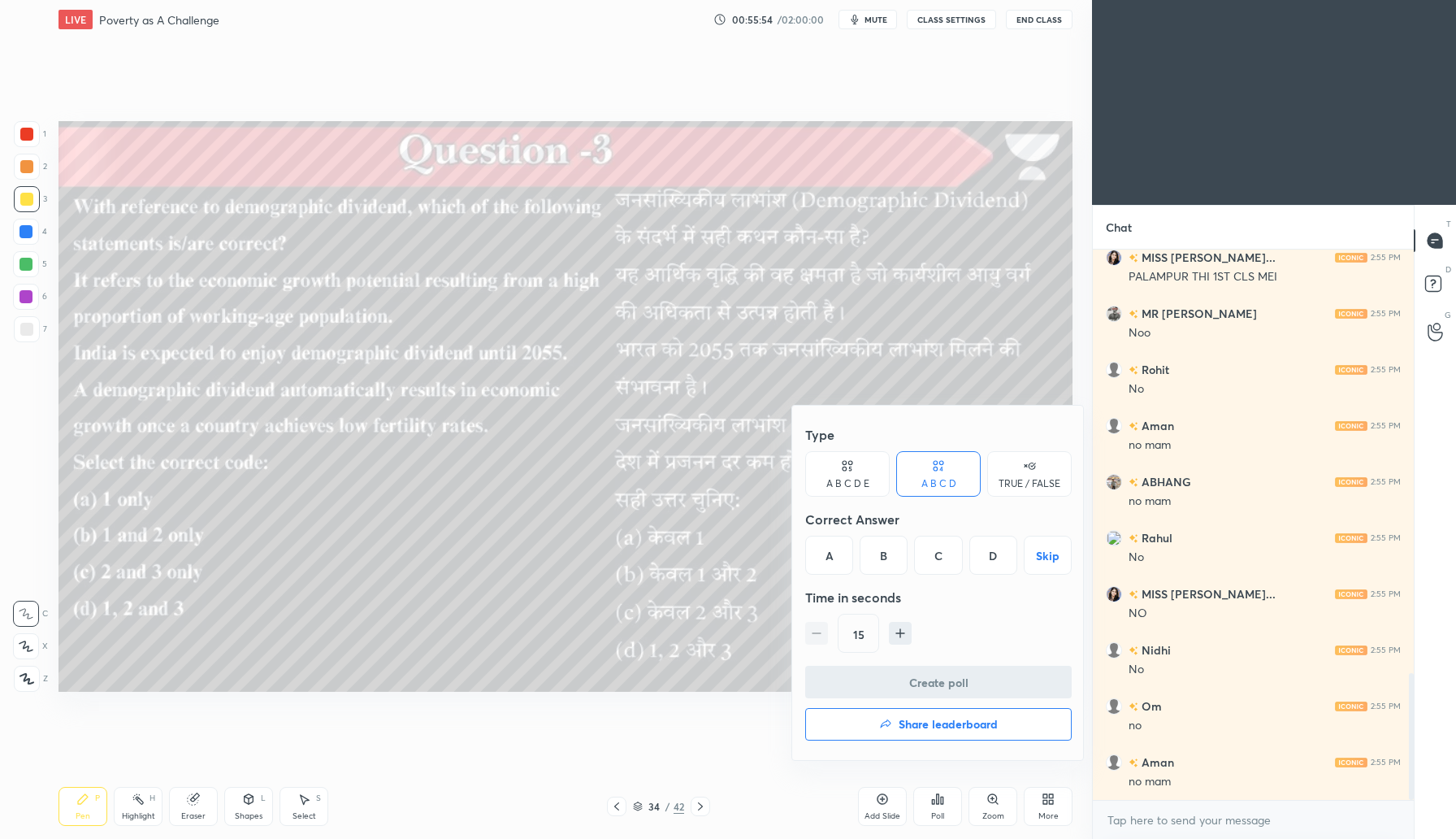
scroll to position [2000, 0]
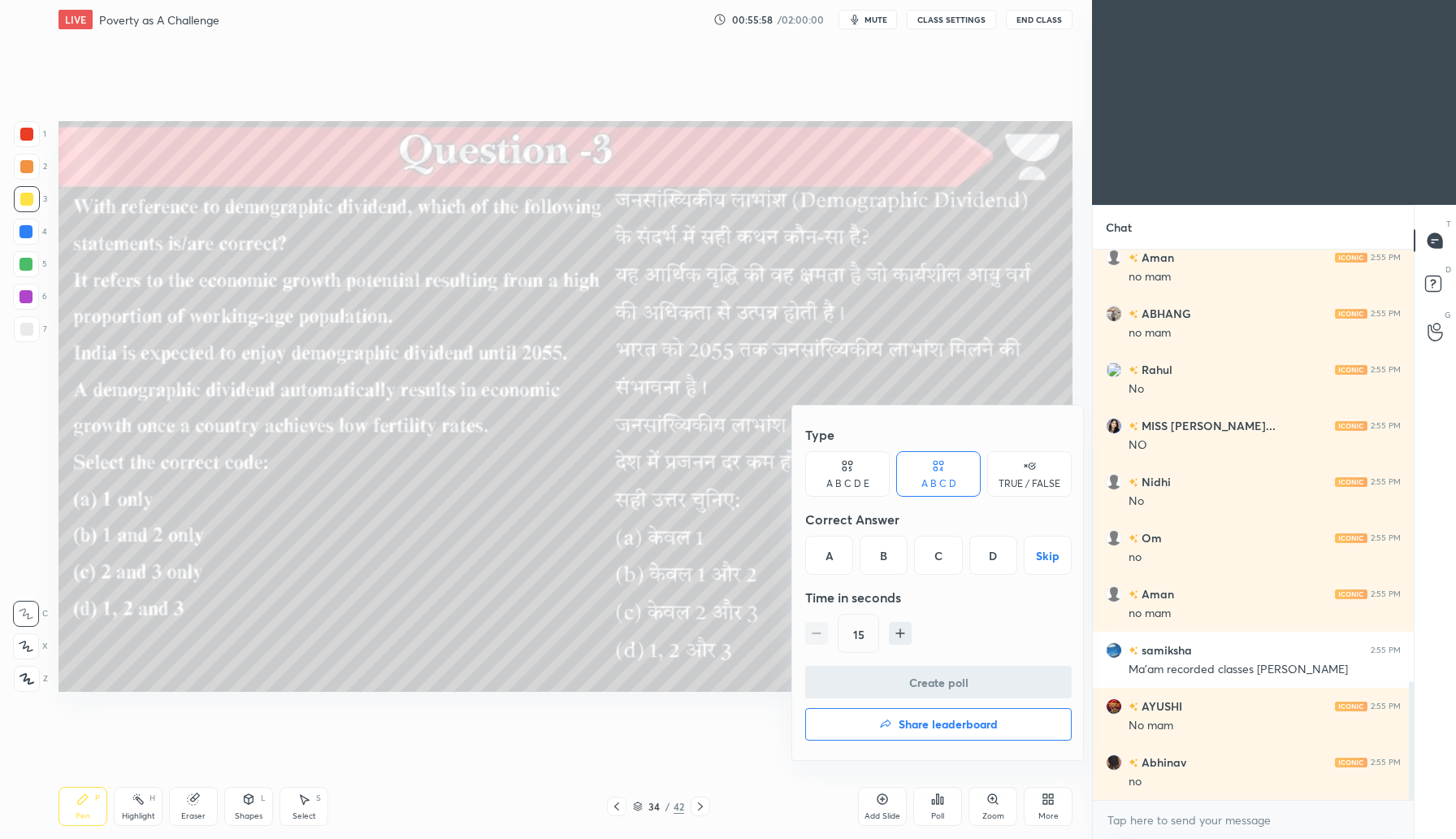
click at [524, 534] on div at bounding box center [728, 420] width 1456 height 839
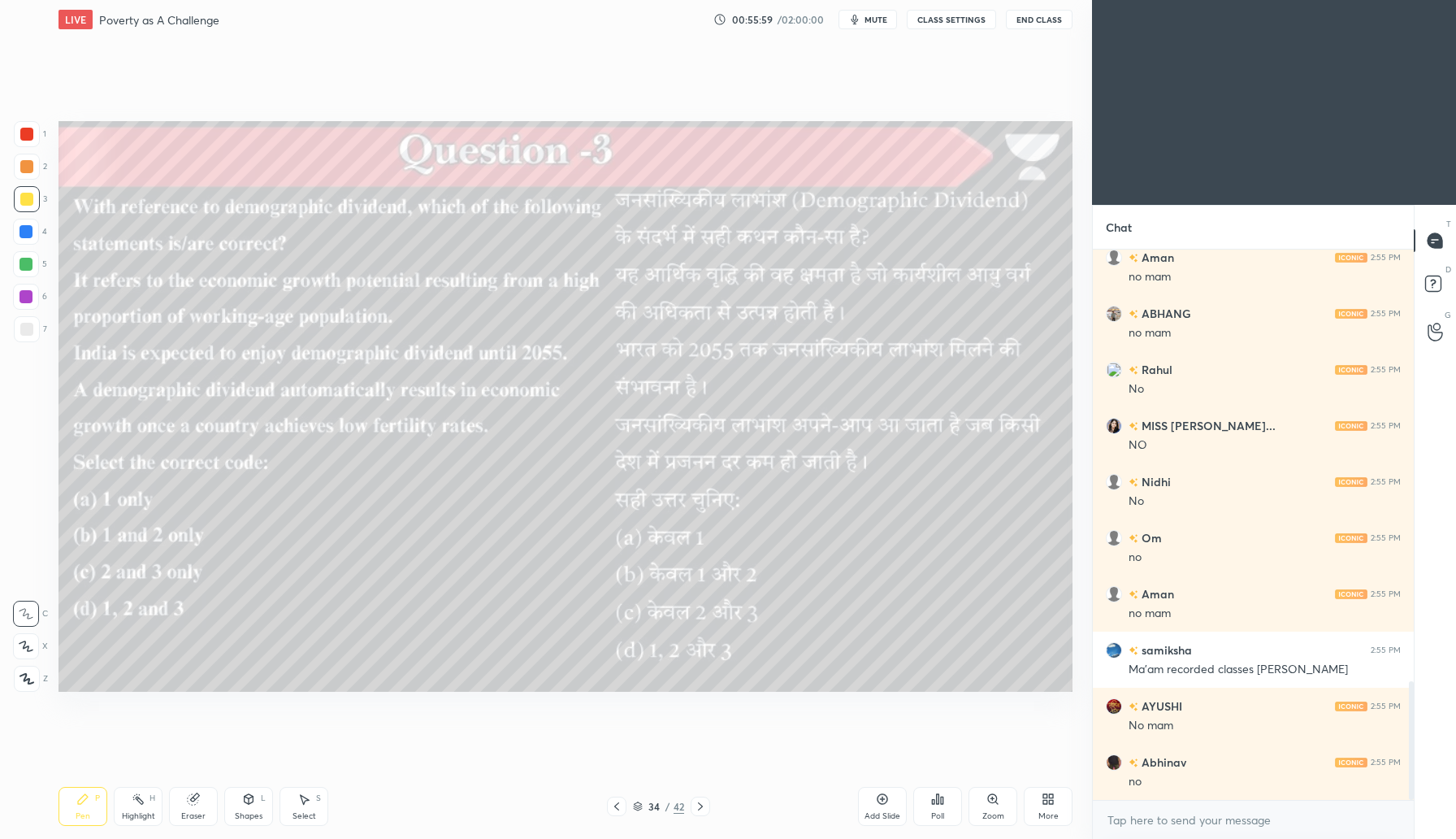
click at [890, 802] on div "Add Slide" at bounding box center [882, 806] width 48 height 39
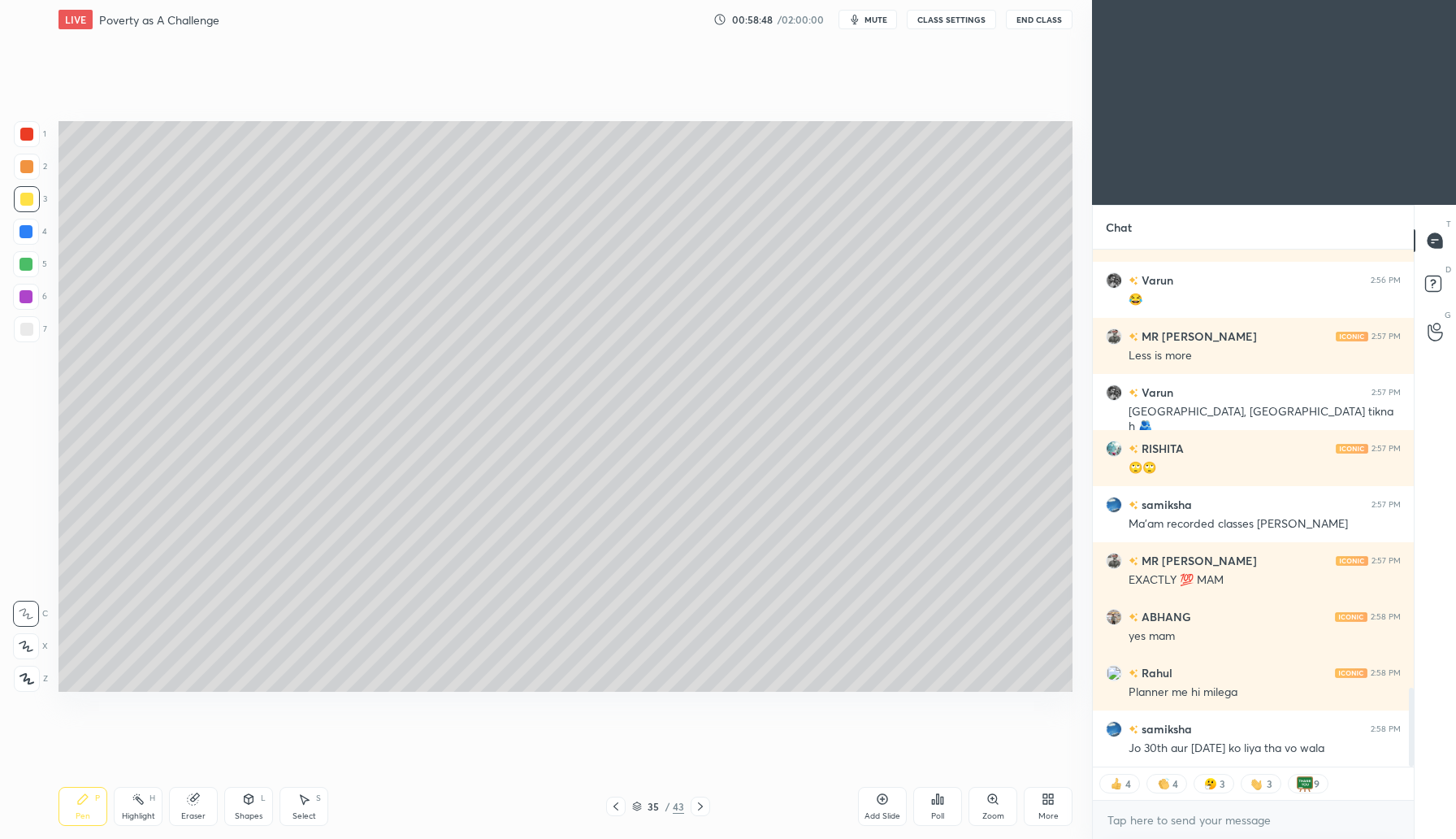
scroll to position [2946, 0]
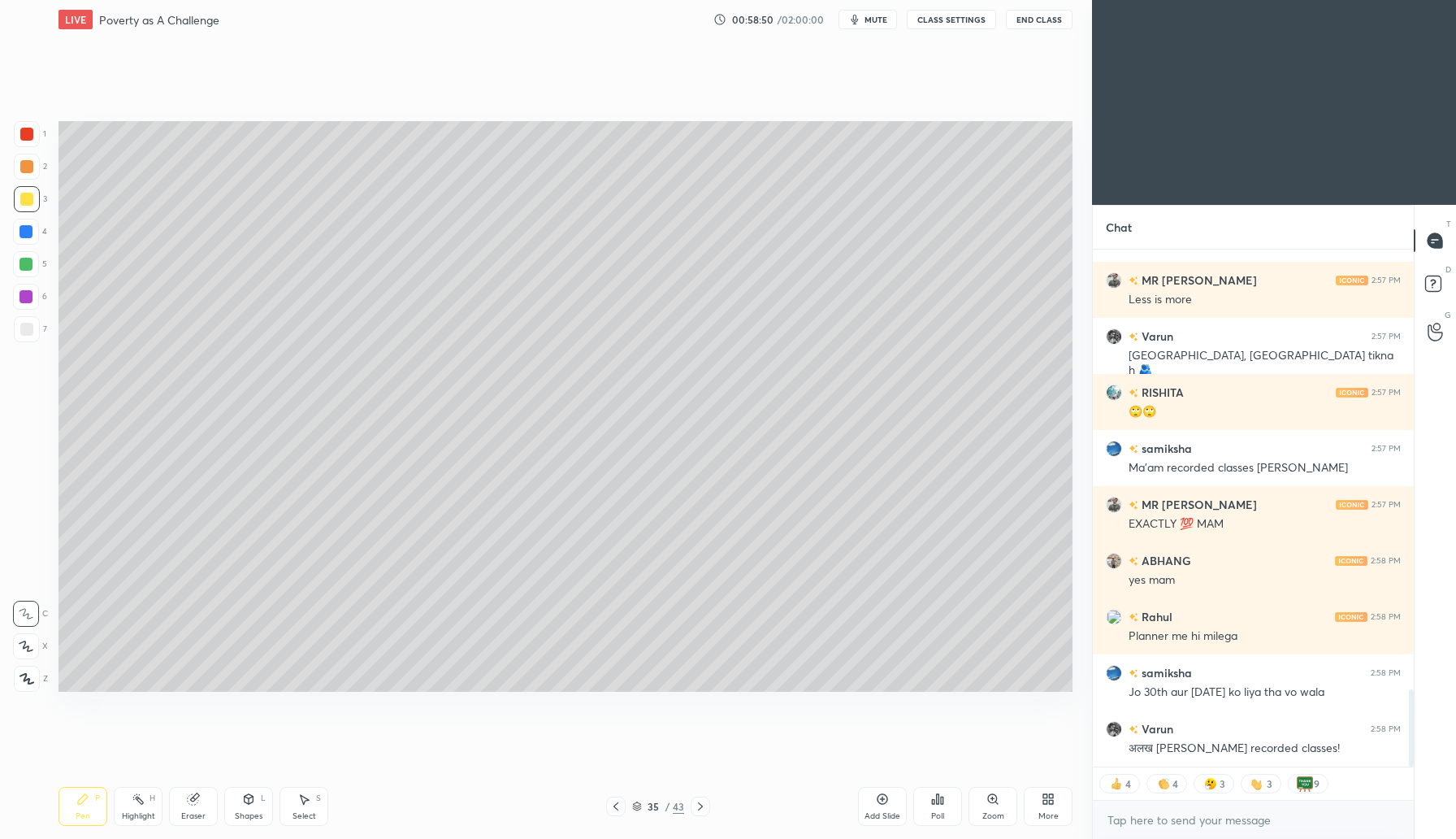
type textarea "x"
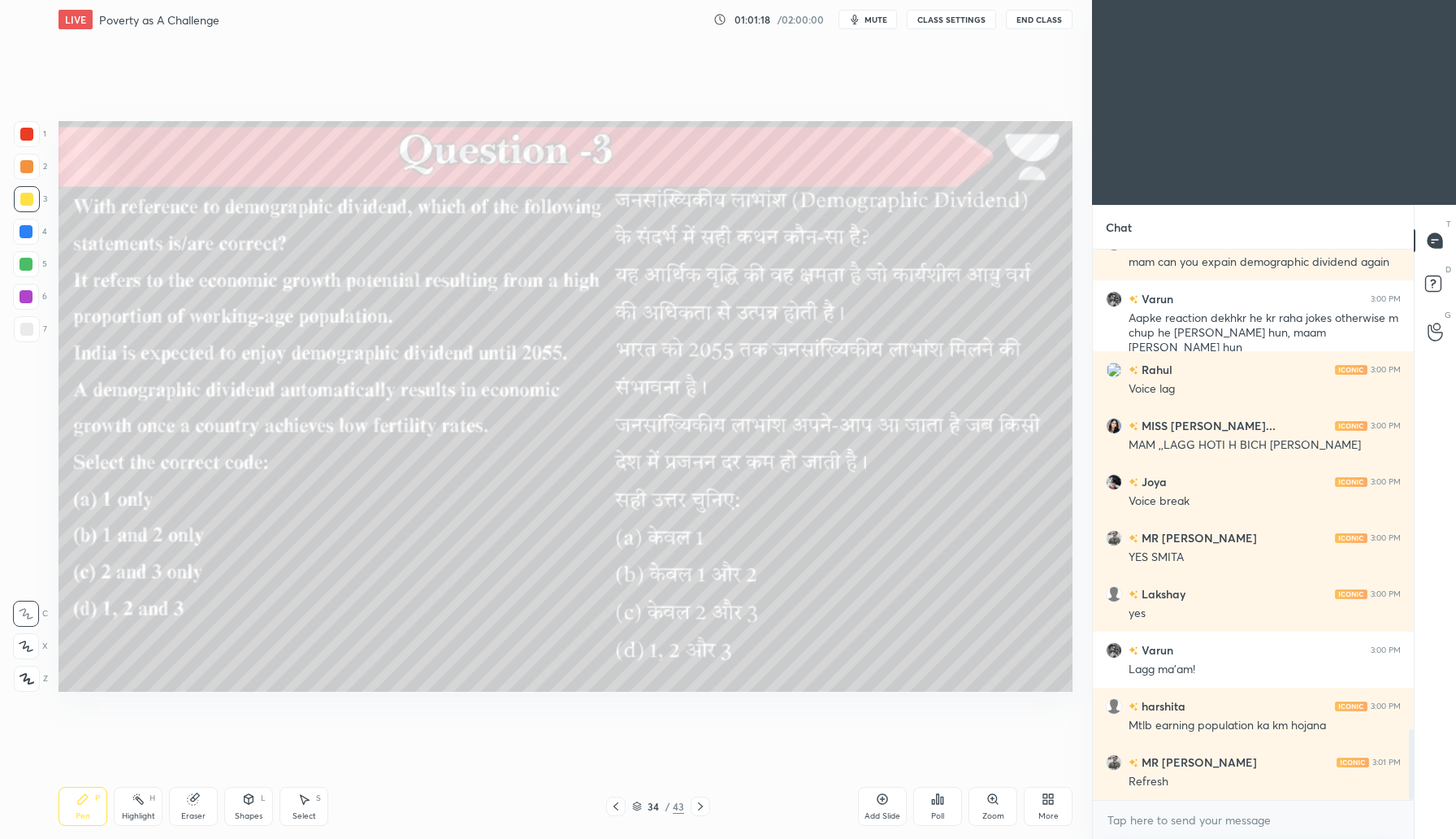
scroll to position [3726, 0]
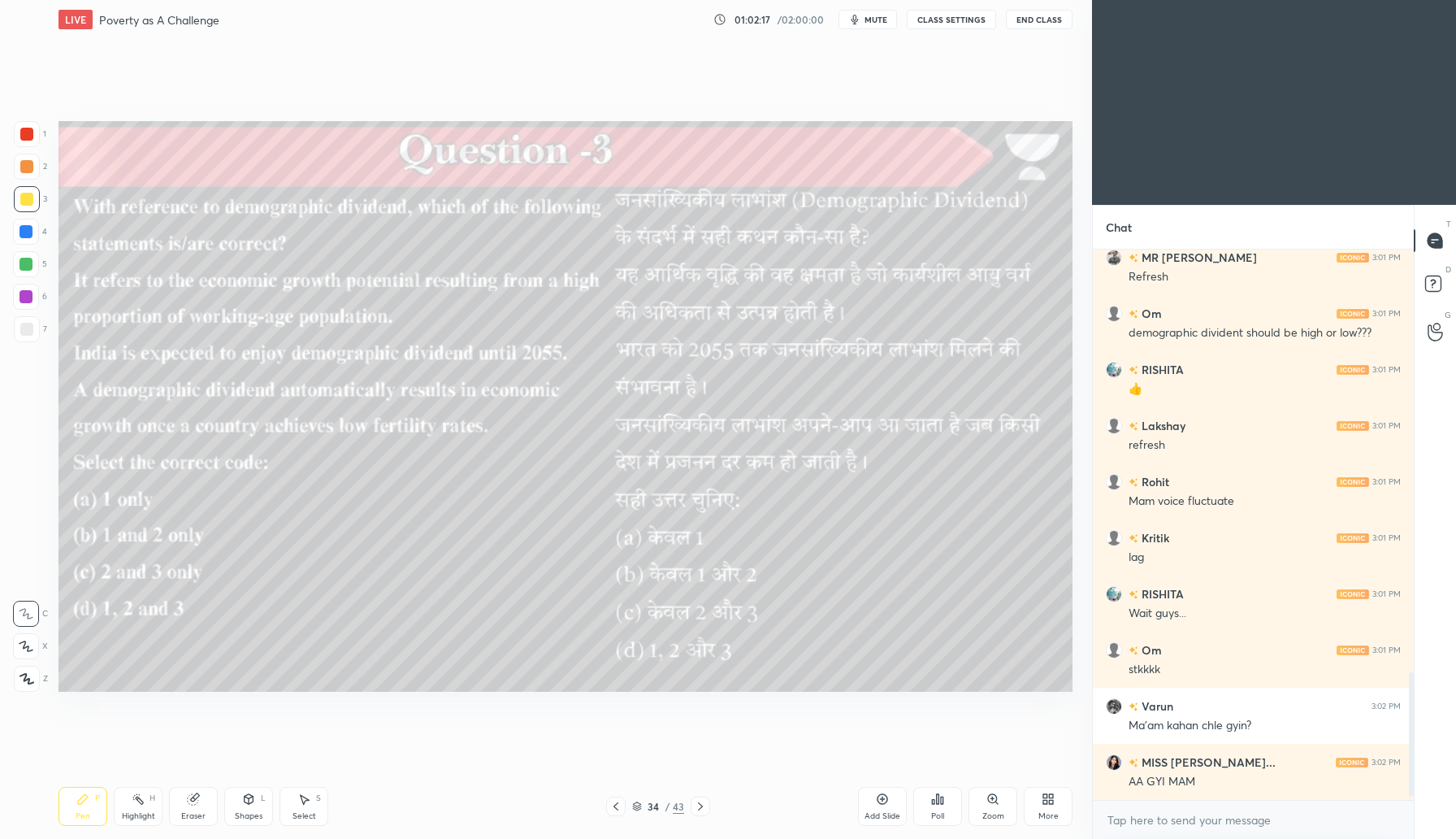
scroll to position [1875, 0]
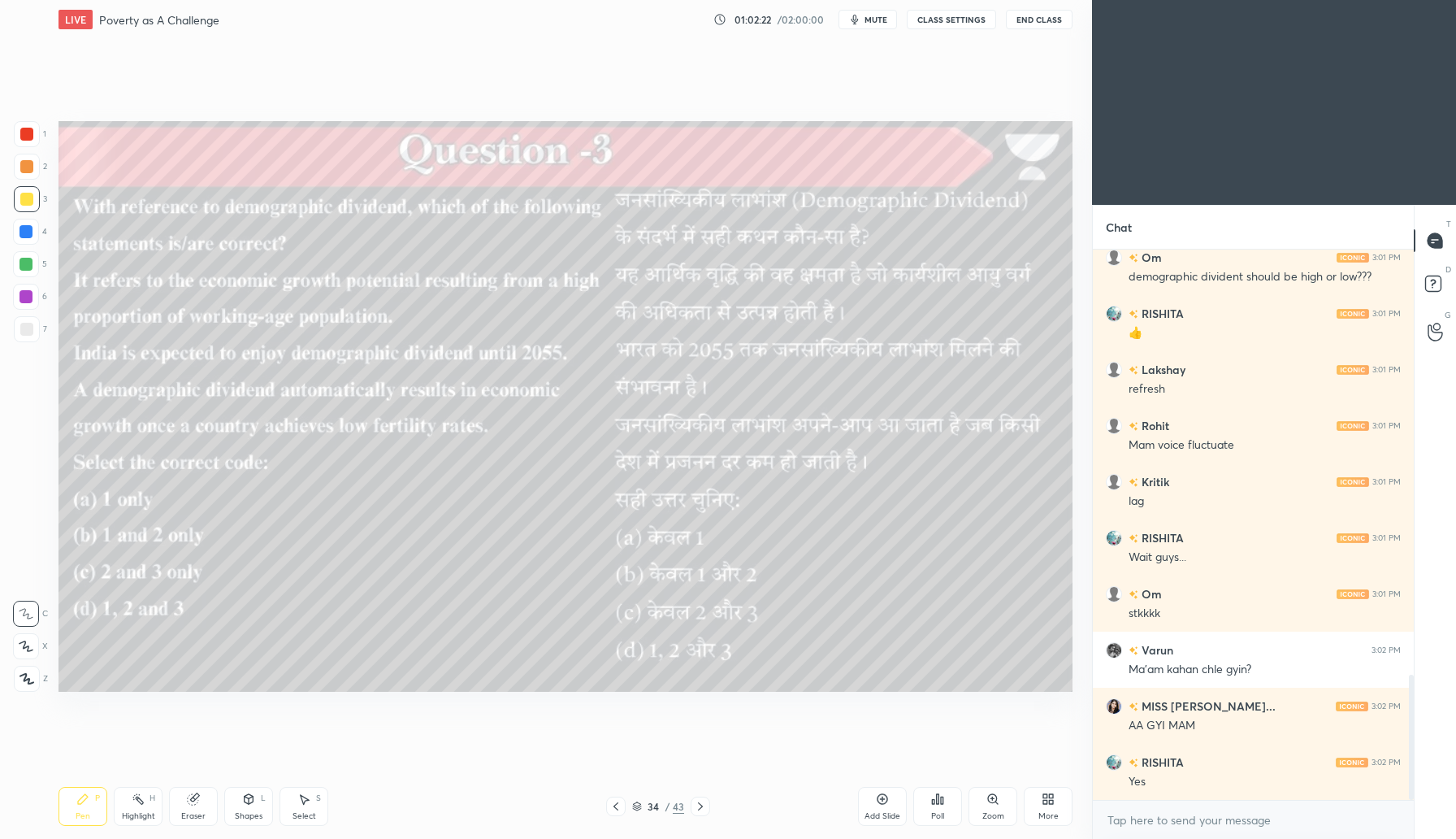
click at [936, 812] on div "Poll" at bounding box center [937, 815] width 13 height 8
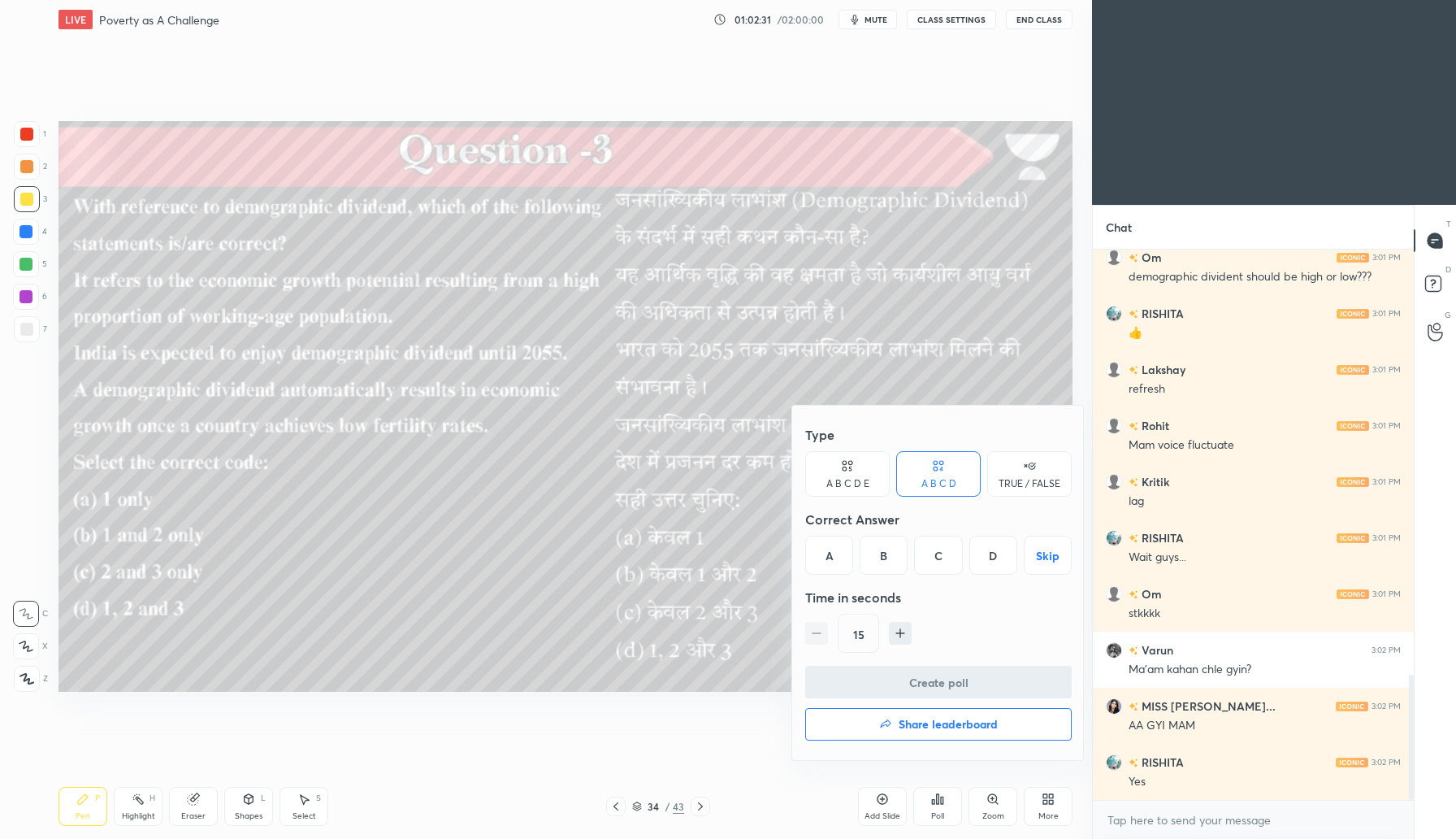
drag, startPoint x: 878, startPoint y: 558, endPoint x: 886, endPoint y: 557, distance: 8.1
click at [883, 559] on div "B" at bounding box center [883, 554] width 48 height 39
click at [906, 674] on button "Create poll" at bounding box center [938, 682] width 266 height 33
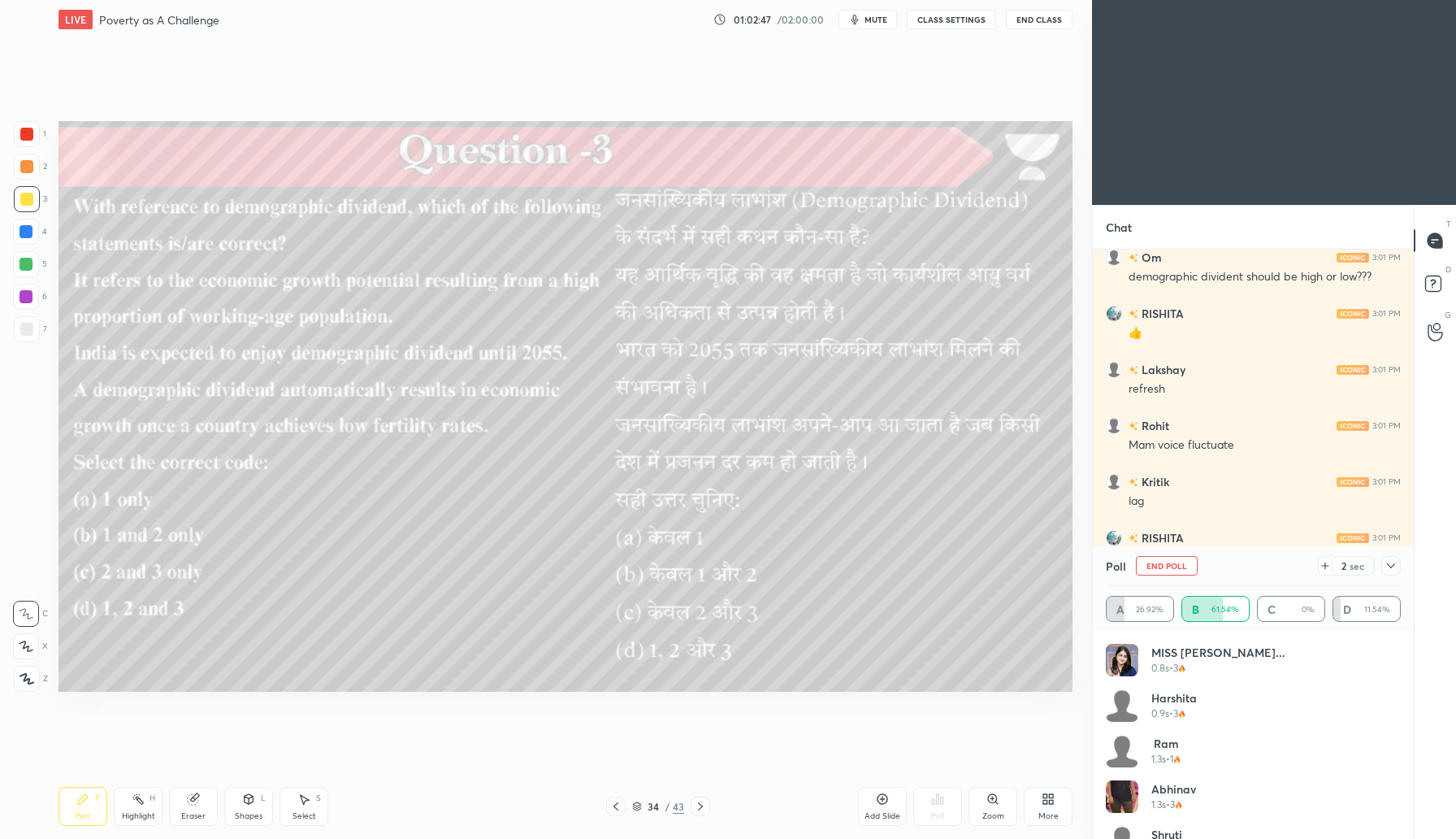
scroll to position [533, 0]
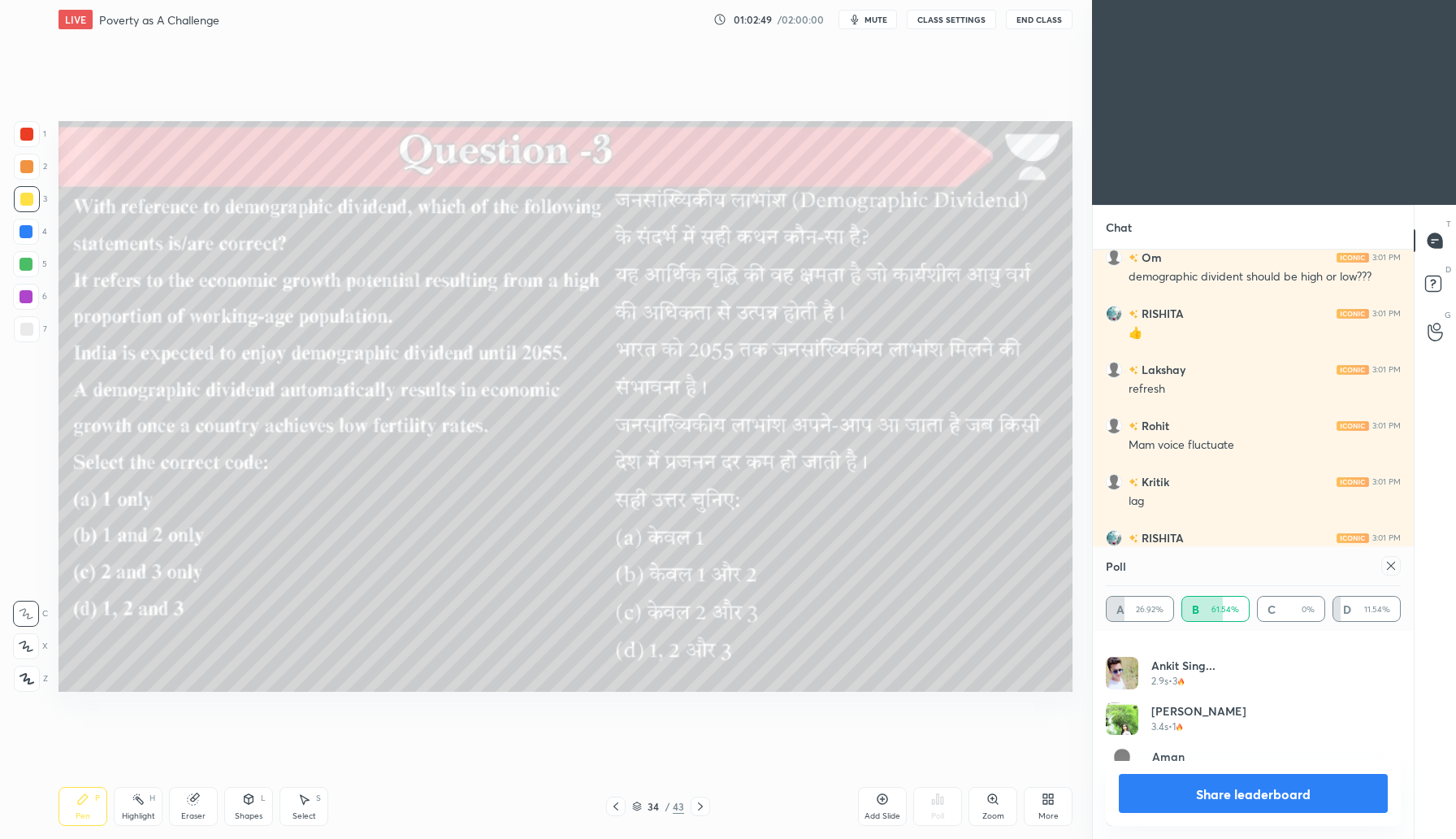
click at [1392, 572] on icon at bounding box center [1391, 565] width 13 height 13
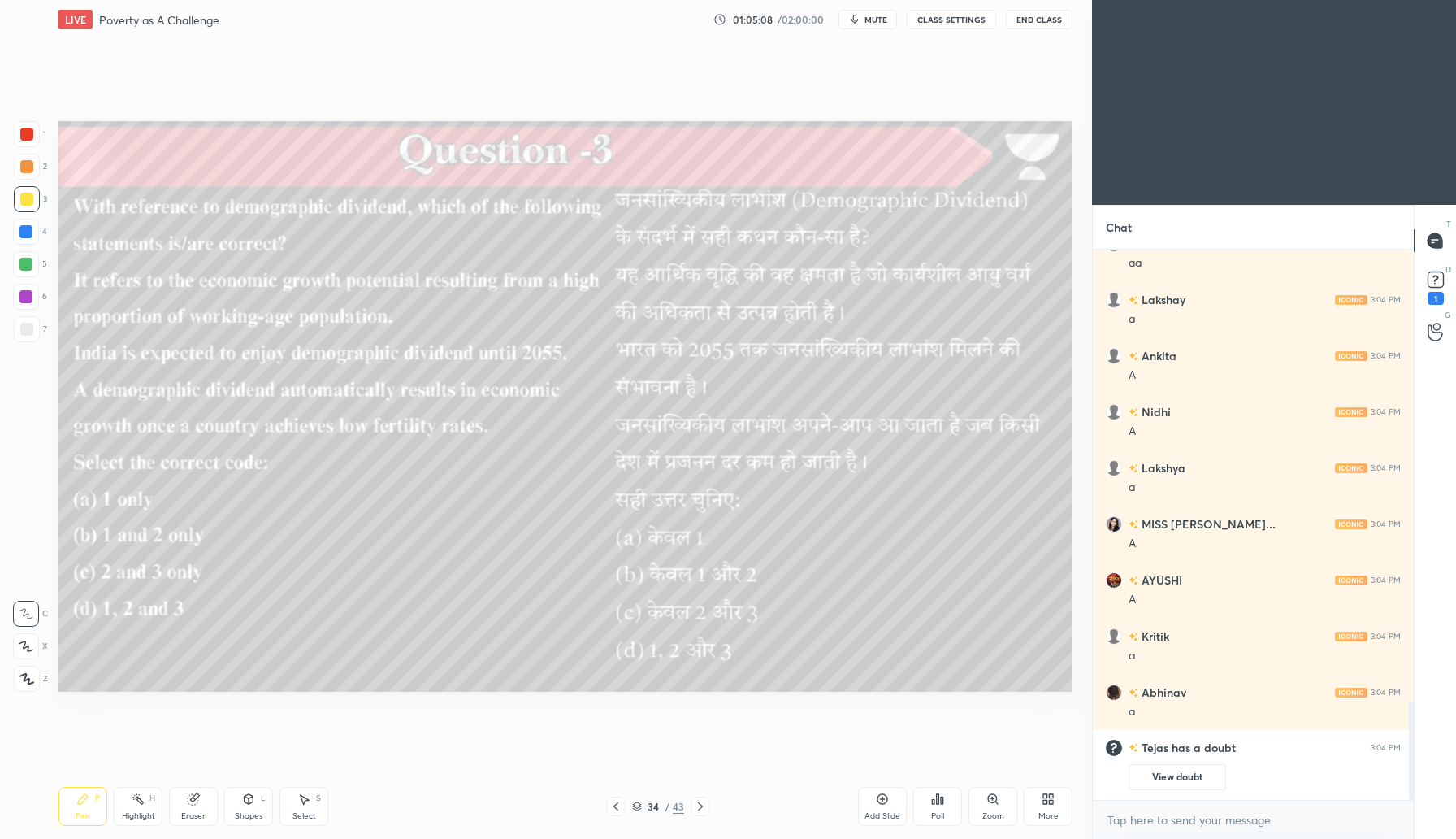
scroll to position [2068, 0]
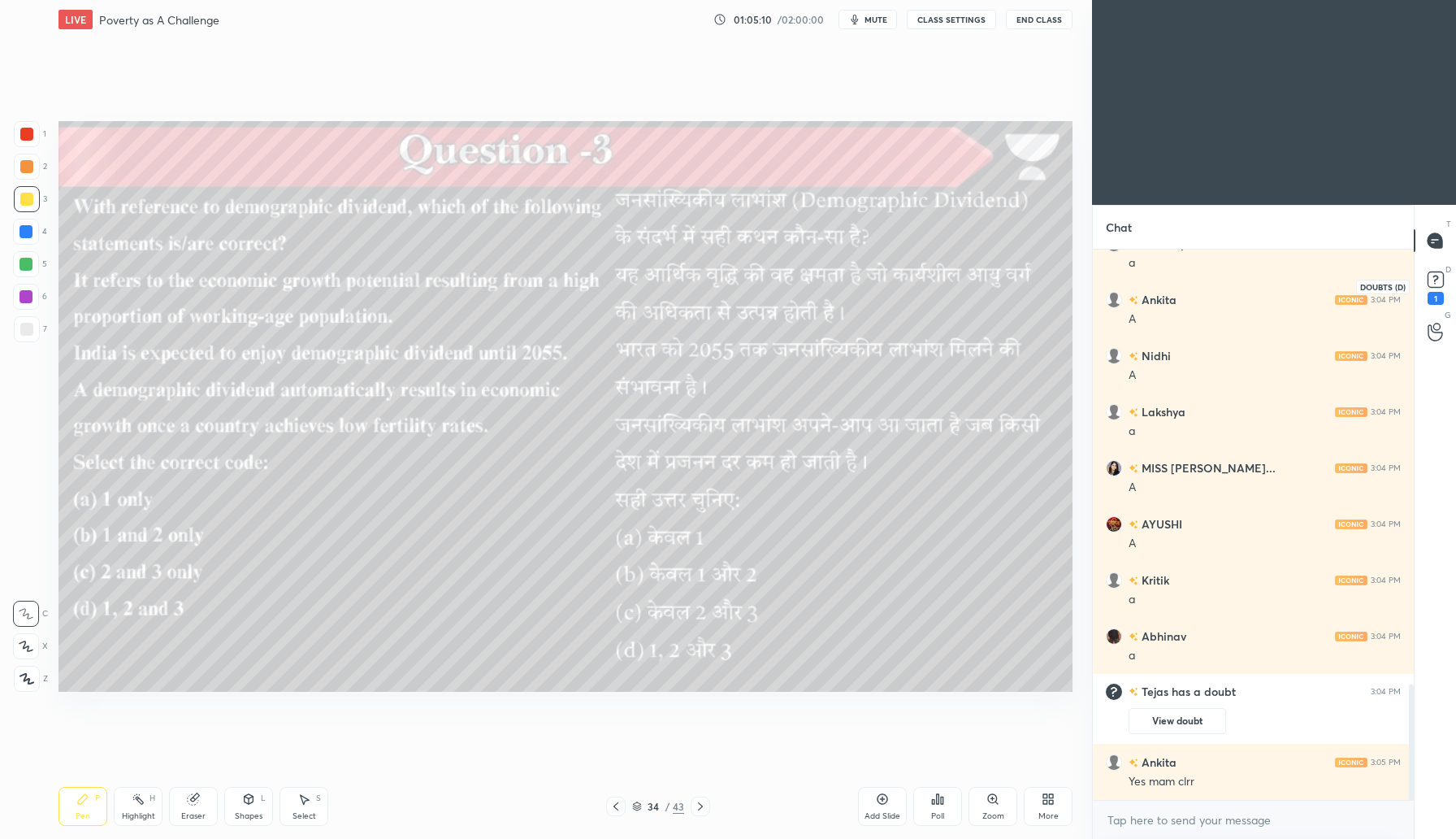
click at [1433, 280] on rect at bounding box center [1435, 280] width 15 height 16
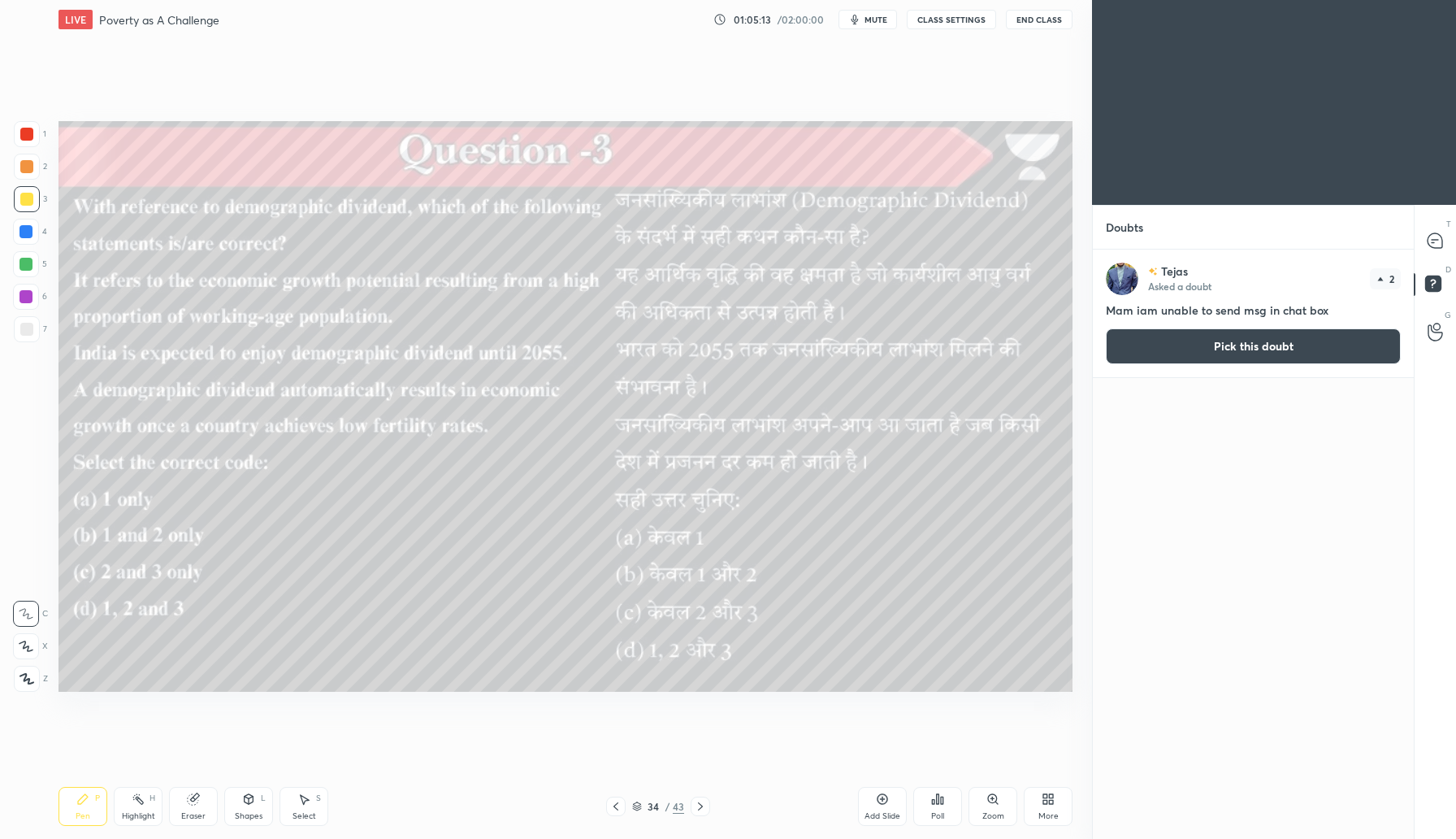
click at [1244, 353] on button "Pick this doubt" at bounding box center [1254, 346] width 295 height 36
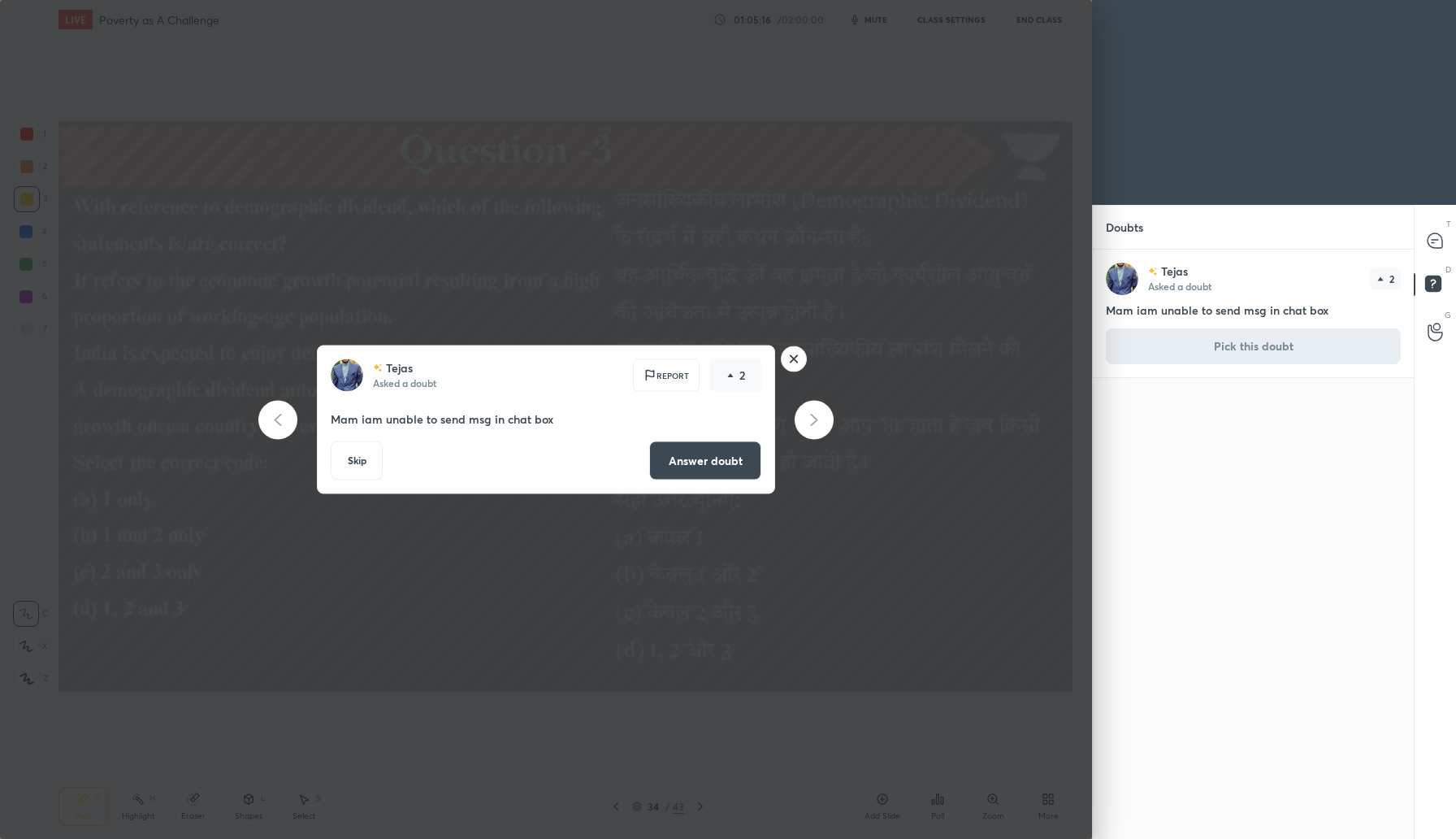
click at [790, 354] on rect at bounding box center [794, 359] width 26 height 26
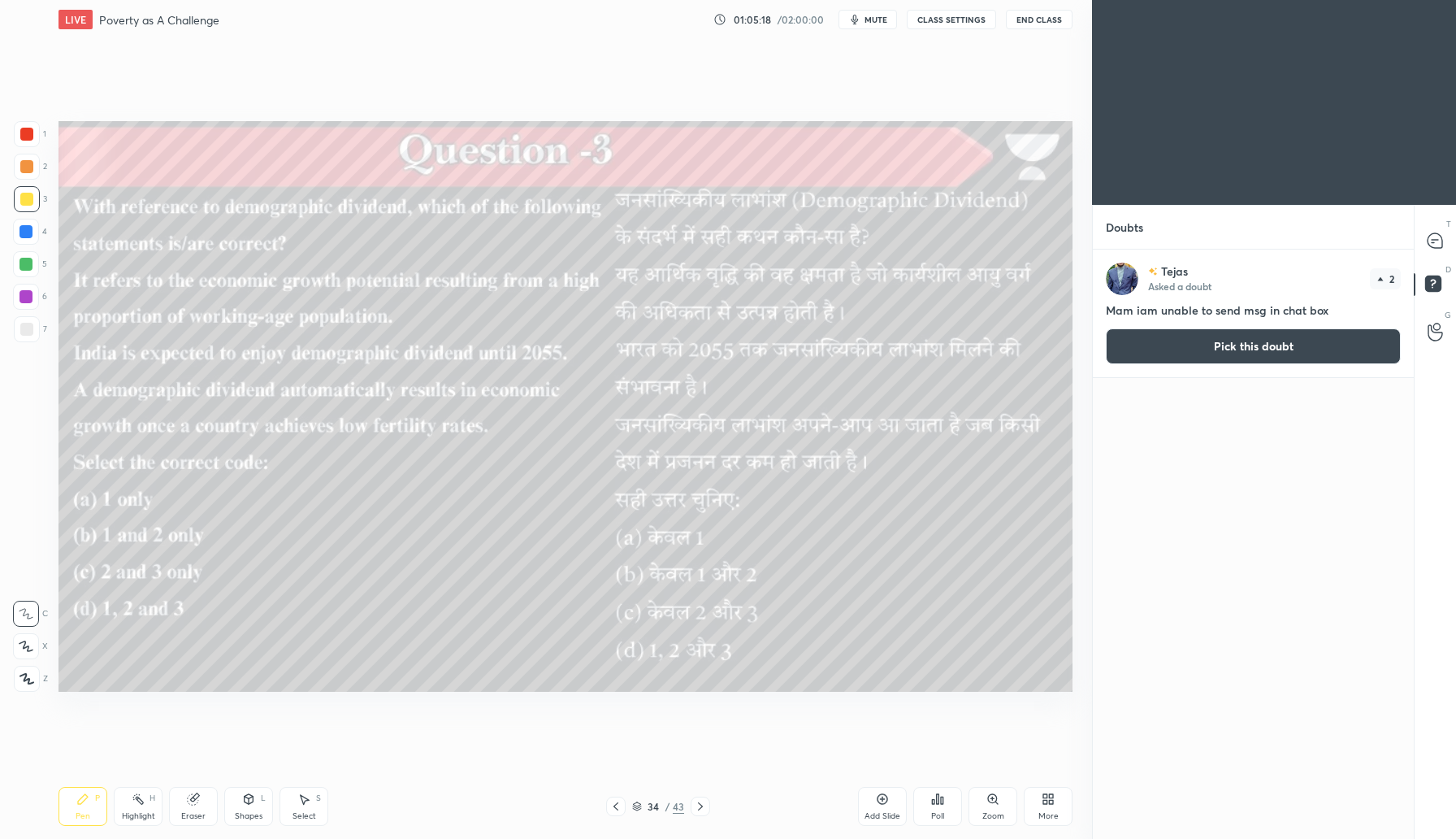
click at [1237, 347] on button "Pick this doubt" at bounding box center [1254, 346] width 295 height 36
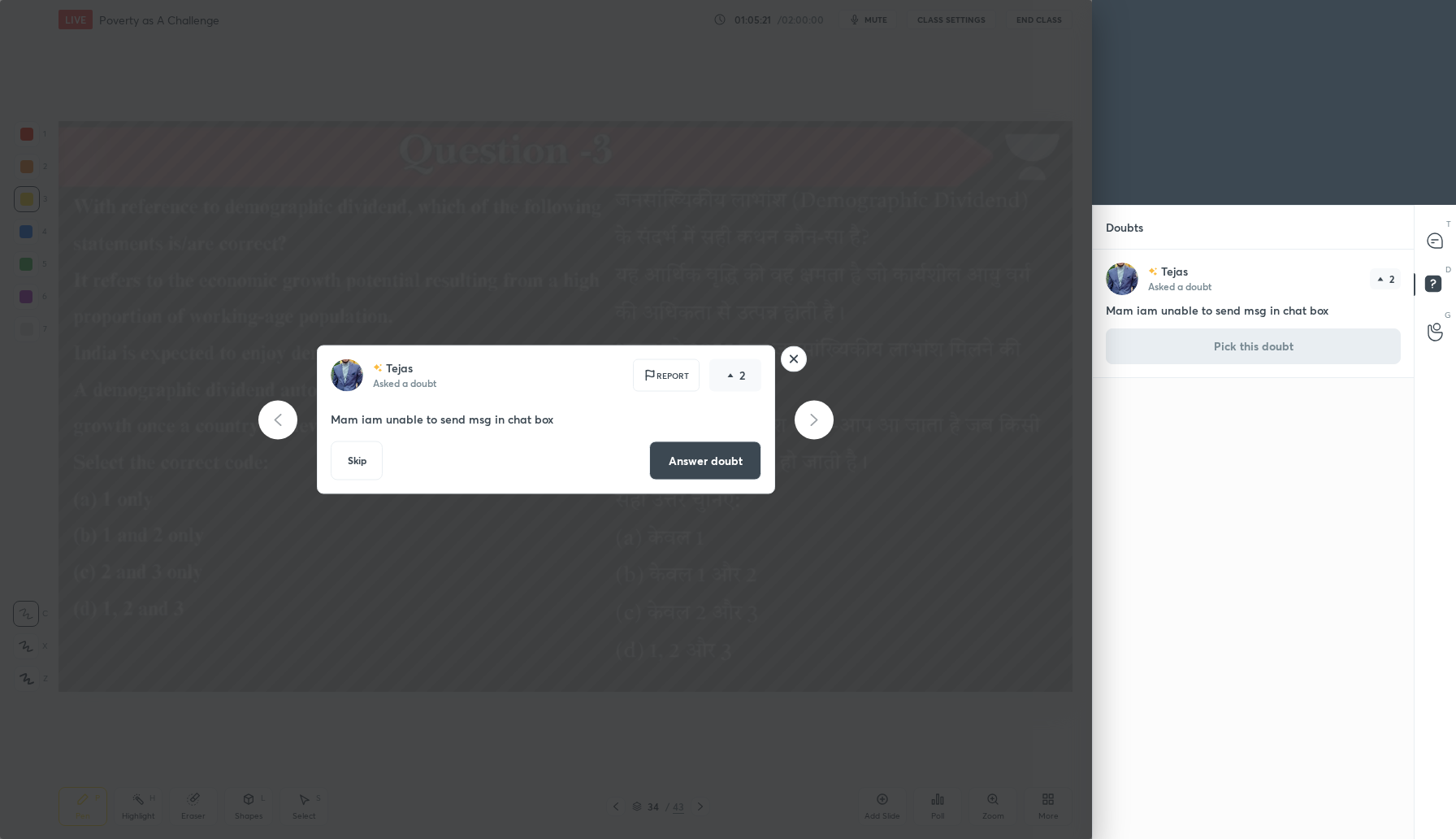
click at [721, 458] on button "Answer doubt" at bounding box center [705, 461] width 112 height 39
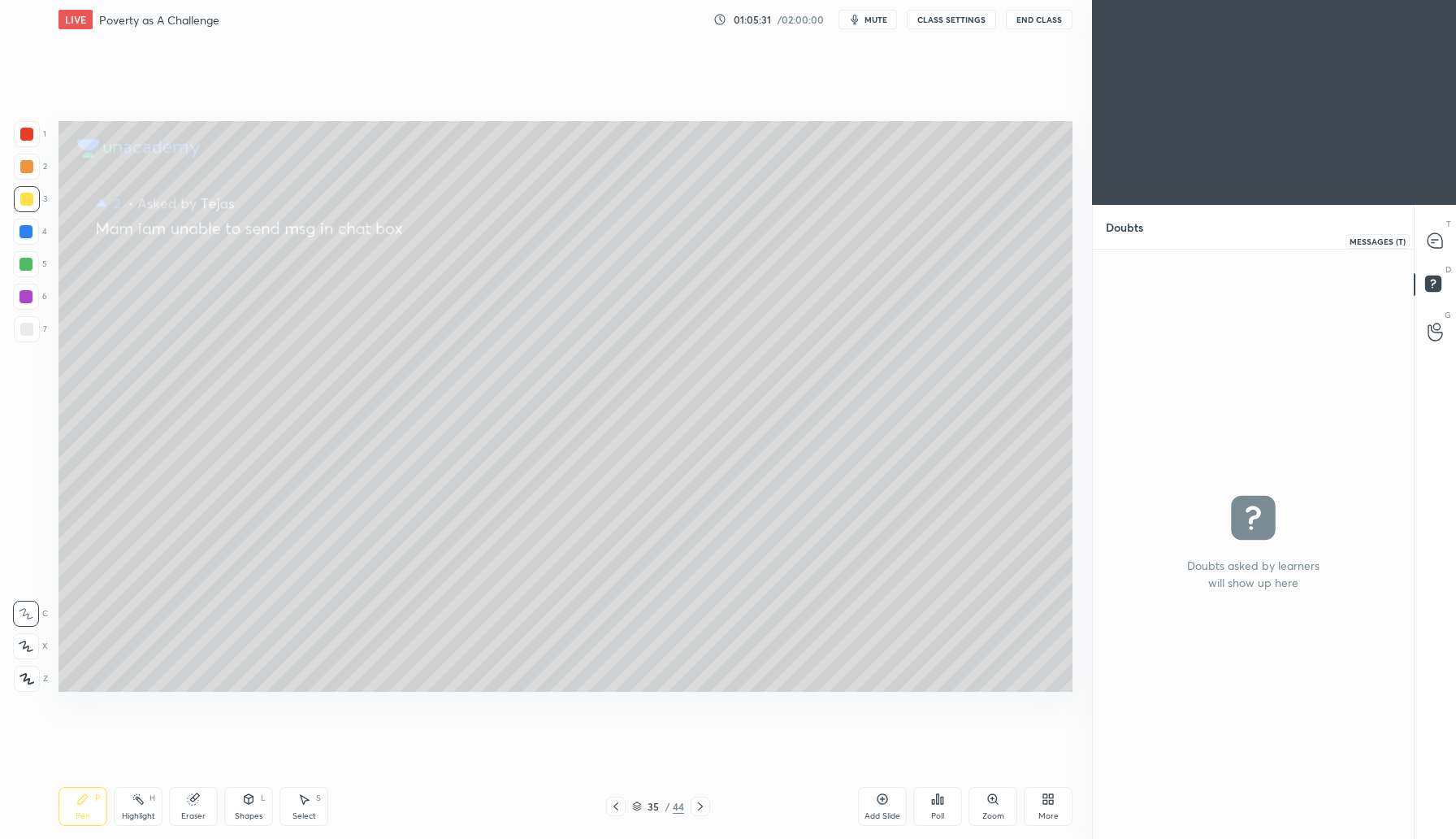
click at [1432, 236] on icon at bounding box center [1435, 241] width 15 height 15
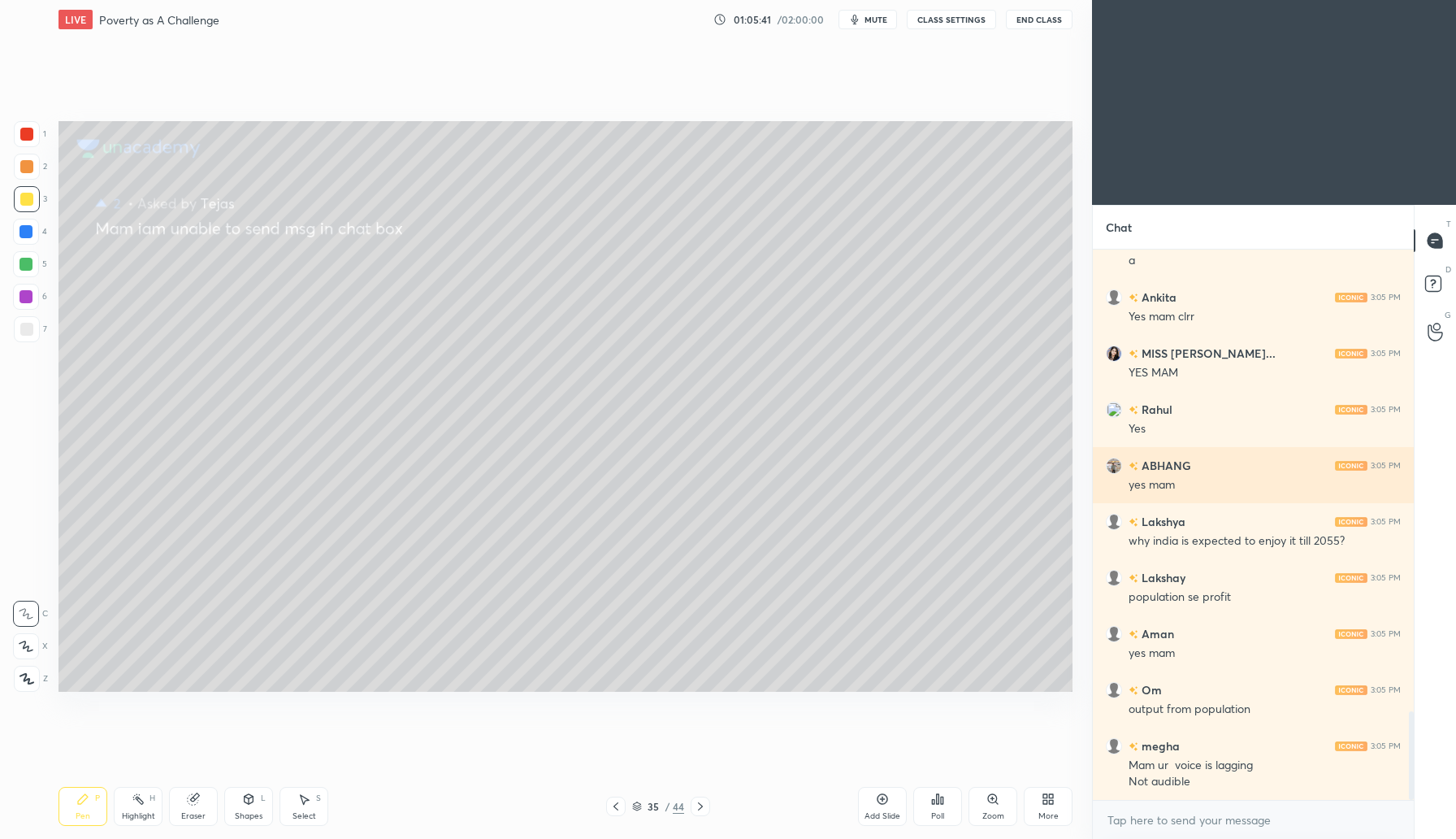
scroll to position [2919, 0]
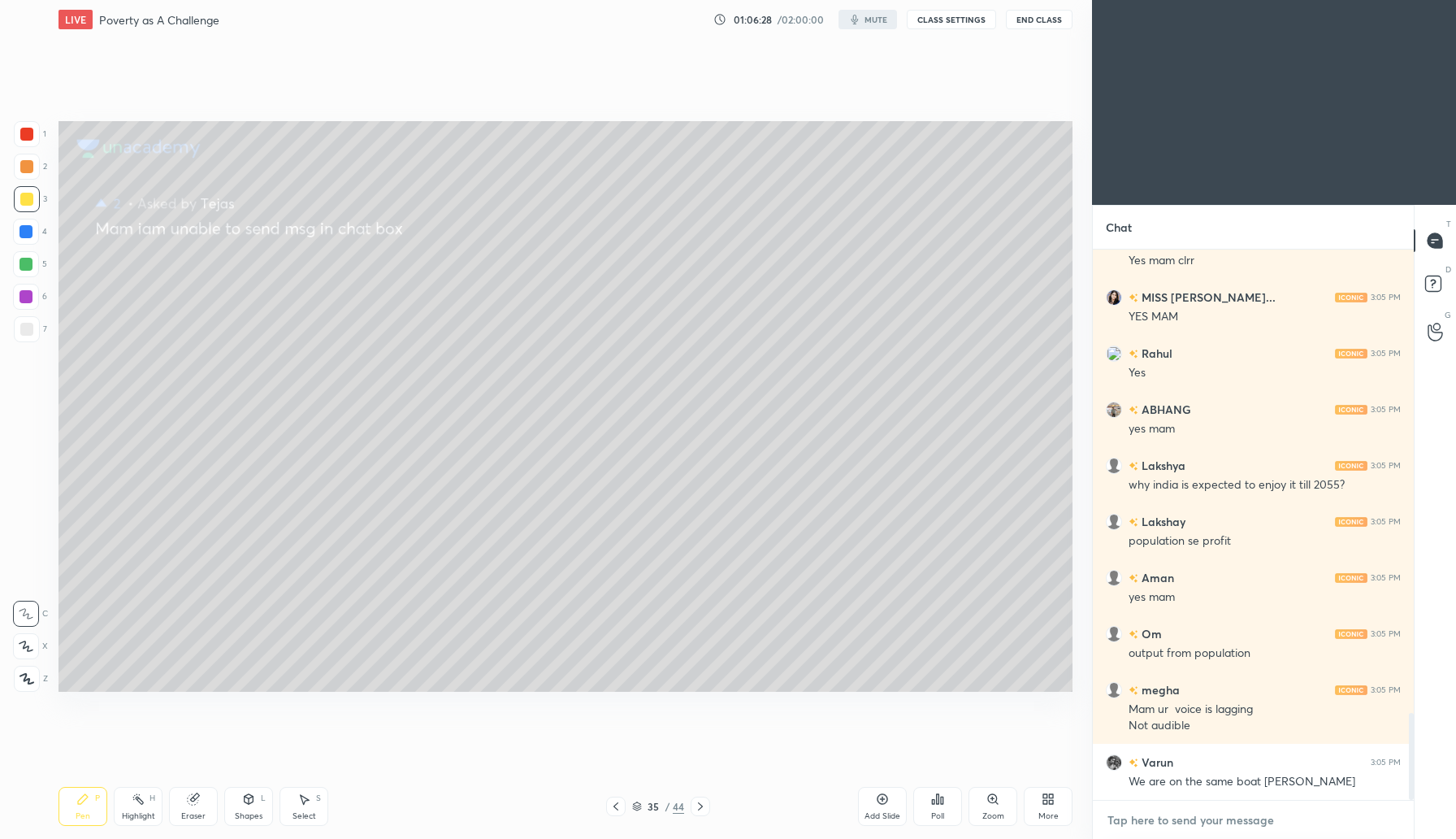
type textarea "x"
click at [1137, 826] on textarea at bounding box center [1254, 820] width 295 height 26
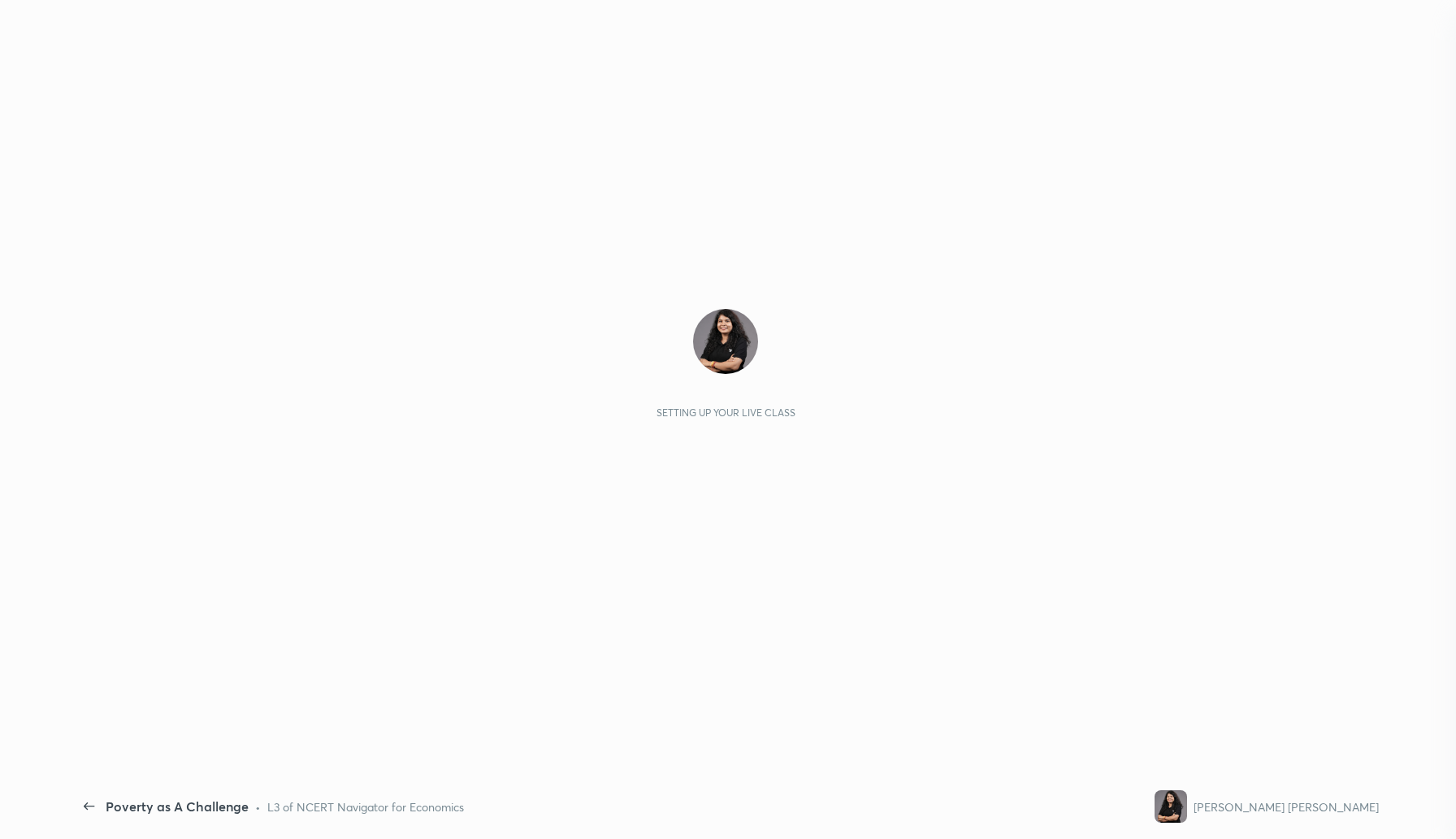
scroll to position [545, 316]
click at [620, 392] on div "Setting up your live class" at bounding box center [726, 364] width 1280 height 109
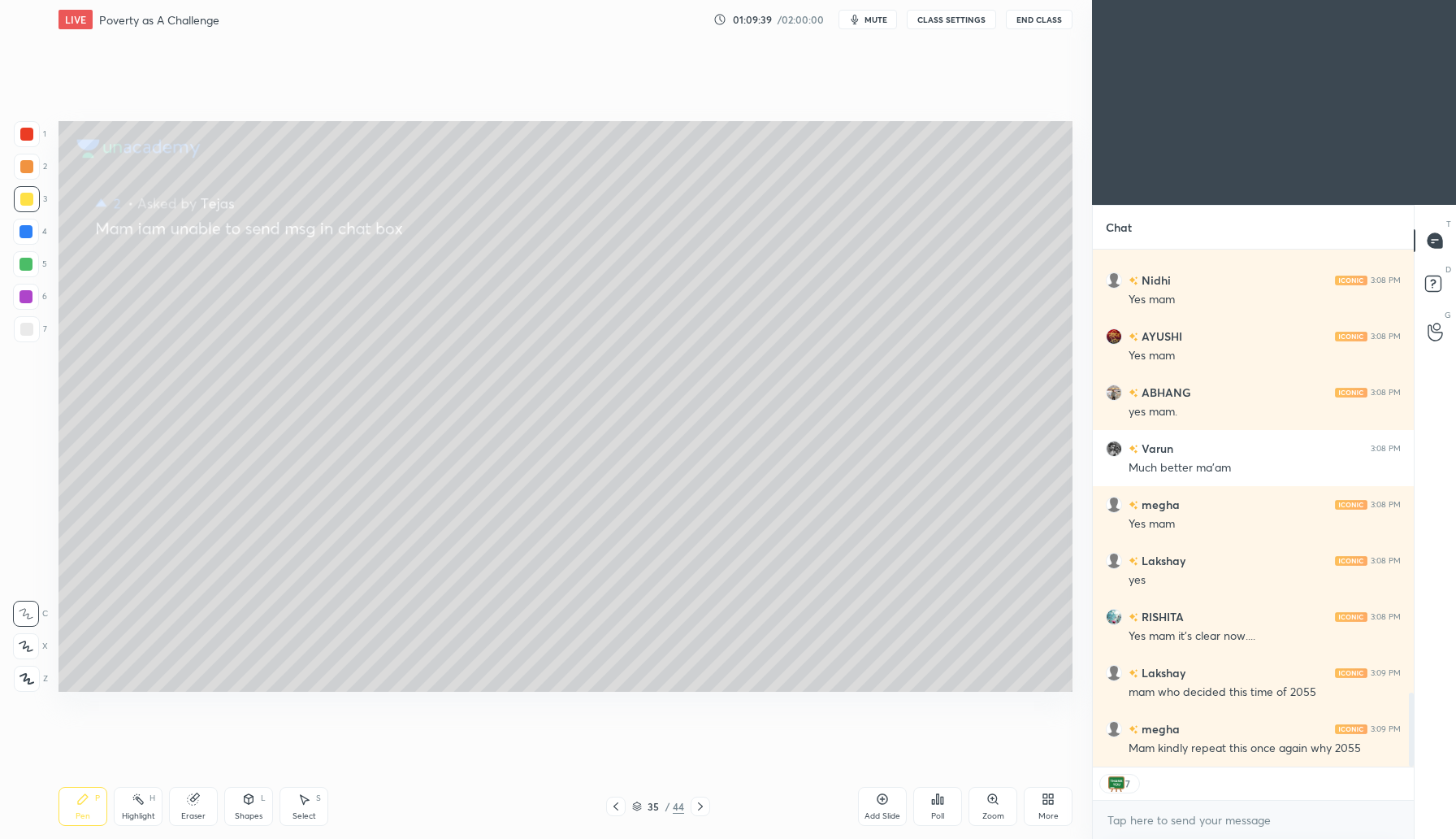
scroll to position [3058, 0]
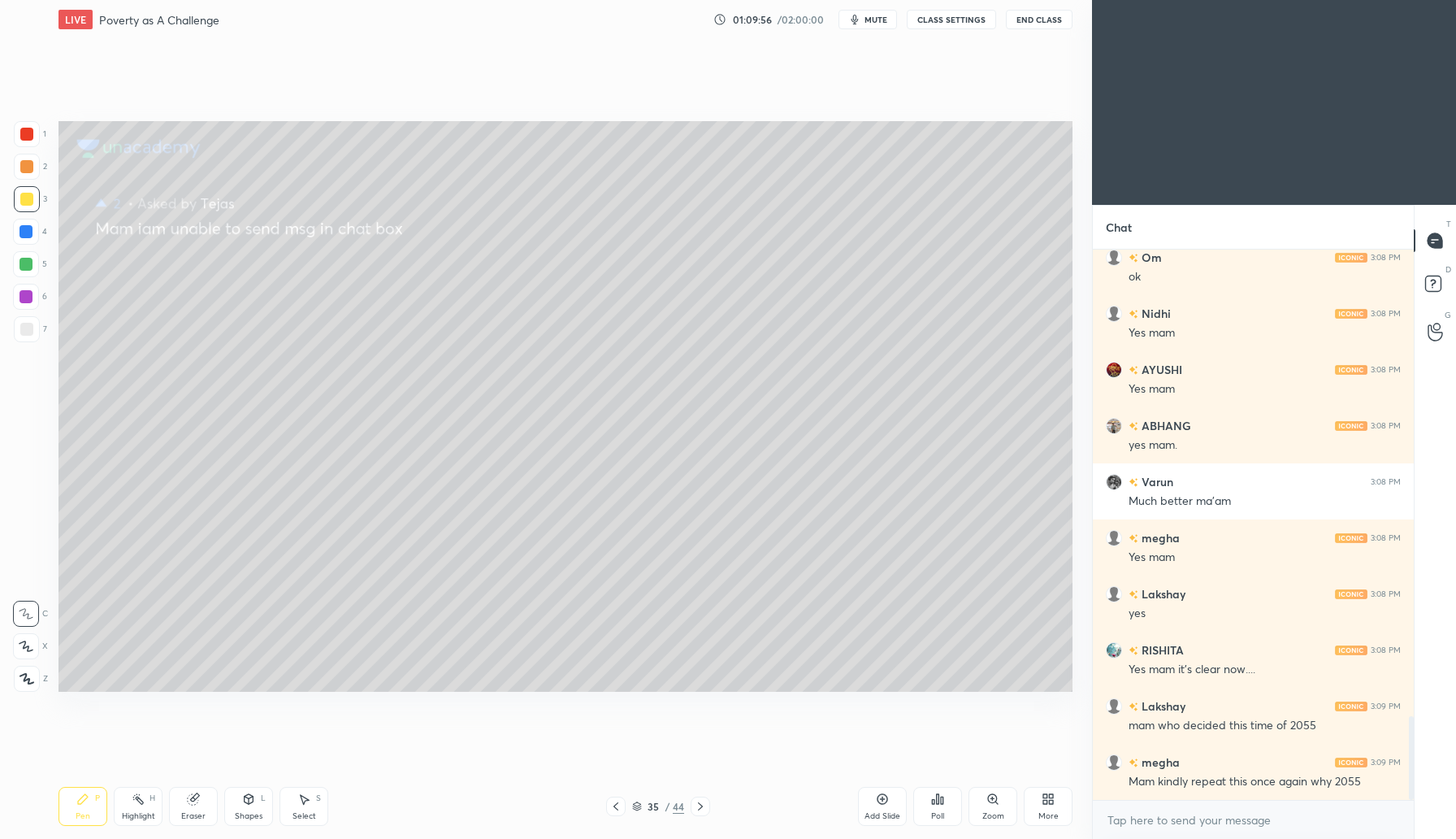
click at [611, 811] on div at bounding box center [615, 805] width 19 height 19
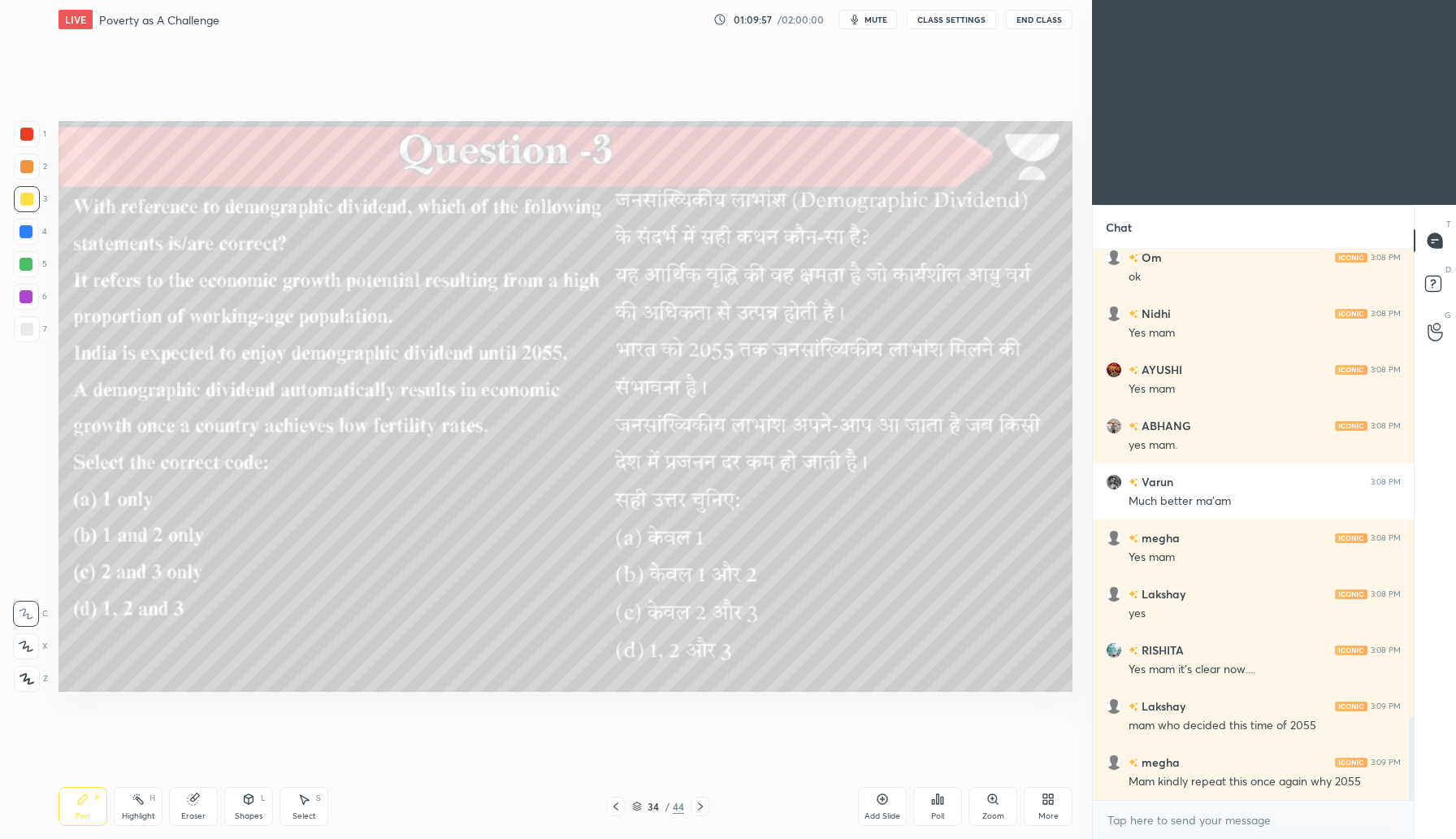
click at [881, 812] on div "Add Slide" at bounding box center [882, 815] width 36 height 8
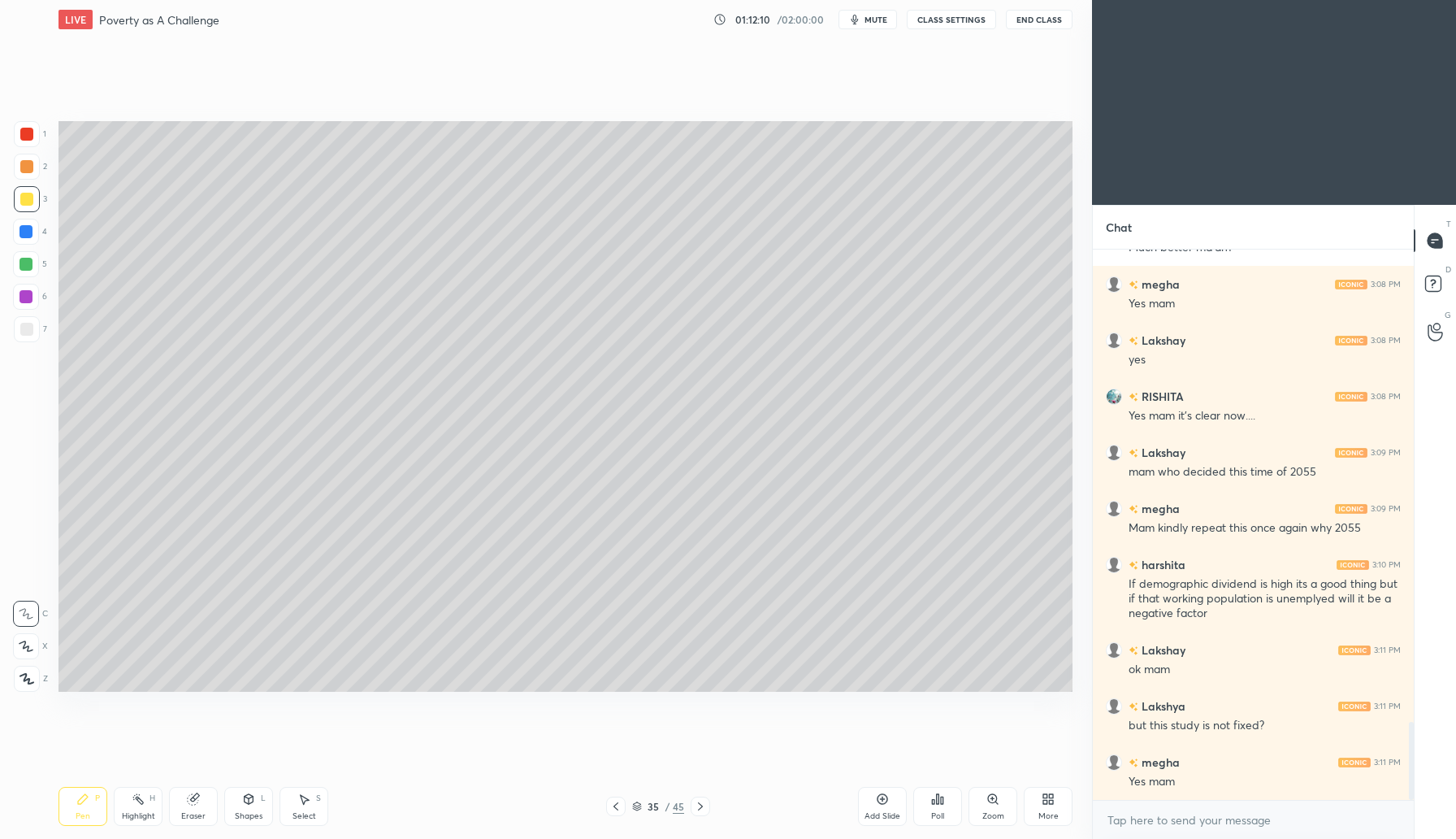
scroll to position [3351, 0]
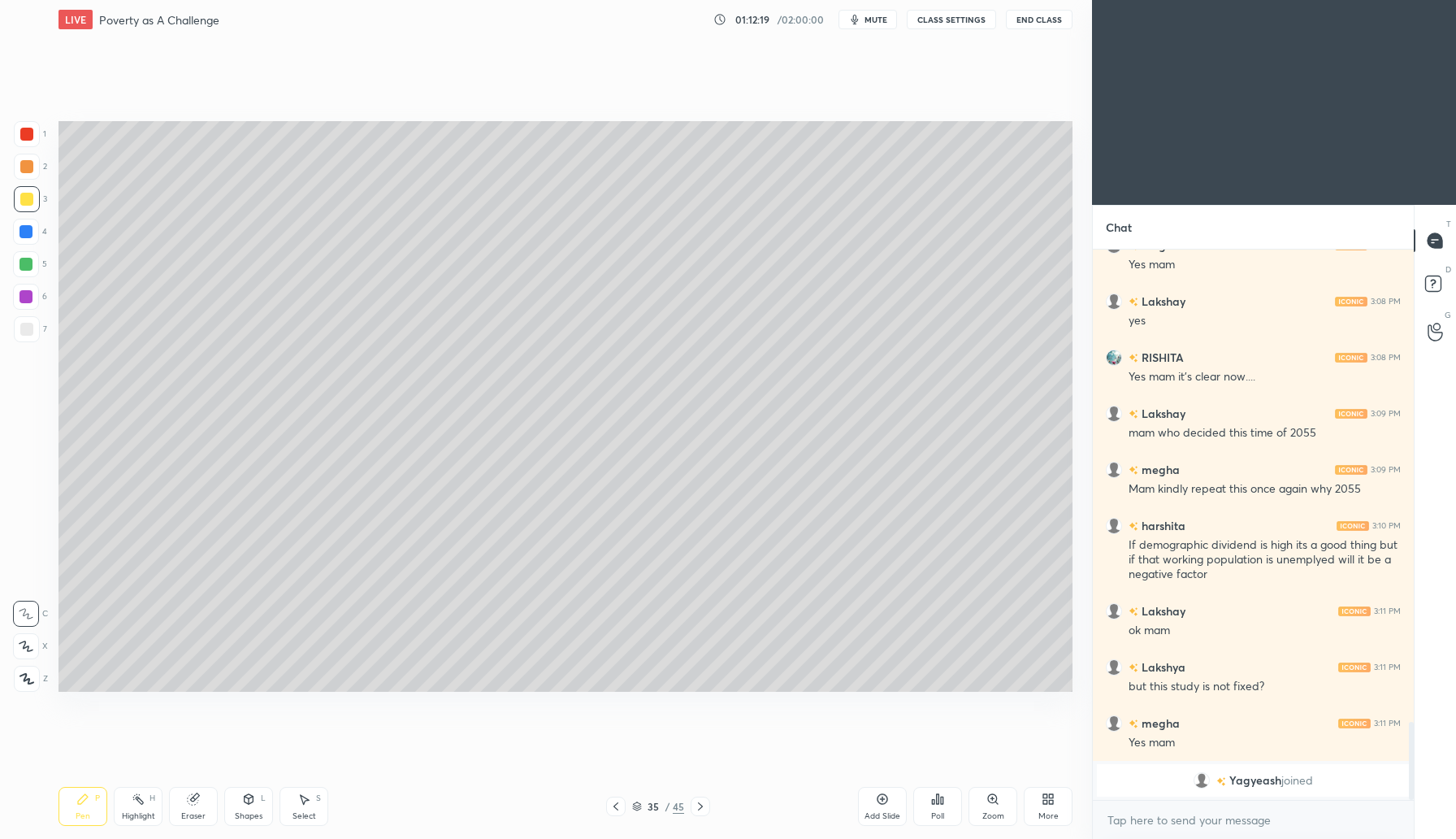
drag, startPoint x: 24, startPoint y: 263, endPoint x: 35, endPoint y: 260, distance: 11.4
click at [26, 262] on div at bounding box center [26, 264] width 13 height 13
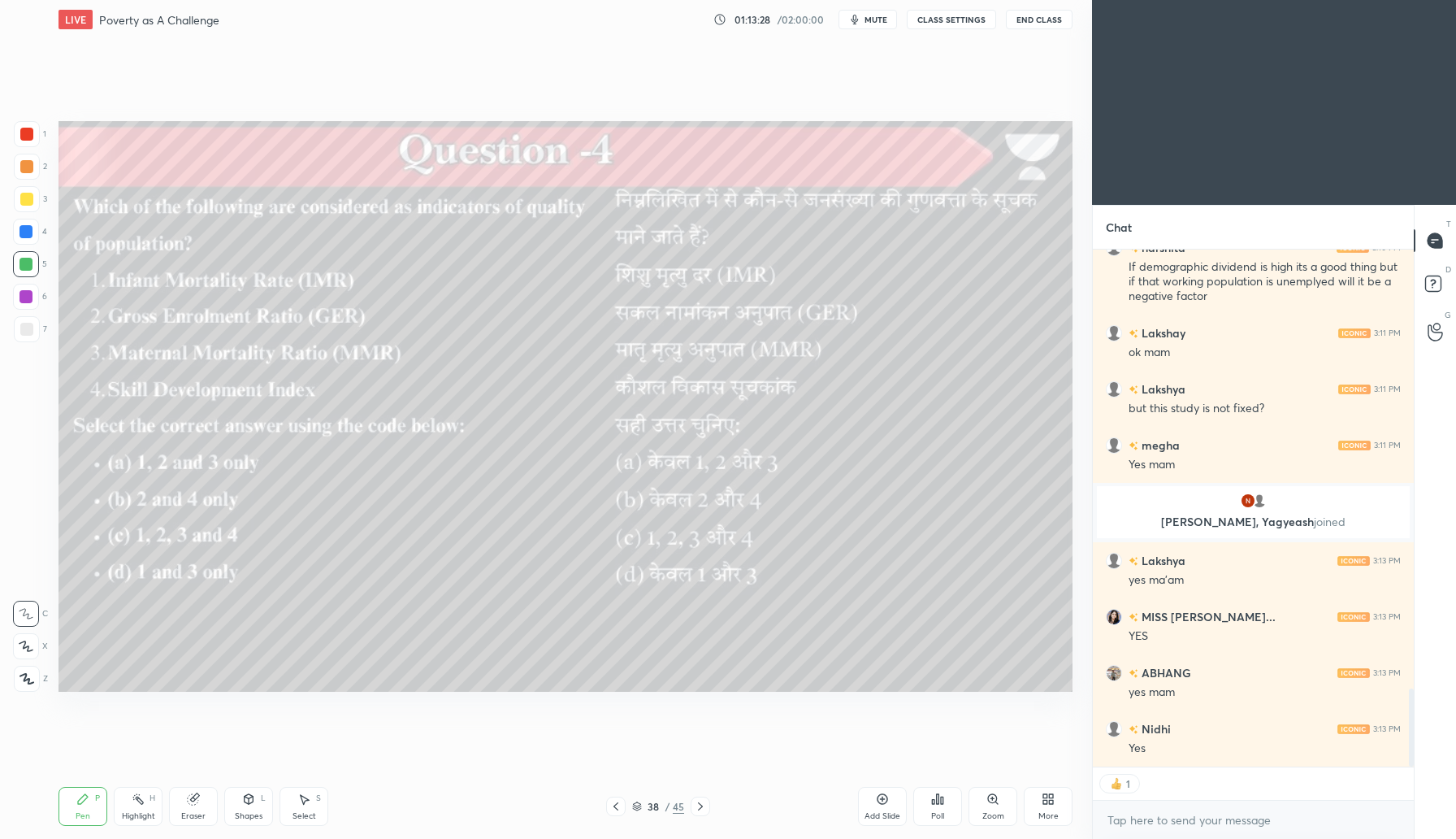
scroll to position [2907, 0]
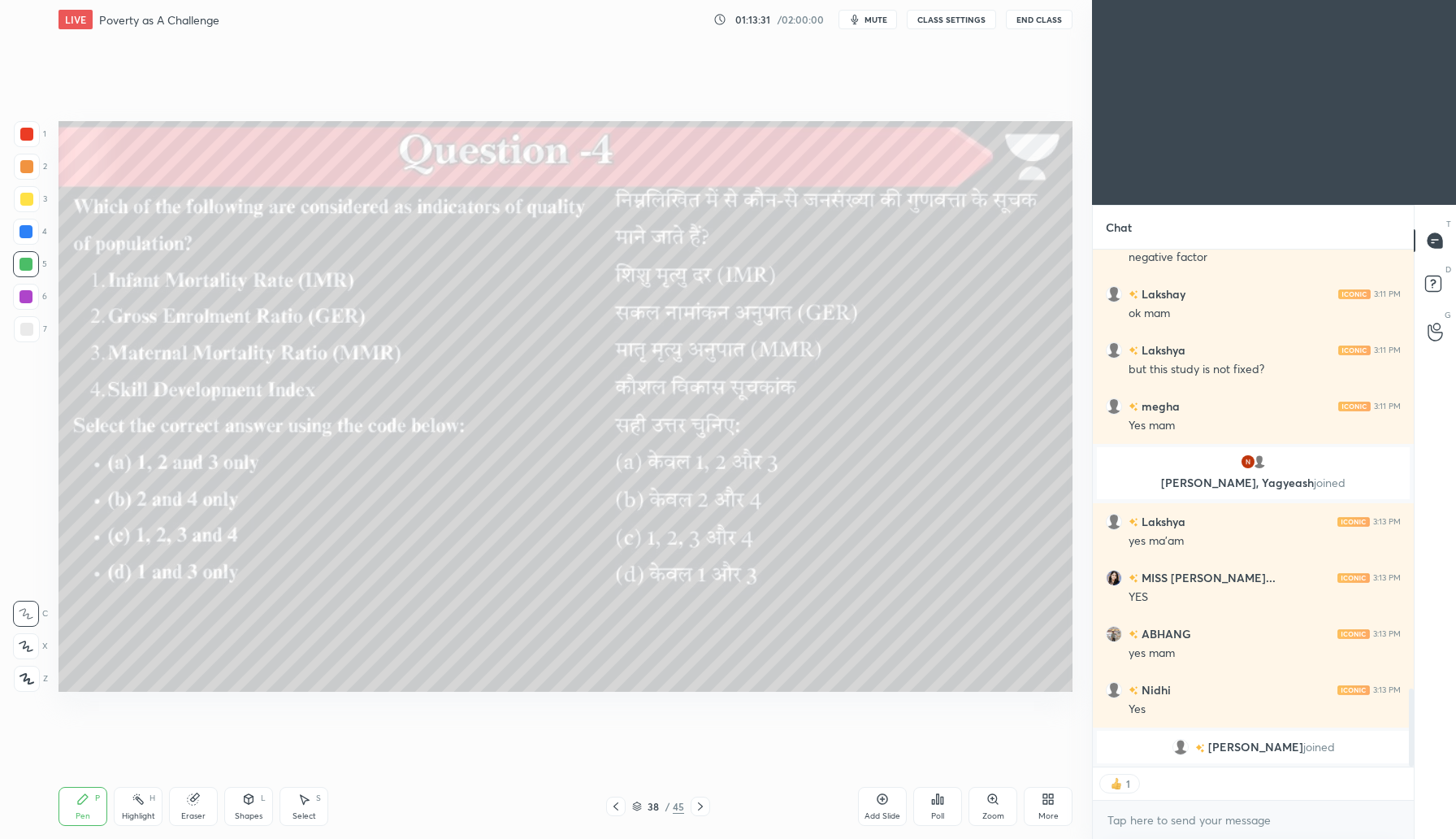
type textarea "x"
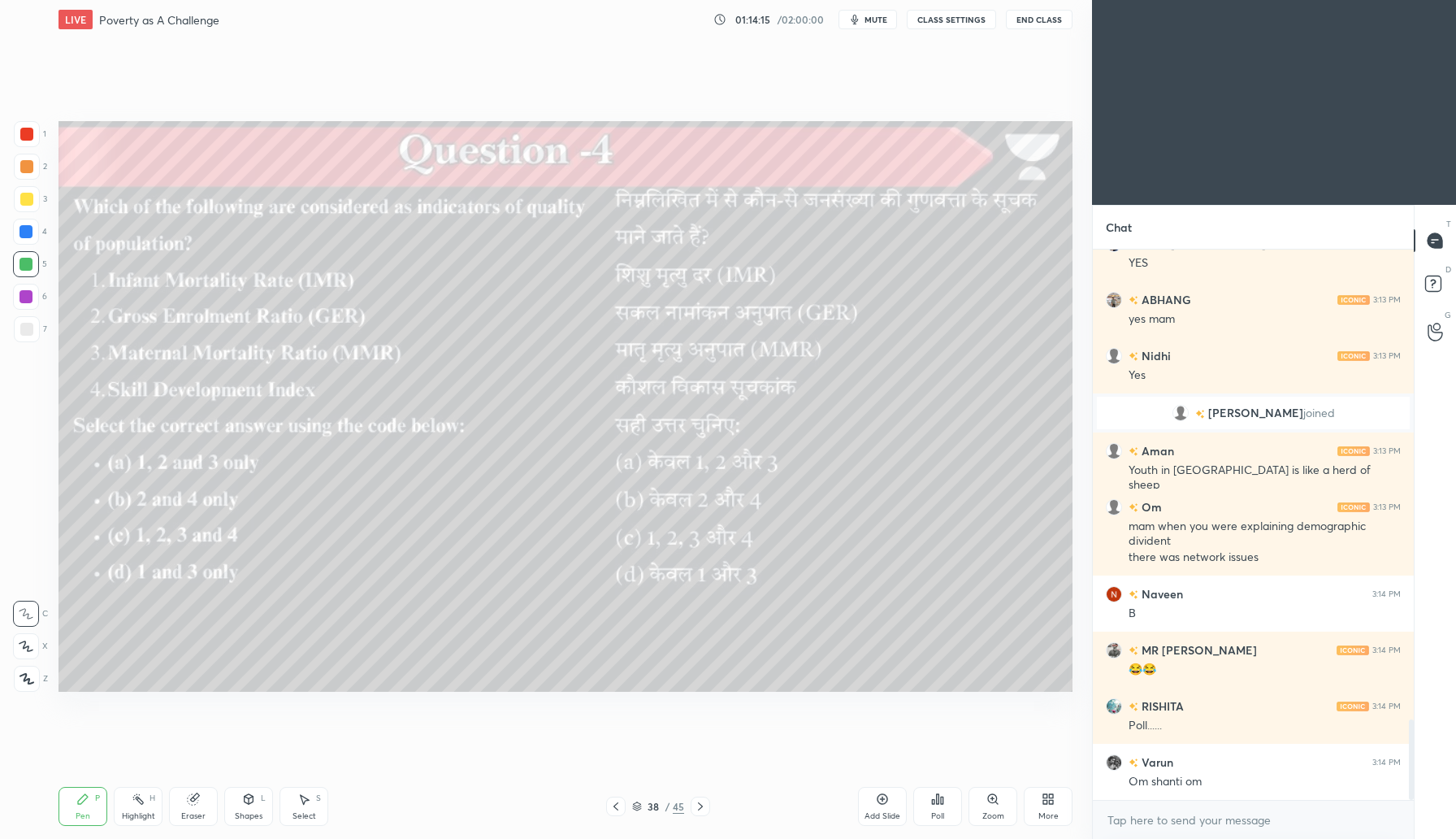
scroll to position [3205, 0]
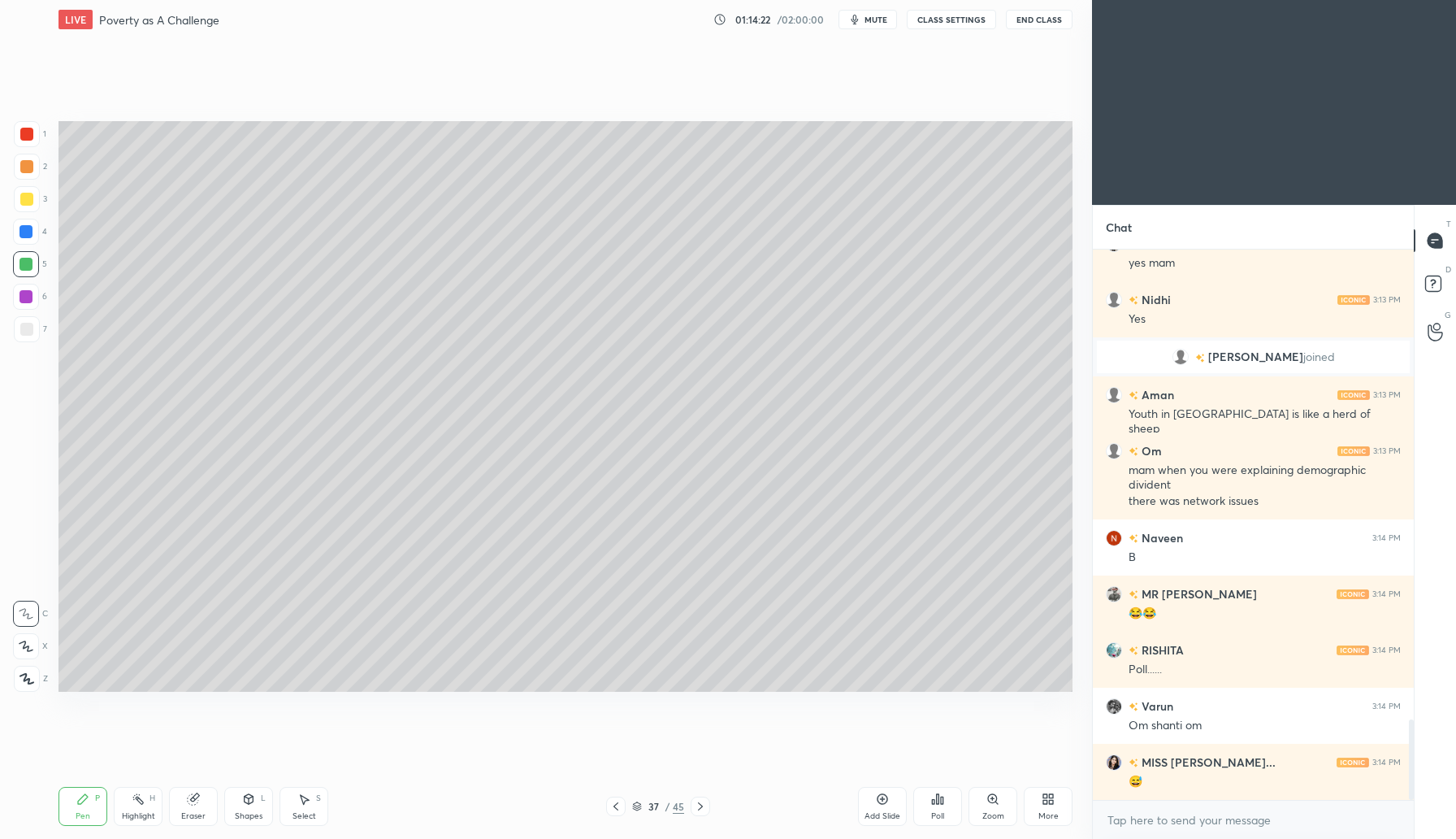
click at [881, 806] on div "Add Slide" at bounding box center [882, 806] width 48 height 39
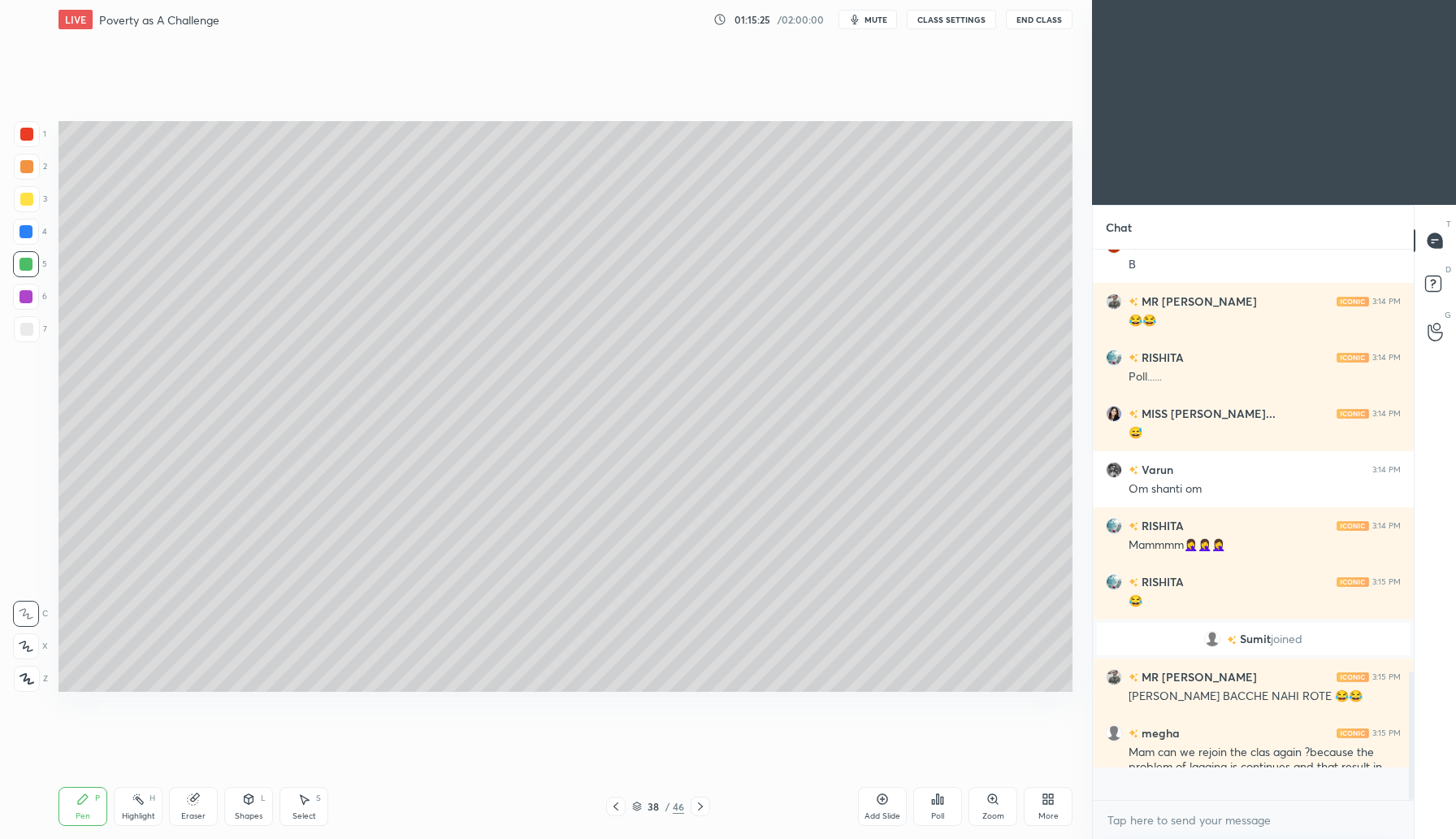
scroll to position [1667, 0]
click at [868, 18] on span "mute" at bounding box center [875, 19] width 23 height 11
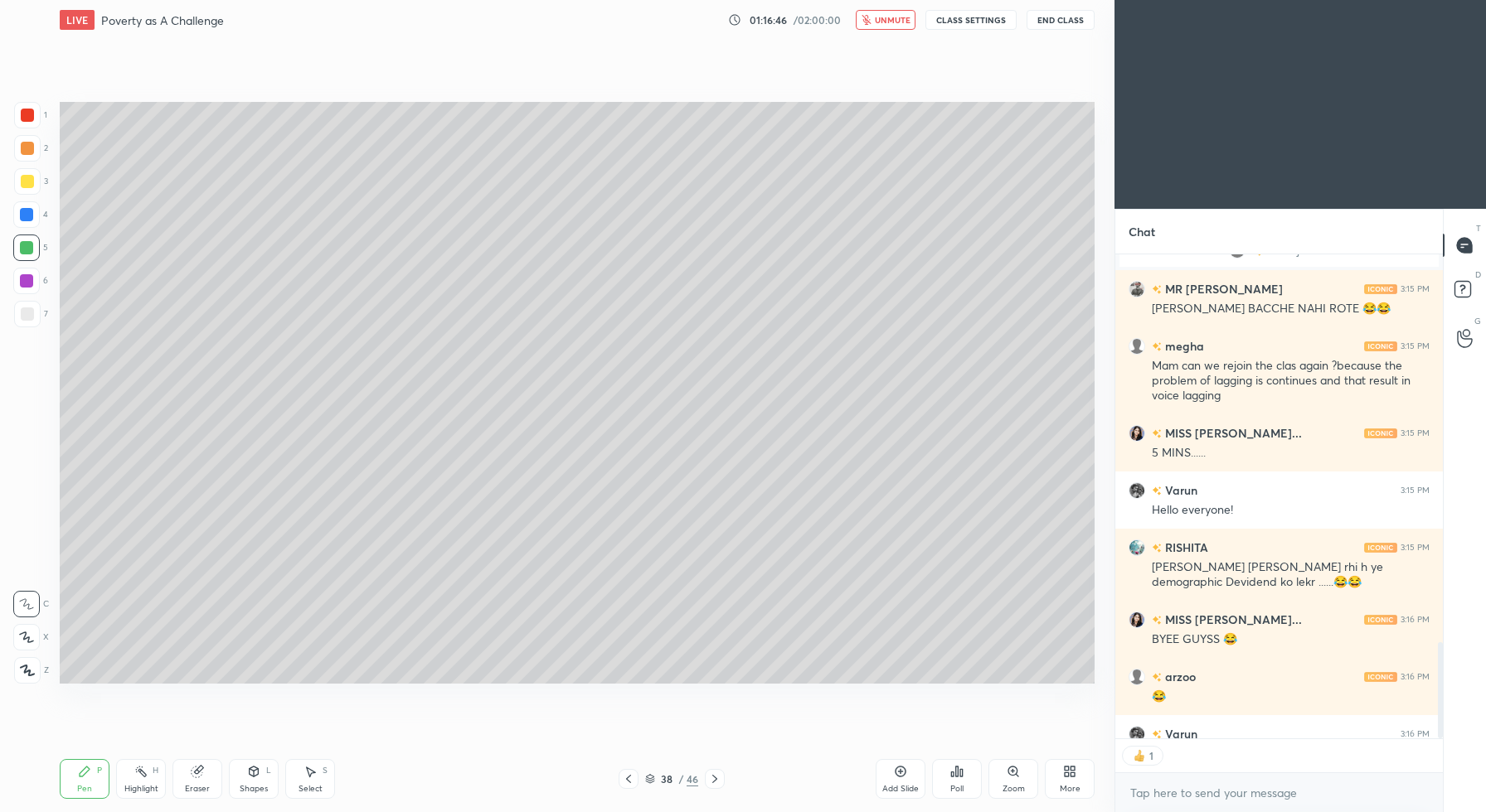
scroll to position [2176, 0]
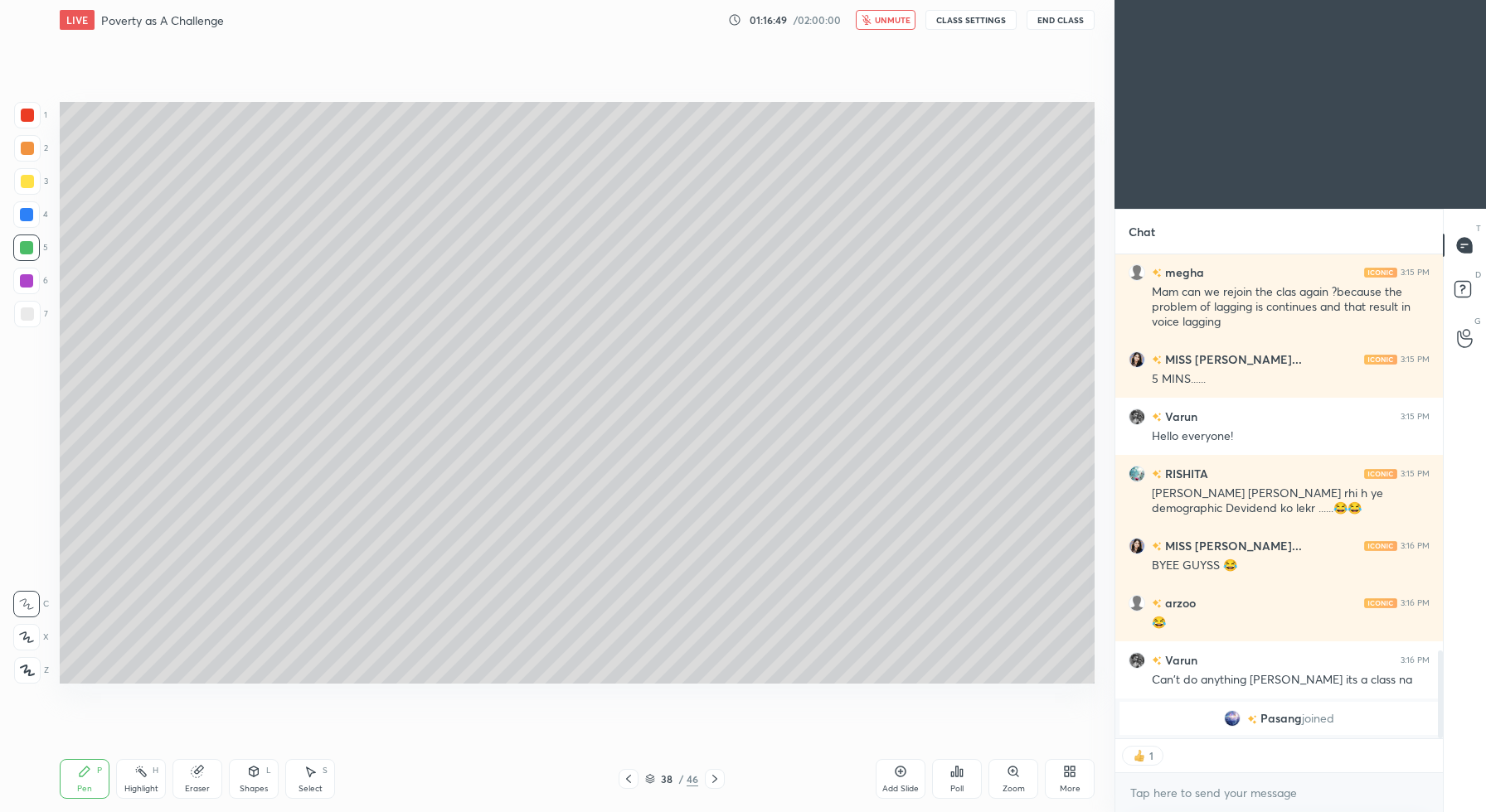
type textarea "x"
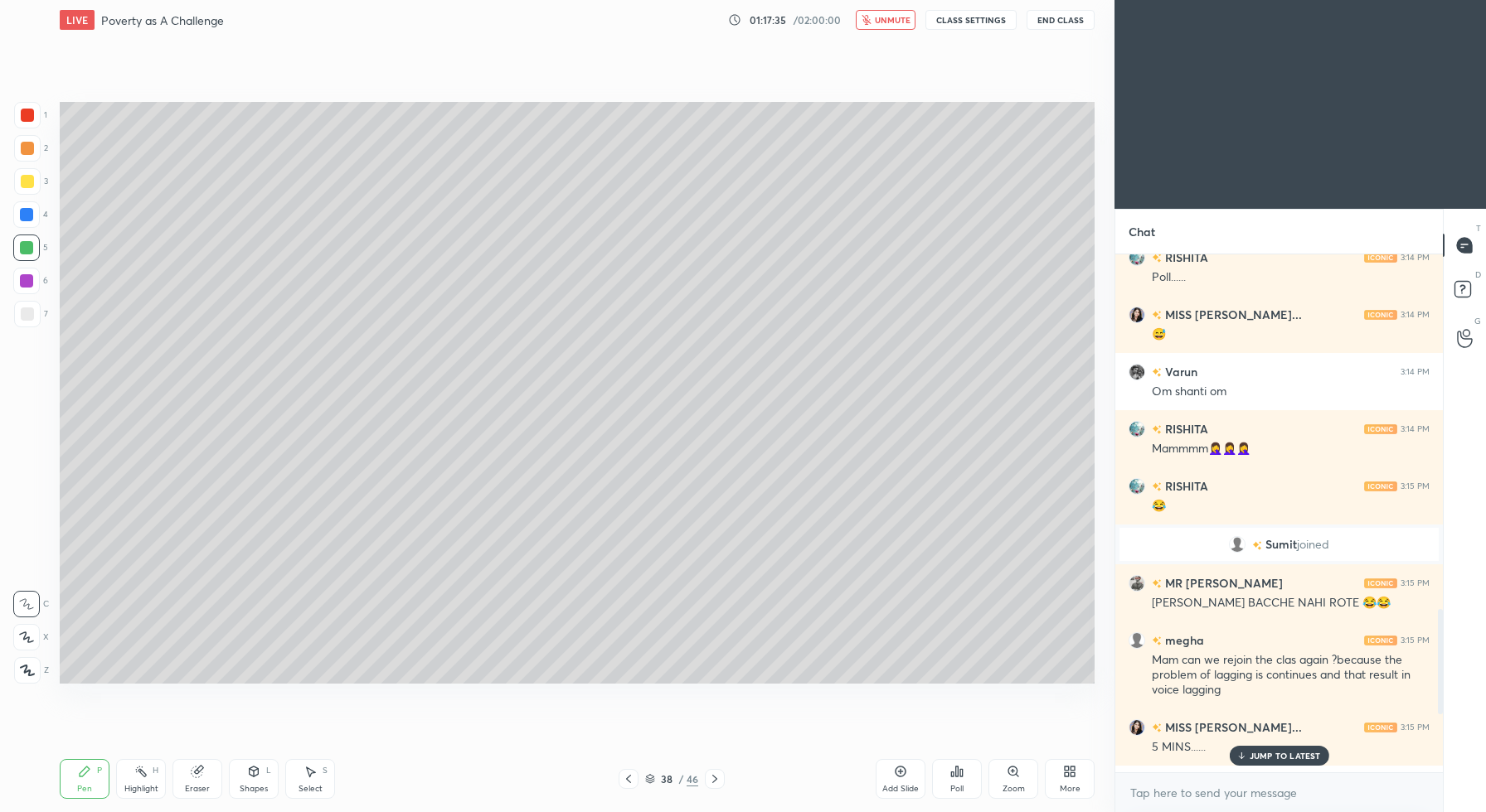
scroll to position [1700, 0]
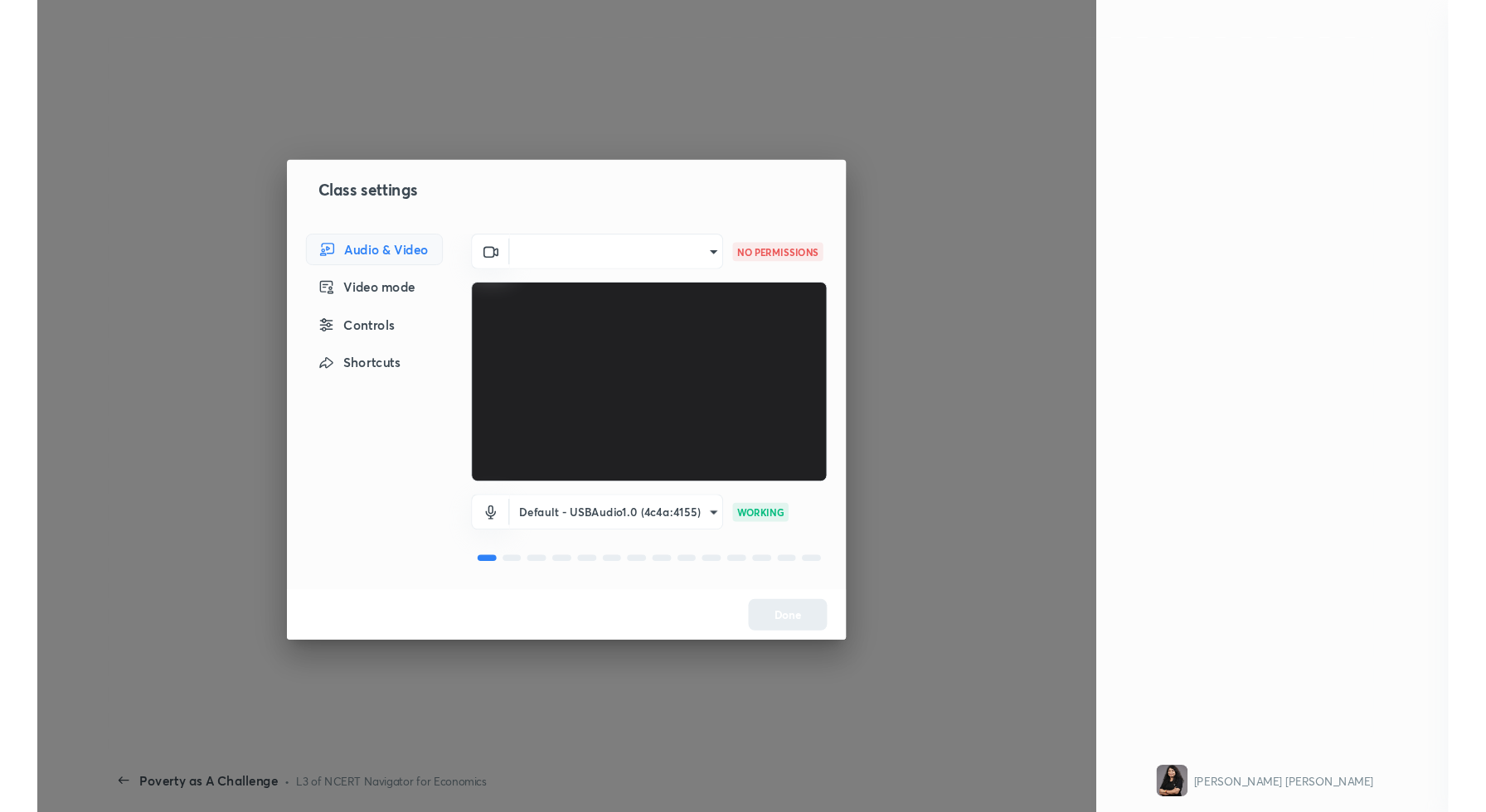
scroll to position [1559, 0]
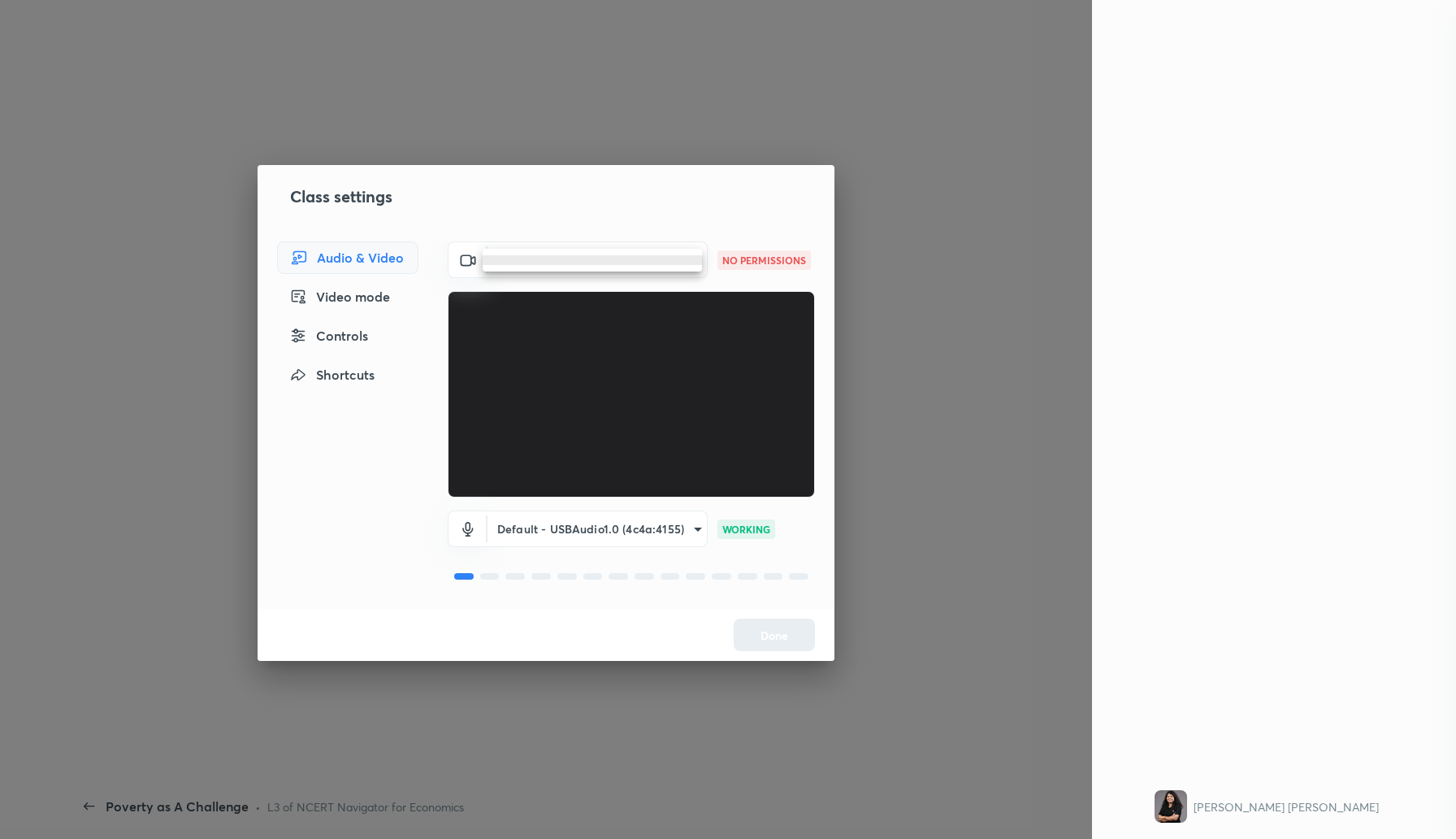
click at [695, 261] on body "1 2 3 4 5 6 7 C X Z C X Z E E Erase all H H LIVE Poverty as A Challenge 01:18:2…" at bounding box center [728, 420] width 1456 height 839
click at [502, 71] on div at bounding box center [728, 420] width 1456 height 839
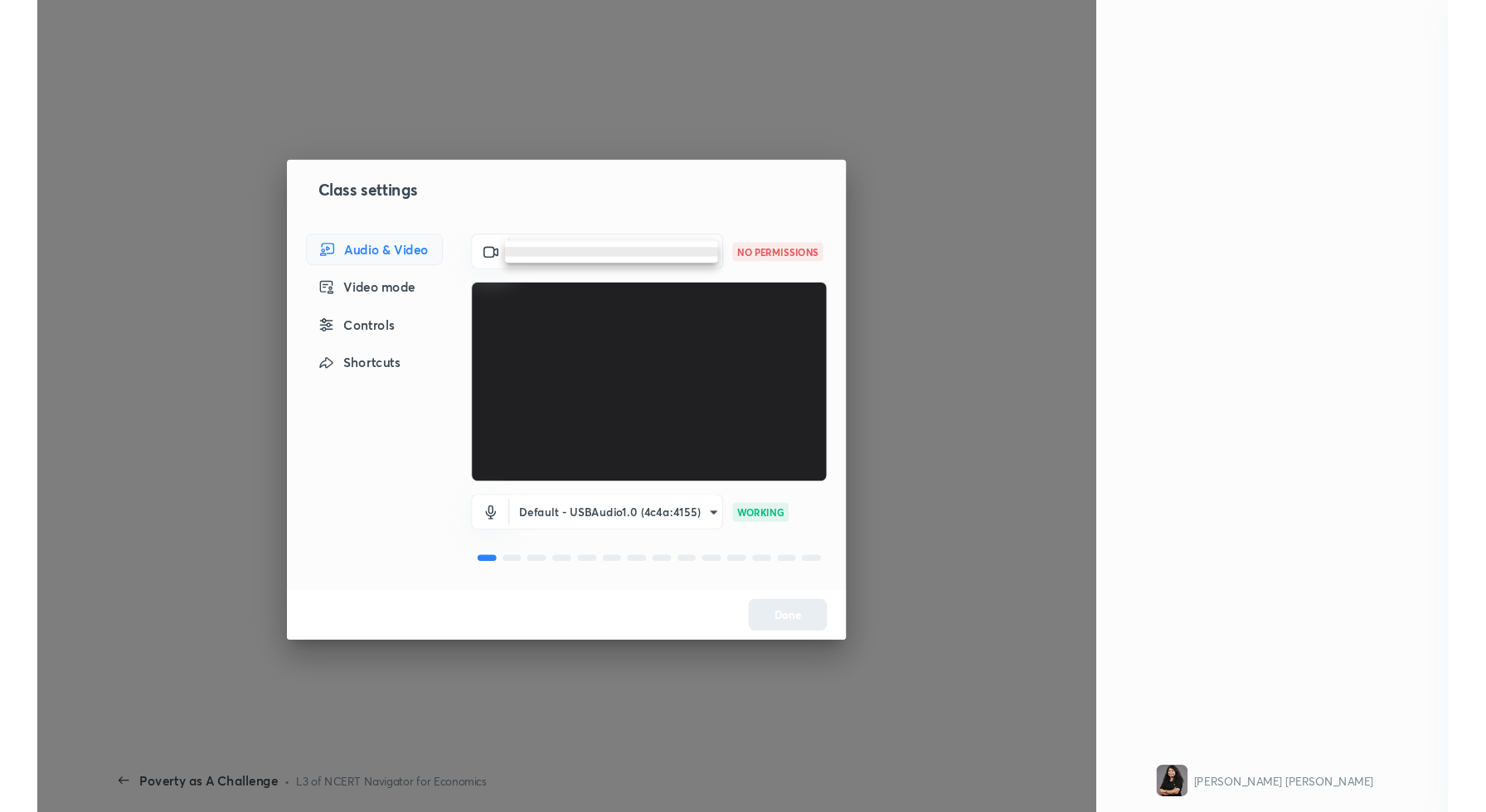
scroll to position [82188, 81551]
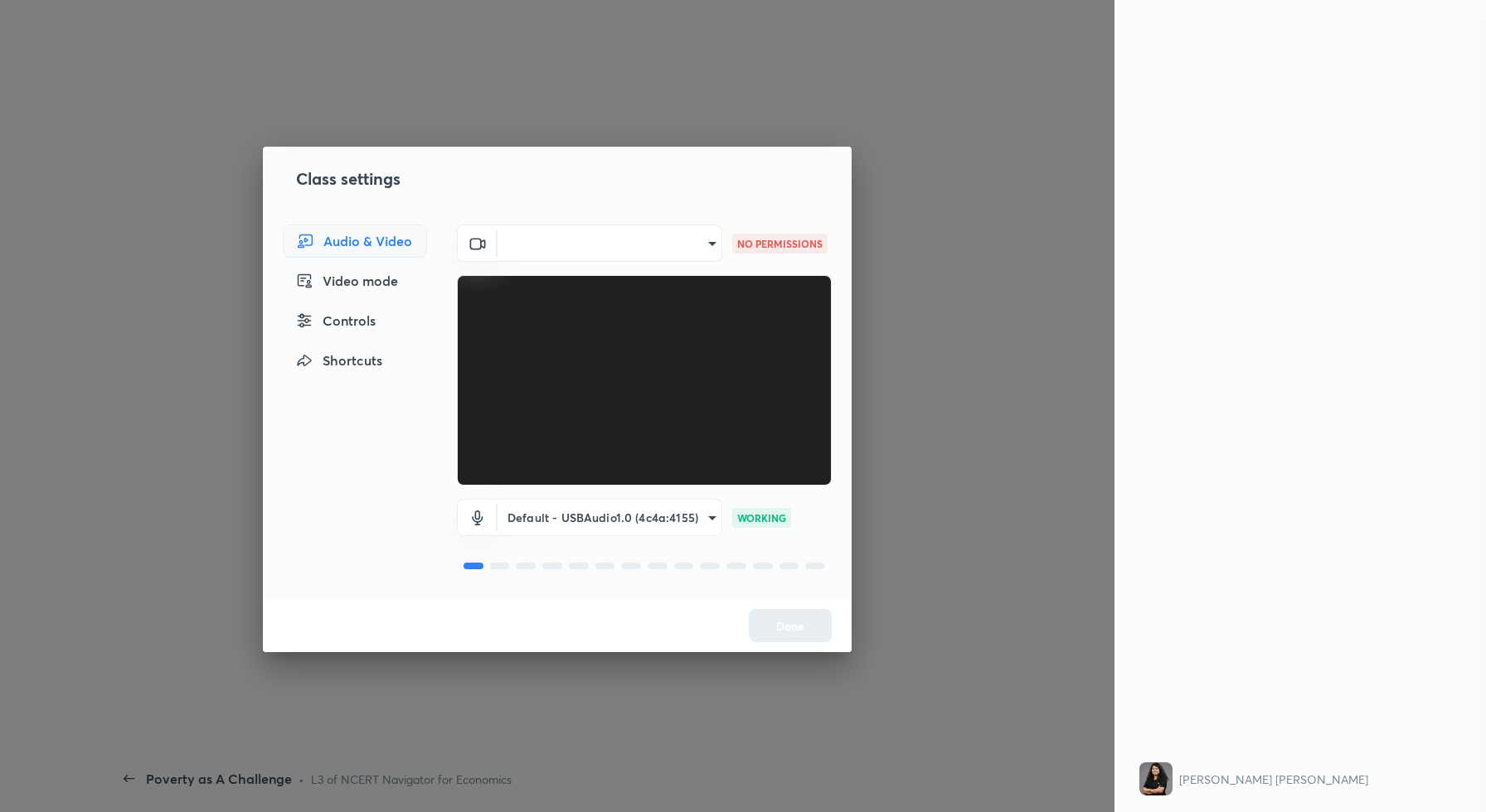
type textarea "x"
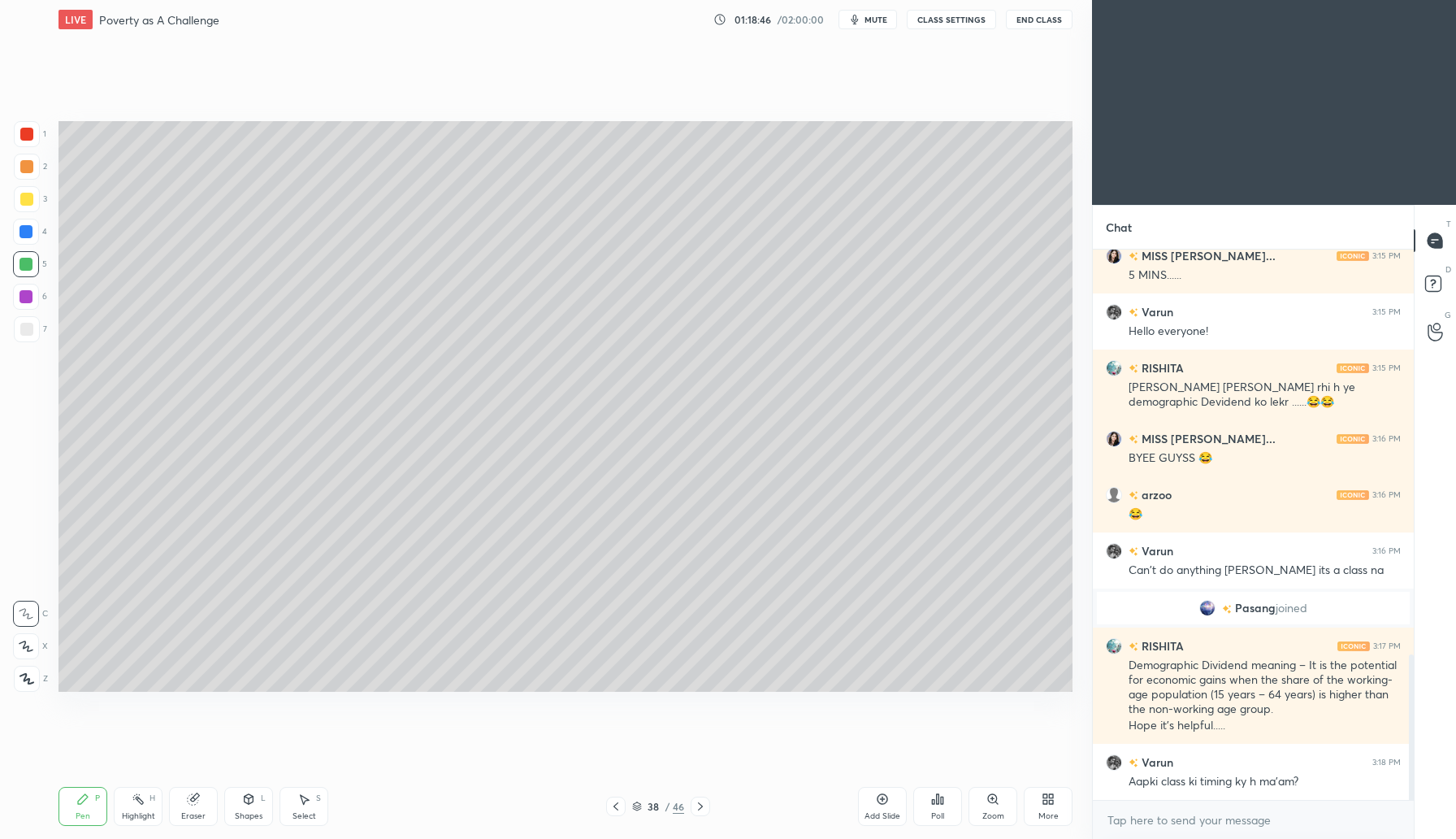
scroll to position [1585, 0]
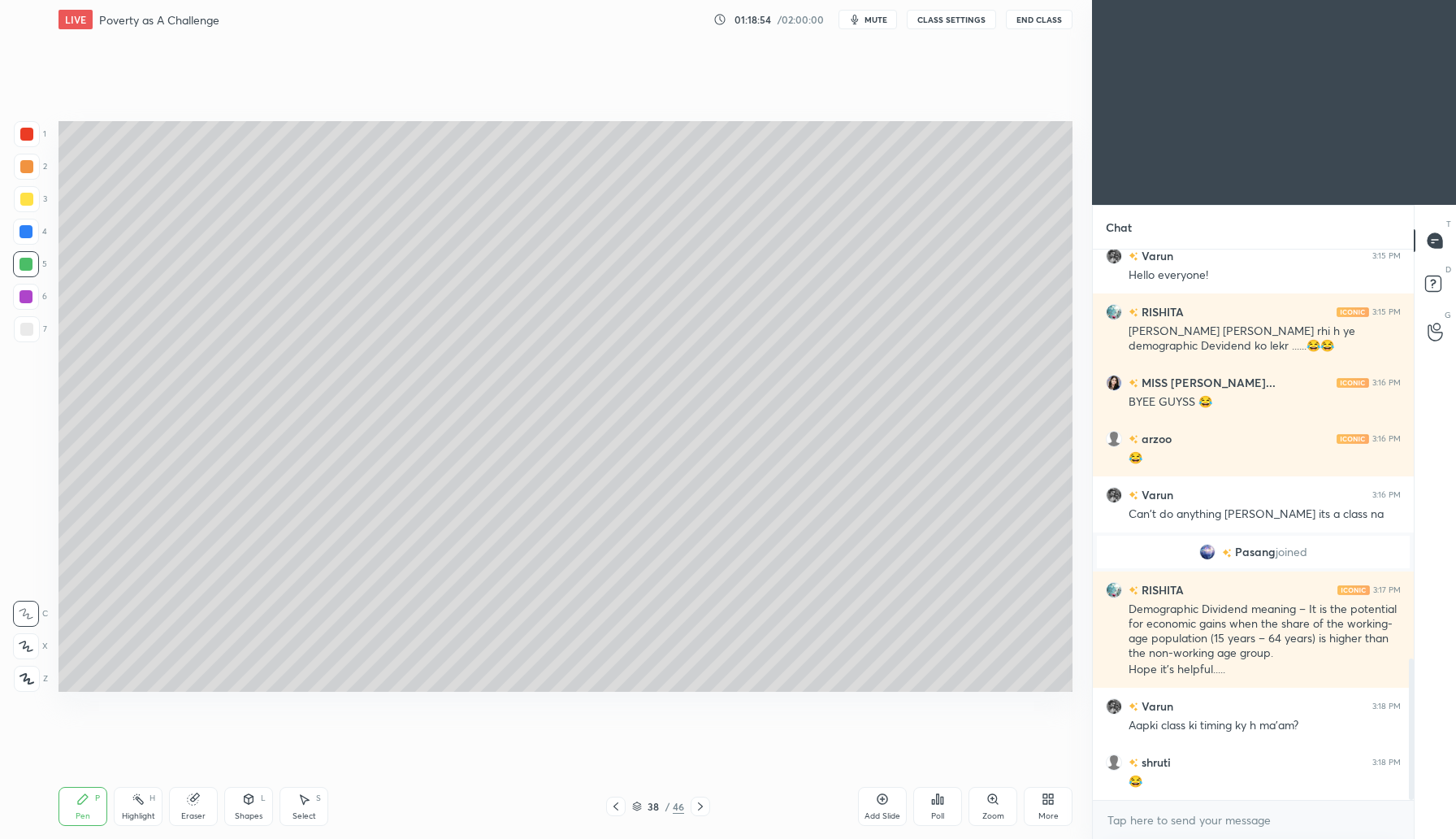
drag, startPoint x: 194, startPoint y: 819, endPoint x: 203, endPoint y: 803, distance: 18.4
click at [195, 816] on div "Eraser" at bounding box center [193, 815] width 25 height 8
drag, startPoint x: 21, startPoint y: 641, endPoint x: 46, endPoint y: 638, distance: 25.2
click at [28, 640] on icon at bounding box center [26, 646] width 13 height 14
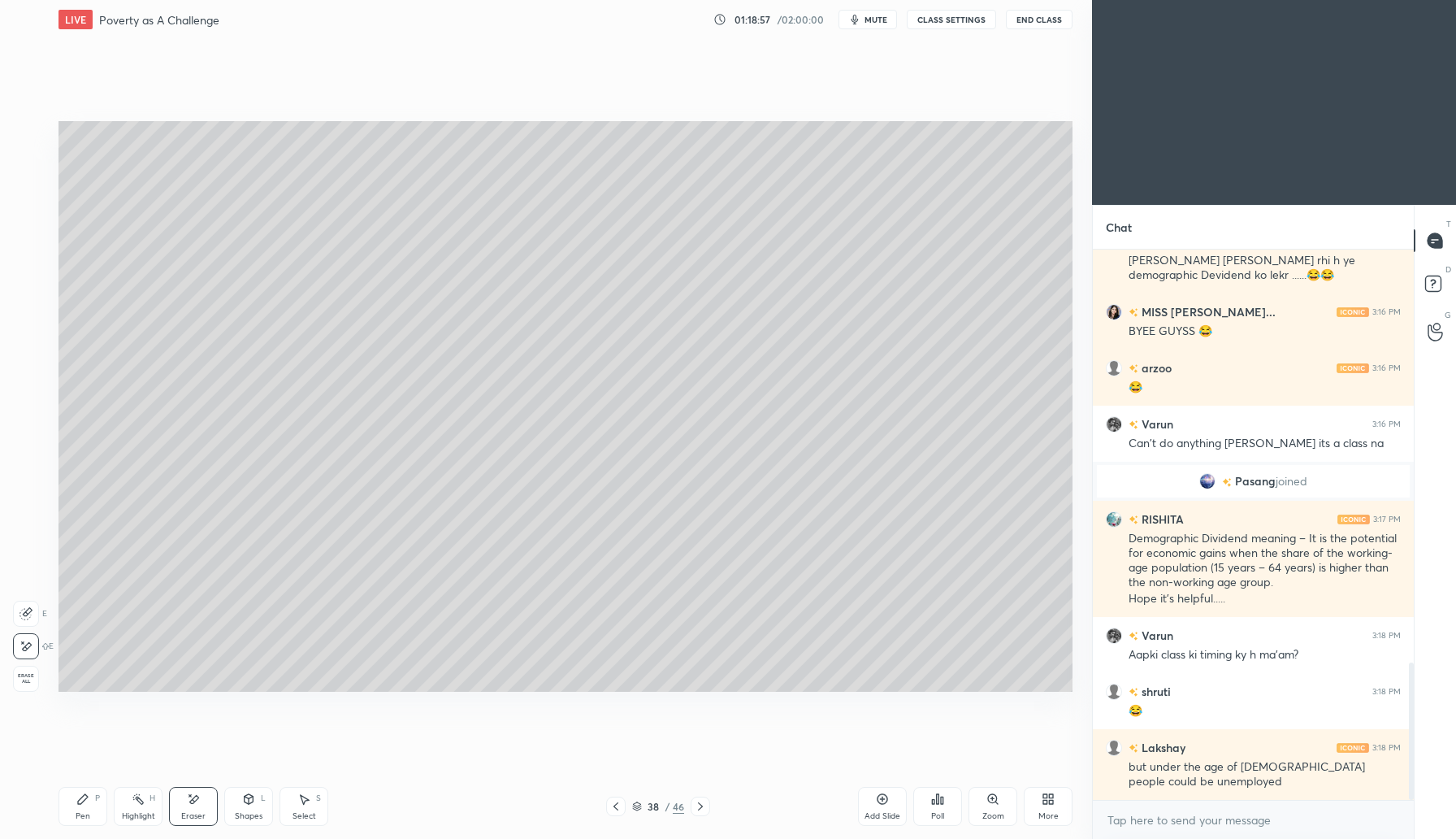
click at [87, 804] on div "Pen P" at bounding box center [82, 806] width 48 height 39
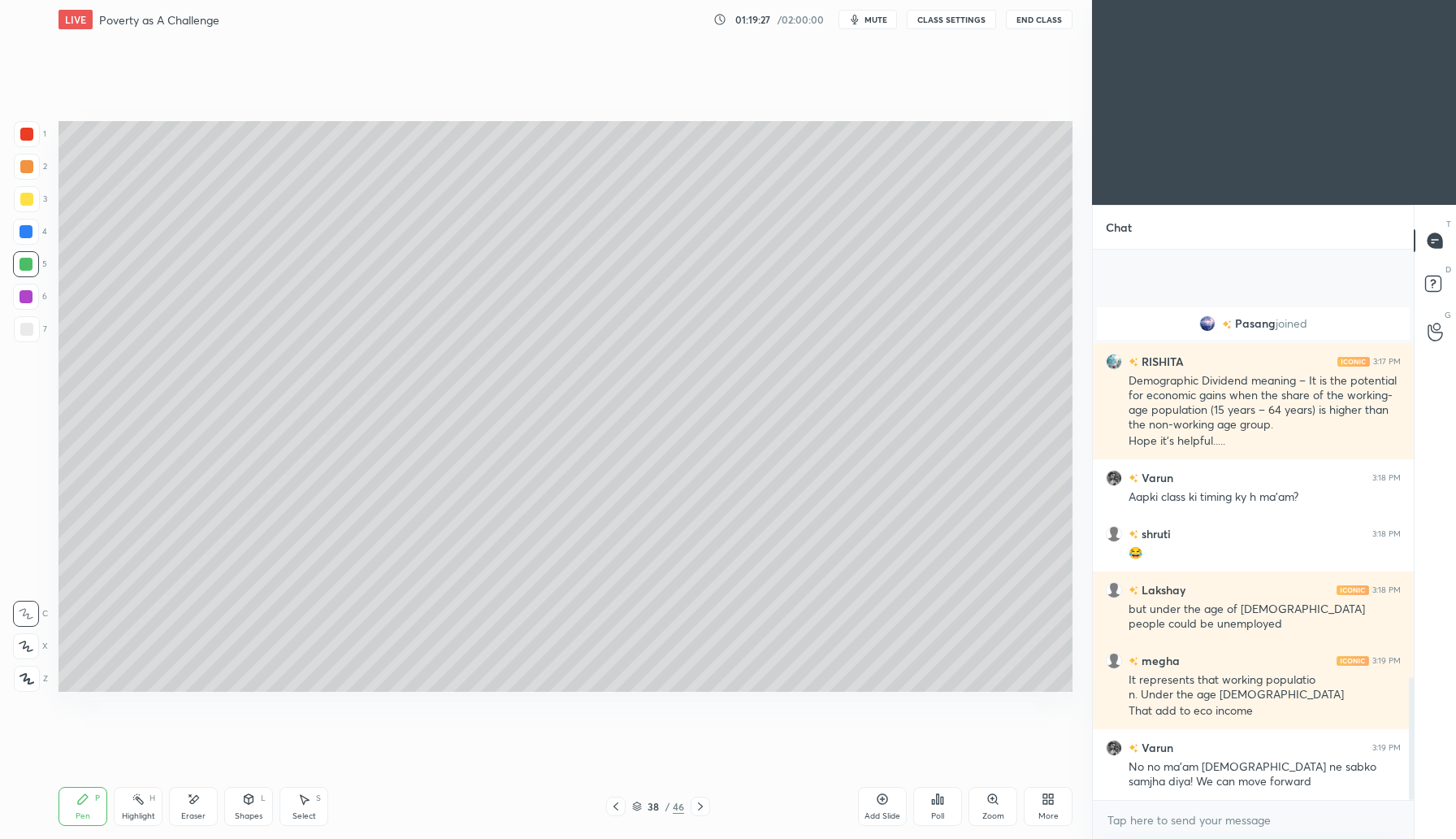
scroll to position [1913, 0]
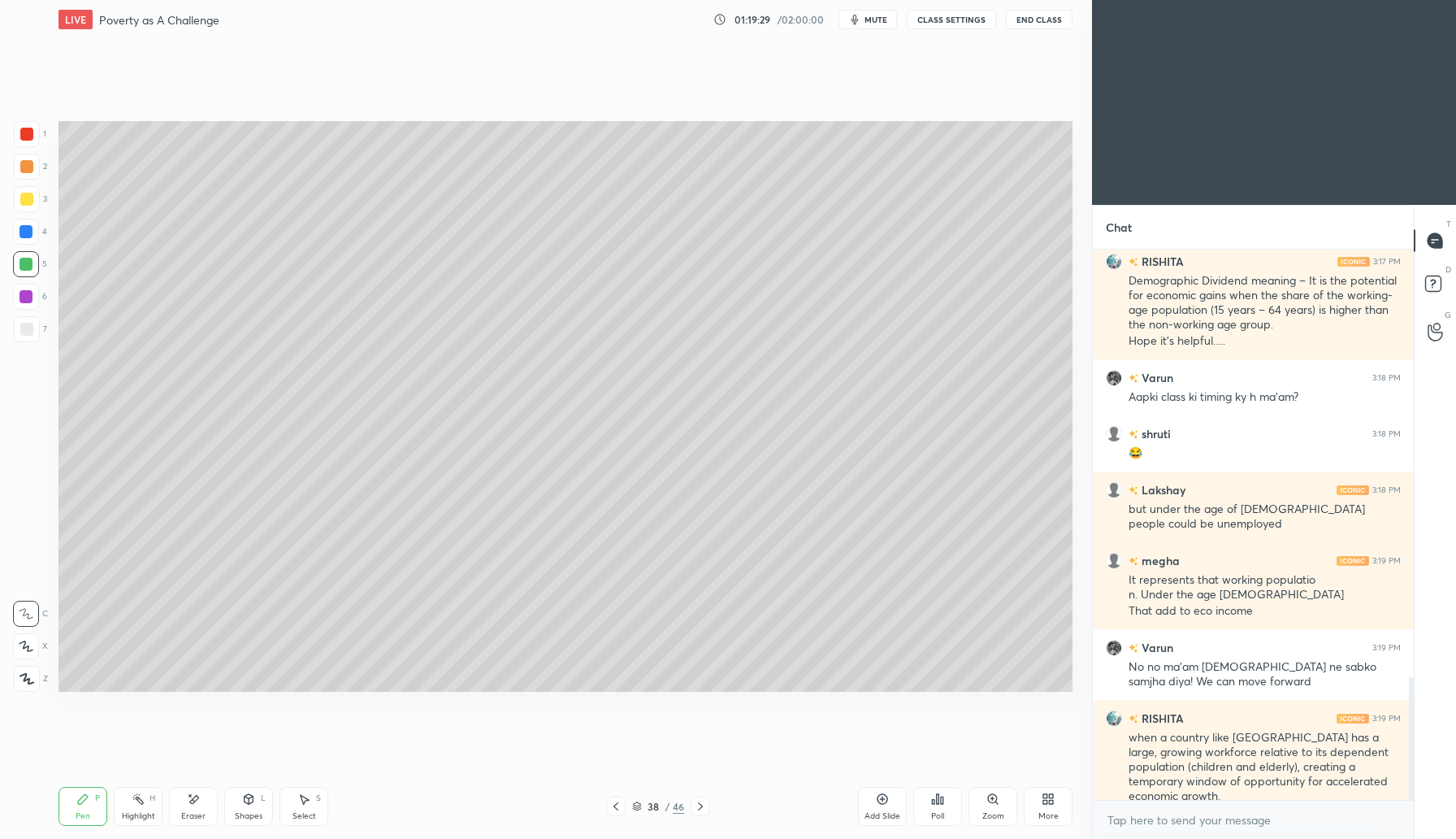
click at [700, 811] on icon at bounding box center [700, 806] width 13 height 13
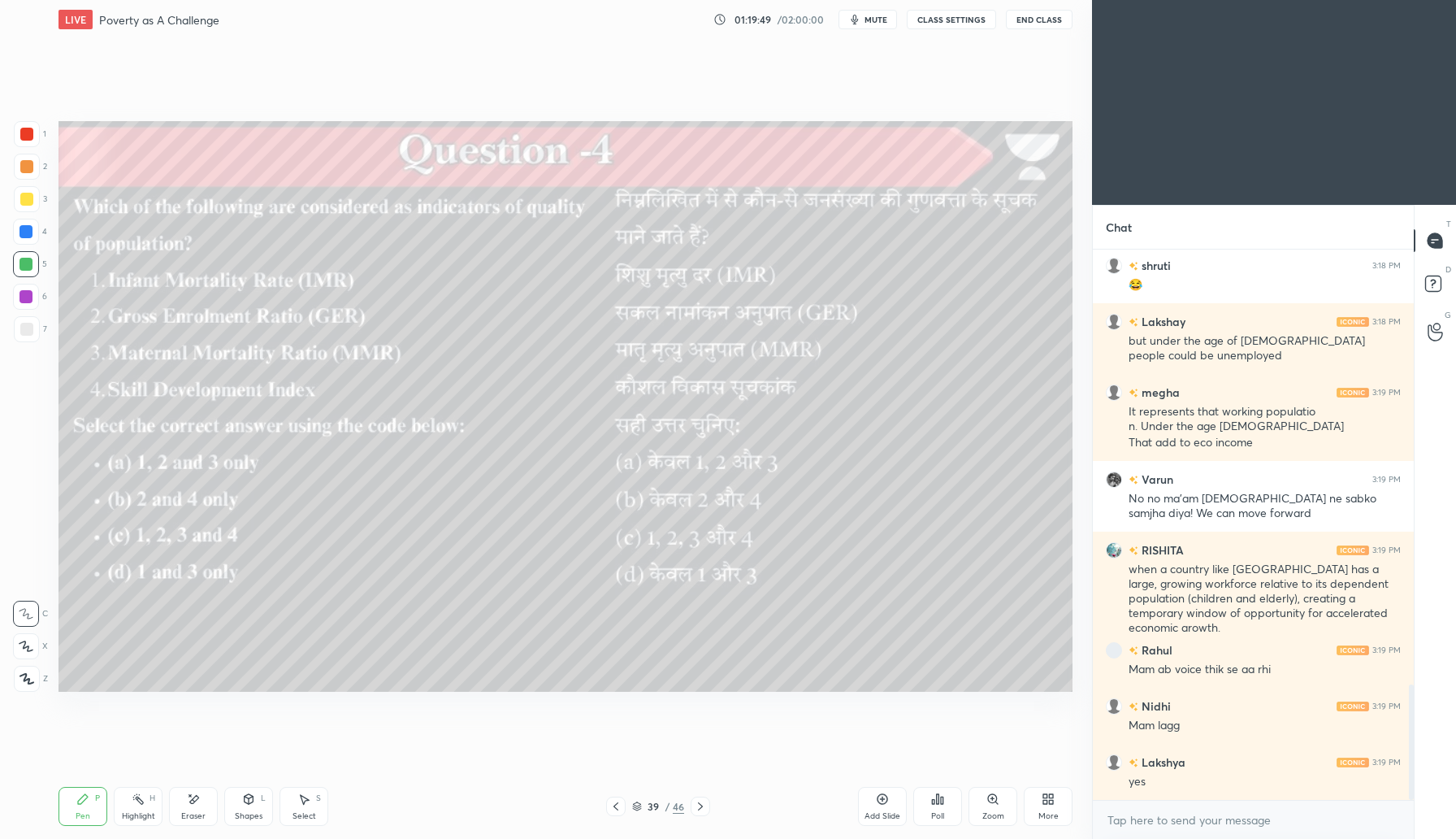
scroll to position [2193, 0]
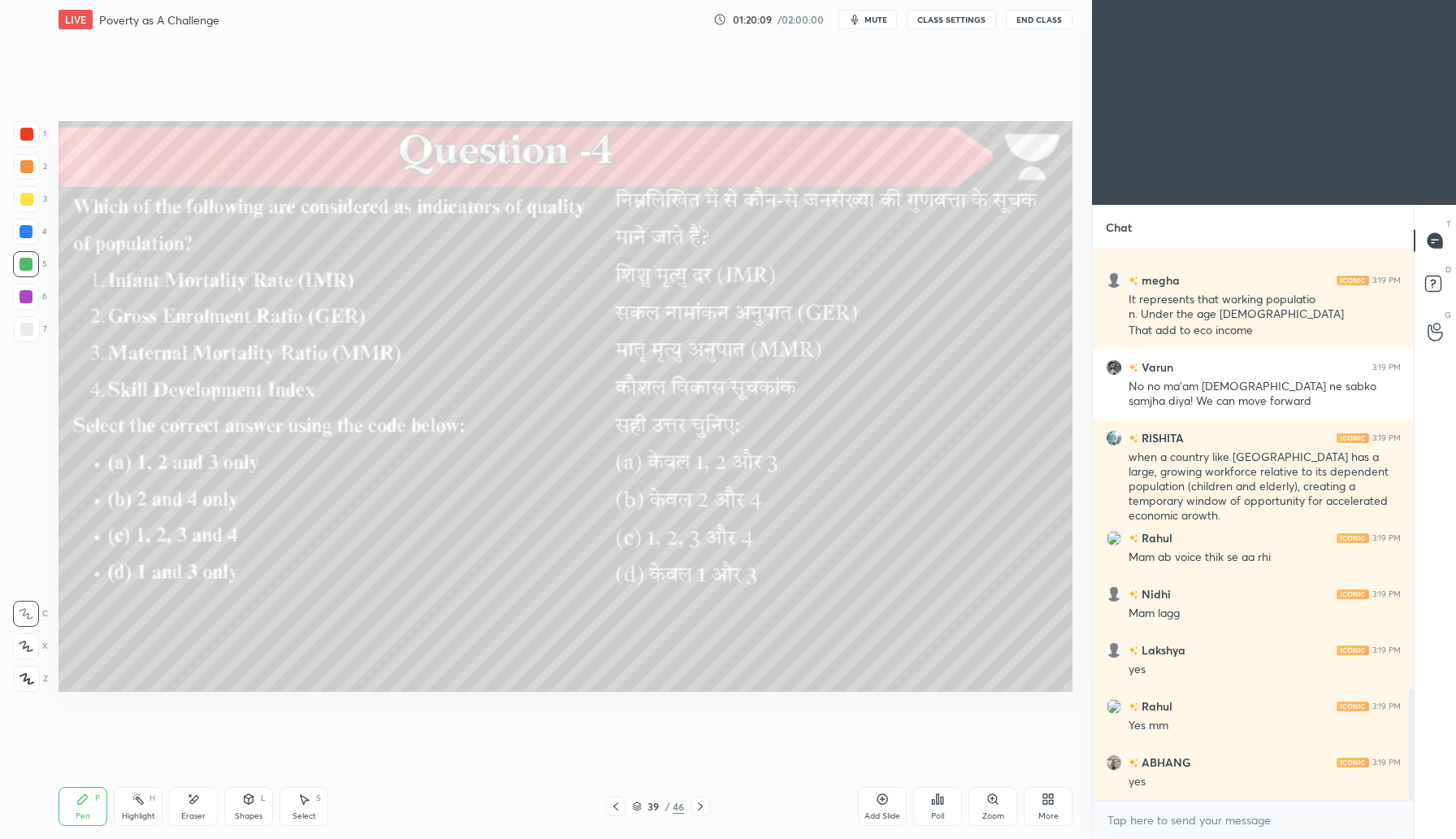
click at [941, 803] on icon at bounding box center [937, 799] width 13 height 13
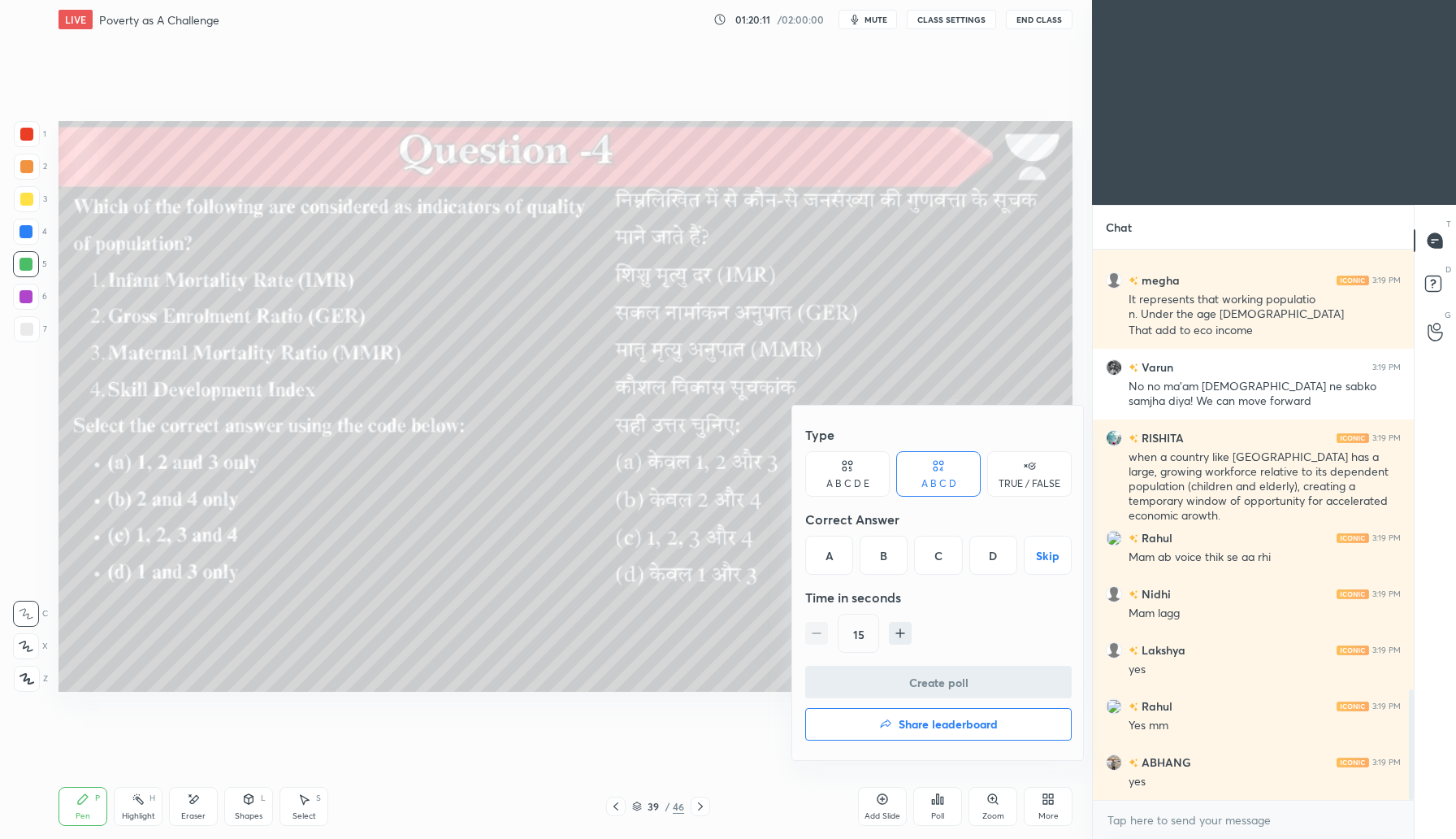
click at [929, 556] on div "C" at bounding box center [938, 554] width 48 height 39
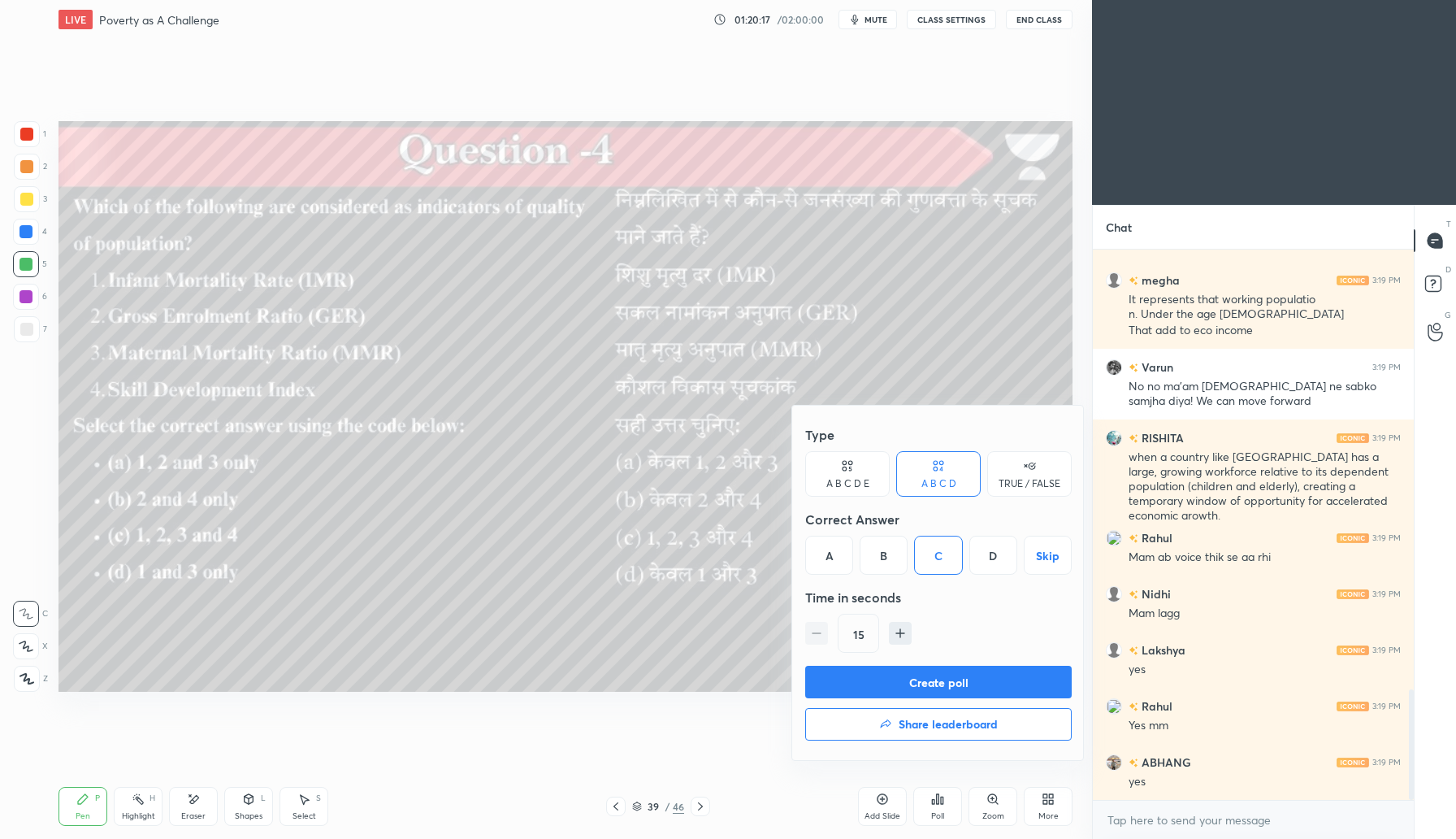
drag, startPoint x: 934, startPoint y: 679, endPoint x: 945, endPoint y: 677, distance: 11.2
click at [935, 680] on button "Create poll" at bounding box center [938, 682] width 266 height 33
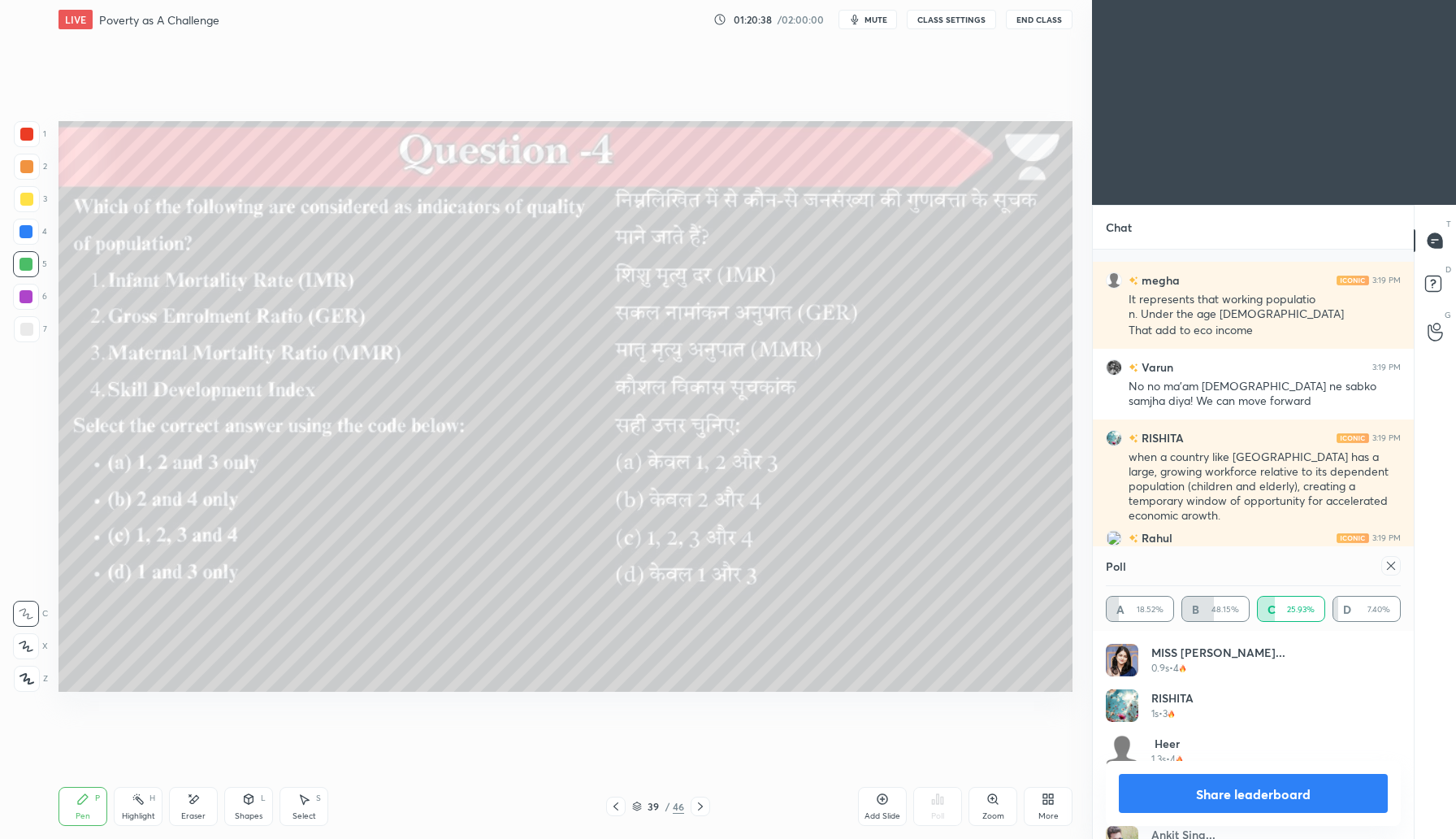
scroll to position [2335, 0]
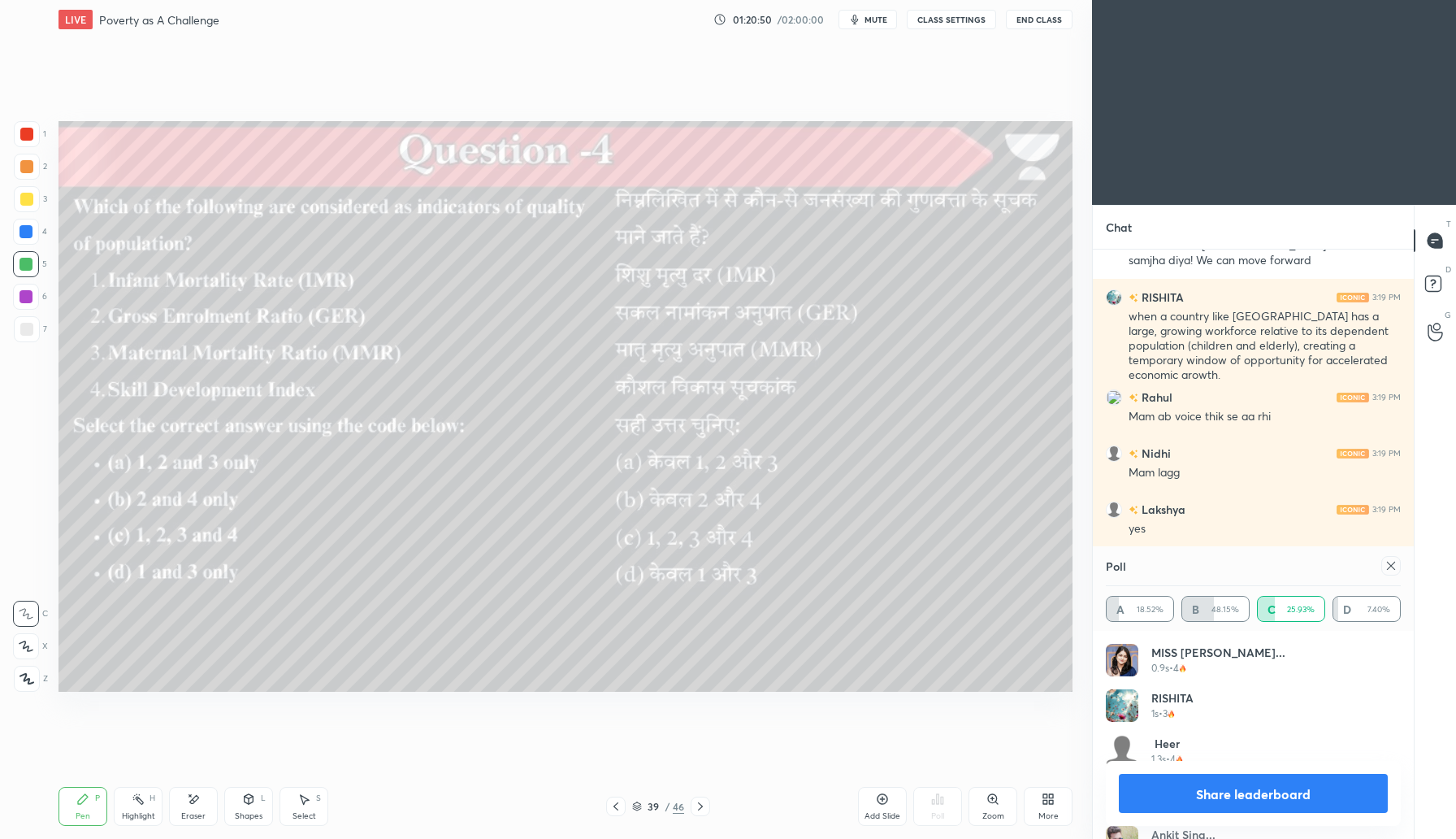
click at [1392, 565] on icon at bounding box center [1391, 565] width 13 height 13
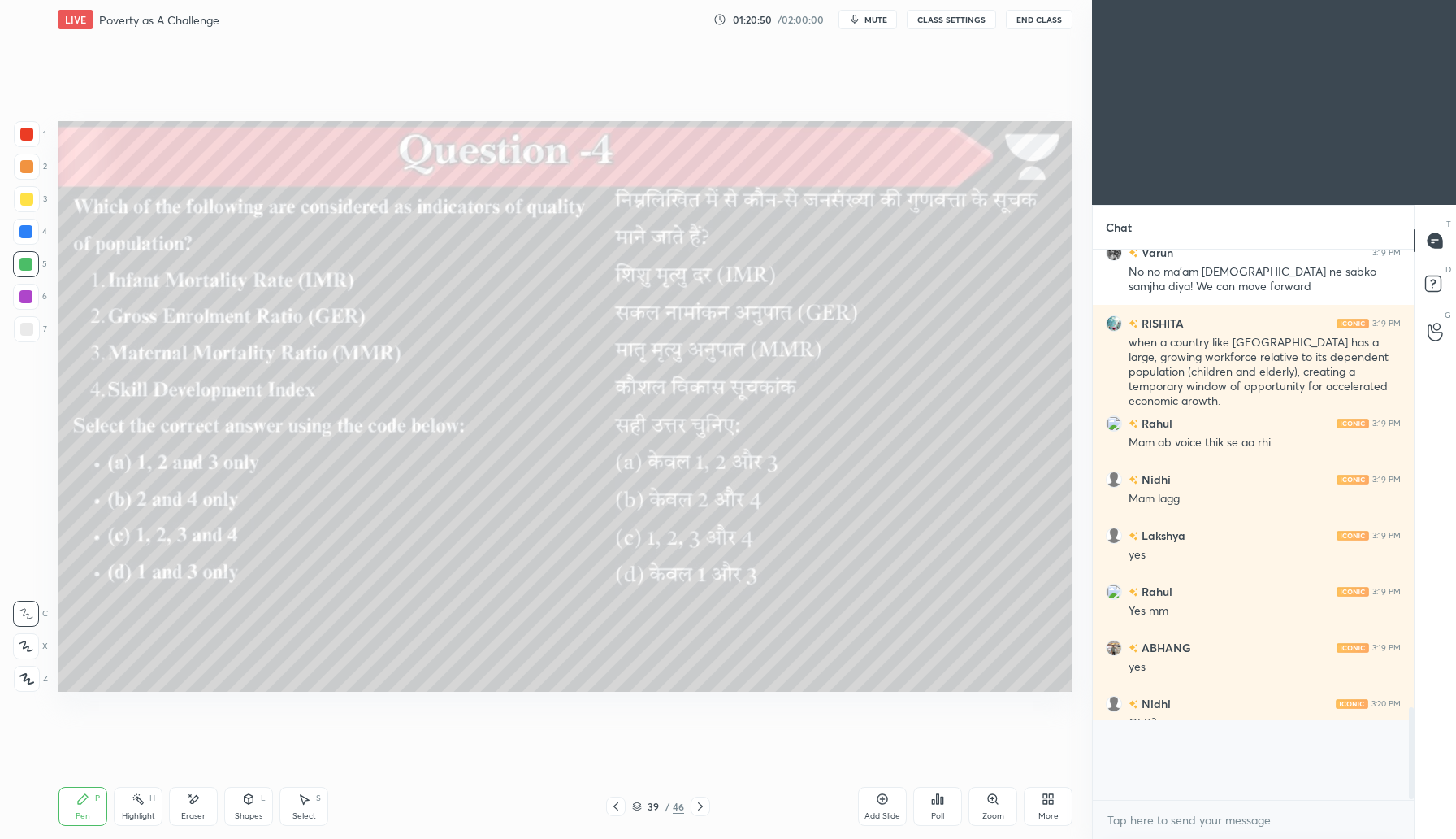
scroll to position [0, 0]
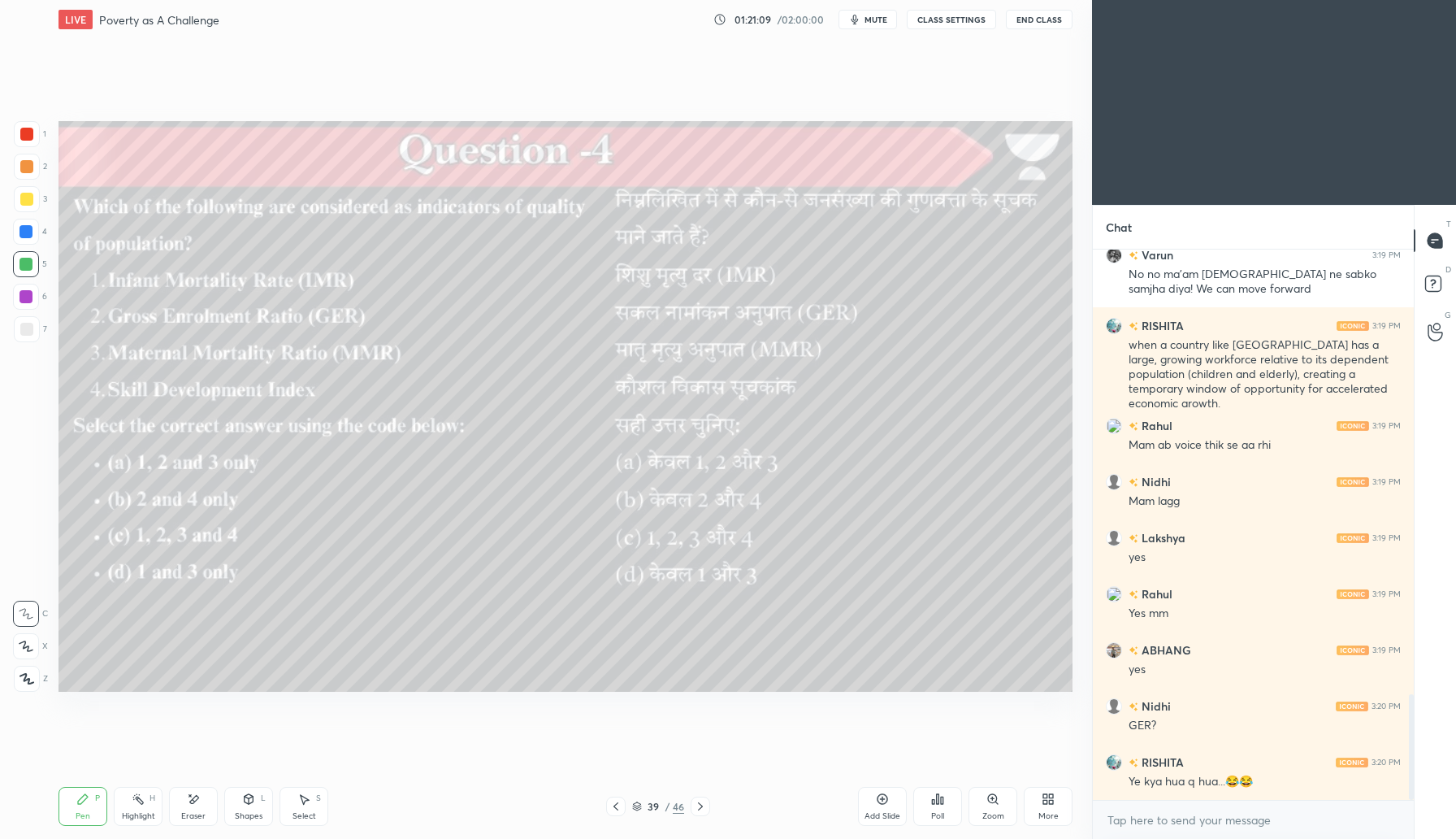
click at [697, 805] on icon at bounding box center [700, 806] width 13 height 13
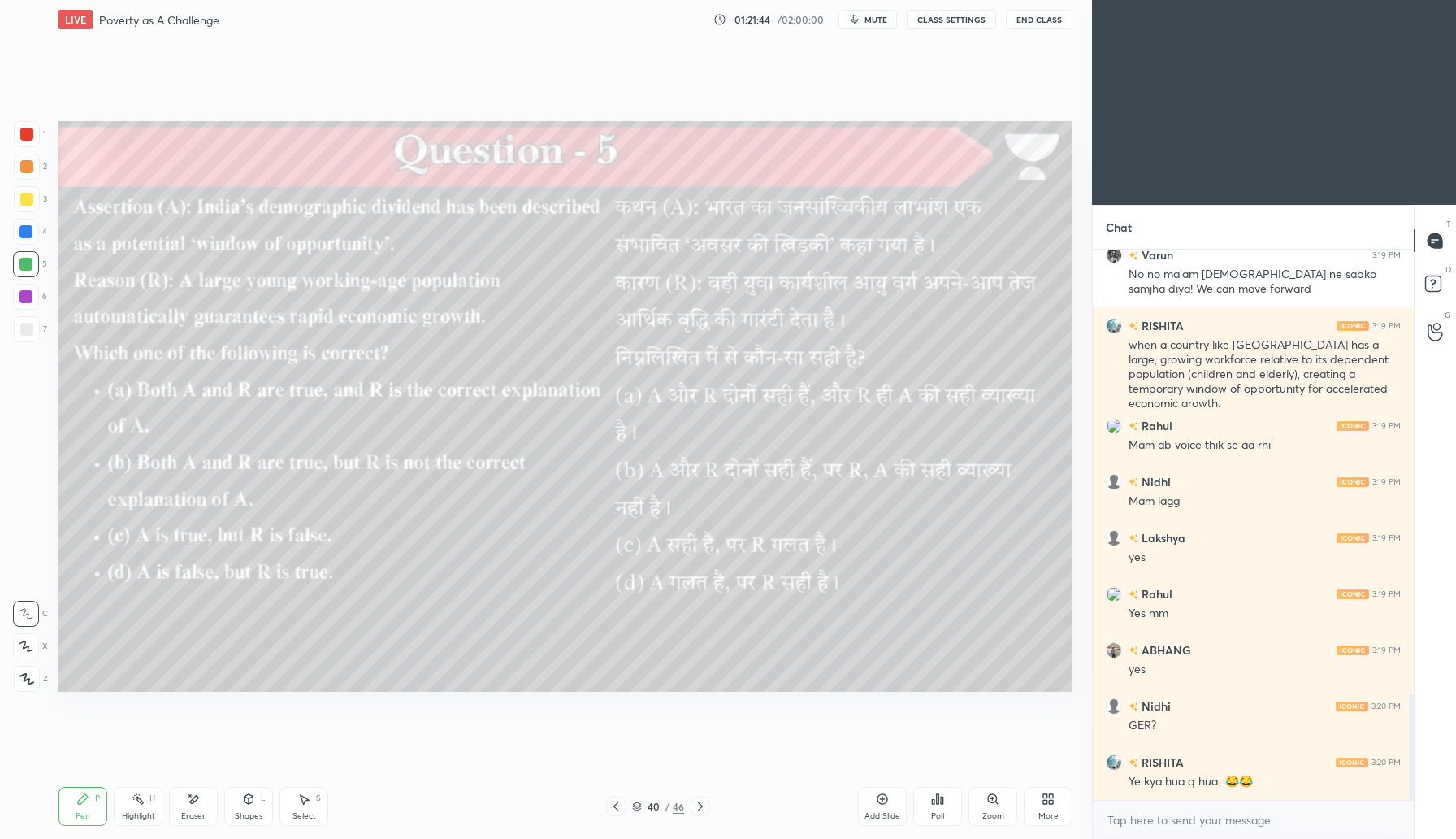
scroll to position [2362, 0]
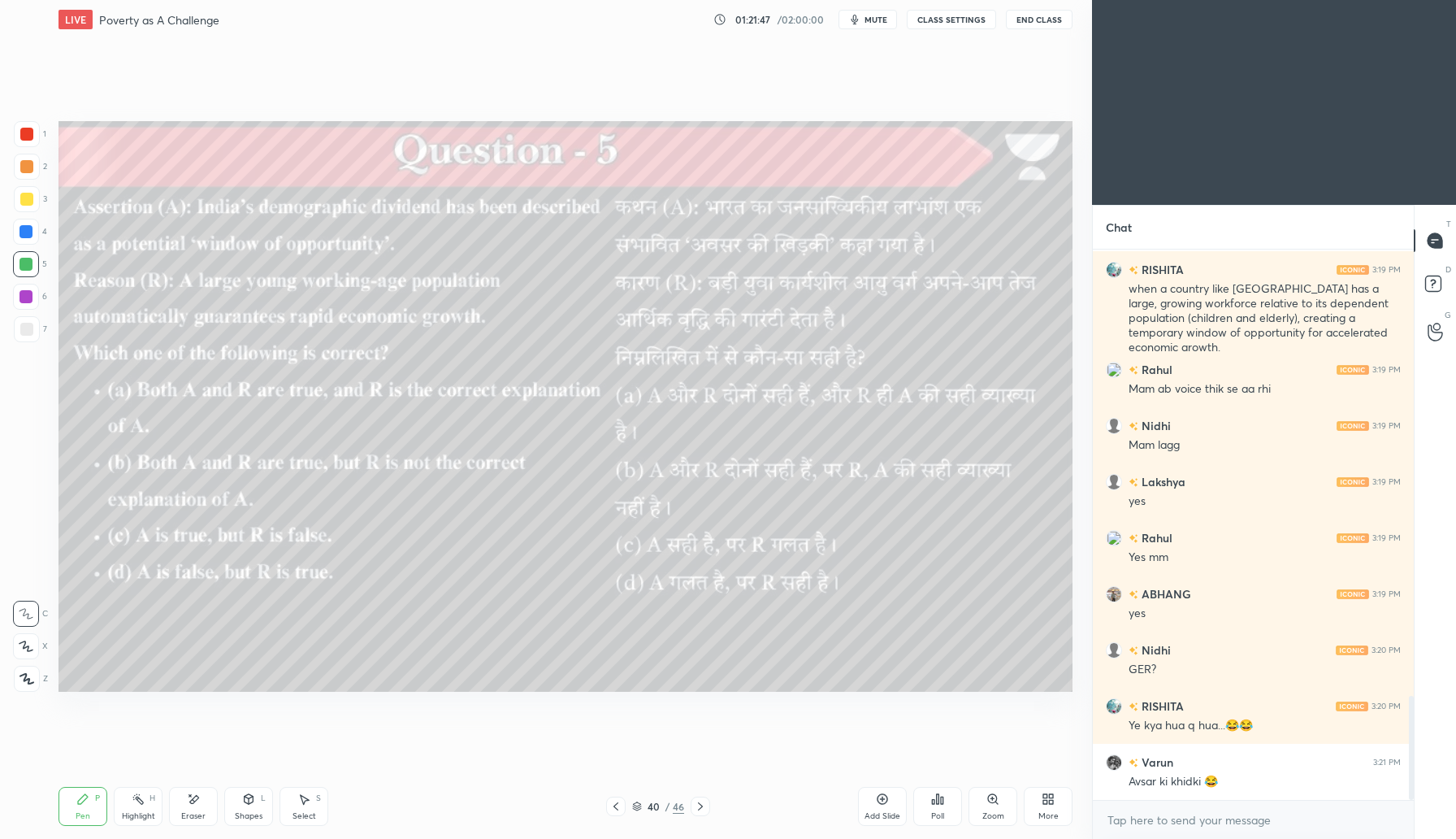
click at [943, 803] on div "Poll" at bounding box center [937, 806] width 48 height 39
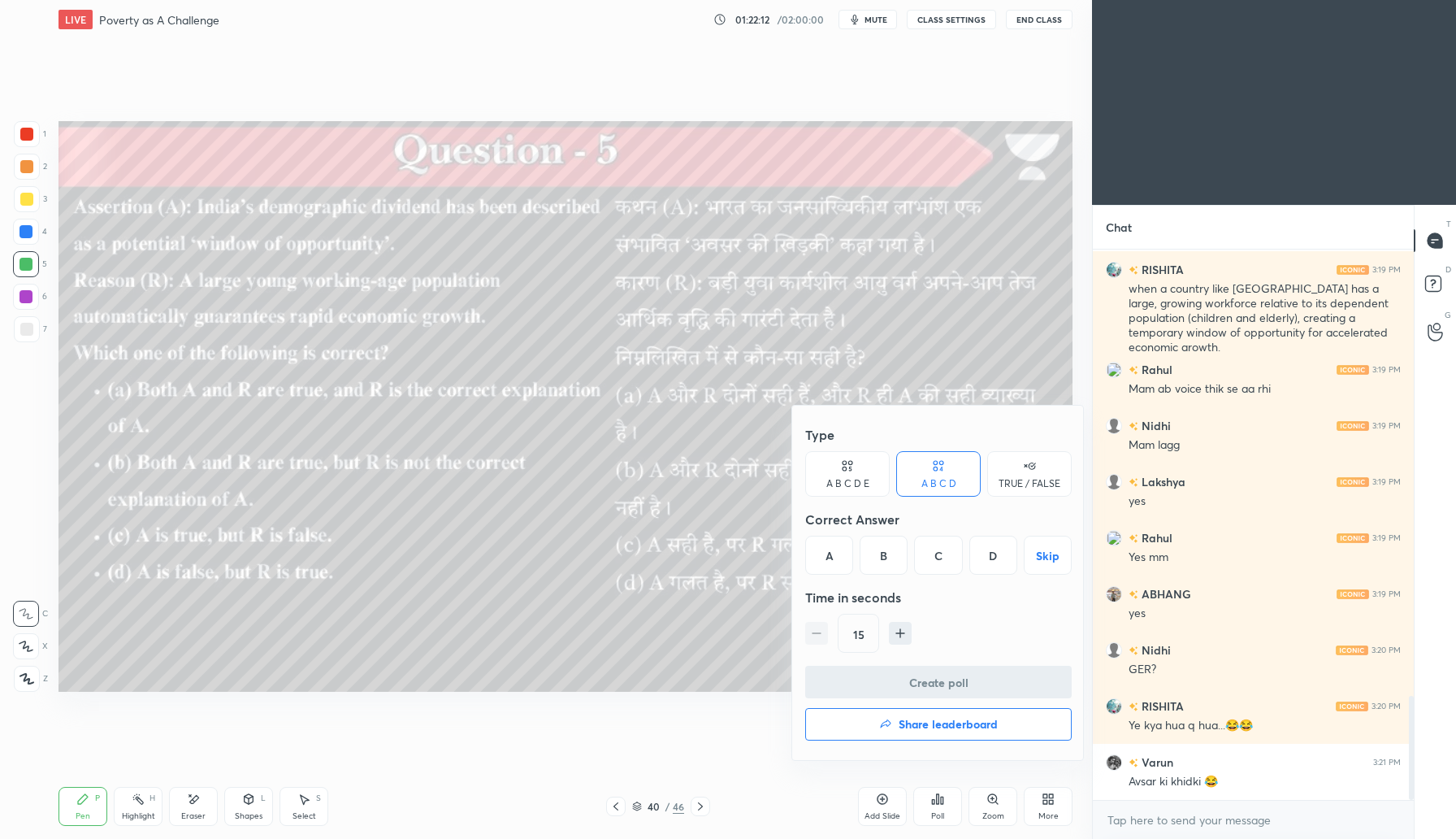
click at [940, 558] on div "C" at bounding box center [938, 554] width 48 height 39
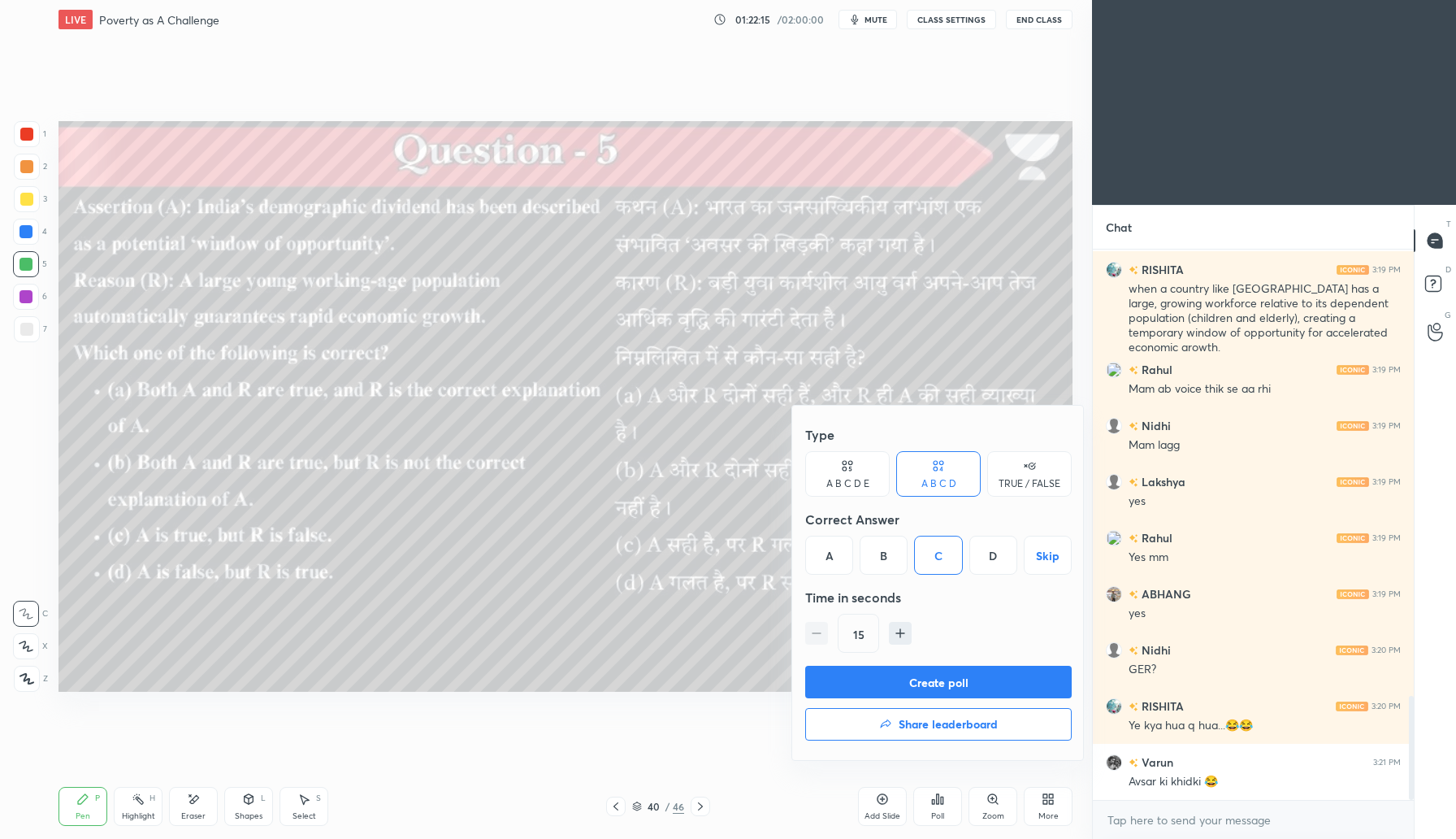
drag, startPoint x: 945, startPoint y: 685, endPoint x: 959, endPoint y: 677, distance: 16.1
click at [946, 685] on button "Create poll" at bounding box center [938, 682] width 266 height 33
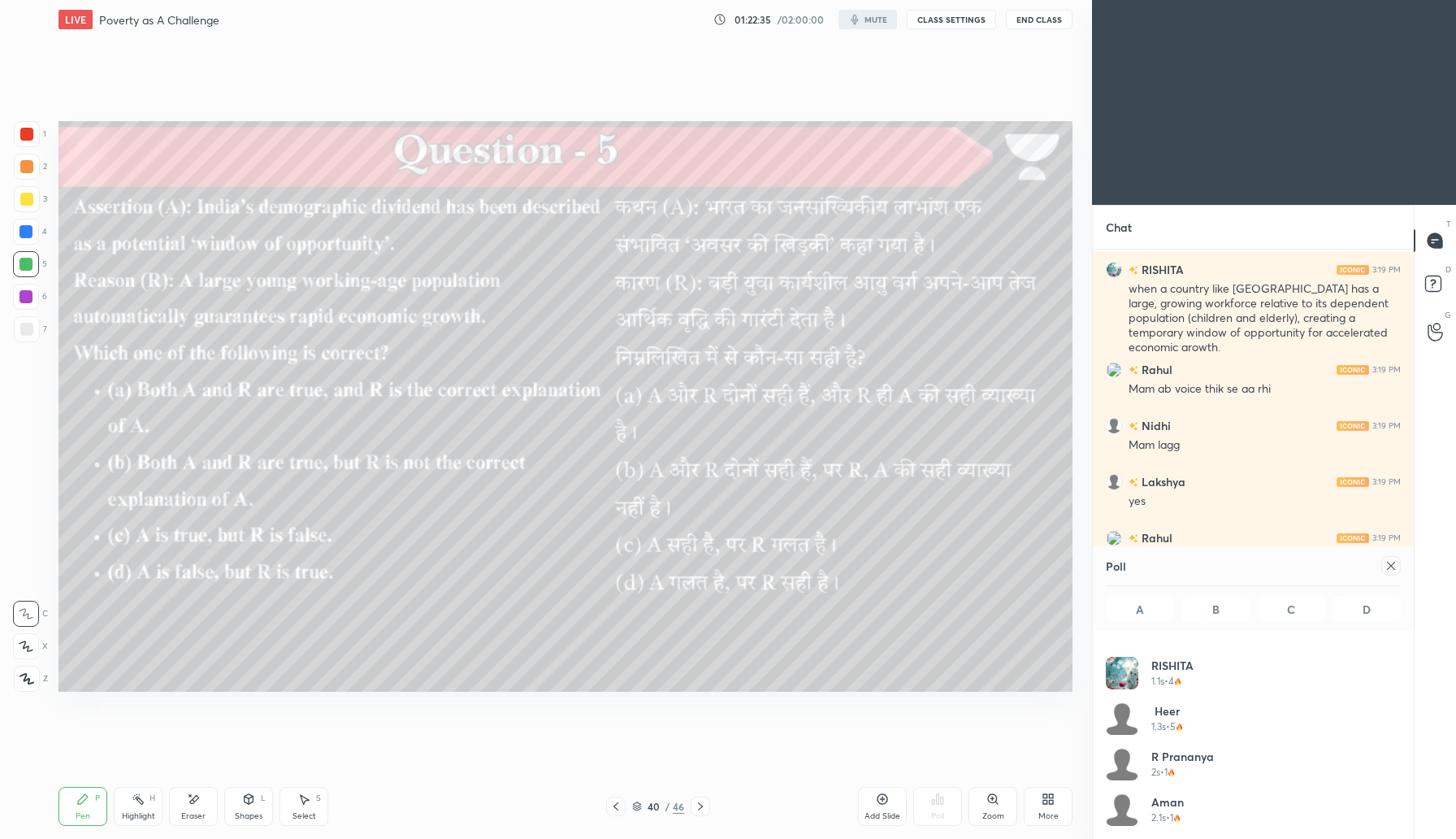
scroll to position [169, 0]
click at [1386, 564] on icon at bounding box center [1391, 565] width 13 height 13
type textarea "x"
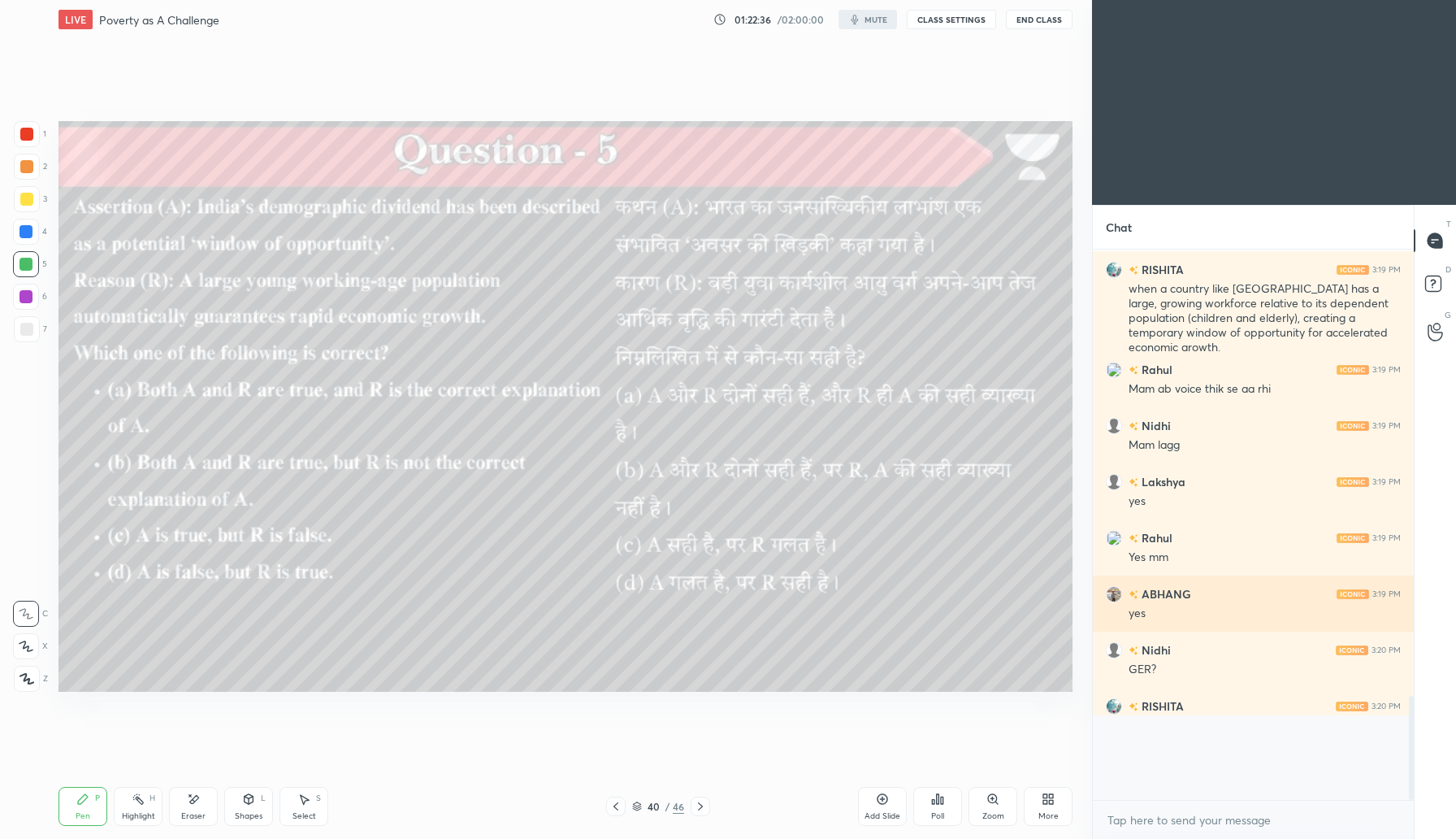
scroll to position [536, 316]
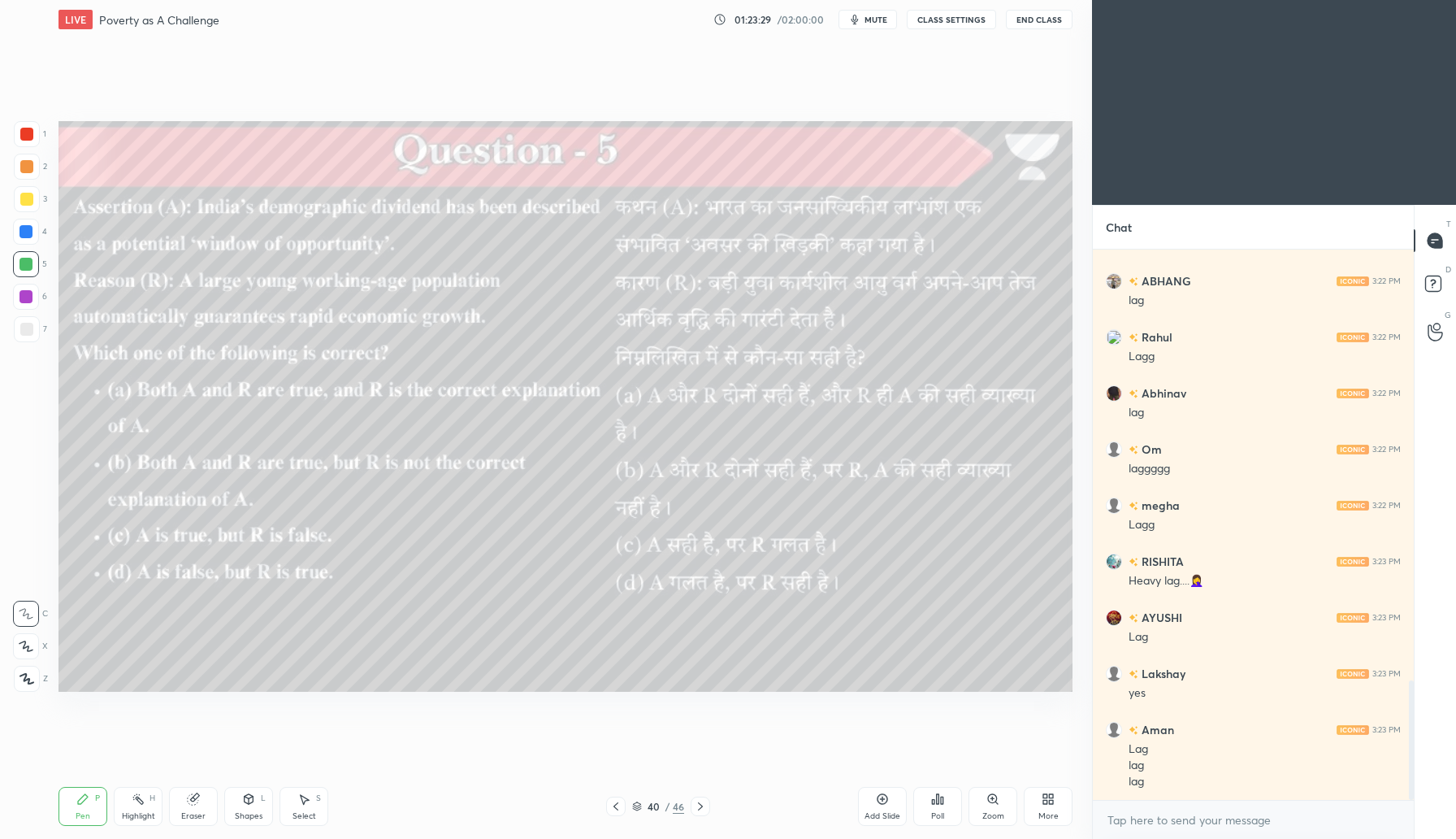
scroll to position [1981, 0]
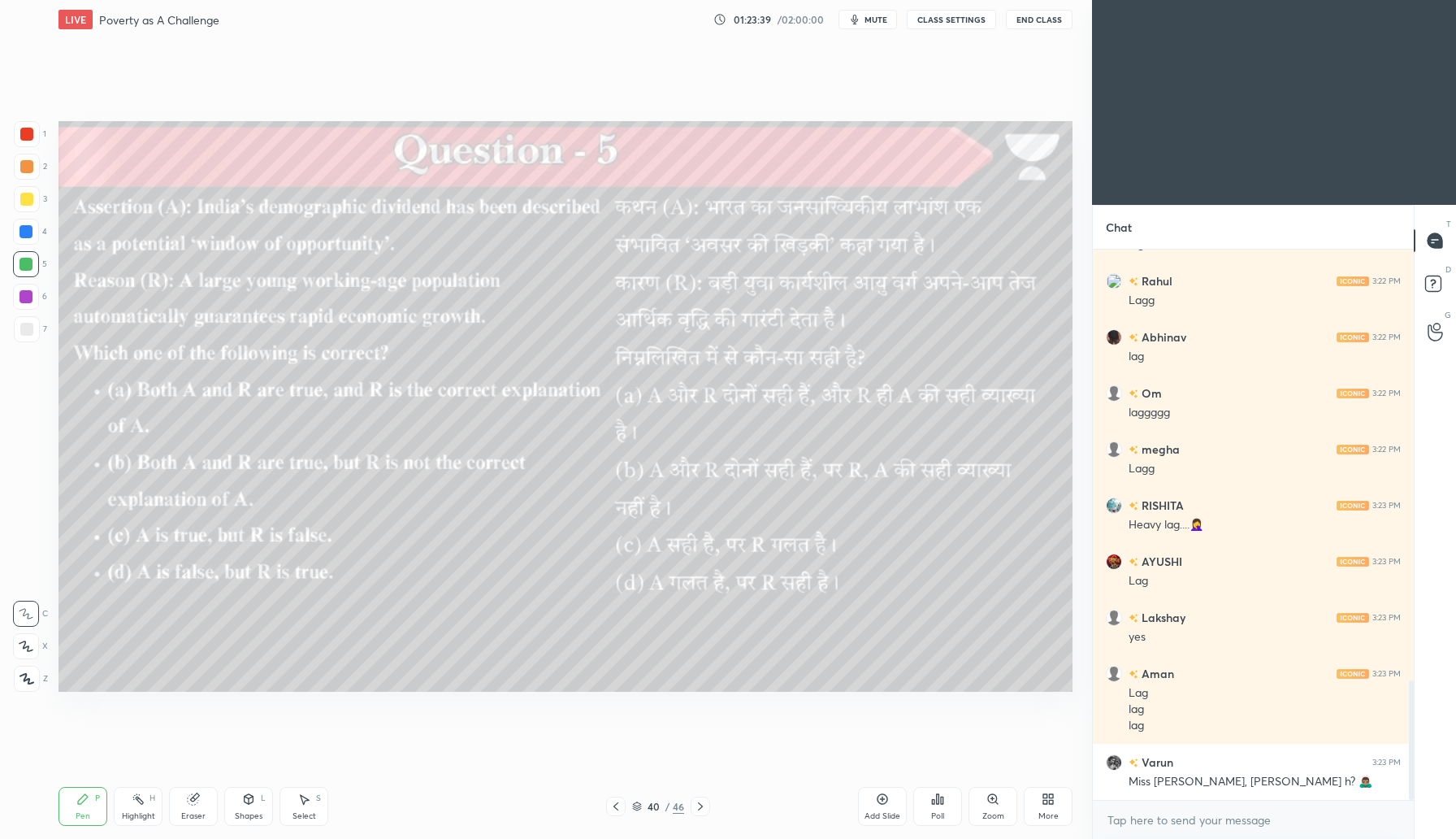
click at [943, 806] on div "Poll" at bounding box center [937, 806] width 48 height 39
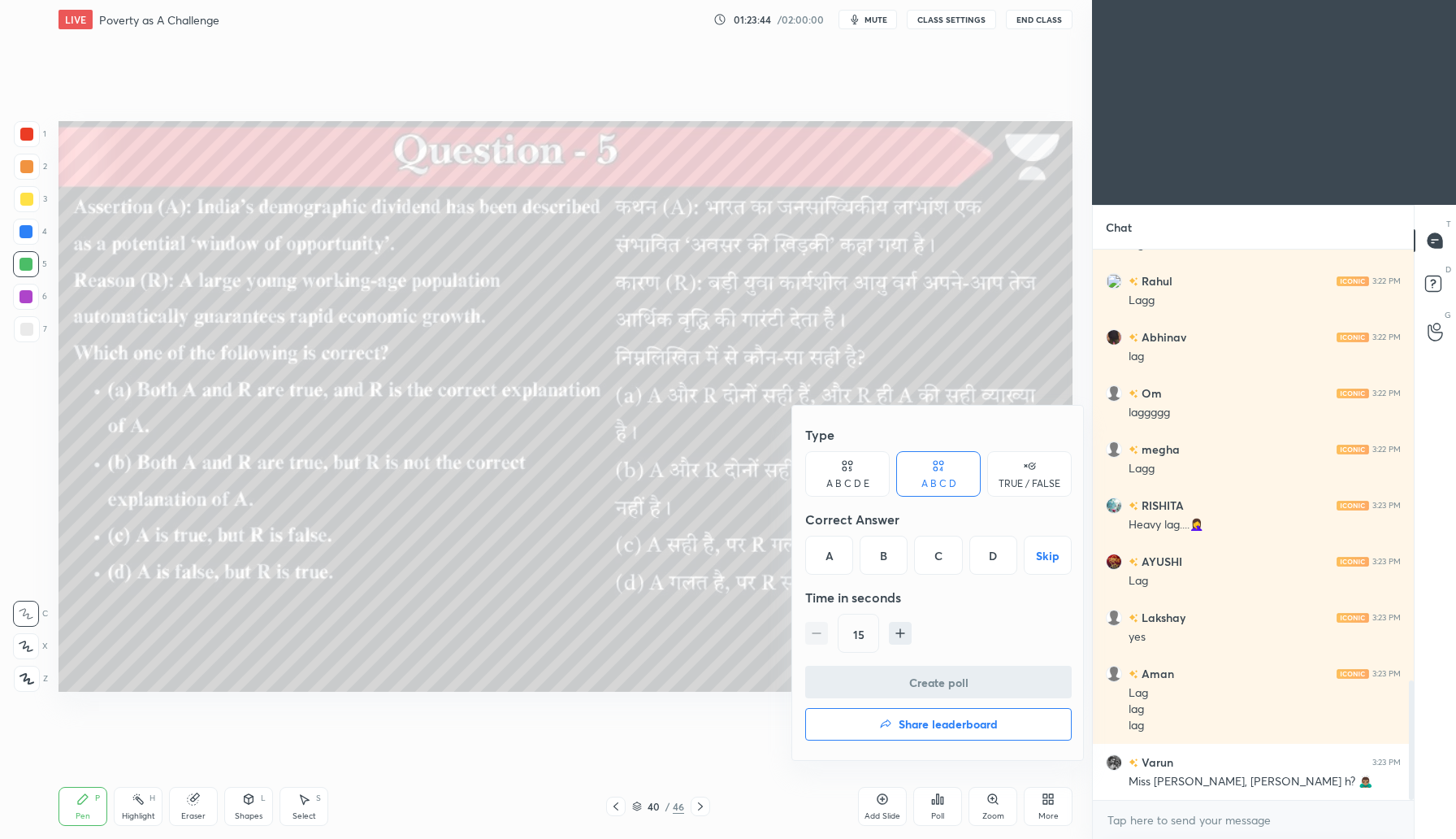
click at [945, 561] on div "C" at bounding box center [938, 554] width 48 height 39
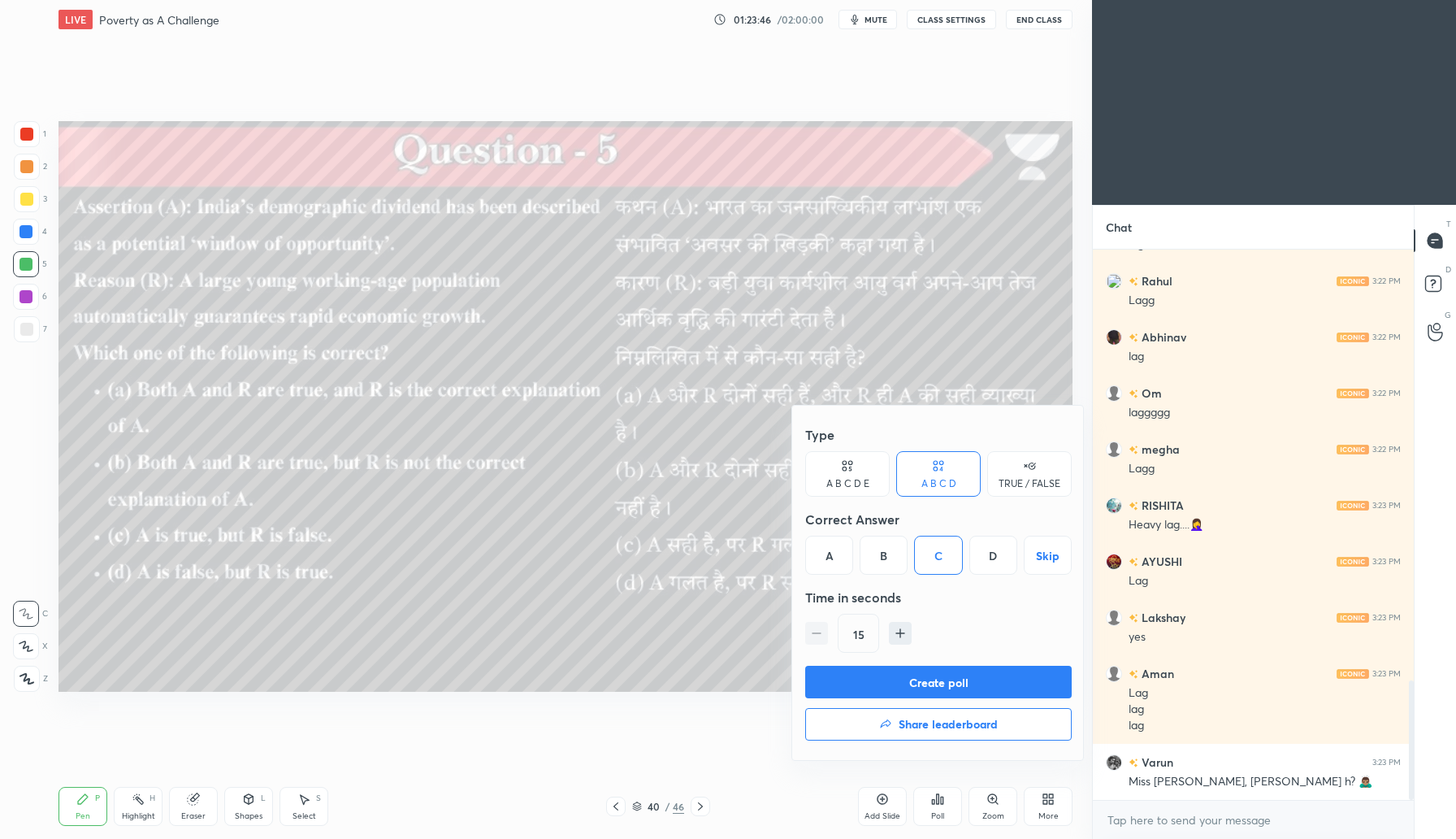
scroll to position [2051, 0]
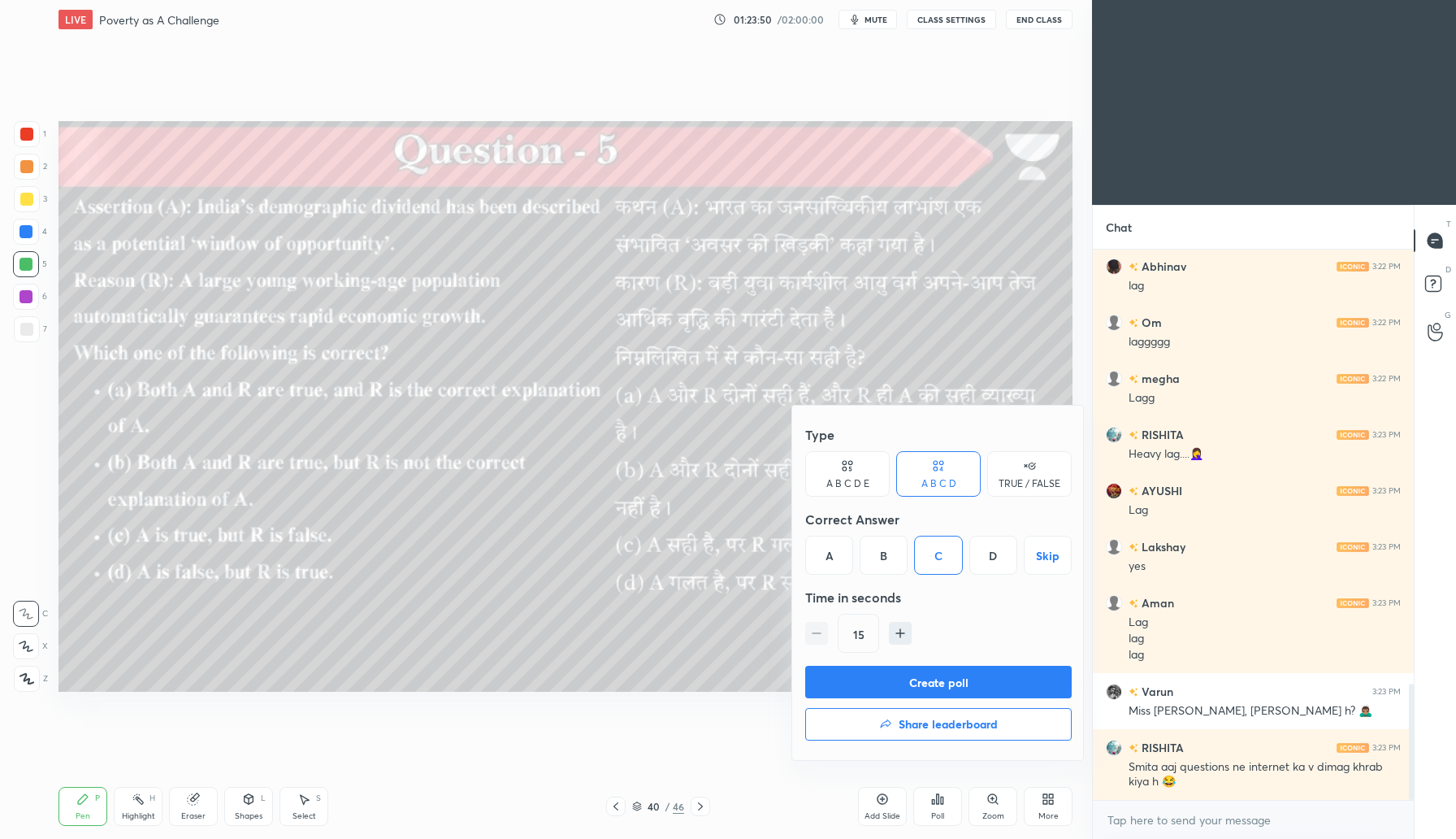
click at [946, 678] on button "Create poll" at bounding box center [938, 682] width 266 height 33
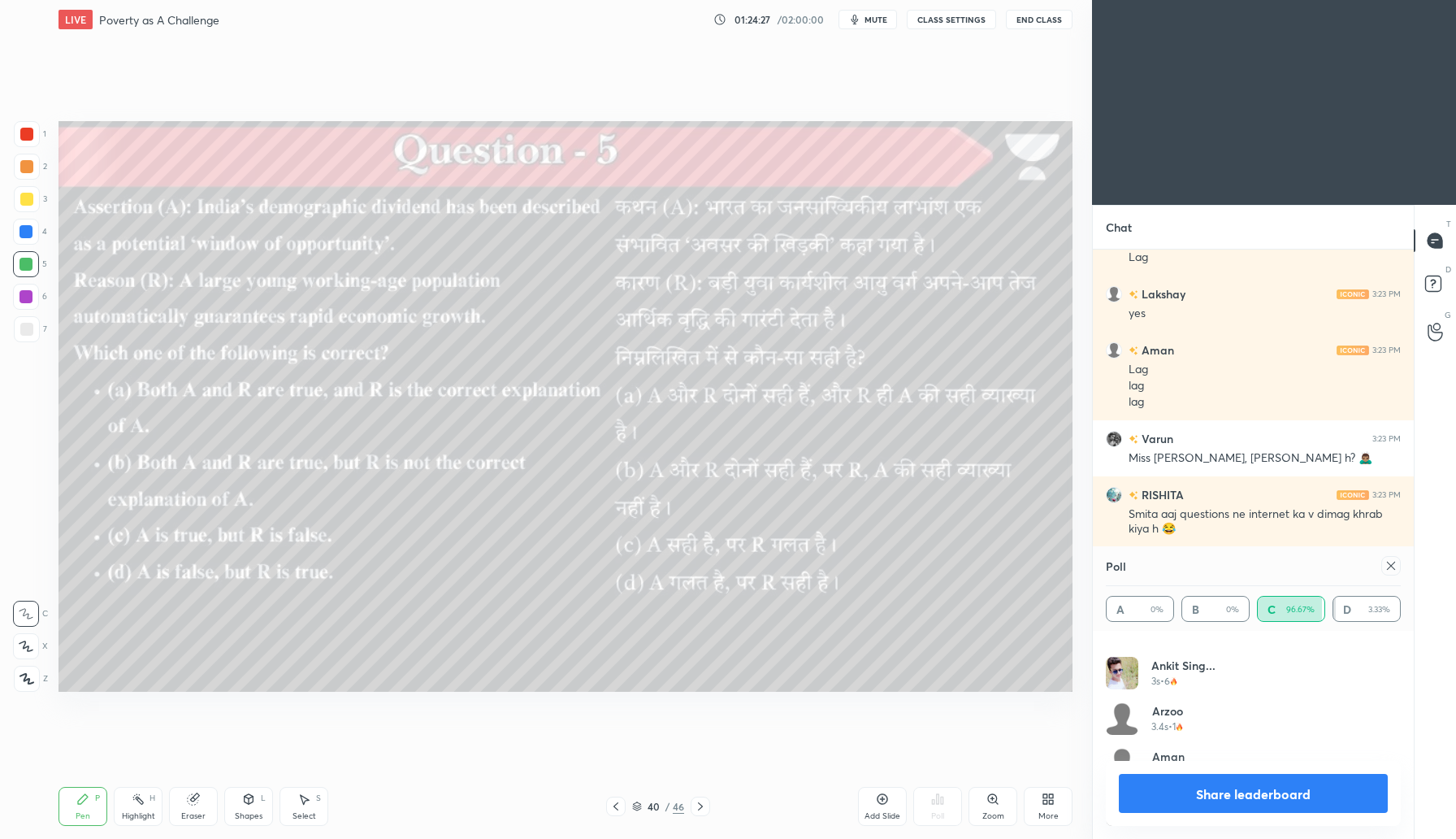
scroll to position [2360, 0]
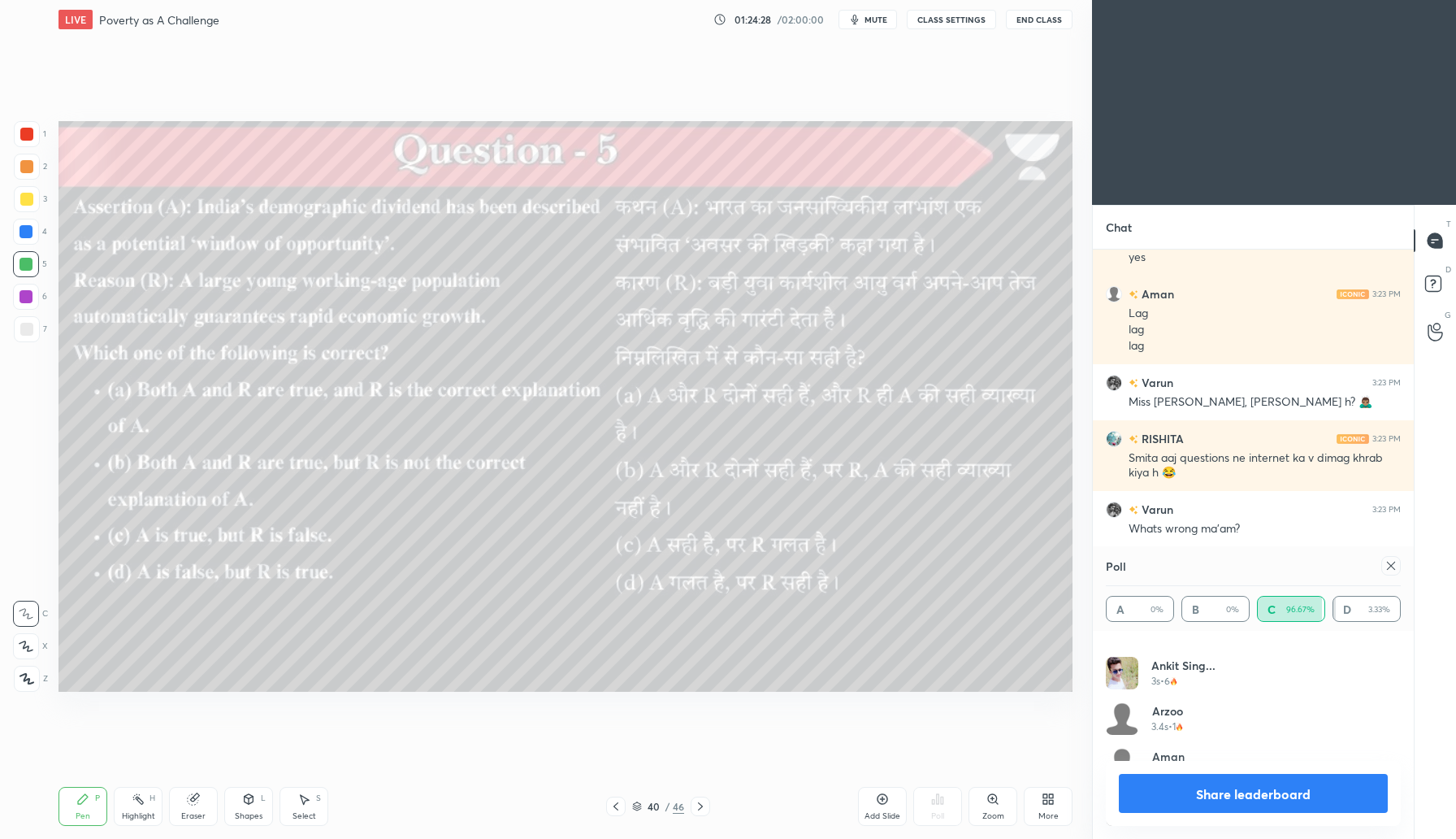
click at [1389, 567] on icon at bounding box center [1390, 565] width 8 height 8
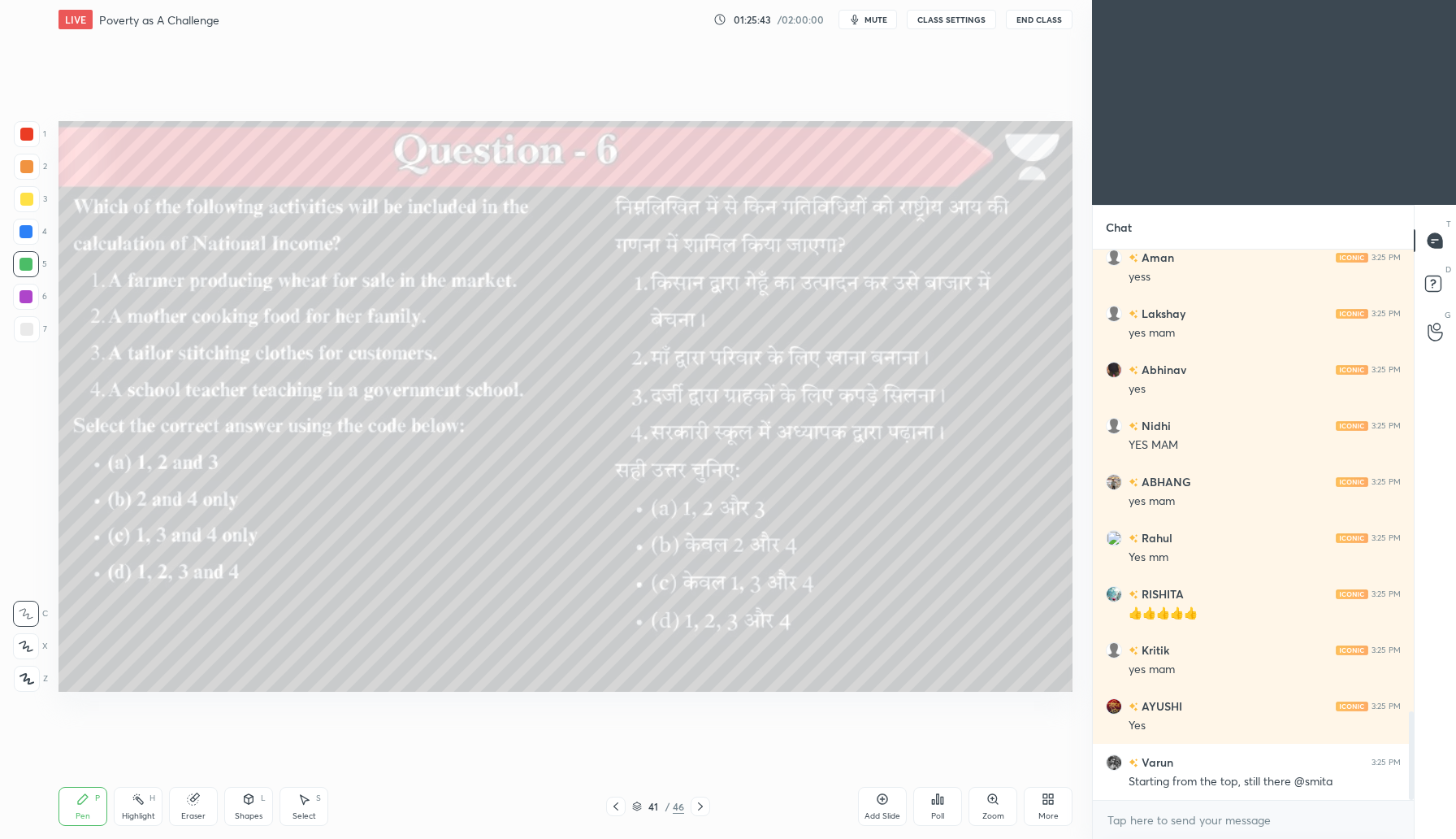
scroll to position [2869, 0]
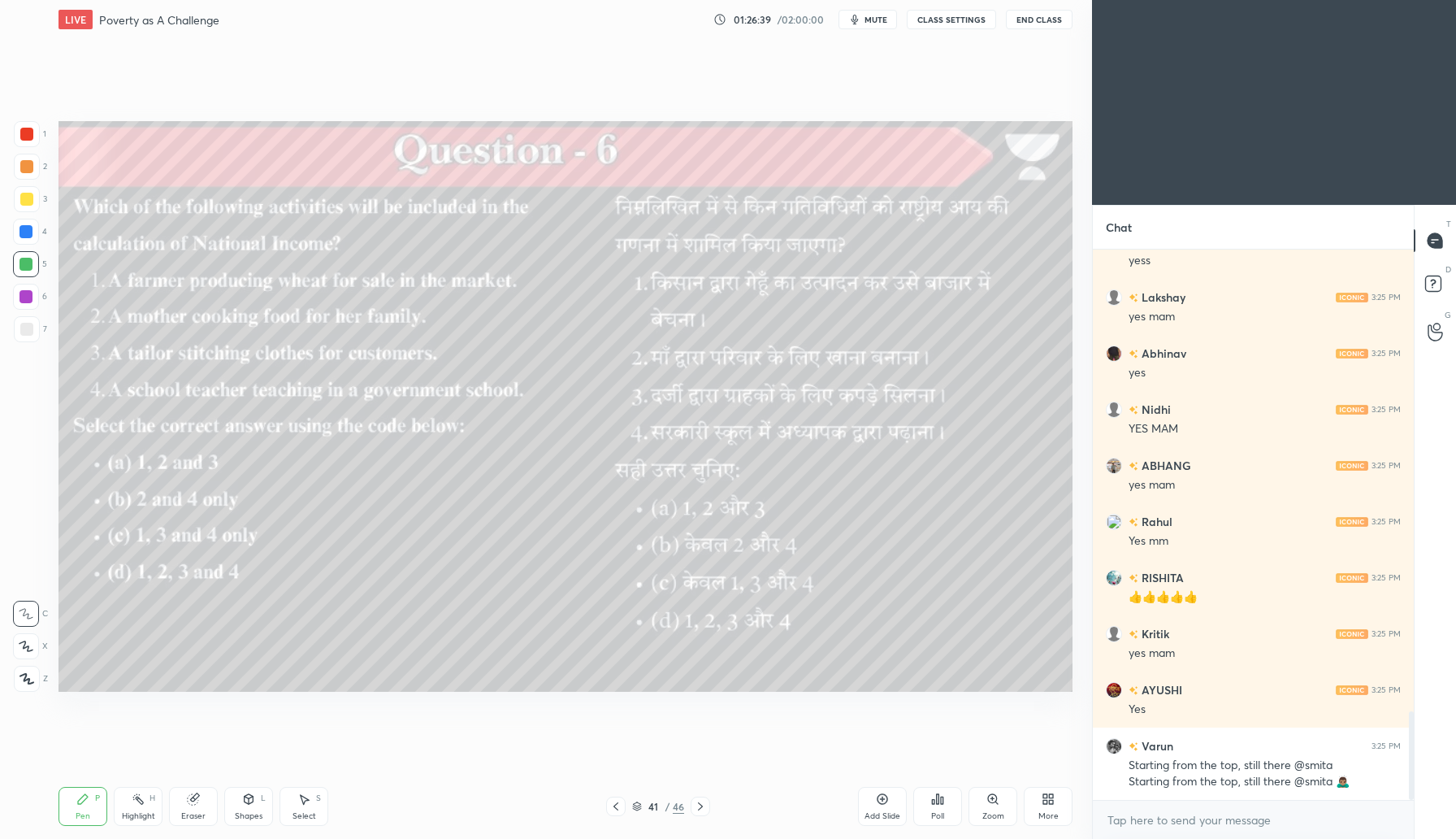
click at [942, 814] on div "Poll" at bounding box center [937, 815] width 13 height 8
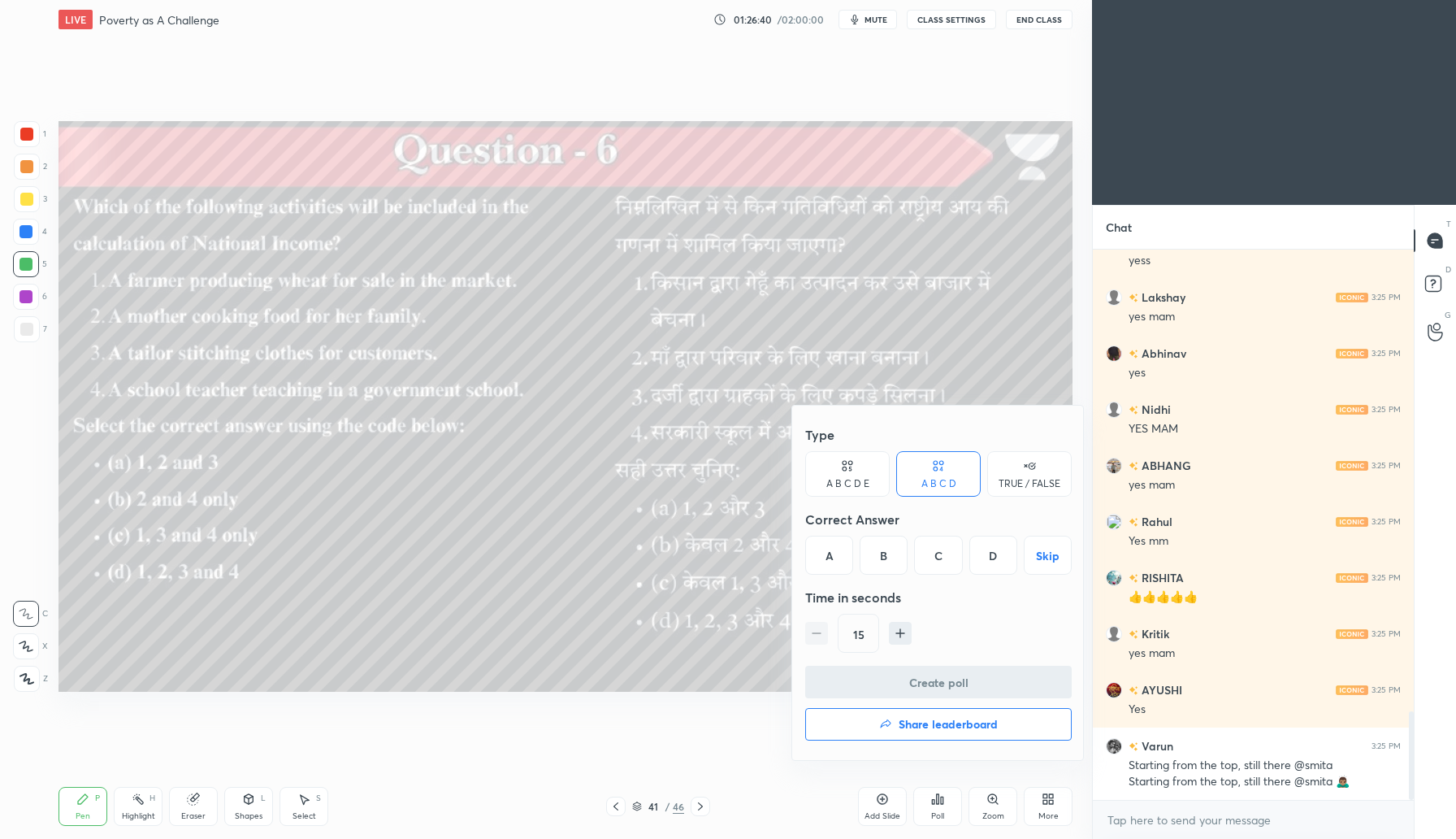
click at [945, 556] on div "C" at bounding box center [938, 554] width 48 height 39
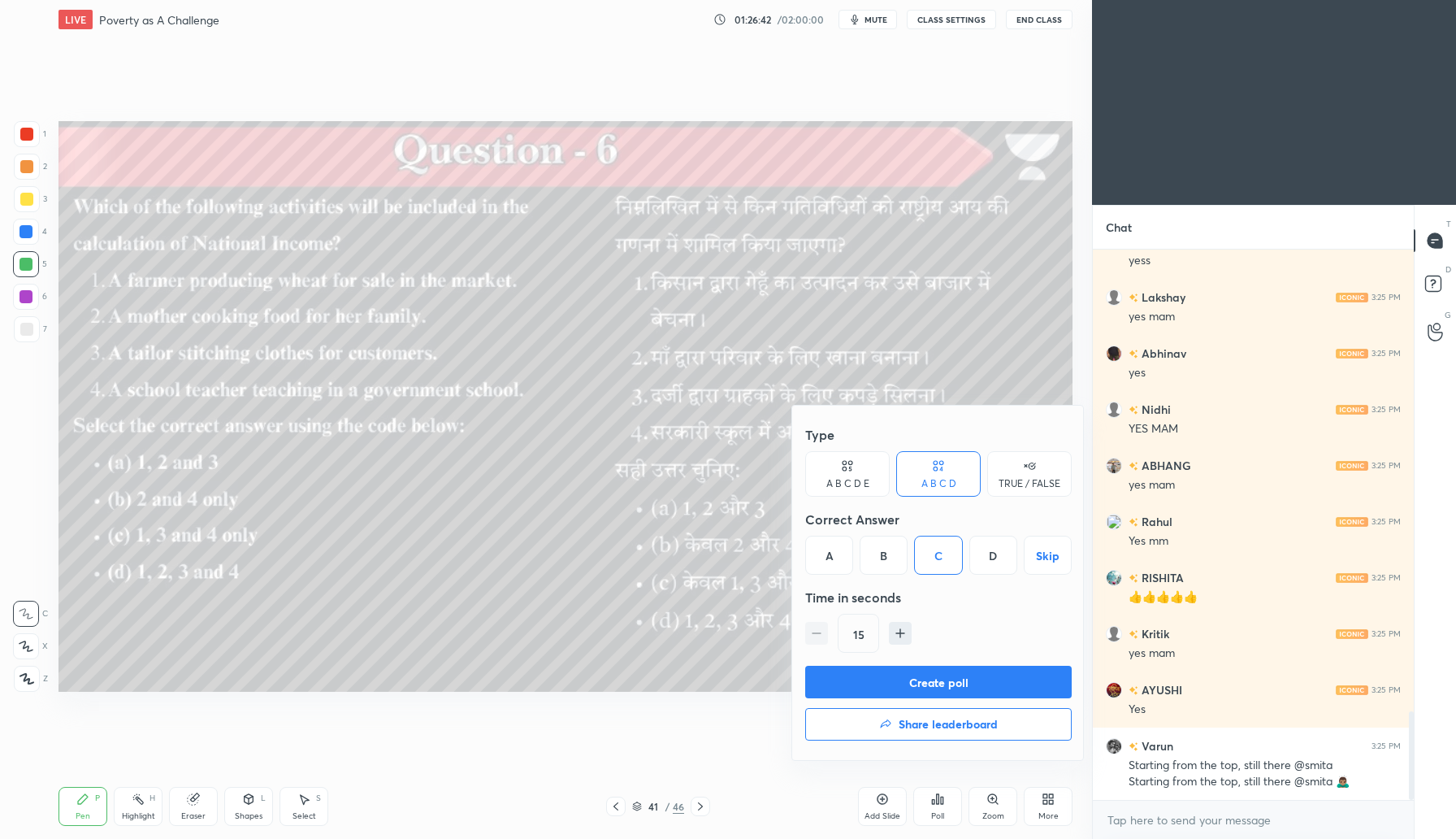
drag, startPoint x: 936, startPoint y: 681, endPoint x: 953, endPoint y: 675, distance: 18.0
click at [936, 681] on button "Create poll" at bounding box center [938, 682] width 266 height 33
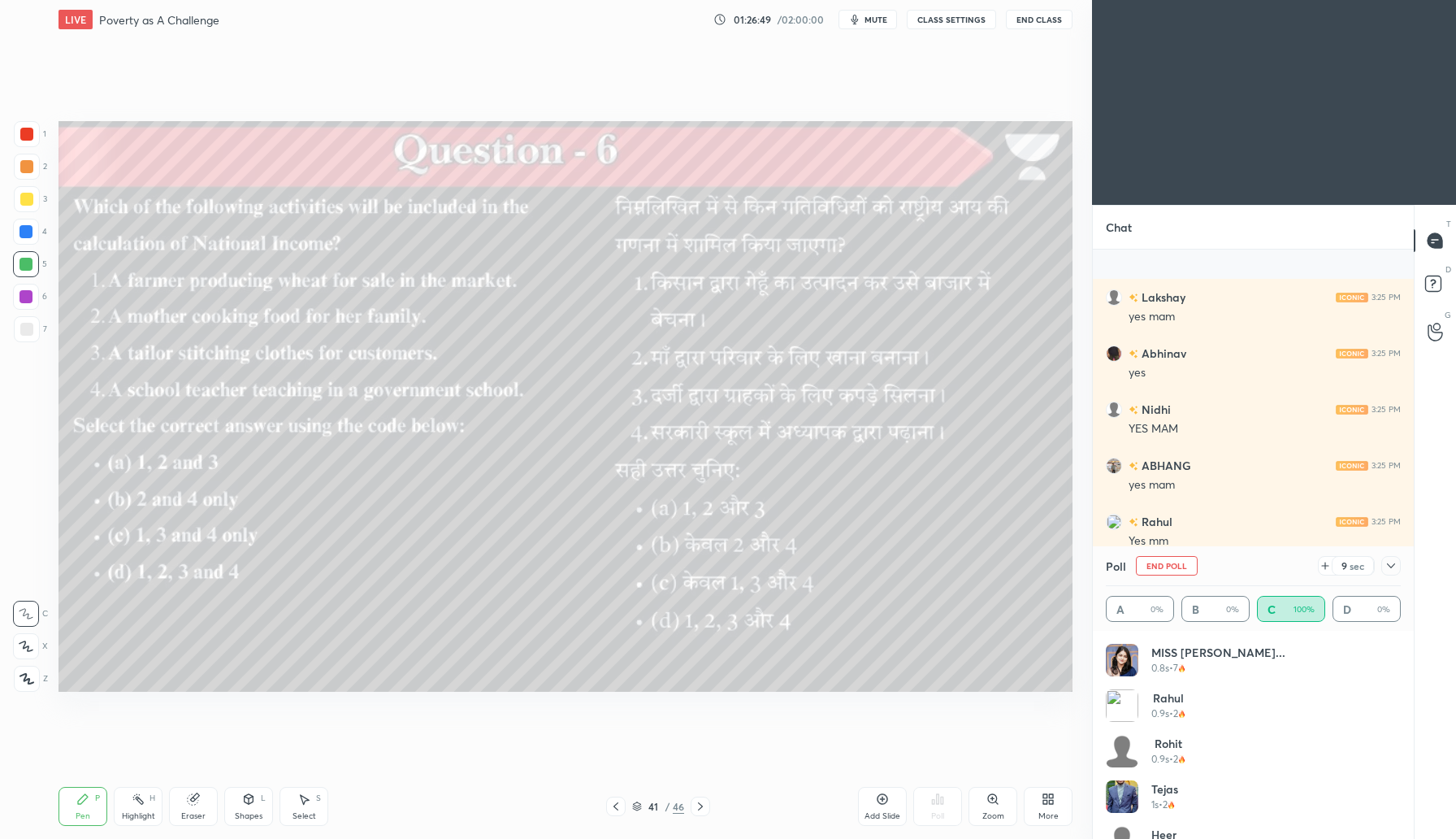
scroll to position [3009, 0]
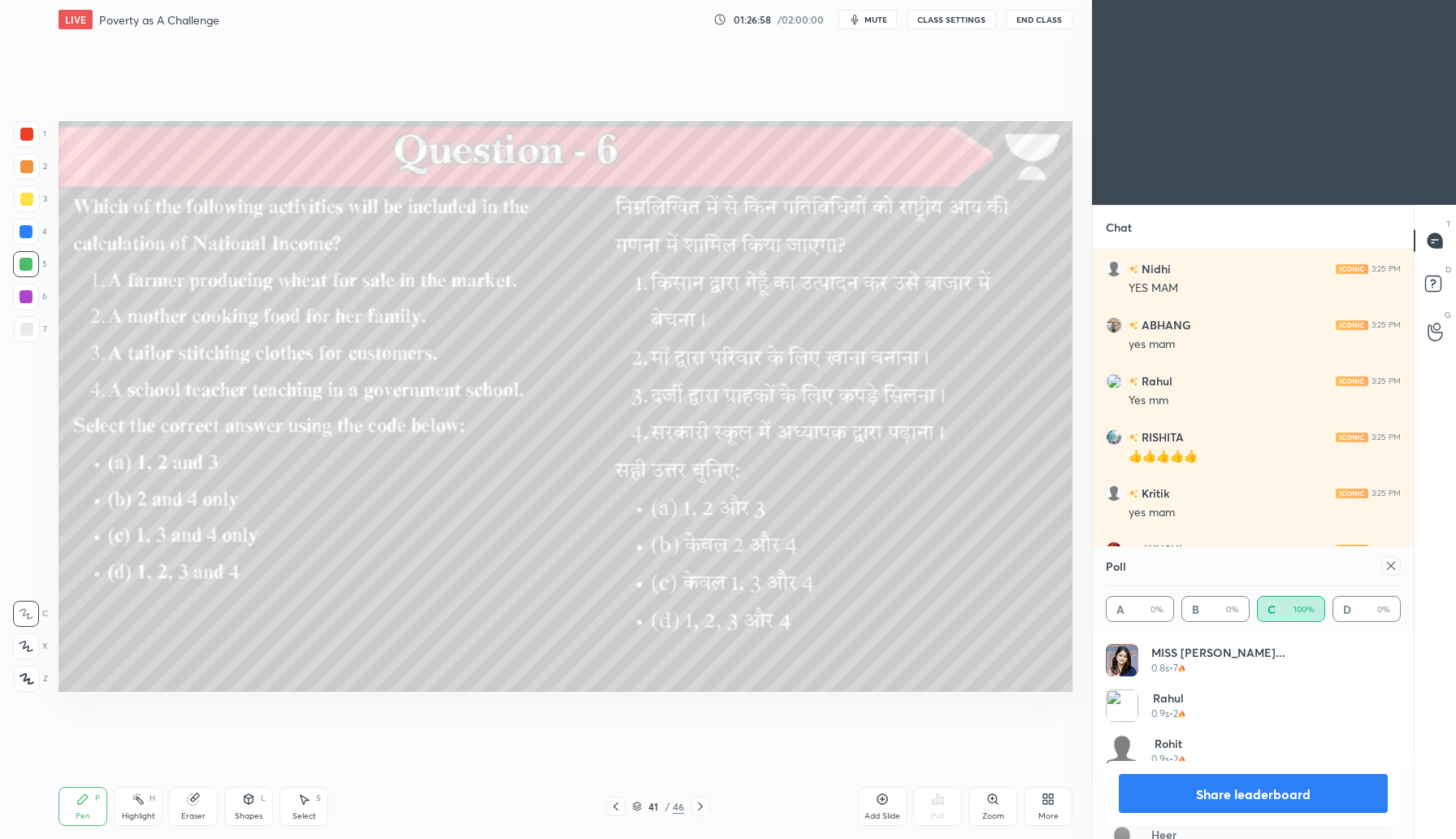
click at [1393, 564] on icon at bounding box center [1391, 565] width 13 height 13
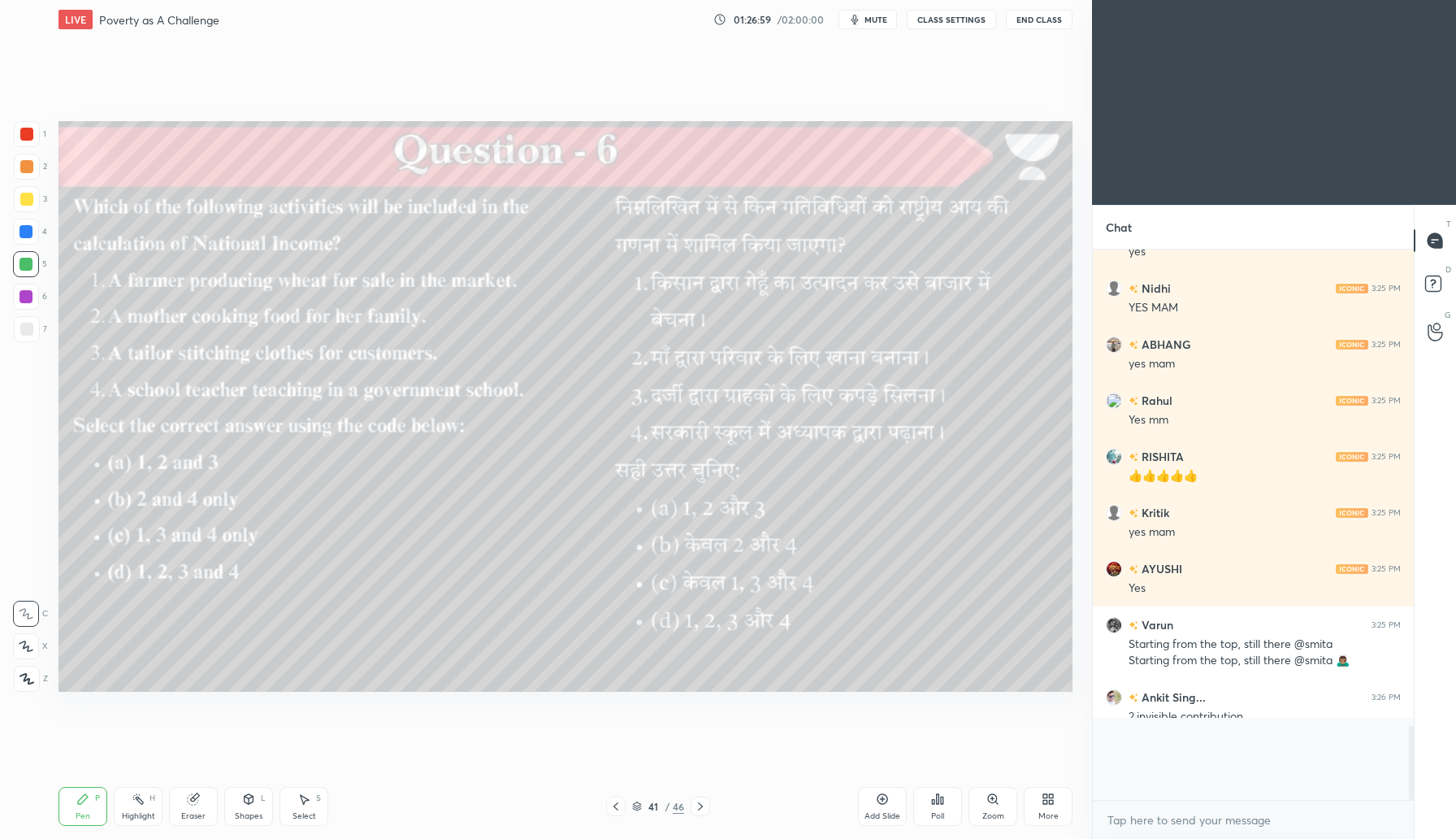
scroll to position [2939, 0]
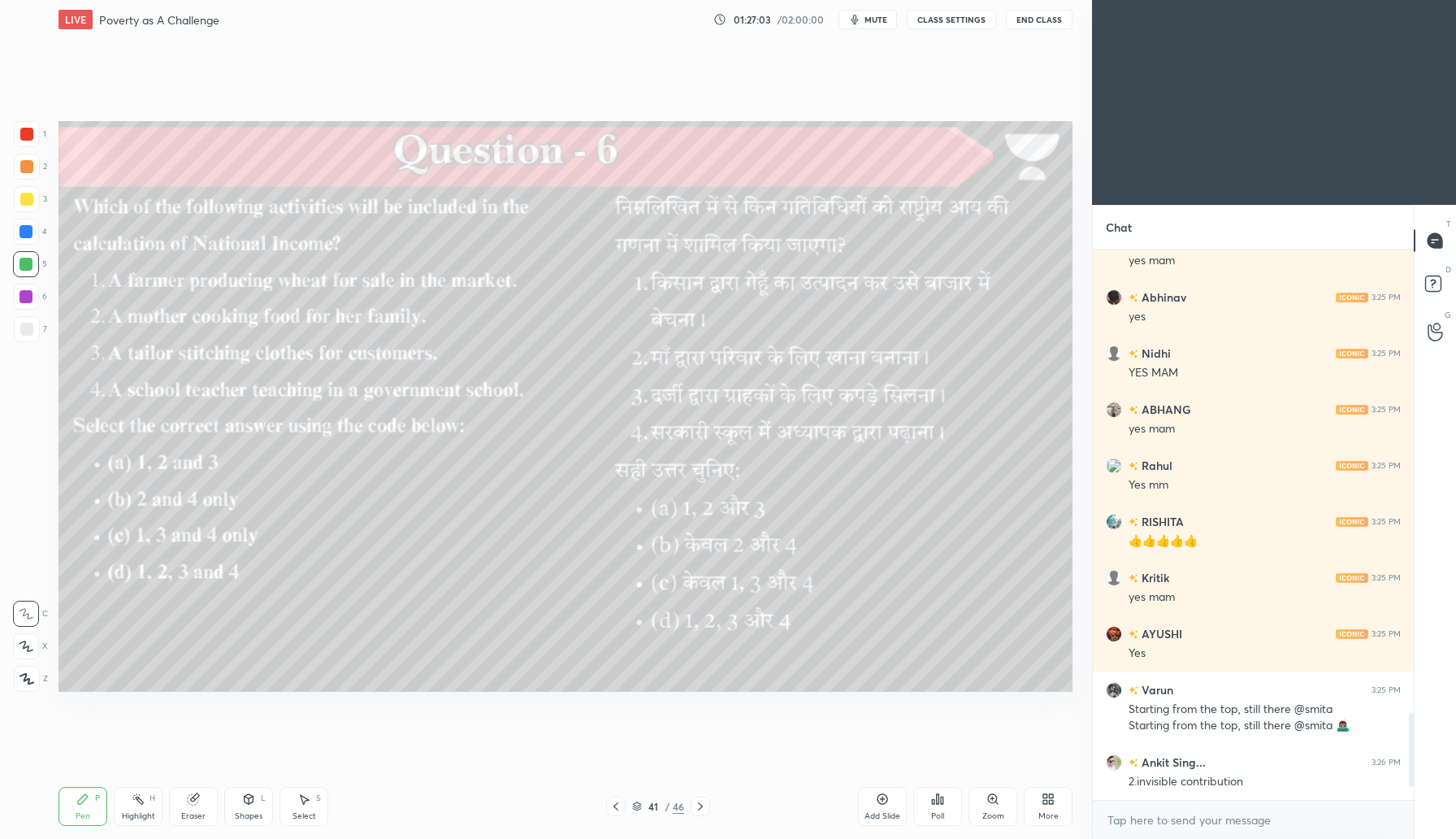
drag, startPoint x: 698, startPoint y: 810, endPoint x: 732, endPoint y: 799, distance: 35.7
click at [698, 809] on icon at bounding box center [700, 806] width 5 height 8
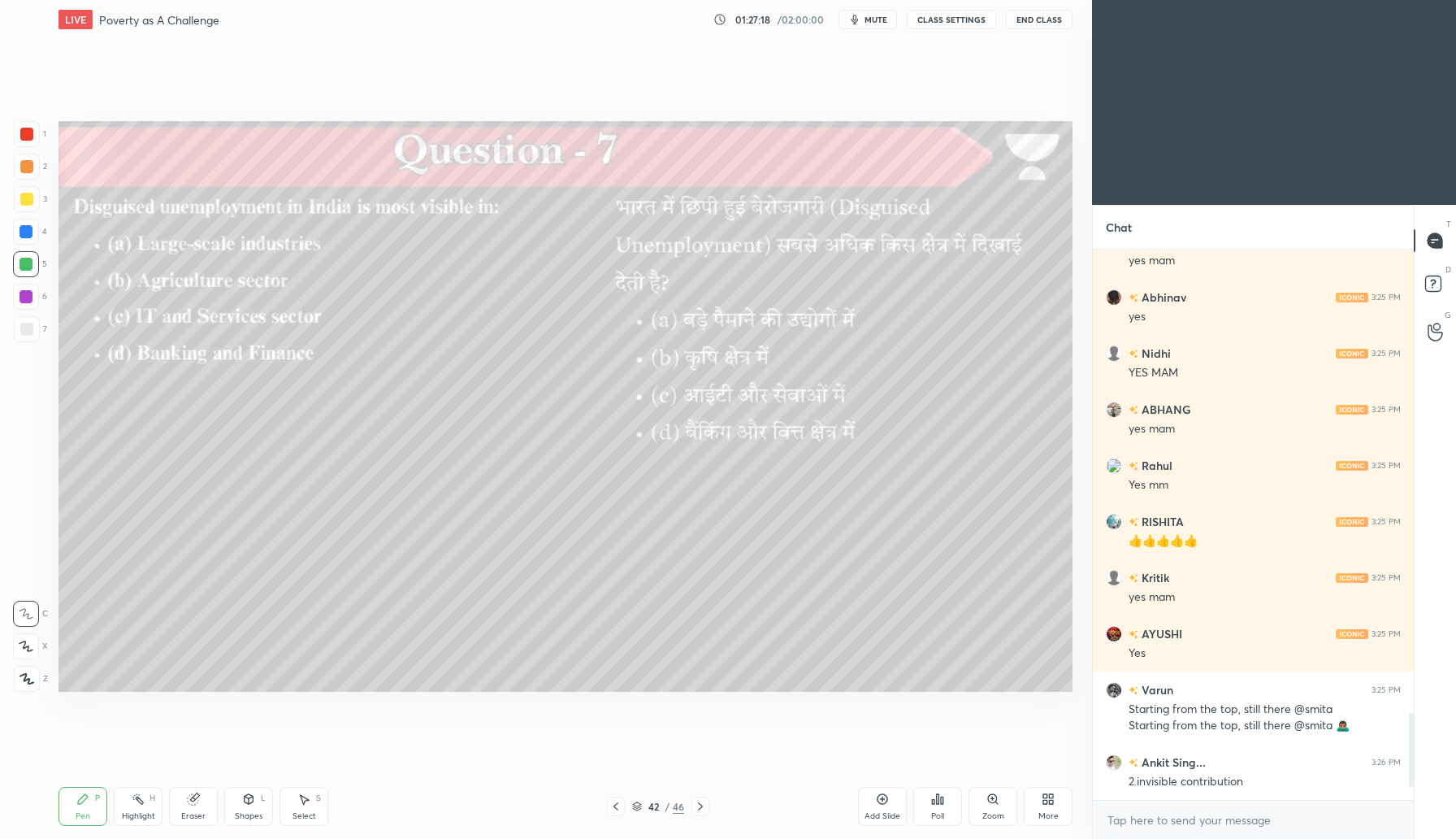
click at [942, 803] on div "Poll" at bounding box center [937, 806] width 48 height 39
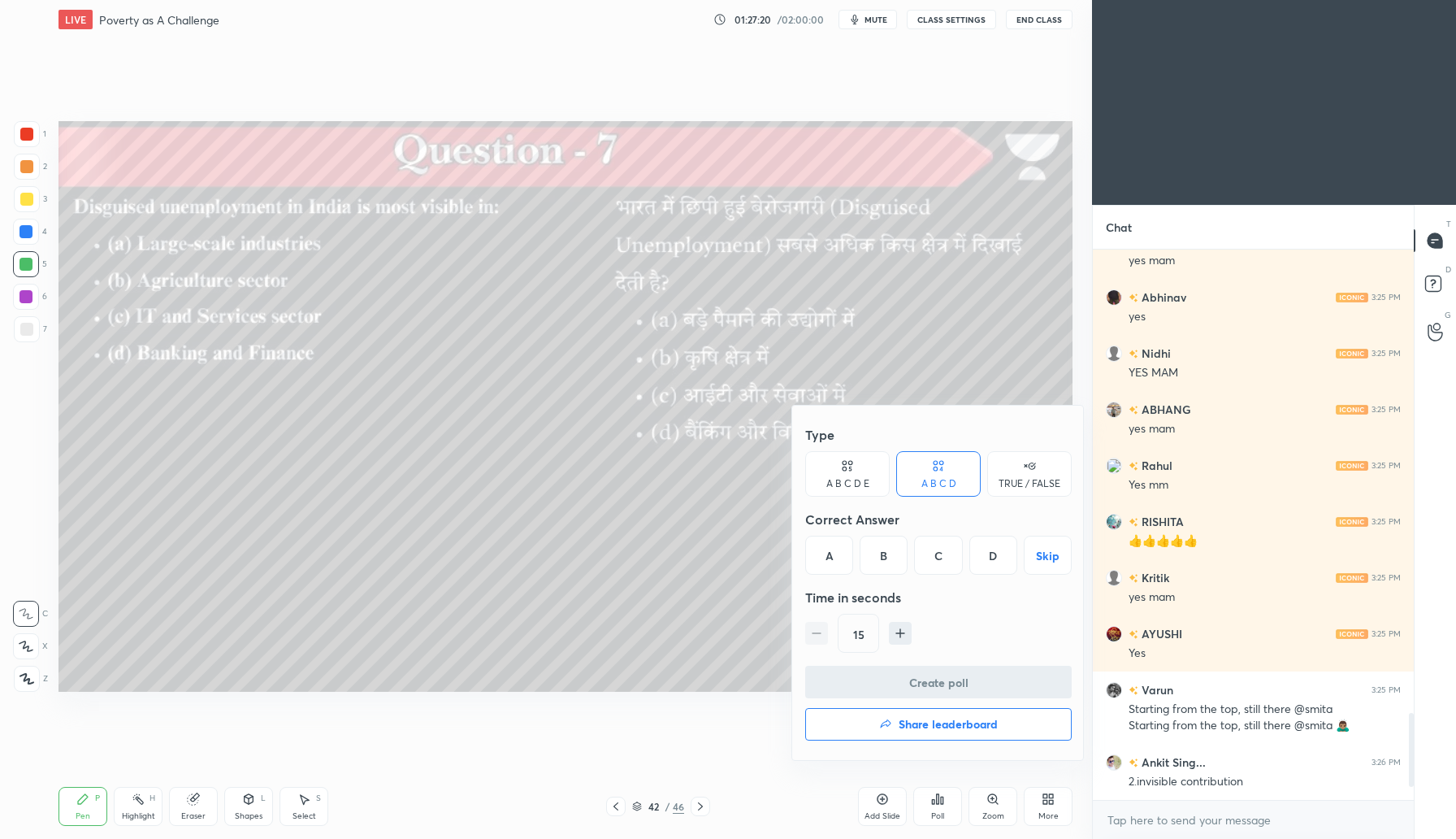
drag, startPoint x: 880, startPoint y: 561, endPoint x: 910, endPoint y: 576, distance: 33.5
click at [880, 561] on div "B" at bounding box center [883, 554] width 48 height 39
click at [937, 688] on button "Create poll" at bounding box center [938, 682] width 266 height 33
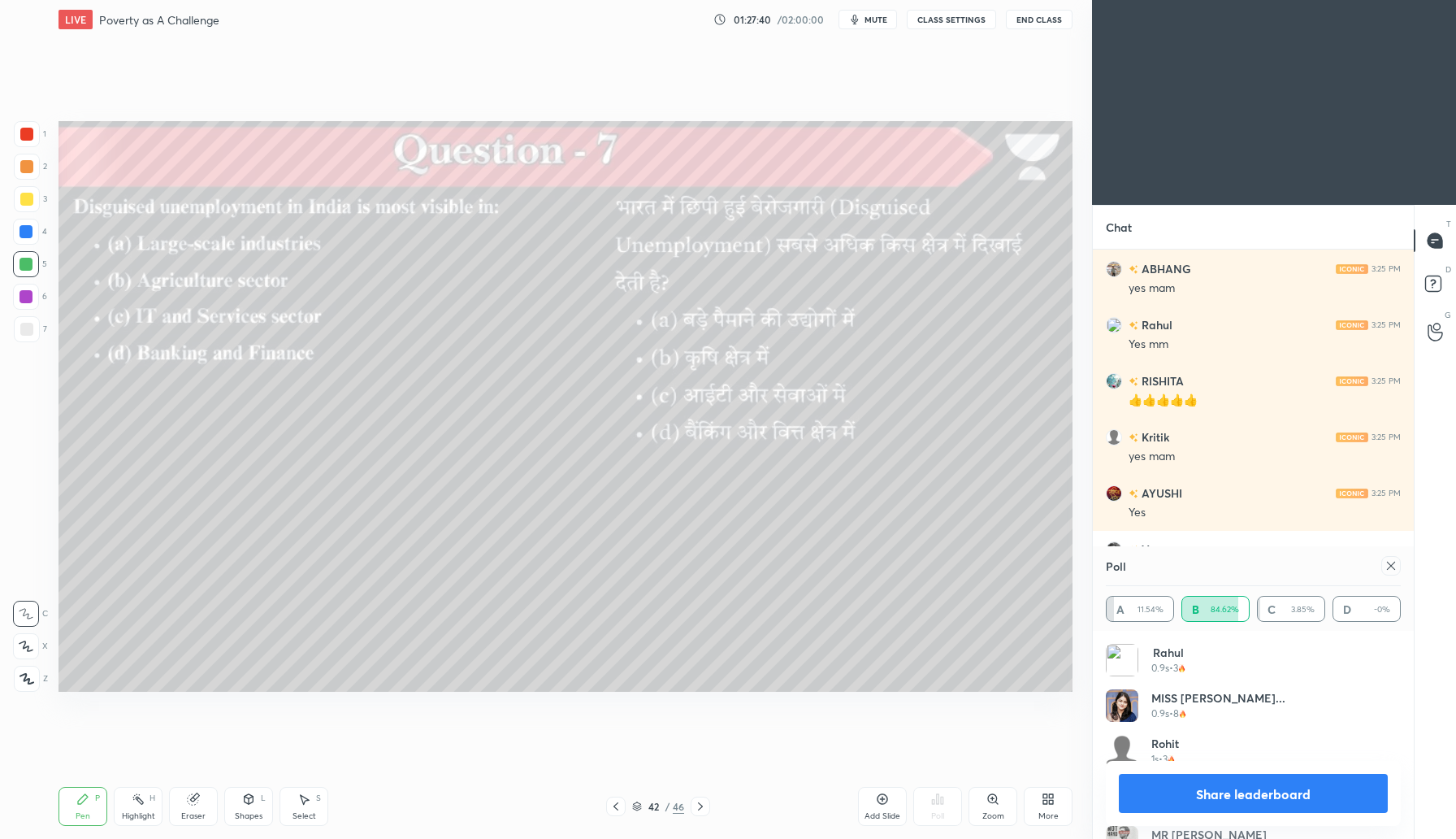
drag, startPoint x: 1387, startPoint y: 564, endPoint x: 1398, endPoint y: 566, distance: 11.2
click at [1386, 566] on icon at bounding box center [1391, 565] width 13 height 13
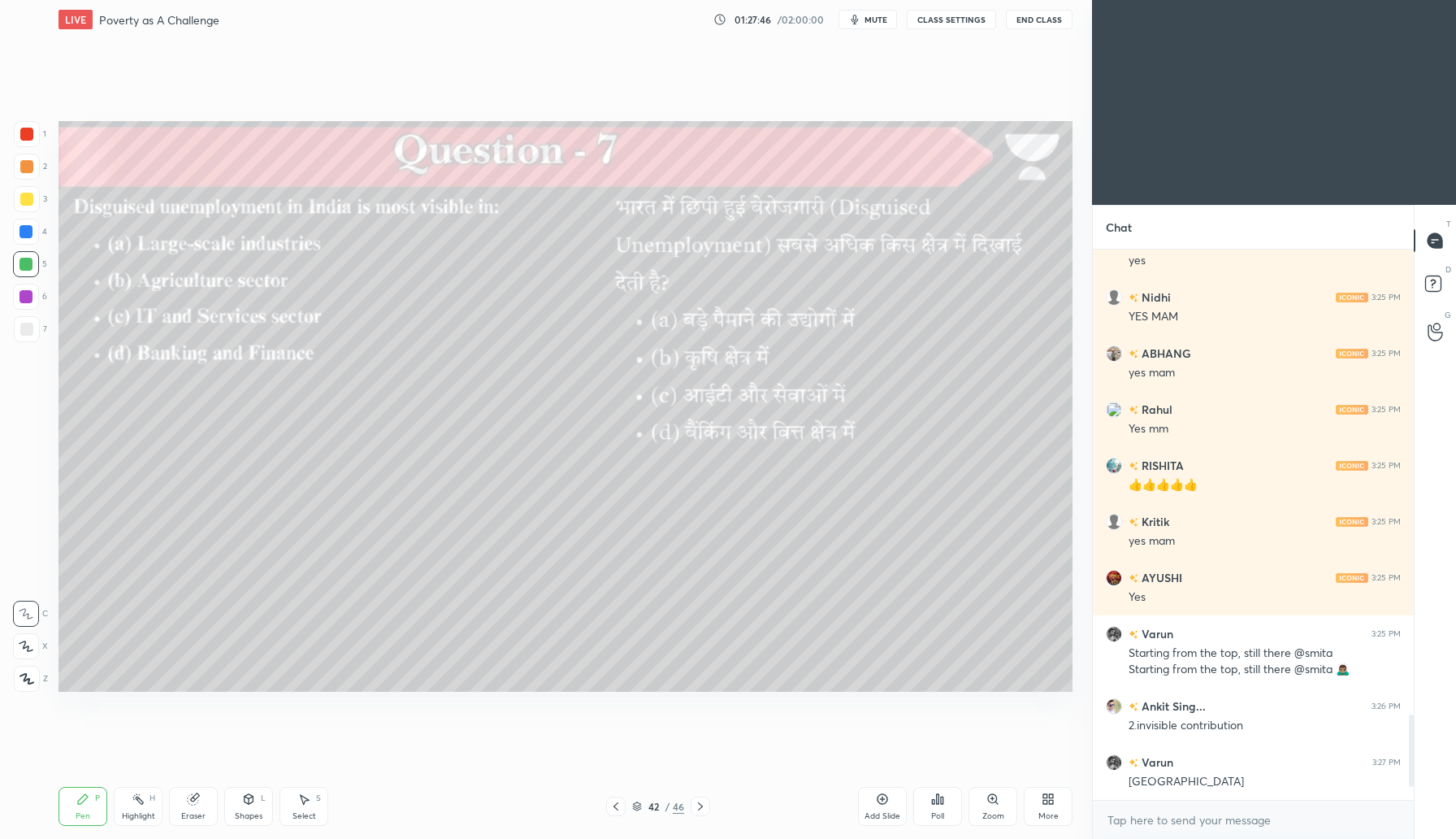
click at [706, 807] on icon at bounding box center [700, 806] width 13 height 13
click at [943, 799] on icon at bounding box center [942, 800] width 3 height 7
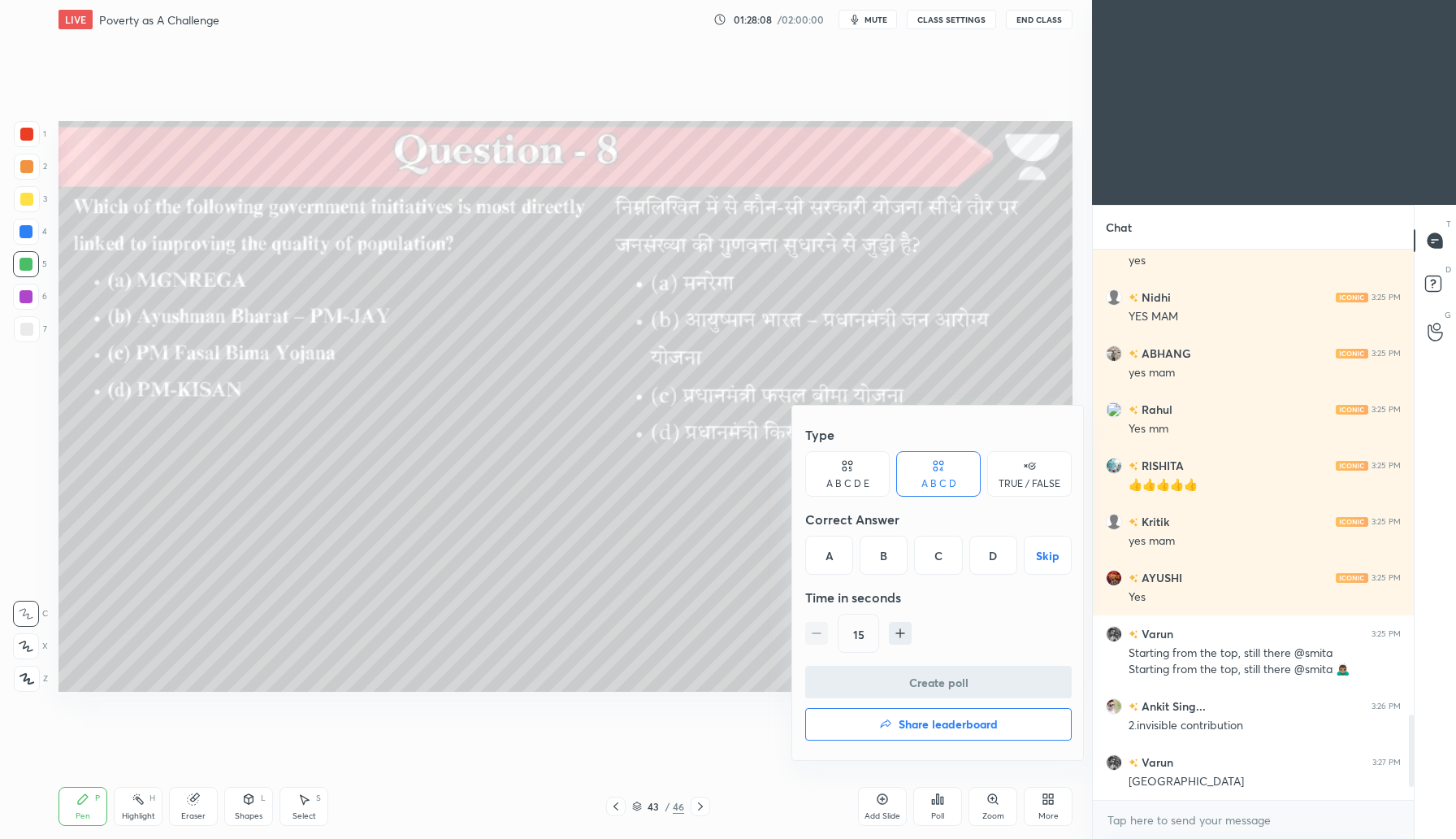
drag, startPoint x: 883, startPoint y: 557, endPoint x: 897, endPoint y: 556, distance: 14.0
click at [883, 558] on div "B" at bounding box center [883, 554] width 48 height 39
click at [936, 688] on button "Create poll" at bounding box center [938, 682] width 266 height 33
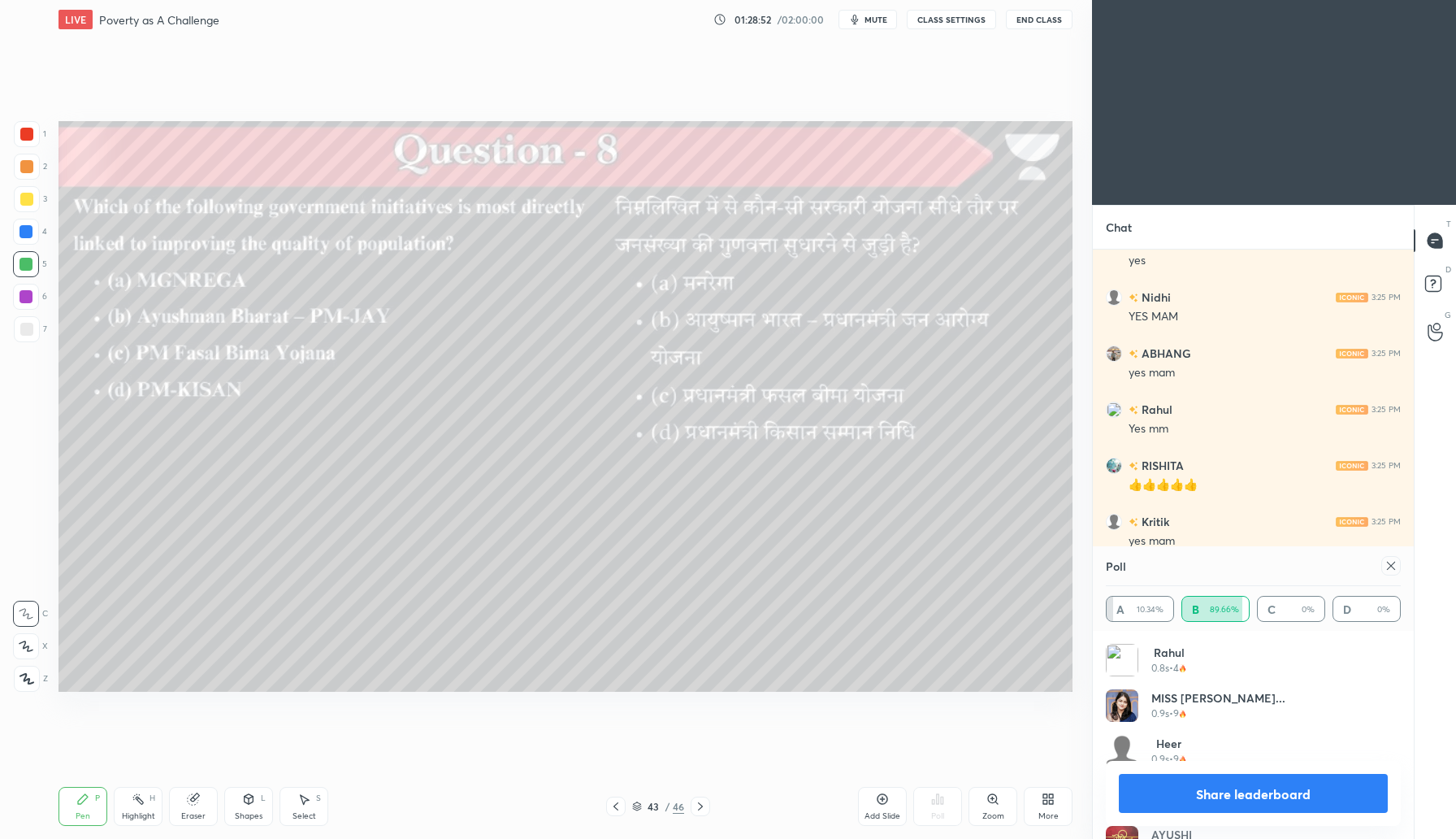
scroll to position [3122, 0]
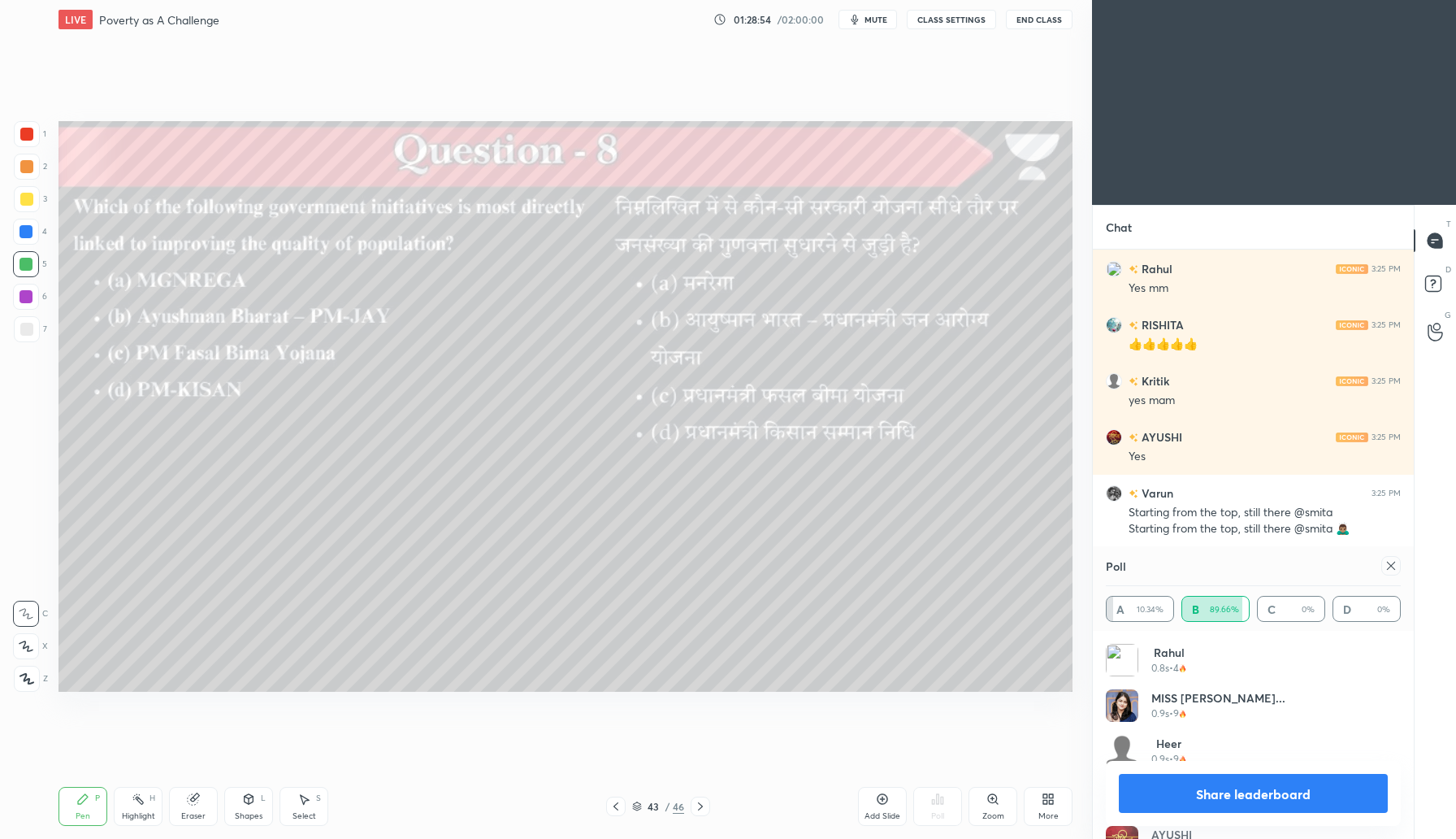
click at [1393, 565] on icon at bounding box center [1391, 565] width 13 height 13
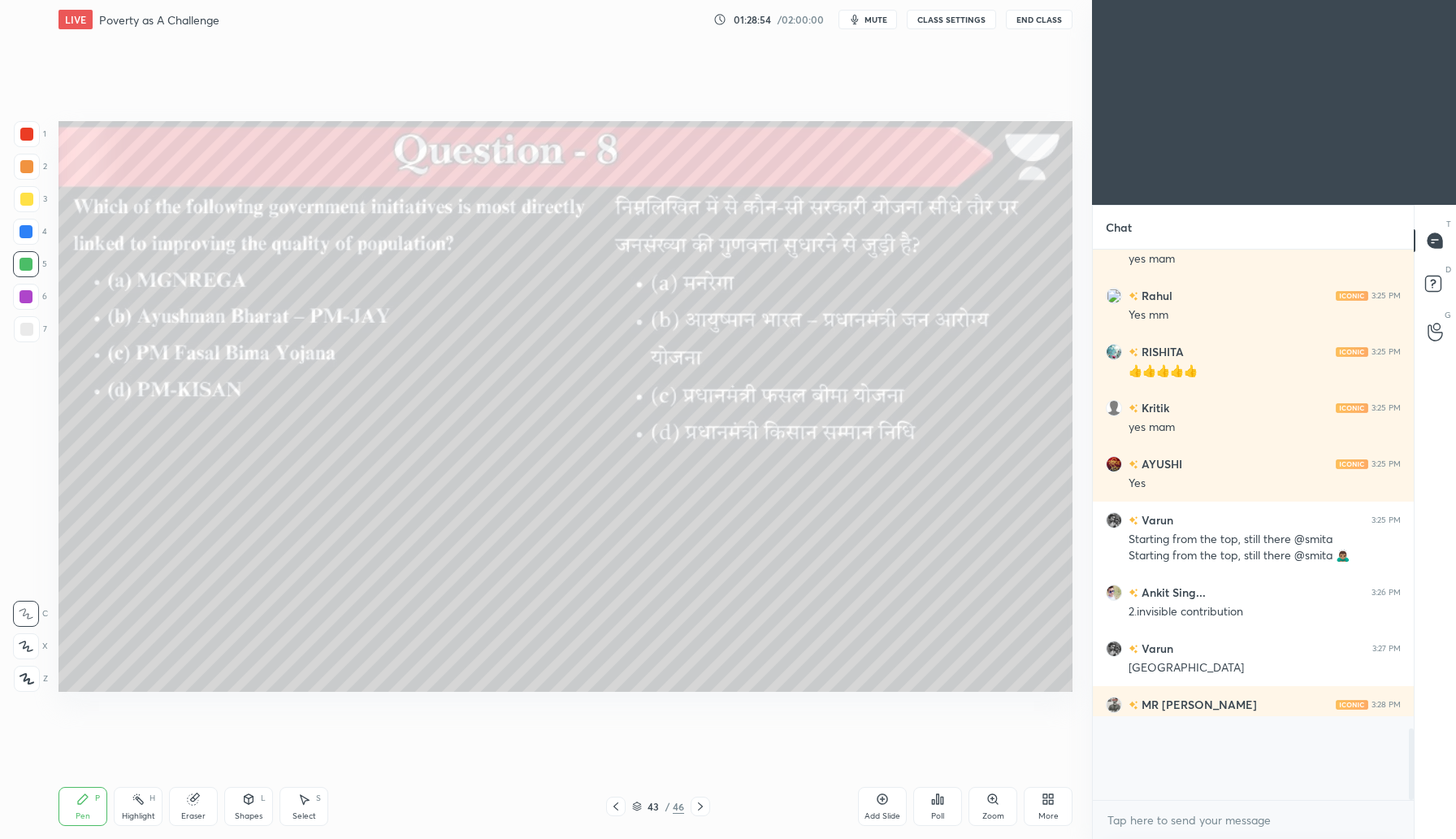
scroll to position [3045, 0]
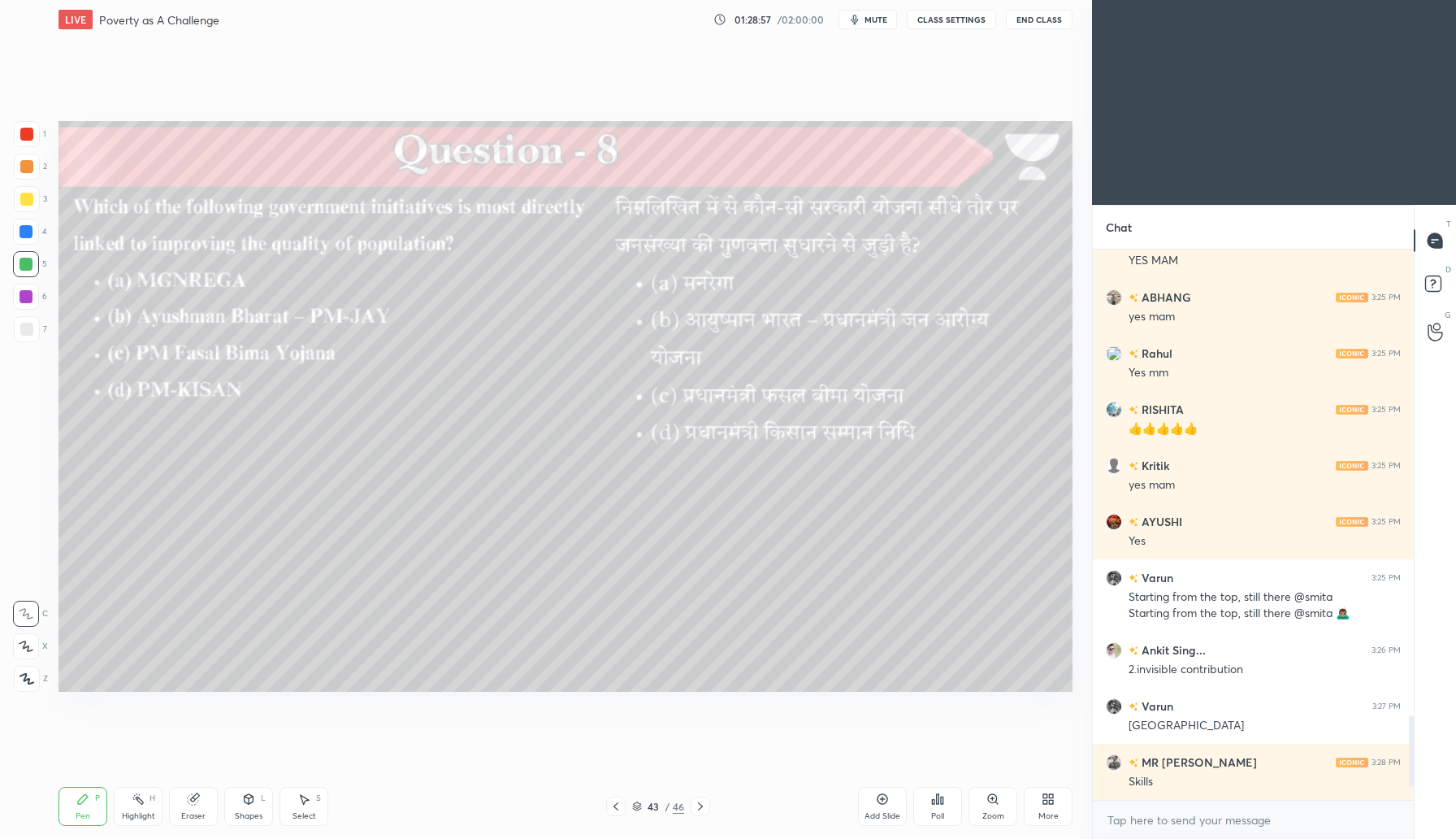
drag, startPoint x: 704, startPoint y: 811, endPoint x: 728, endPoint y: 801, distance: 26.0
click at [705, 812] on icon at bounding box center [700, 806] width 13 height 13
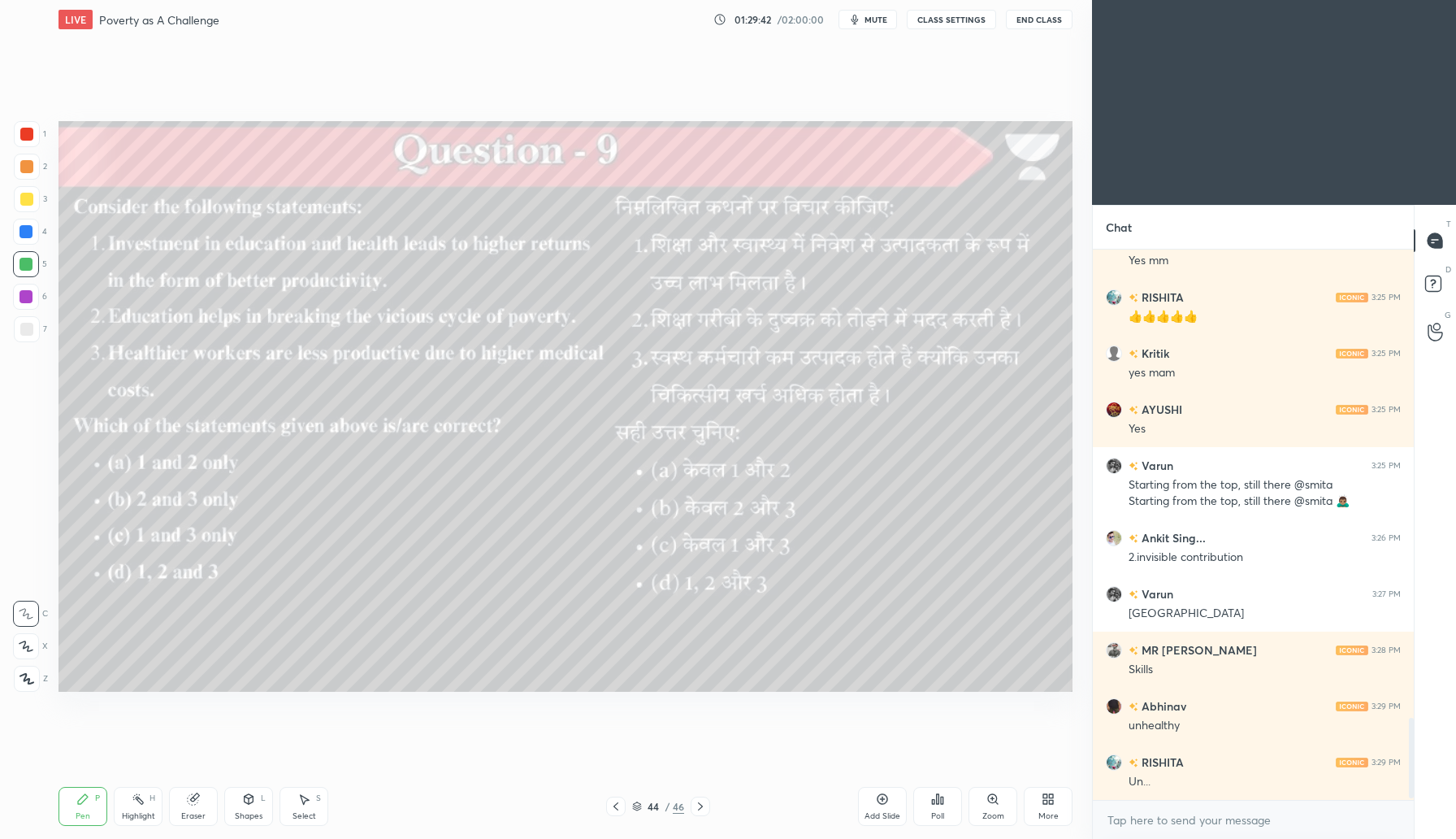
scroll to position [3206, 0]
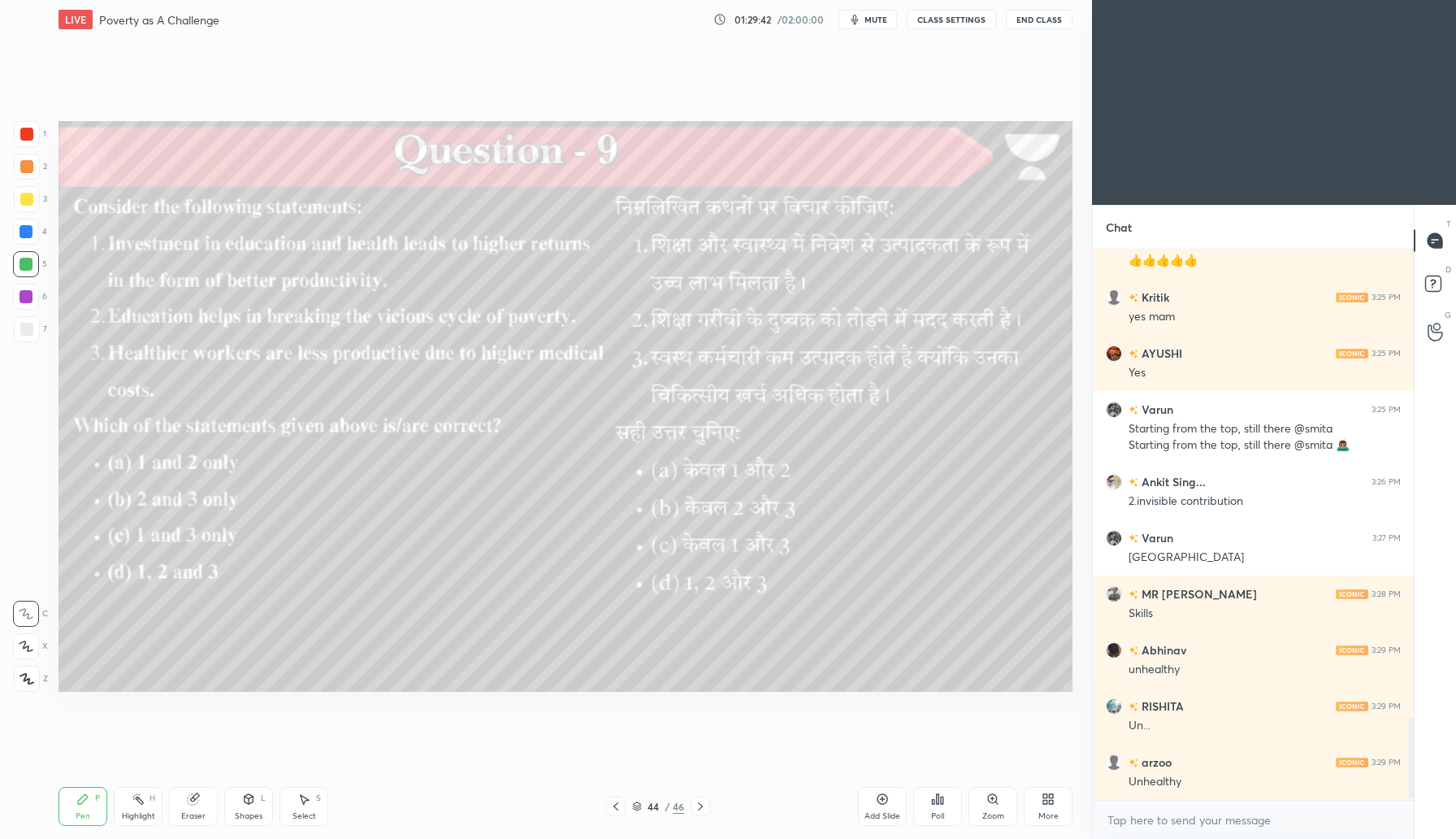
click at [937, 811] on div "Poll" at bounding box center [937, 806] width 48 height 39
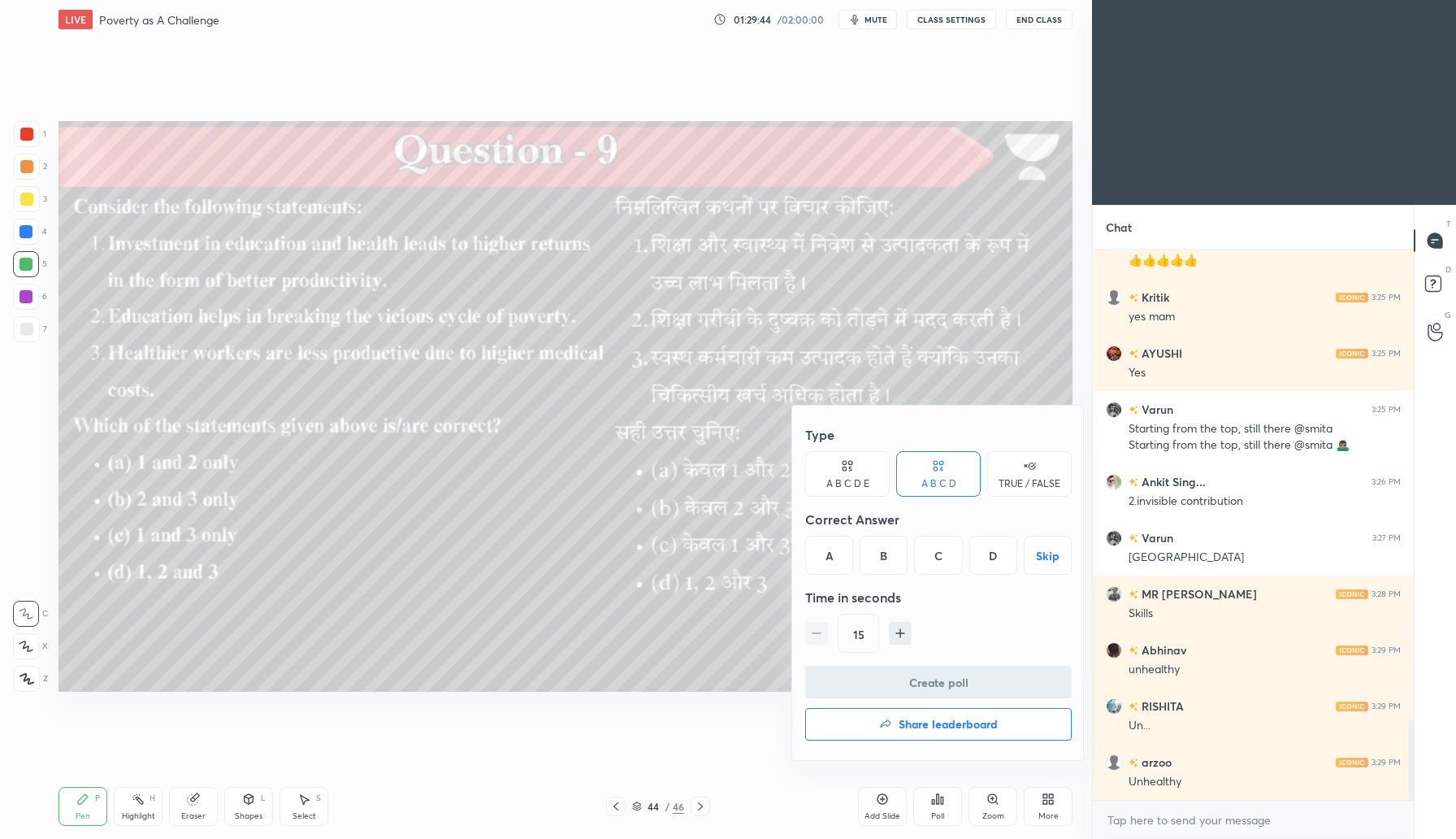
scroll to position [3261, 0]
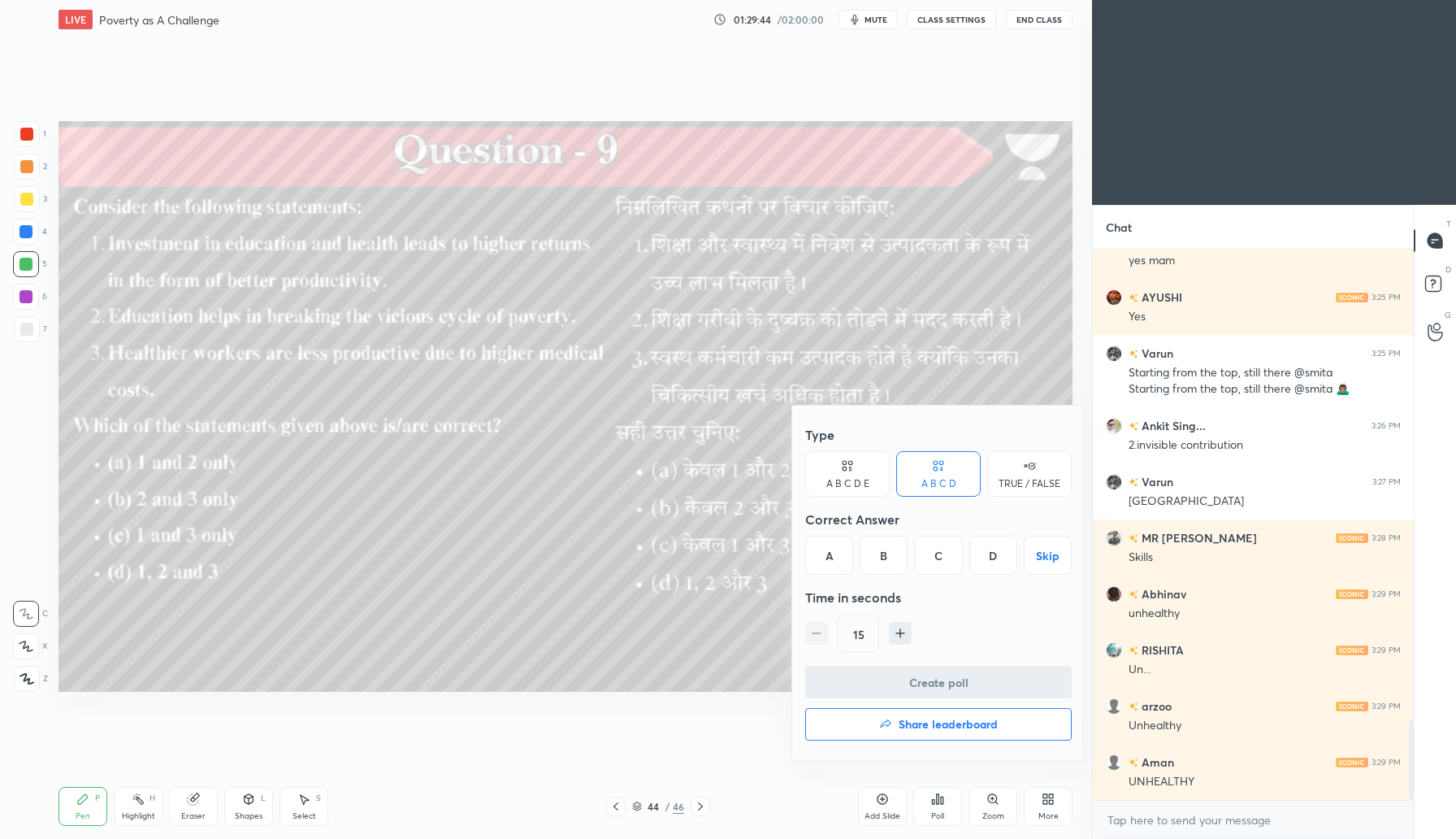
click at [832, 556] on div "A" at bounding box center [829, 554] width 48 height 39
click at [958, 687] on button "Create poll" at bounding box center [938, 682] width 266 height 33
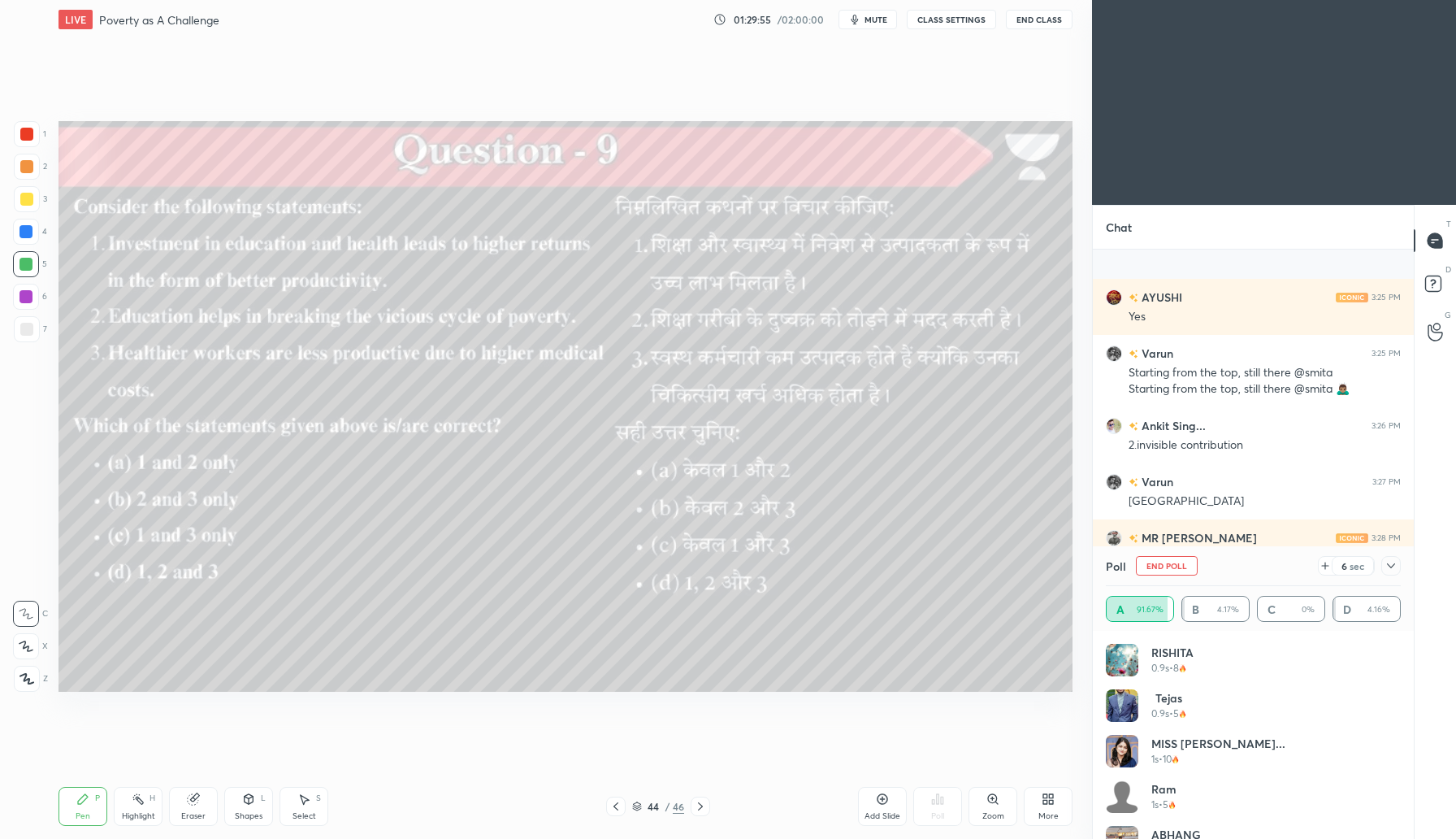
scroll to position [3385, 0]
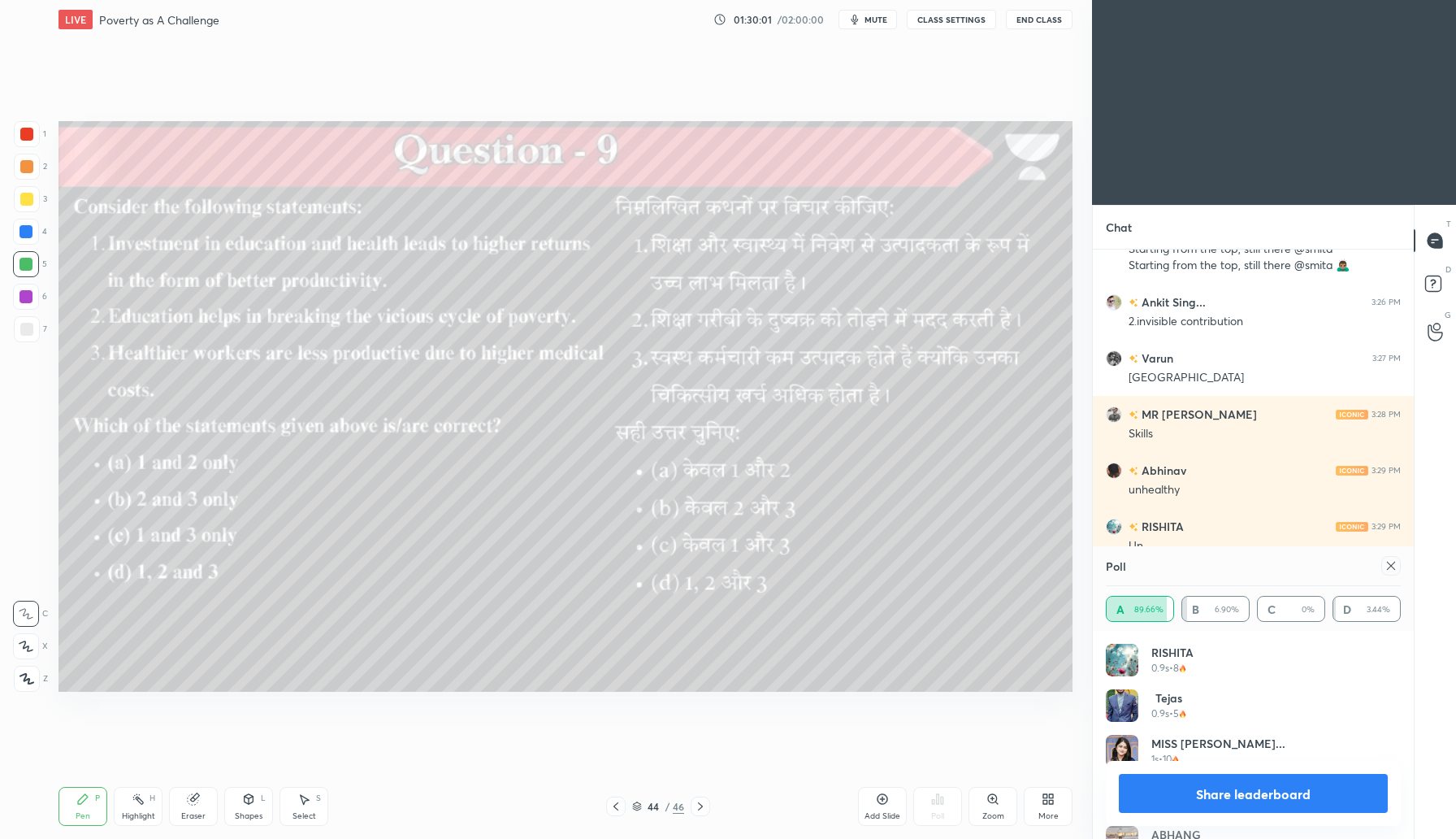
click at [1393, 562] on icon at bounding box center [1391, 565] width 13 height 13
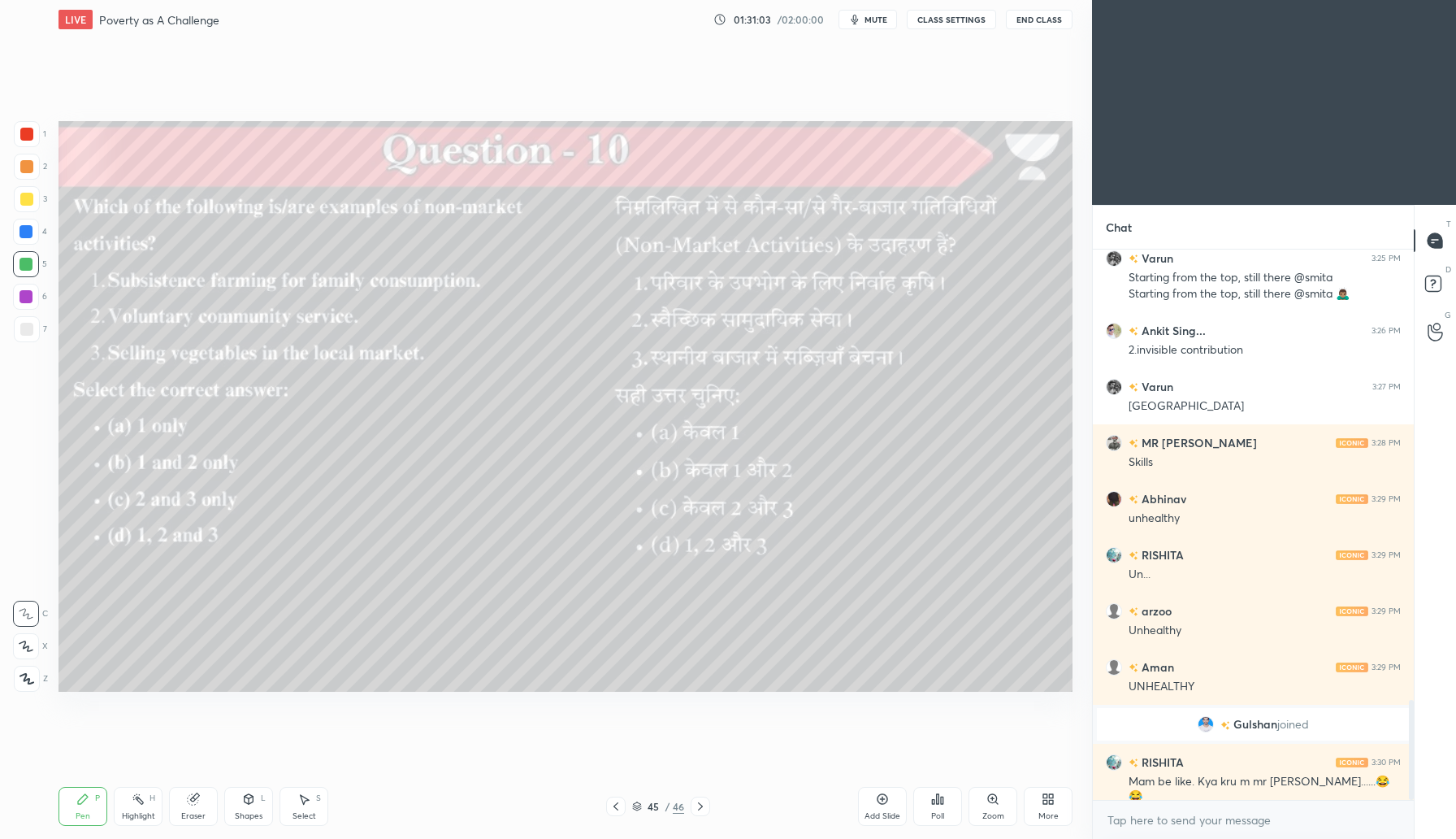
scroll to position [2528, 0]
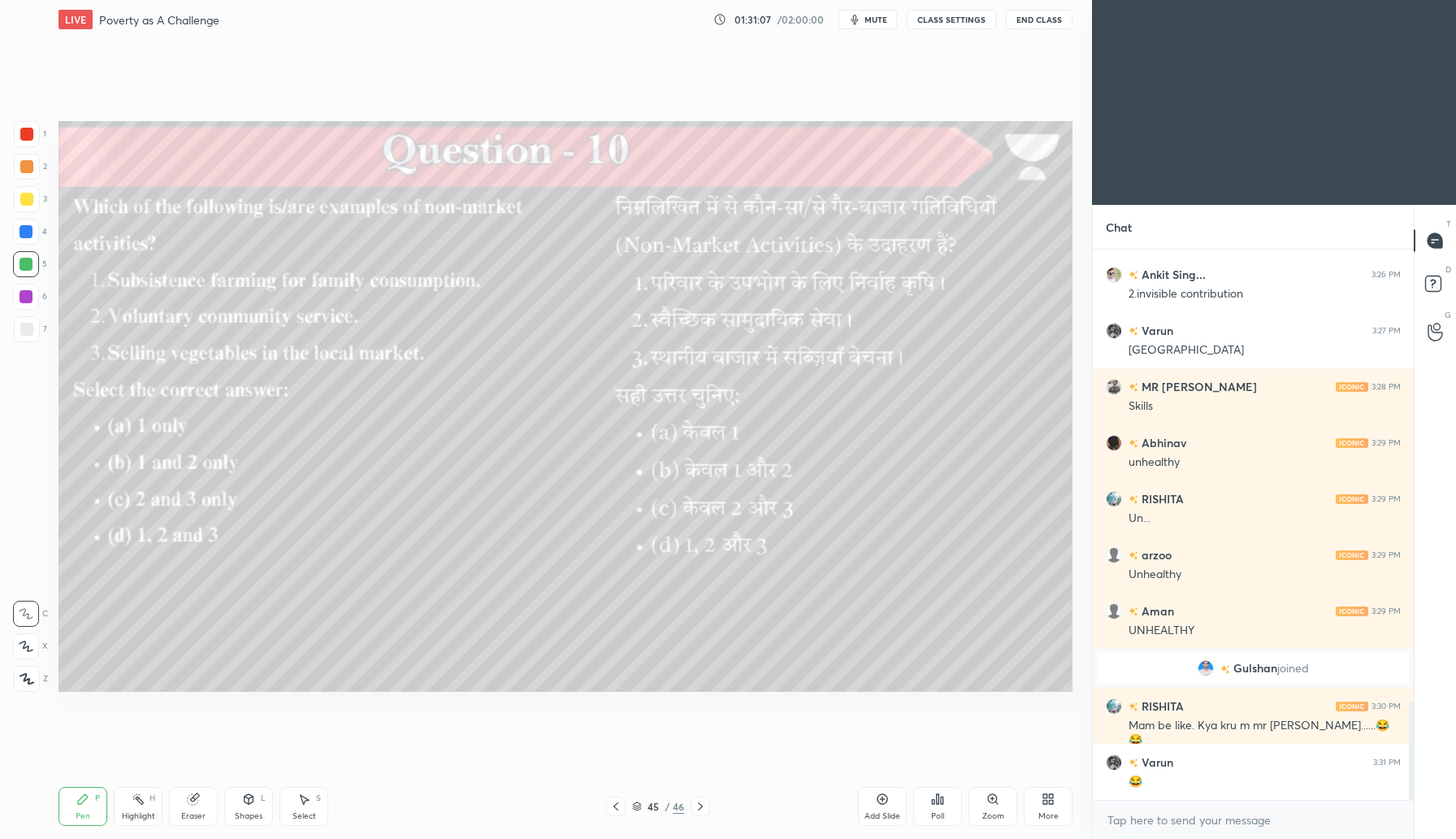
click at [936, 805] on div "Poll" at bounding box center [937, 806] width 48 height 39
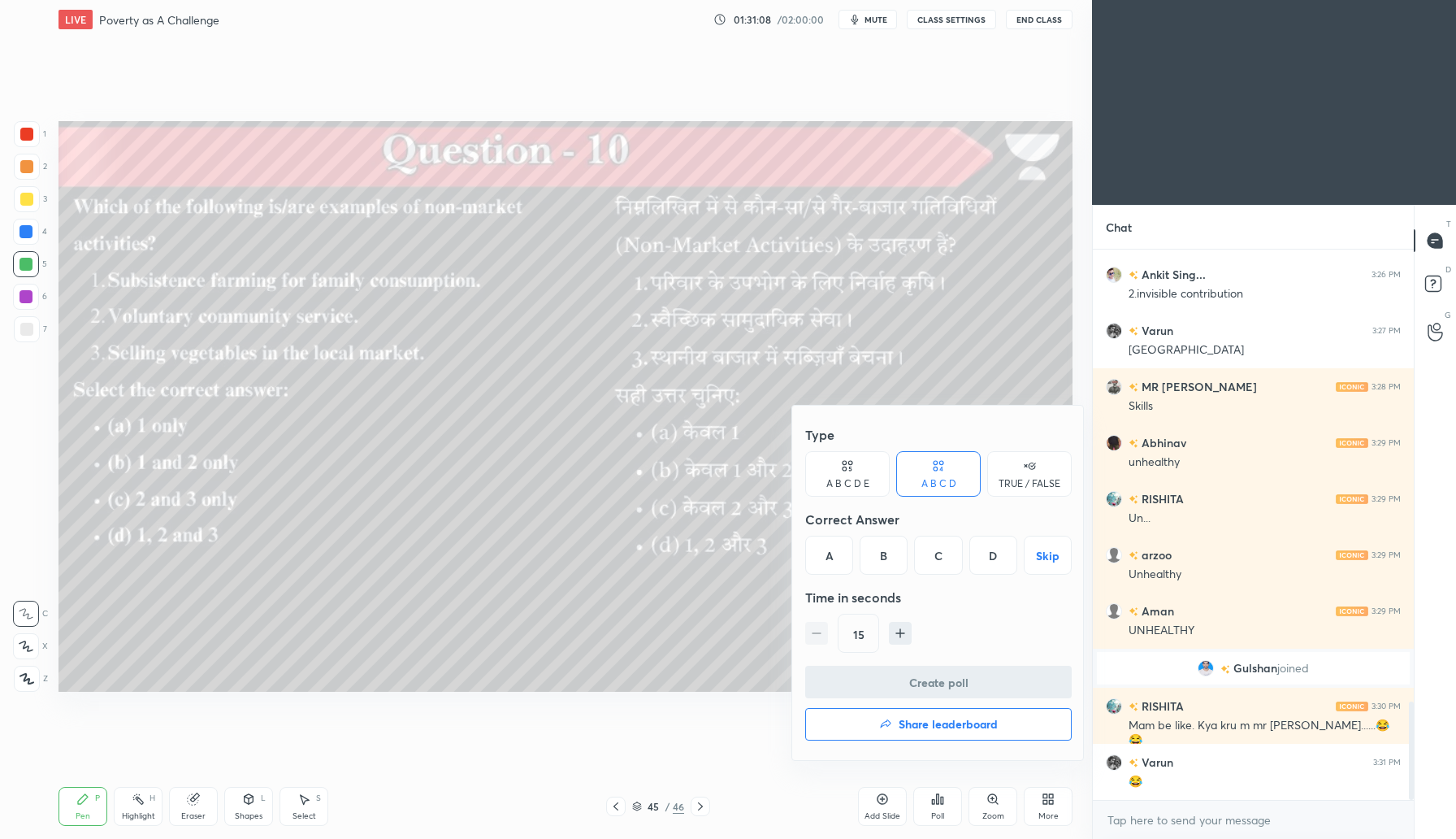
drag, startPoint x: 885, startPoint y: 553, endPoint x: 909, endPoint y: 549, distance: 24.3
click at [886, 553] on div "B" at bounding box center [883, 554] width 48 height 39
drag, startPoint x: 975, startPoint y: 683, endPoint x: 981, endPoint y: 665, distance: 19.0
click at [975, 681] on button "Create poll" at bounding box center [938, 682] width 266 height 33
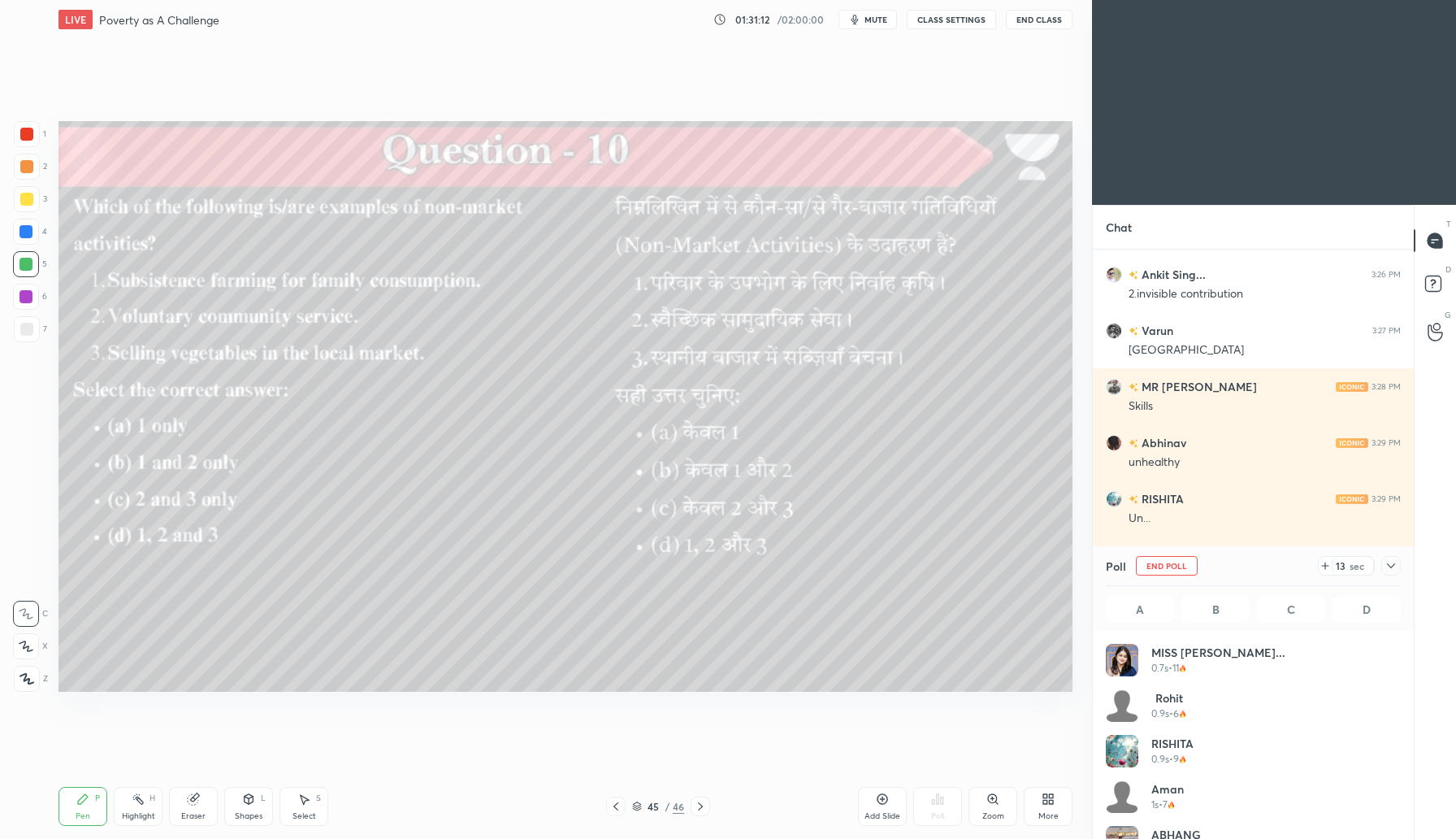
scroll to position [191, 290]
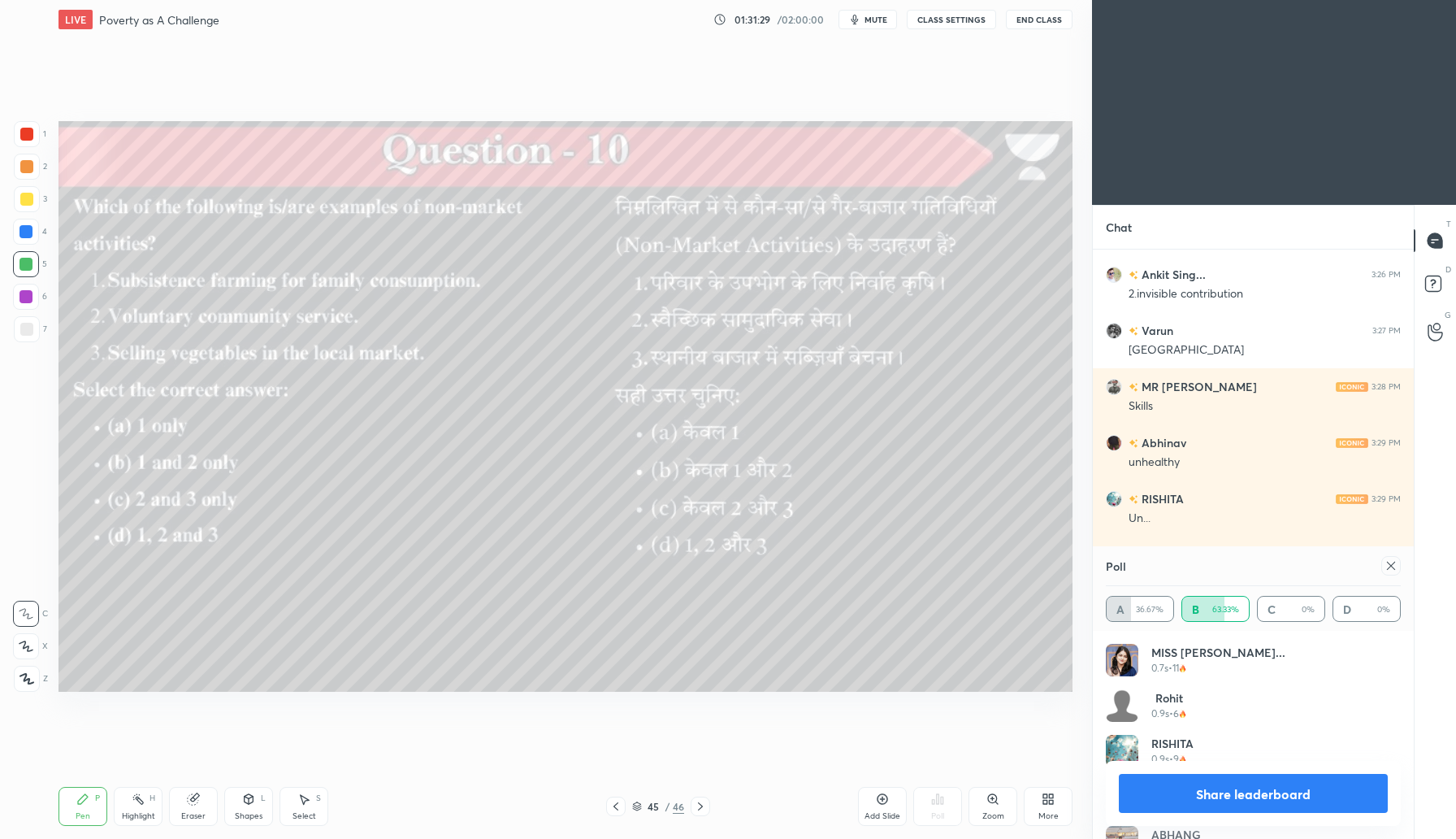
click at [1389, 564] on icon at bounding box center [1390, 565] width 8 height 8
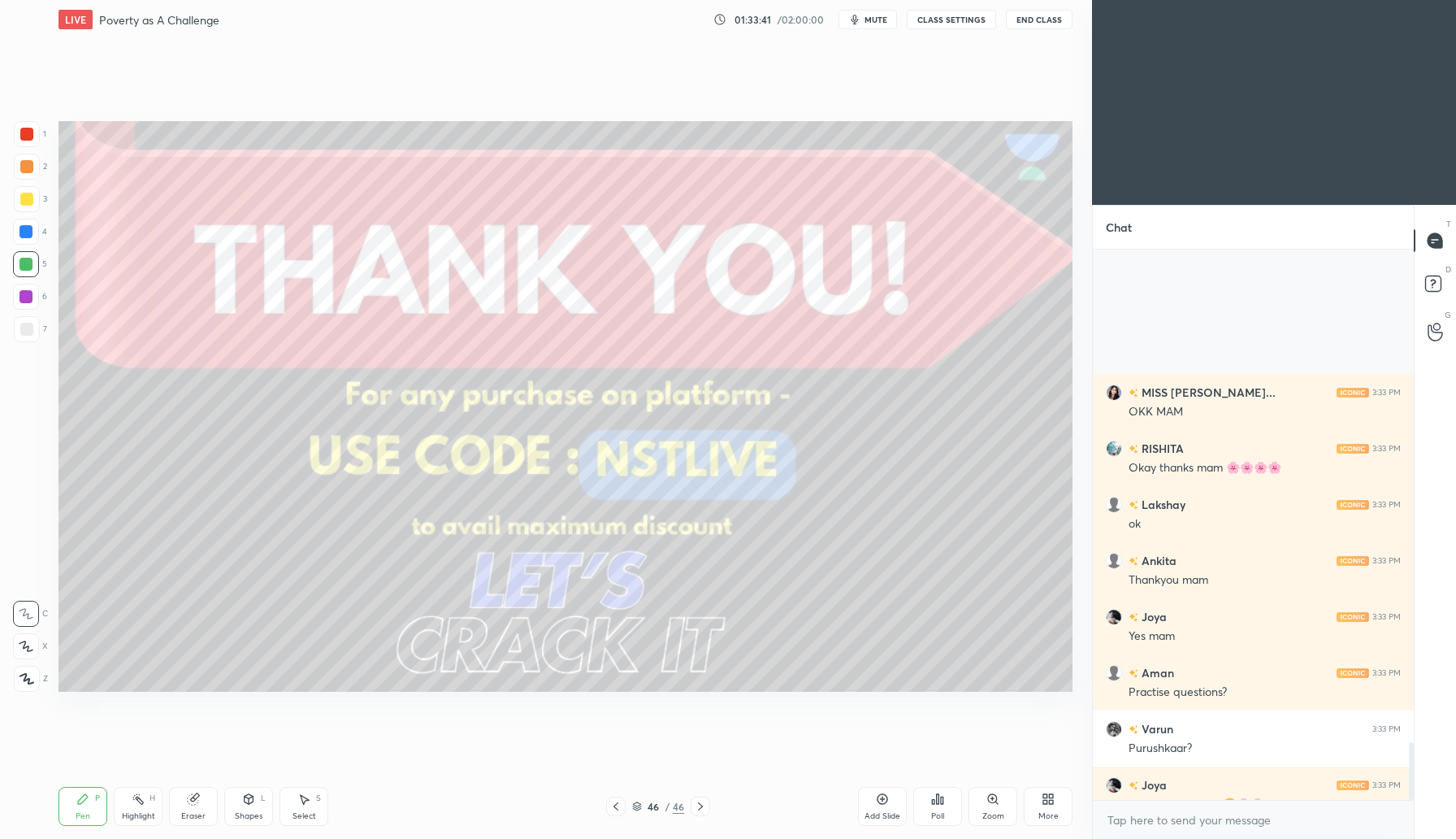
scroll to position [545, 316]
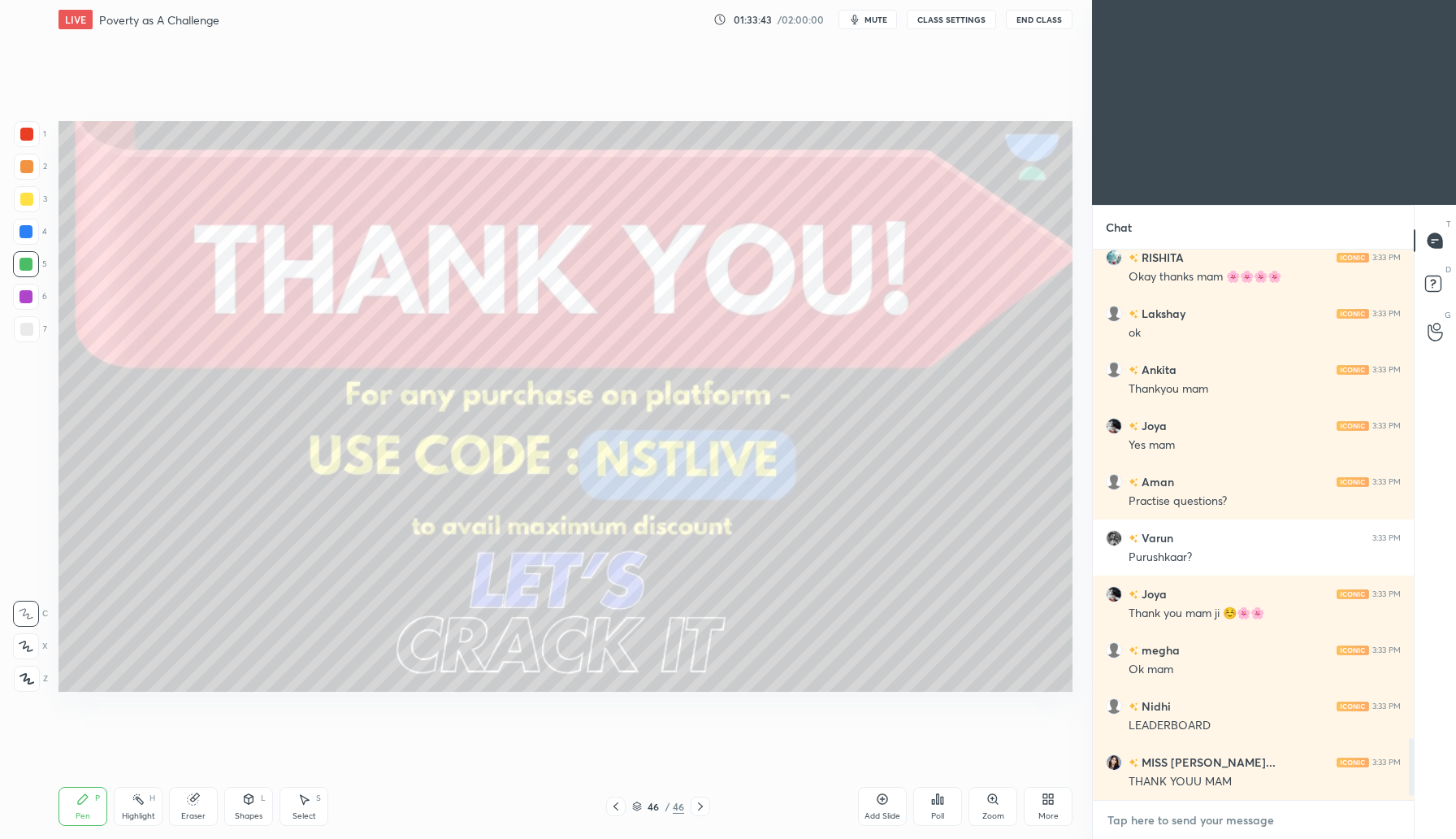
click at [1150, 825] on textarea at bounding box center [1254, 820] width 295 height 26
paste textarea "https://t.me/Nandini_Mam_Unacademy"
type textarea "https://t.me/Nandini_Mam_Unacademy"
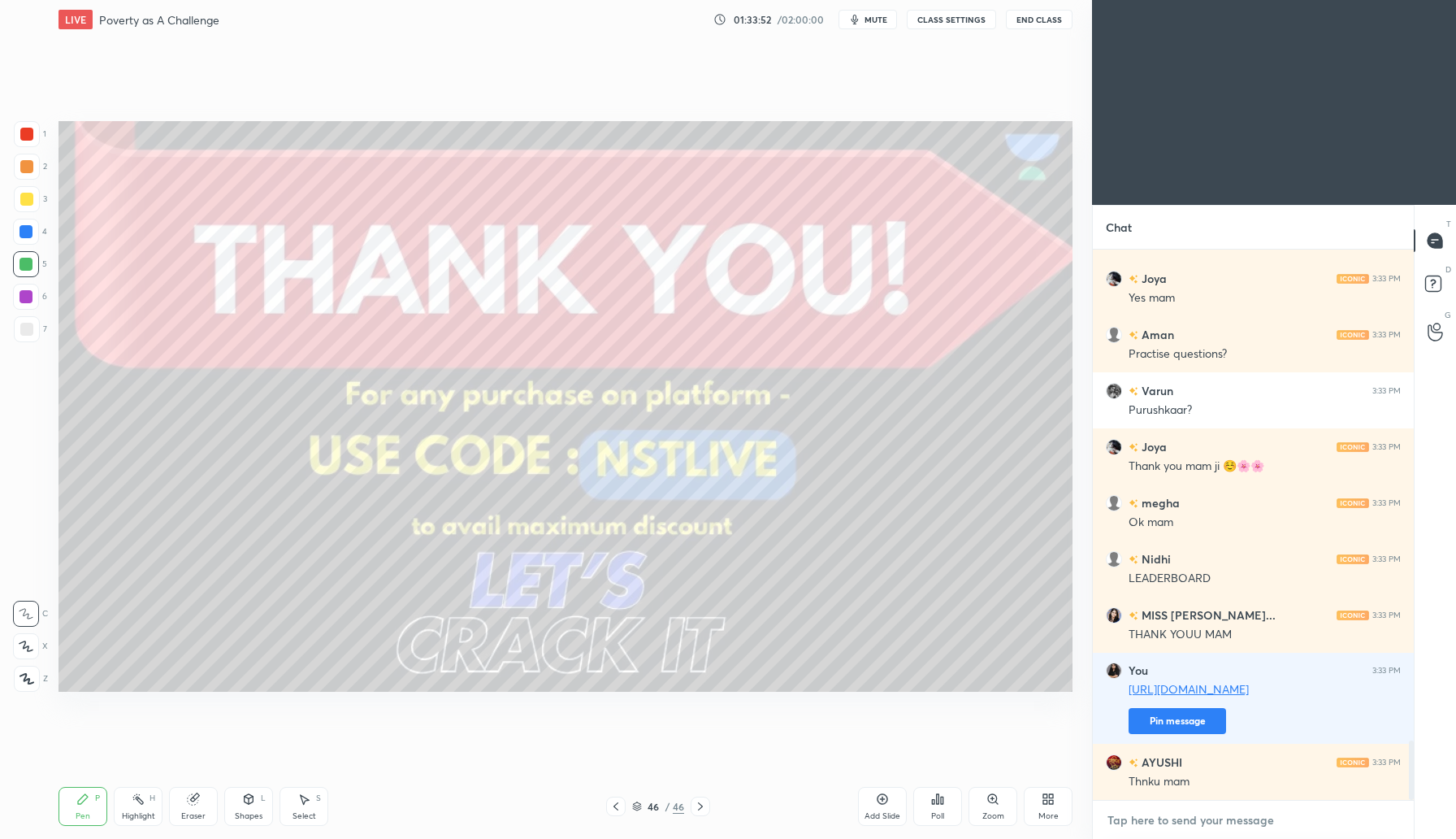
scroll to position [4582, 0]
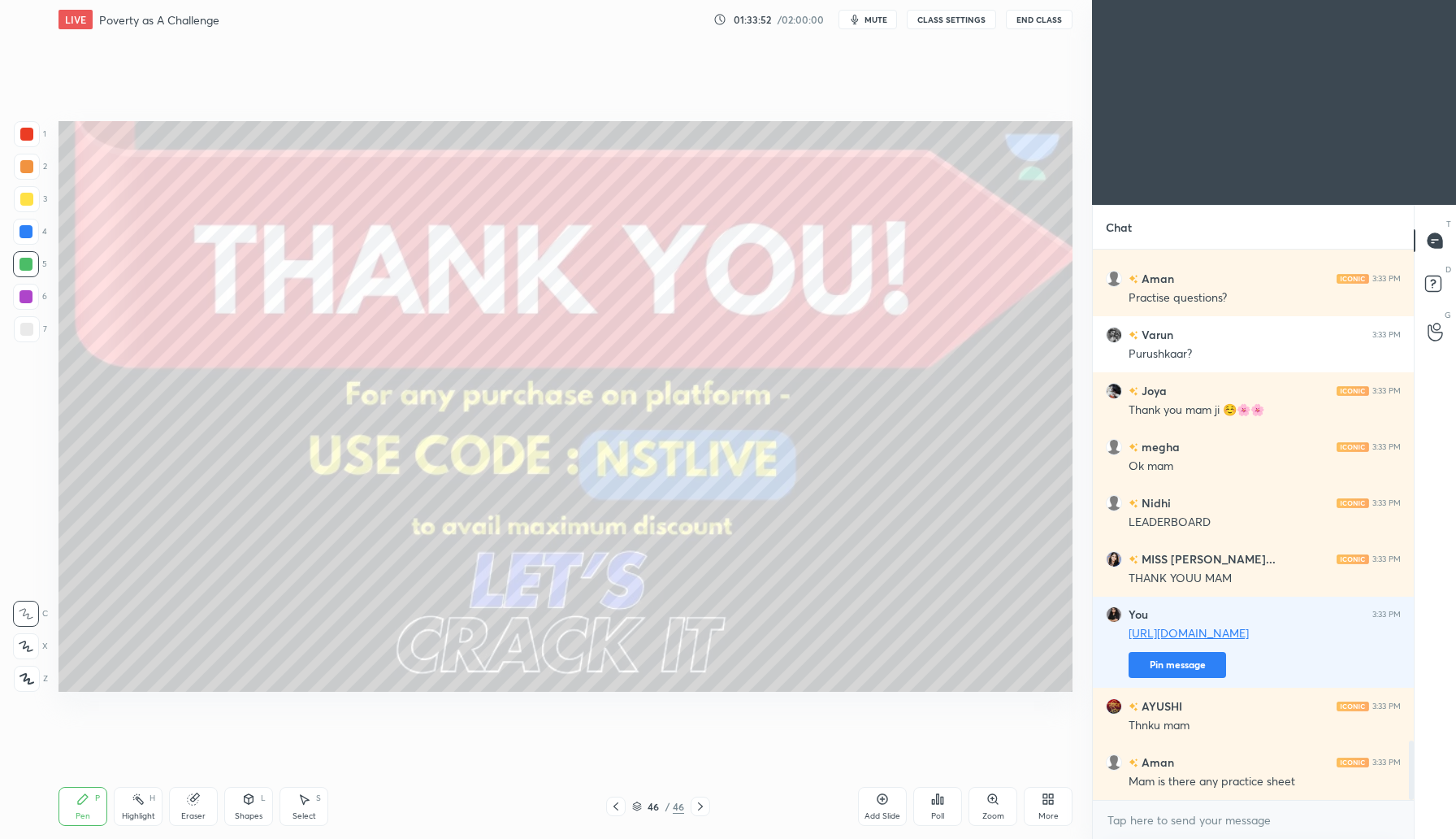
click at [1045, 806] on div "More" at bounding box center [1048, 806] width 48 height 39
click at [931, 804] on div at bounding box center [728, 420] width 1456 height 839
click at [945, 804] on div "Poll" at bounding box center [937, 806] width 48 height 39
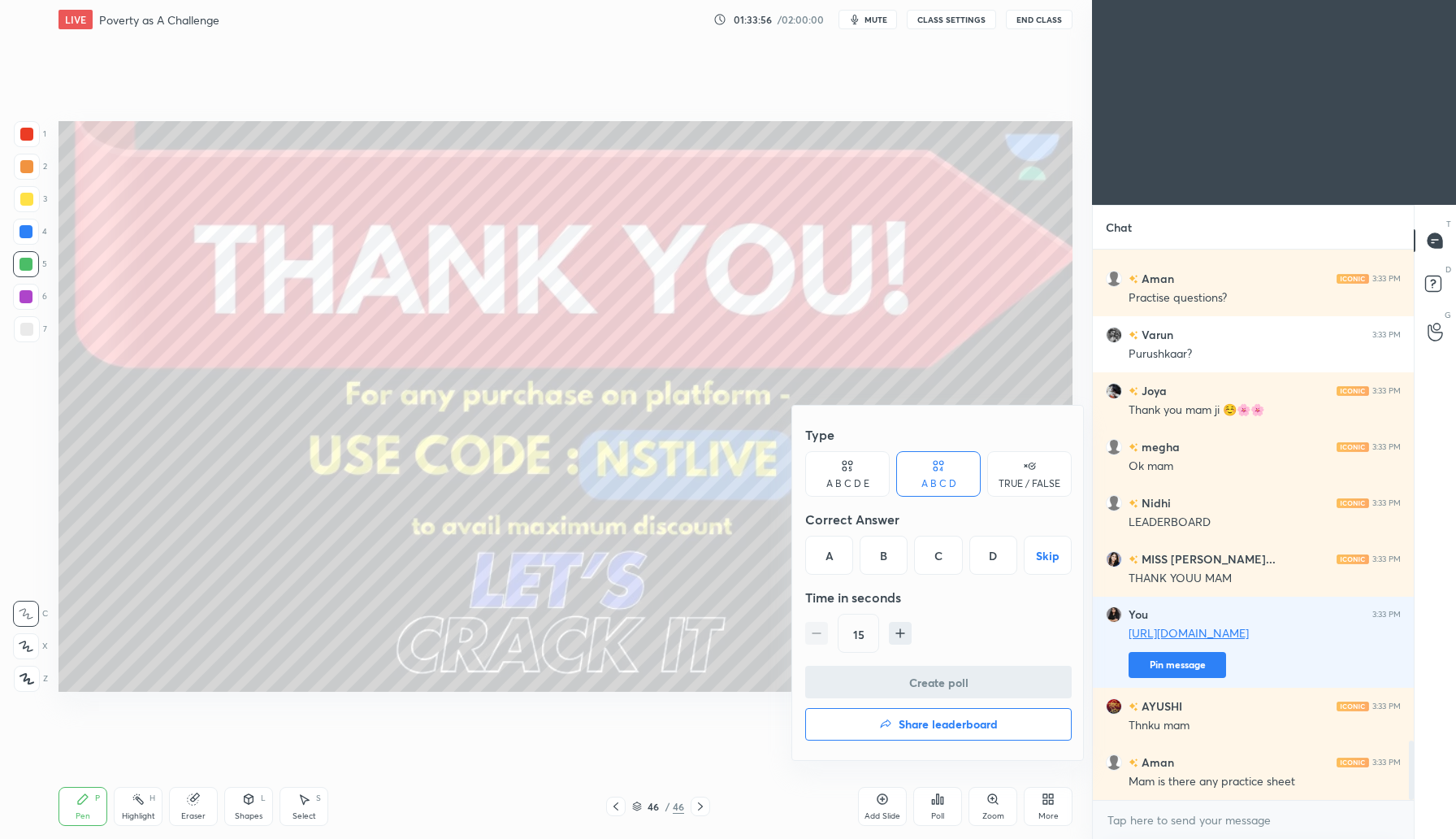
click at [945, 719] on h4 "Share leaderboard" at bounding box center [948, 724] width 99 height 11
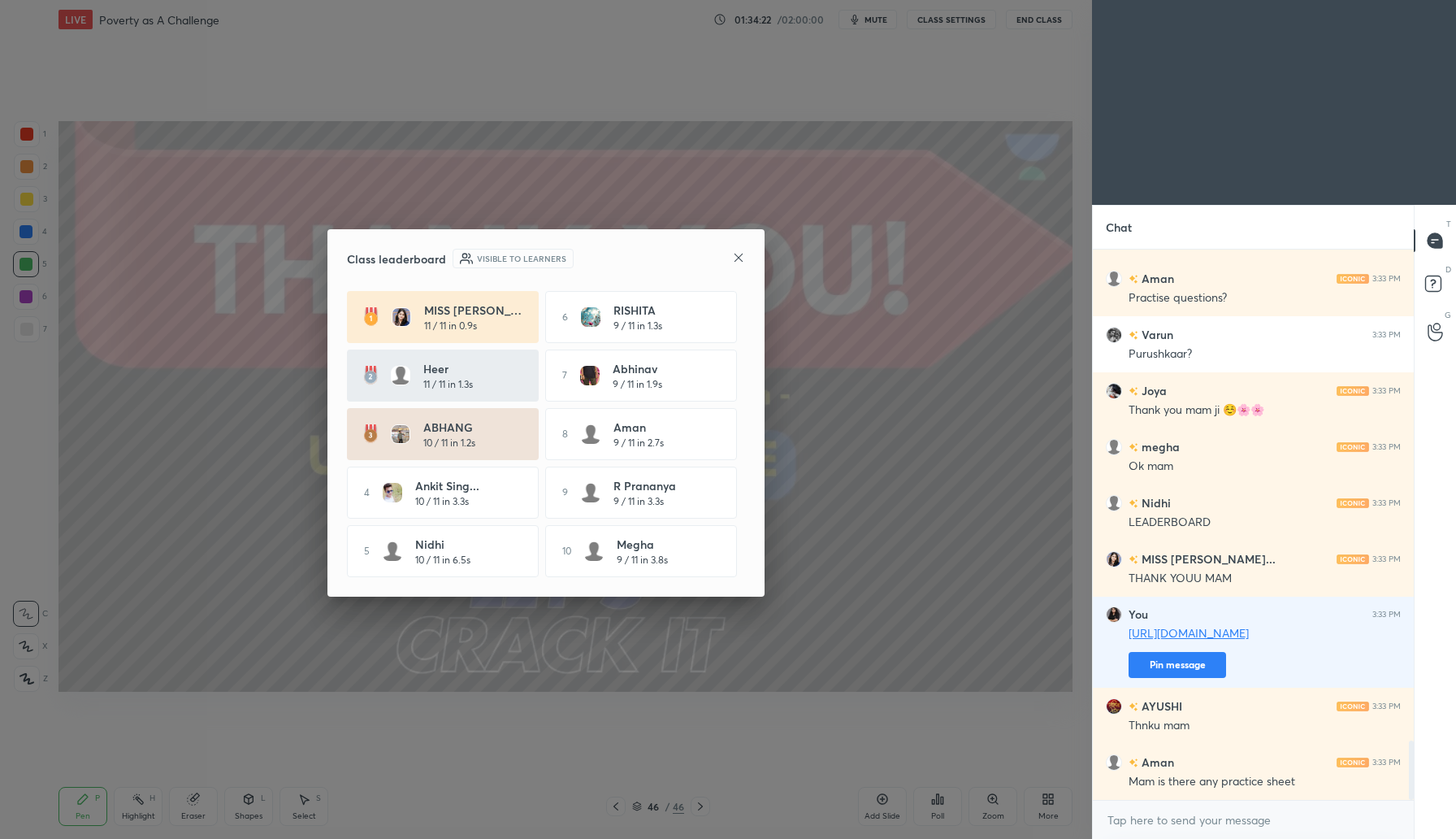
scroll to position [4652, 0]
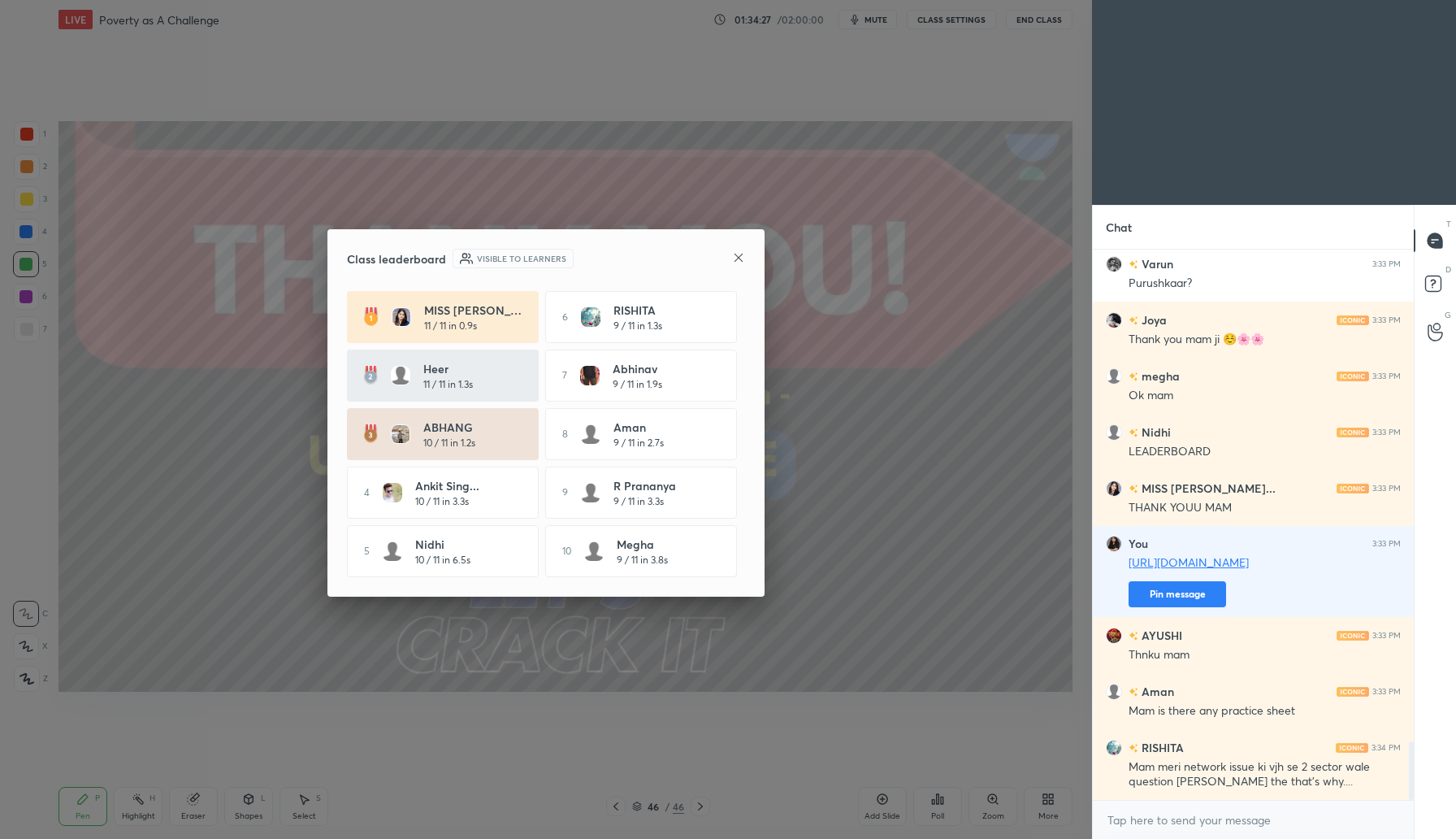
click at [740, 254] on icon at bounding box center [738, 257] width 13 height 13
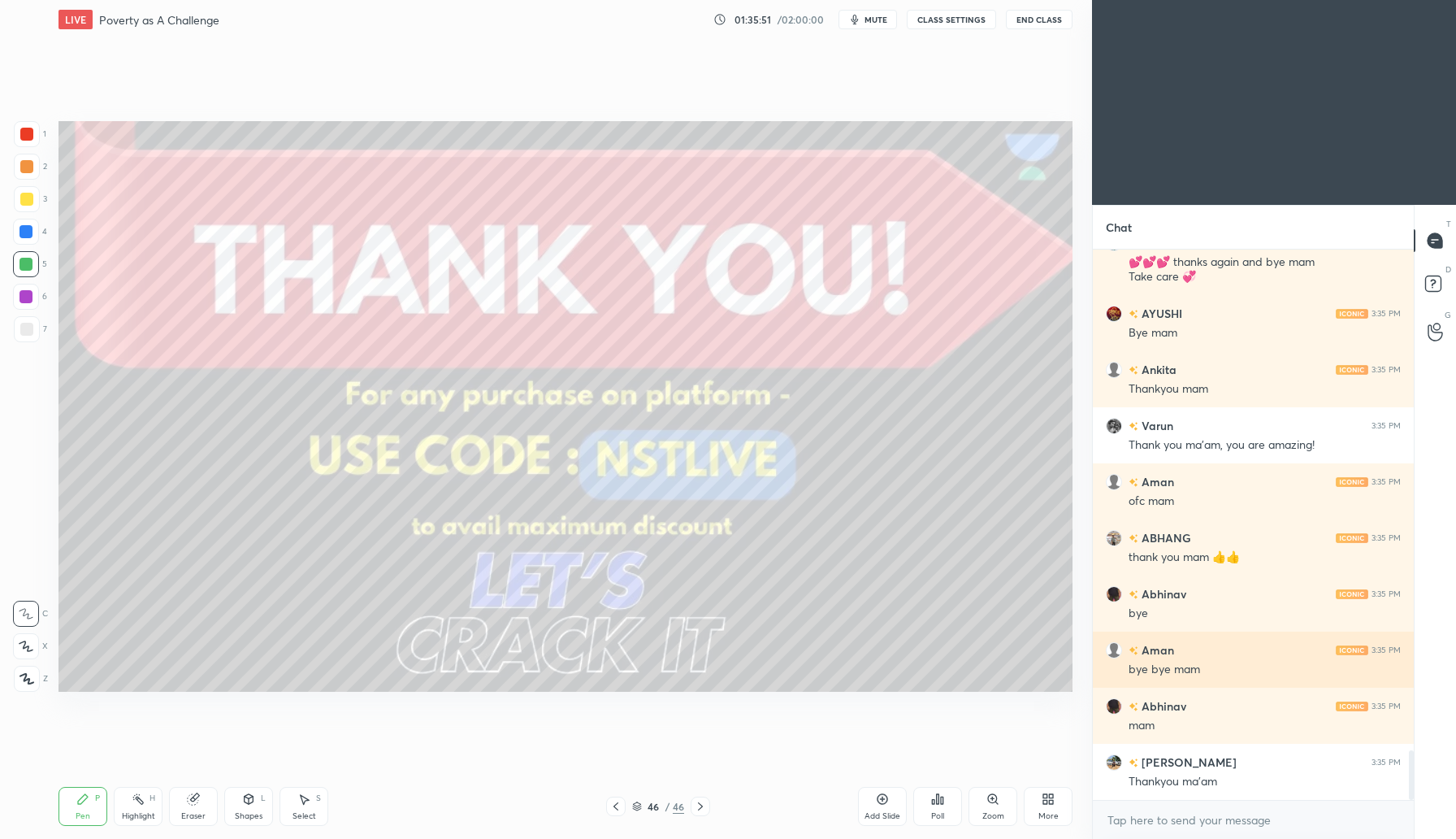
scroll to position [5620, 0]
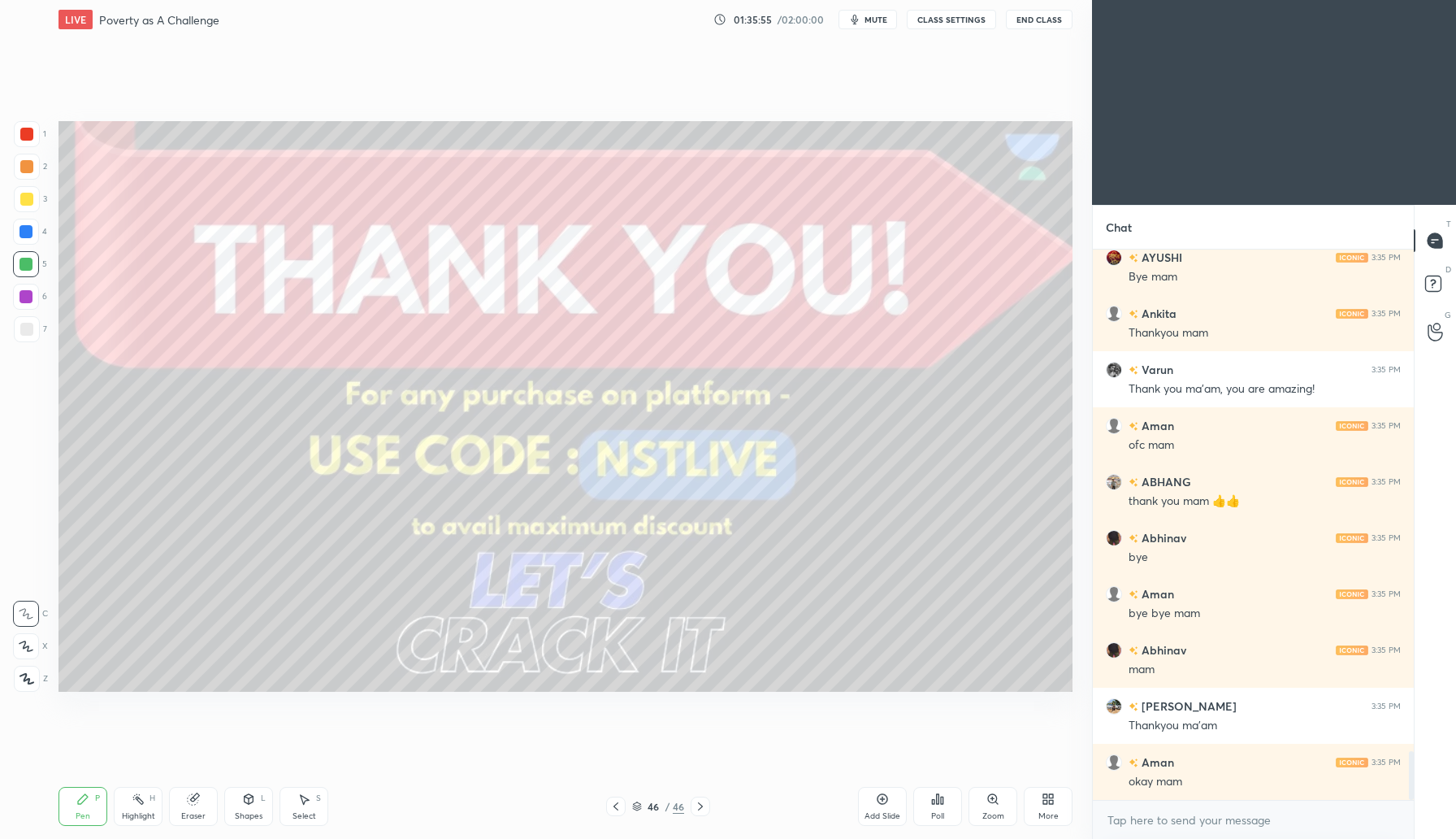
click at [1049, 23] on button "End Class" at bounding box center [1038, 19] width 67 height 19
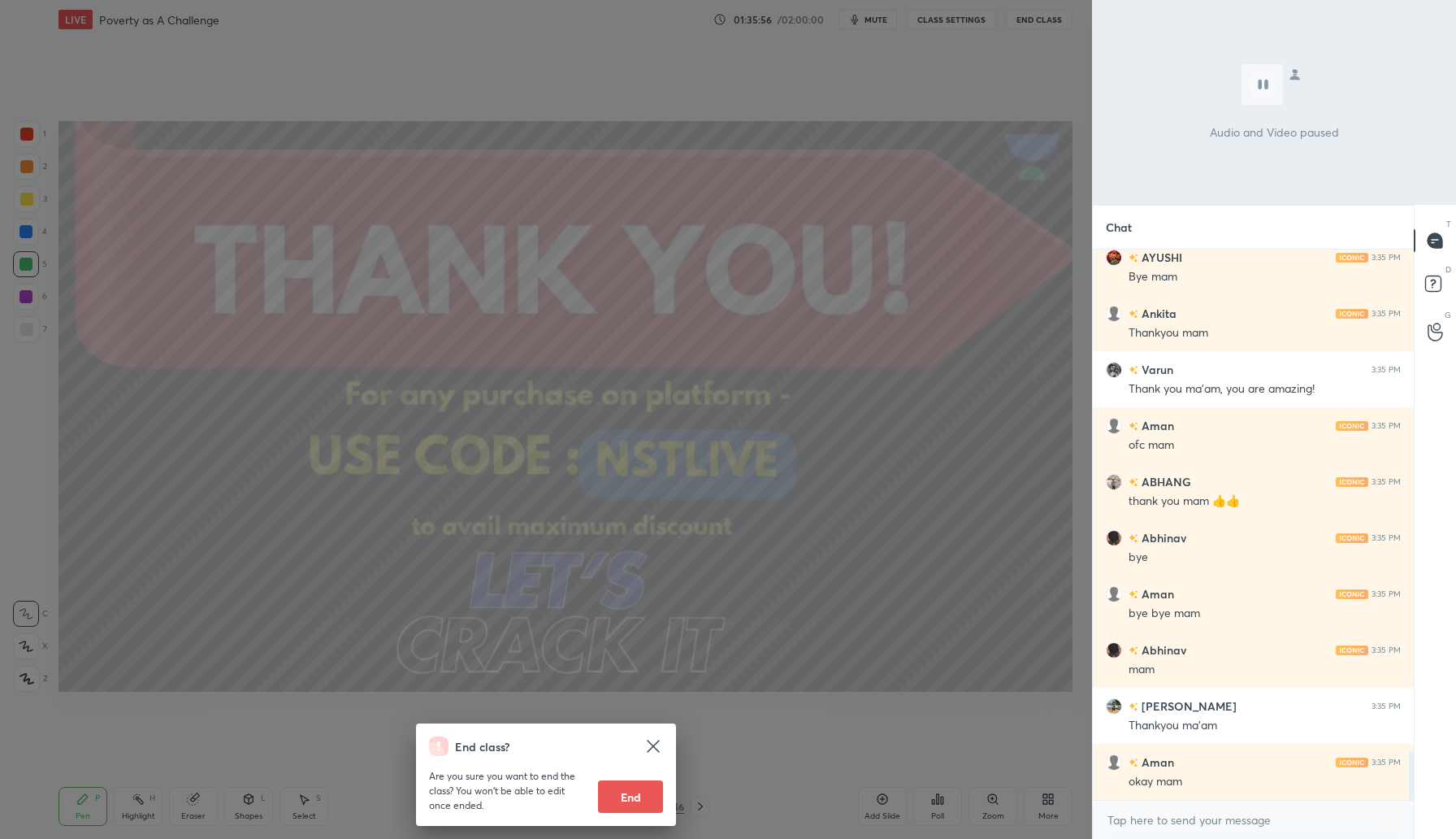
click at [653, 794] on button "End" at bounding box center [630, 797] width 65 height 33
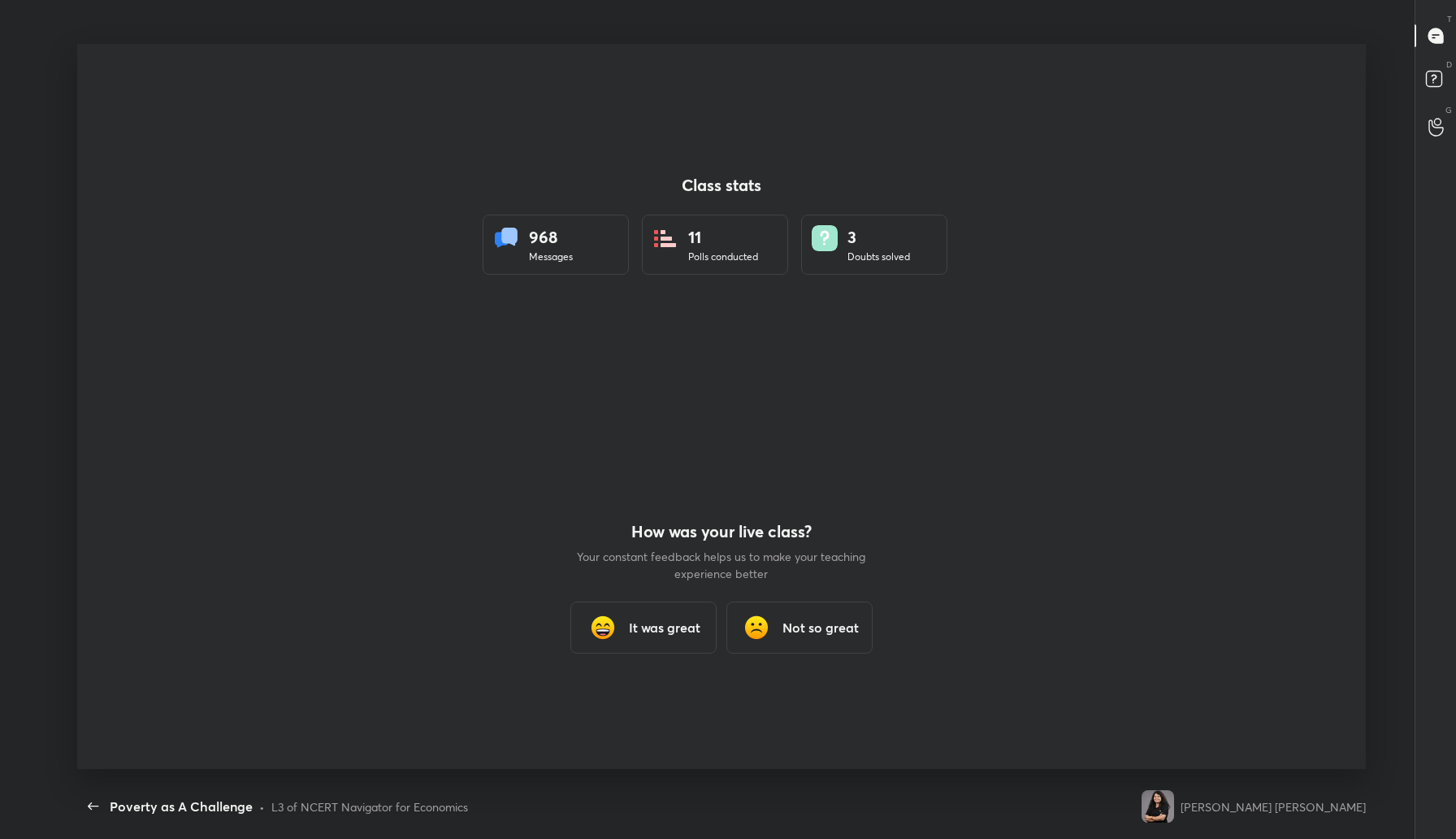
scroll to position [0, 0]
